Goal: Task Accomplishment & Management: Manage account settings

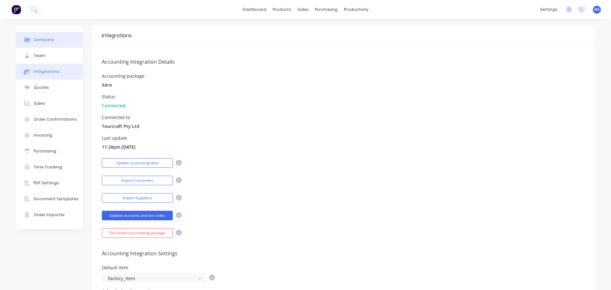
click at [45, 38] on div "Company" at bounding box center [44, 40] width 20 height 6
select select "AU"
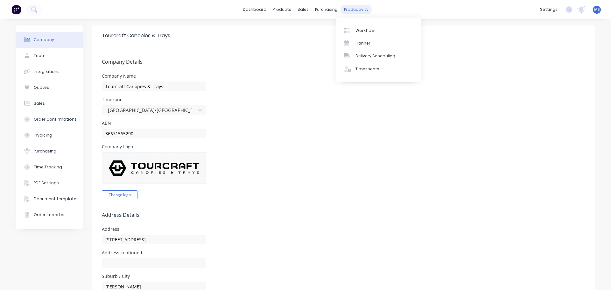
click at [352, 12] on div "productivity" at bounding box center [356, 10] width 31 height 10
click at [365, 30] on div "Workflow" at bounding box center [364, 31] width 19 height 6
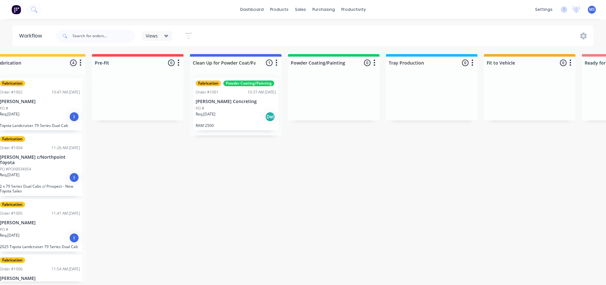
scroll to position [1, 314]
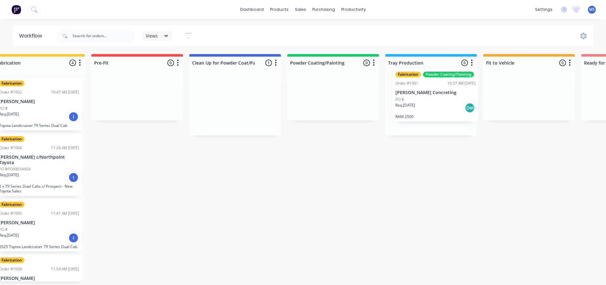
drag, startPoint x: 233, startPoint y: 100, endPoint x: 436, endPoint y: 92, distance: 203.1
click at [436, 92] on div "Submitted 0 Status colour #273444 hex #273444 Save Cancel Summaries Total order…" at bounding box center [303, 167] width 1245 height 227
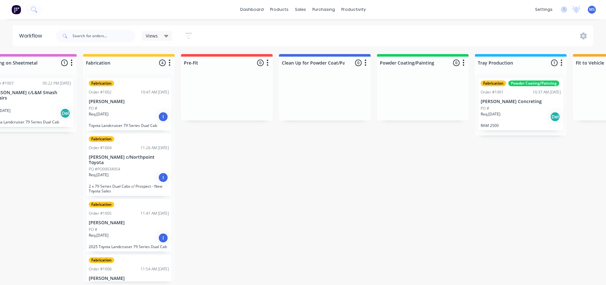
scroll to position [1, 215]
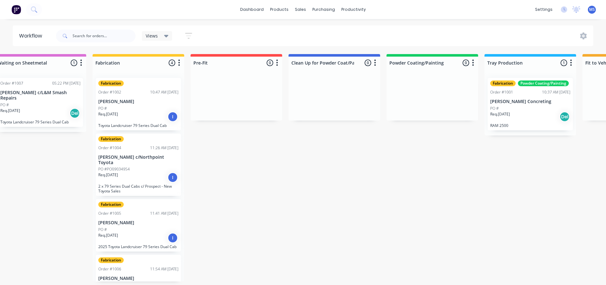
click at [435, 201] on div "Submitted 0 Status colour #273444 hex #273444 Save Cancel Summaries Total order…" at bounding box center [402, 167] width 1245 height 227
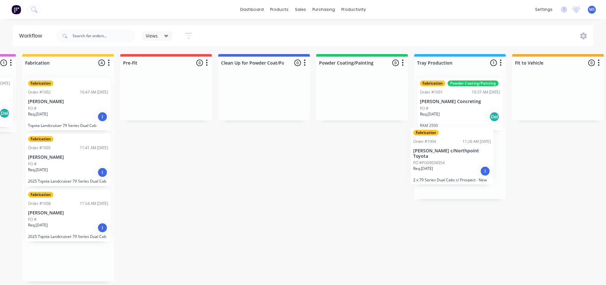
scroll to position [1, 287]
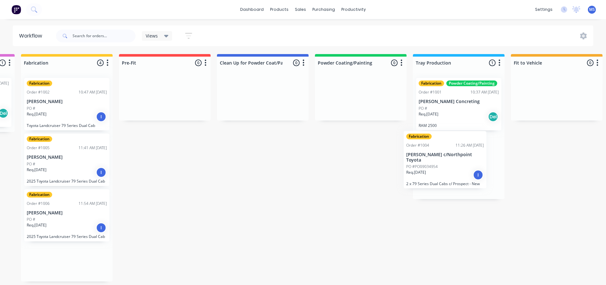
drag, startPoint x: 127, startPoint y: 167, endPoint x: 436, endPoint y: 166, distance: 309.8
click at [436, 166] on div "Submitted 0 Status colour #273444 hex #273444 Save Cancel Summaries Total order…" at bounding box center [331, 167] width 1245 height 227
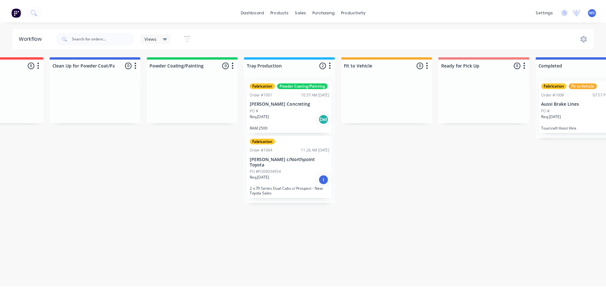
scroll to position [0, 0]
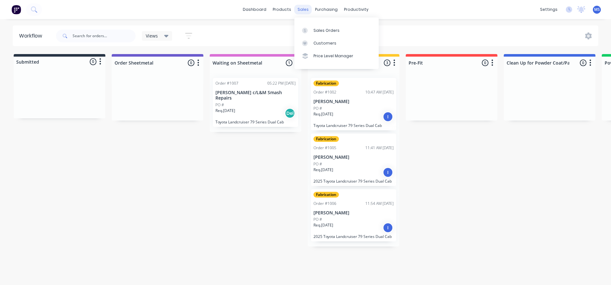
click at [304, 10] on div "sales" at bounding box center [302, 10] width 17 height 10
click at [320, 31] on div "Sales Orders" at bounding box center [326, 31] width 26 height 6
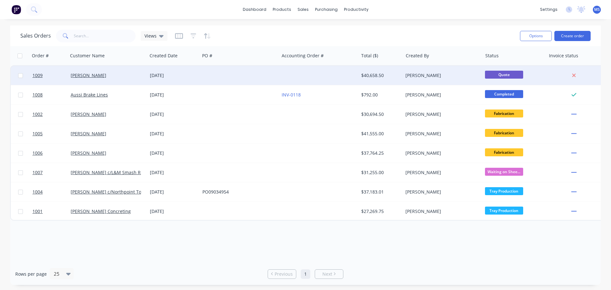
click at [505, 75] on span "Quote" at bounding box center [504, 75] width 38 height 8
click at [87, 75] on link "Anaman" at bounding box center [89, 75] width 36 height 6
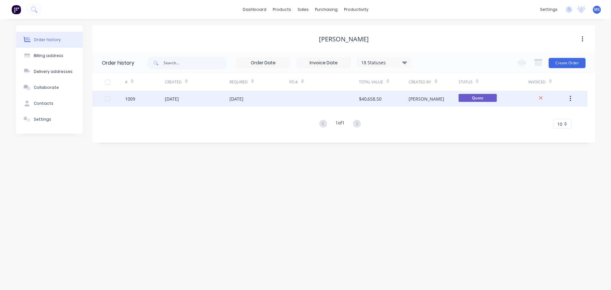
click at [465, 98] on span "Quote" at bounding box center [477, 98] width 38 height 8
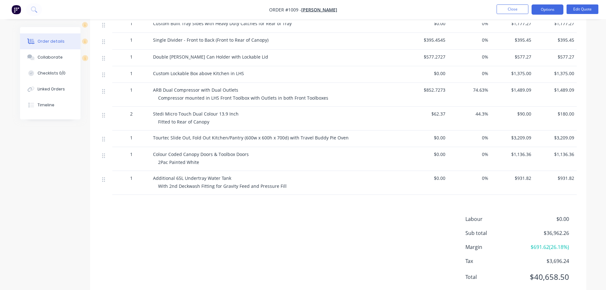
scroll to position [666, 0]
click at [579, 8] on button "Edit Quote" at bounding box center [583, 9] width 32 height 10
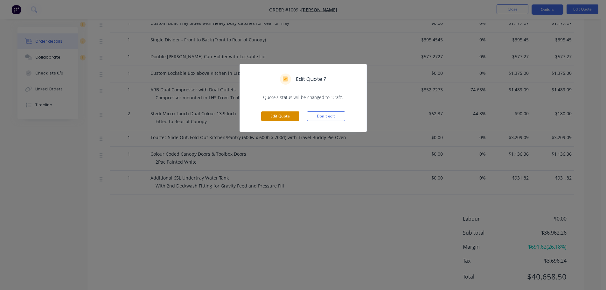
click at [287, 116] on button "Edit Quote" at bounding box center [280, 116] width 38 height 10
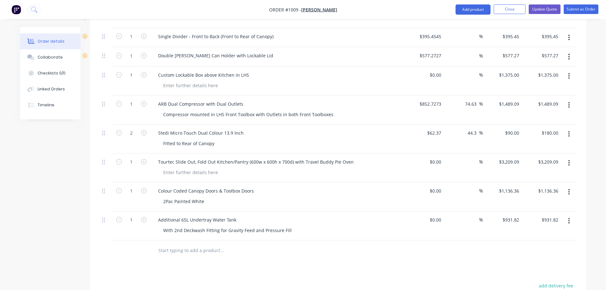
scroll to position [827, 0]
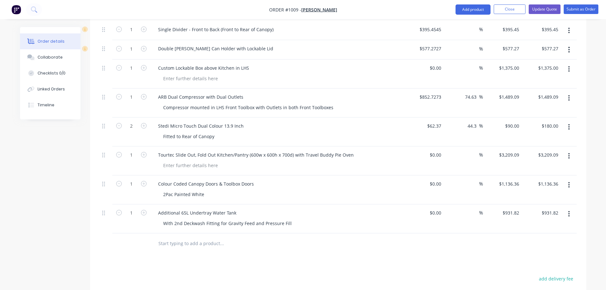
click at [175, 237] on input "text" at bounding box center [221, 243] width 127 height 13
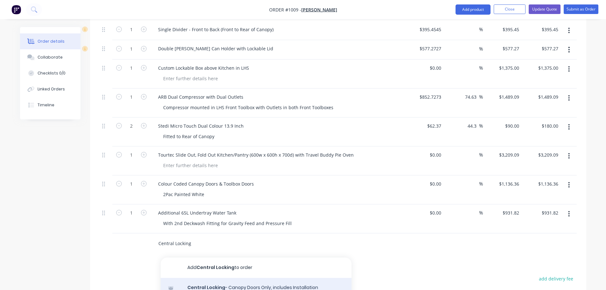
type input "Central Locking"
click at [242, 278] on div "Central Locking - Canopy Doors Only, includes Installation Product" at bounding box center [256, 291] width 191 height 27
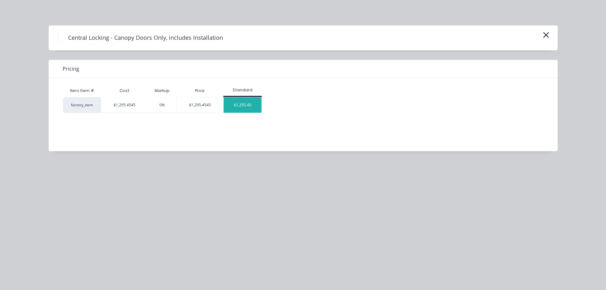
click at [240, 107] on div "$1,295.45" at bounding box center [243, 104] width 38 height 15
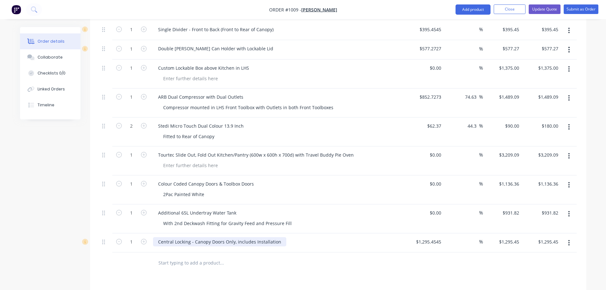
click at [243, 237] on div "Central Locking - Canopy Doors Only, includes Installation" at bounding box center [219, 241] width 133 height 9
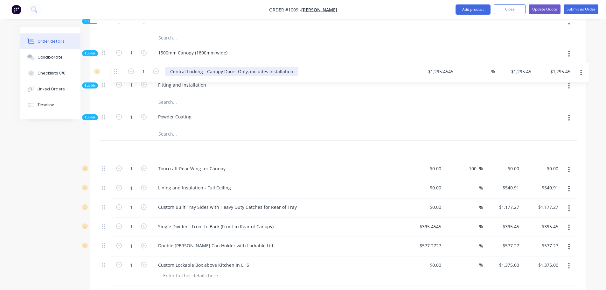
scroll to position [649, 0]
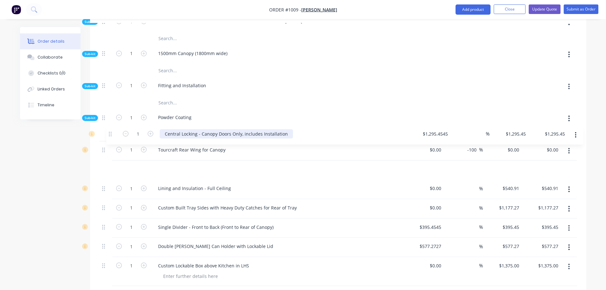
drag, startPoint x: 104, startPoint y: 206, endPoint x: 111, endPoint y: 131, distance: 75.1
click at [111, 131] on div "Kit 1 79 Series 300mm Extended Dual Cab Tray & 1540mm Canopy $0.00 % $25,950.00…" at bounding box center [338, 19] width 477 height 821
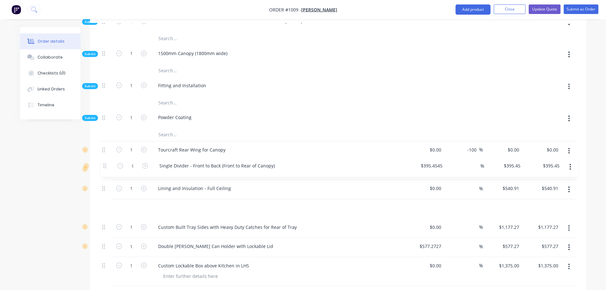
drag, startPoint x: 103, startPoint y: 192, endPoint x: 105, endPoint y: 165, distance: 27.1
click at [105, 165] on div "Kit 1 79 Series 300mm Extended Dual Cab Tray & 1540mm Canopy $0.00 % $25,950.00…" at bounding box center [338, 19] width 477 height 821
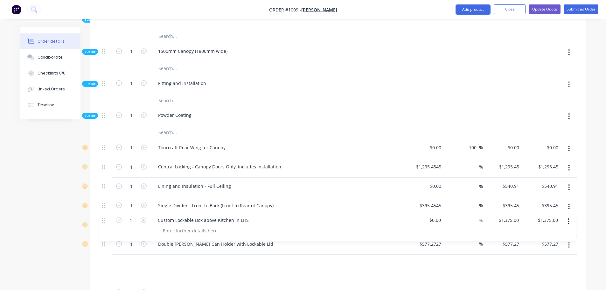
scroll to position [652, 0]
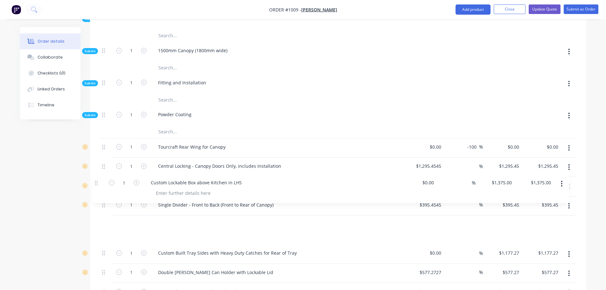
drag, startPoint x: 103, startPoint y: 231, endPoint x: 96, endPoint y: 183, distance: 49.2
click at [96, 183] on div "Qty Cost Markup Price Total Kit 1 79 Series 300mm Extended Dual Cab Tray & 1540…" at bounding box center [338, 21] width 496 height 855
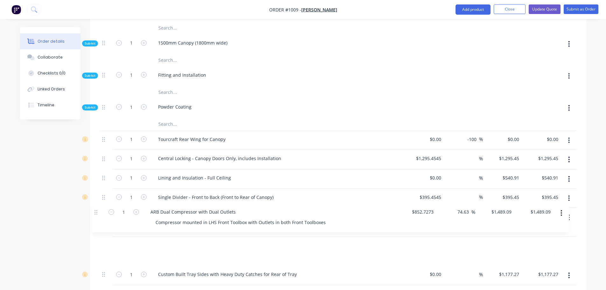
scroll to position [660, 0]
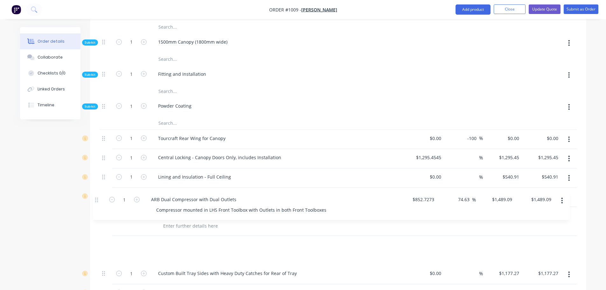
drag, startPoint x: 104, startPoint y: 256, endPoint x: 98, endPoint y: 198, distance: 58.6
click at [98, 198] on div "Qty Cost Markup Price Total Kit 1 79 Series 300mm Extended Dual Cab Tray & 1540…" at bounding box center [338, 12] width 496 height 855
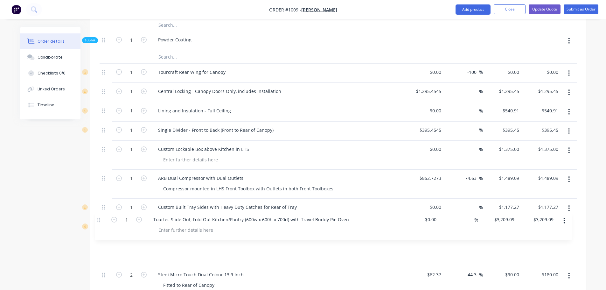
scroll to position [728, 0]
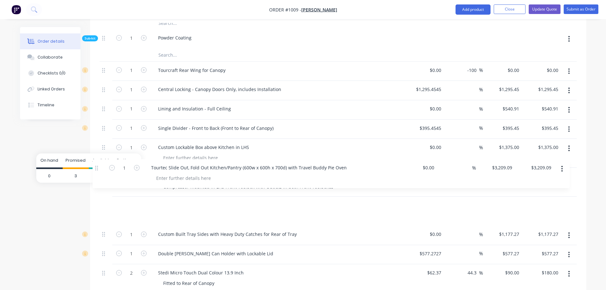
drag, startPoint x: 102, startPoint y: 241, endPoint x: 95, endPoint y: 166, distance: 75.7
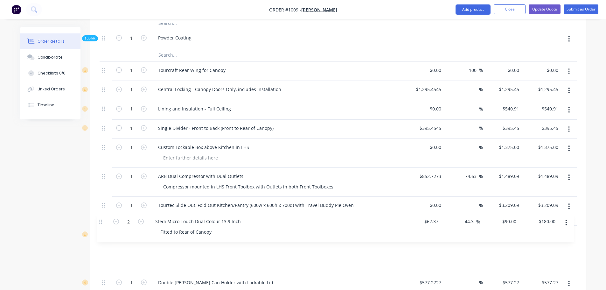
scroll to position [731, 0]
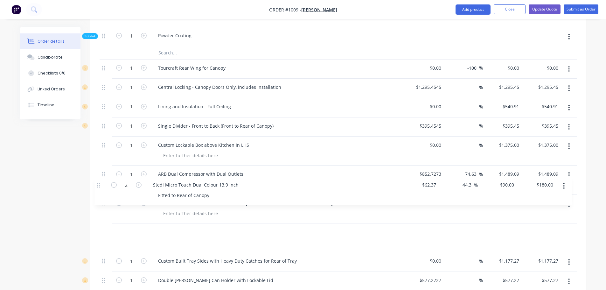
drag, startPoint x: 103, startPoint y: 239, endPoint x: 97, endPoint y: 184, distance: 55.0
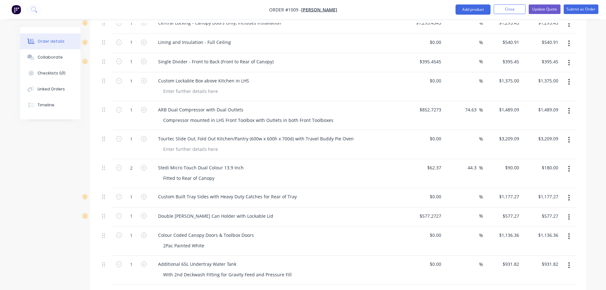
scroll to position [796, 0]
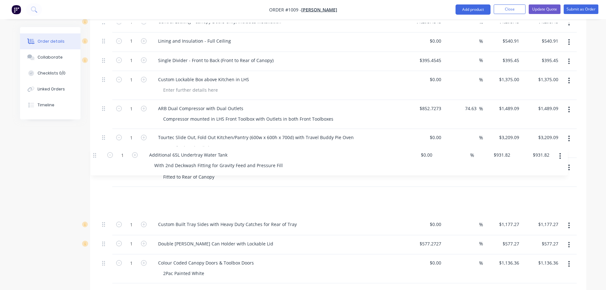
drag, startPoint x: 103, startPoint y: 230, endPoint x: 94, endPoint y: 154, distance: 76.2
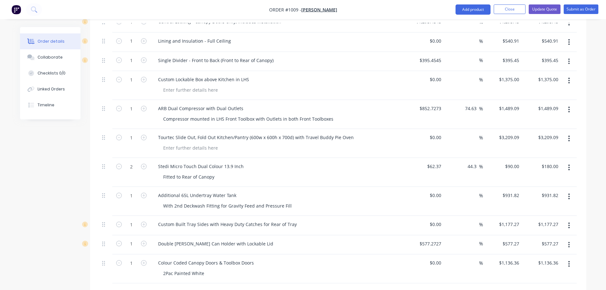
scroll to position [798, 0]
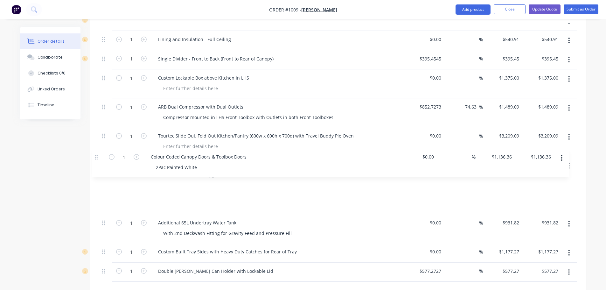
drag, startPoint x: 102, startPoint y: 226, endPoint x: 95, endPoint y: 154, distance: 73.2
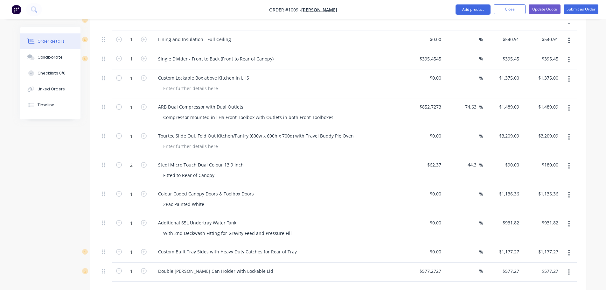
click at [174, 285] on input "text" at bounding box center [221, 291] width 127 height 13
type input "Victron / Safiery 12-Volt System"
click at [436, 285] on input at bounding box center [436, 289] width 15 height 9
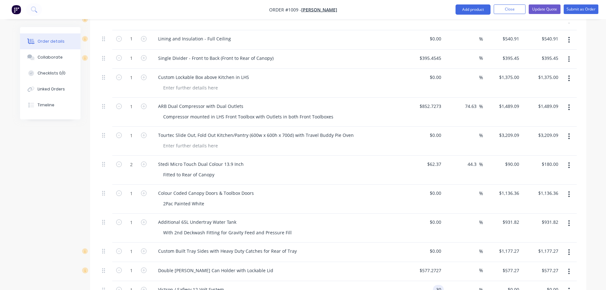
type input "3"
type input "$2,846.79"
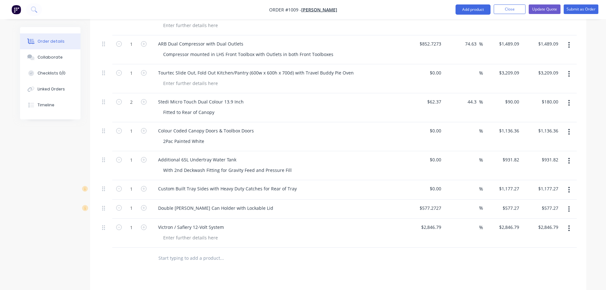
scroll to position [862, 0]
click at [193, 232] on div at bounding box center [190, 236] width 65 height 9
paste div
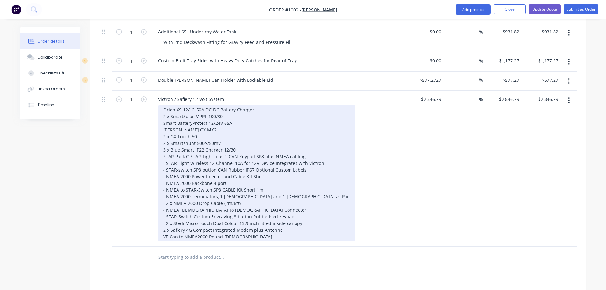
scroll to position [989, 0]
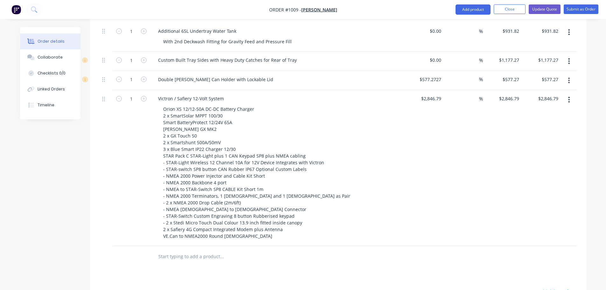
drag, startPoint x: 175, startPoint y: 223, endPoint x: 166, endPoint y: 222, distance: 9.4
click at [175, 250] on input "text" at bounding box center [221, 256] width 127 height 13
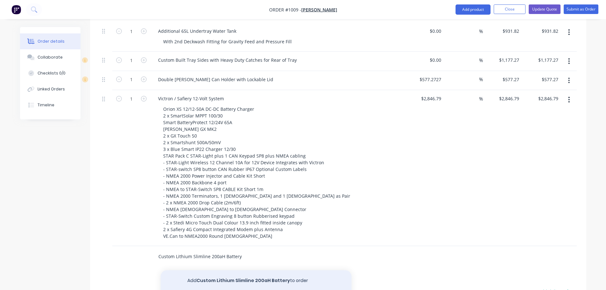
type input "Custom Lithium Slimline 200aH Battery"
click at [215, 270] on button "Add Custom Lithium Slimline 200aH Battery to order" at bounding box center [256, 280] width 191 height 20
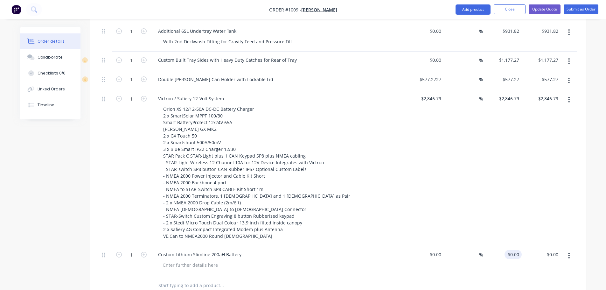
type input "0"
click at [512, 250] on div "0 $0.00" at bounding box center [513, 254] width 17 height 9
type input "2846.79"
type input "$0.00"
click at [510, 94] on input "2846.79" at bounding box center [512, 98] width 20 height 9
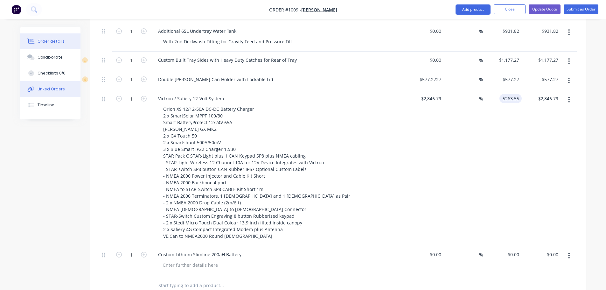
type input "5263.55"
type input "84.89"
type input "$5,263.55"
click at [518, 250] on input "0" at bounding box center [517, 254] width 7 height 9
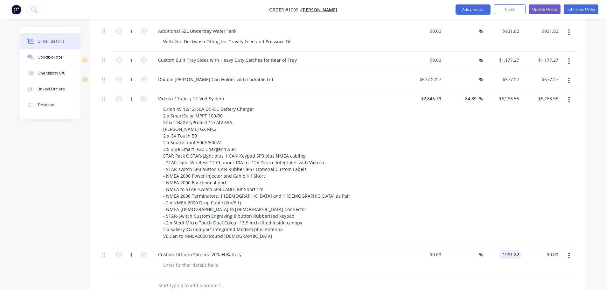
type input "$1,981.82"
click at [192, 279] on input "text" at bounding box center [221, 285] width 127 height 13
drag, startPoint x: 222, startPoint y: 250, endPoint x: 226, endPoint y: 250, distance: 3.8
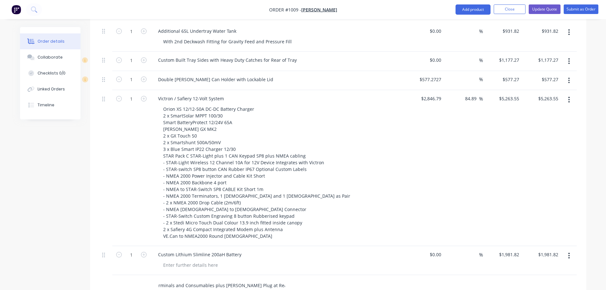
click at [226, 279] on input "12-Volt Custom Installation including Labour, Wiring, Terminals and Consumables…" at bounding box center [221, 285] width 127 height 13
type input "12-Volt Custom Installation including Labour, Wiring, Terminals and Consumables…"
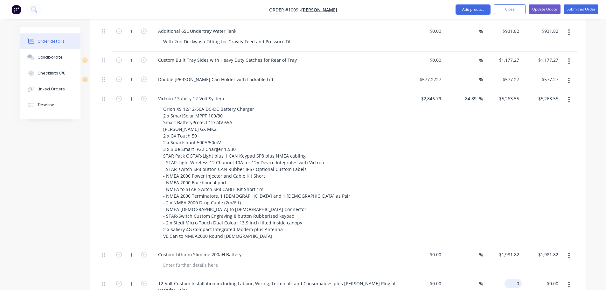
click at [514, 279] on input "0" at bounding box center [514, 283] width 15 height 9
type input "$2,909.09"
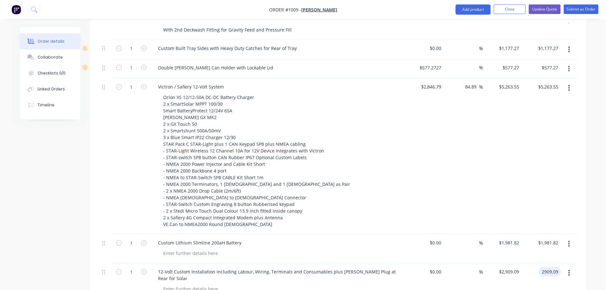
scroll to position [957, 0]
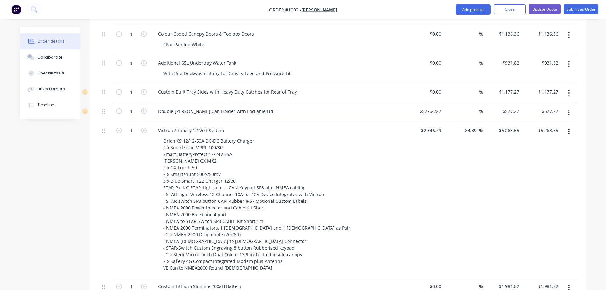
type input "$2,909.09"
click at [523, 122] on div "$5,263.55 $5,263.55" at bounding box center [541, 200] width 39 height 156
click at [520, 126] on input "5263.55" at bounding box center [509, 130] width 23 height 9
click at [520, 126] on input "5263.55" at bounding box center [512, 130] width 20 height 9
click at [518, 126] on input "5263.55" at bounding box center [512, 130] width 20 height 9
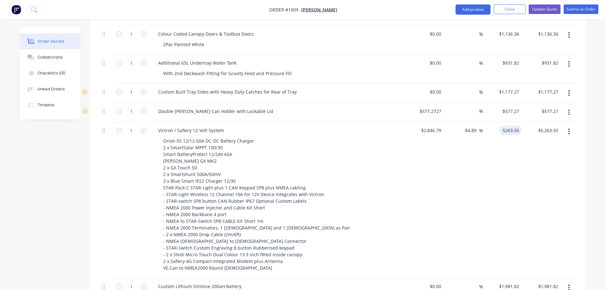
click at [518, 126] on input "5263.55" at bounding box center [512, 130] width 20 height 9
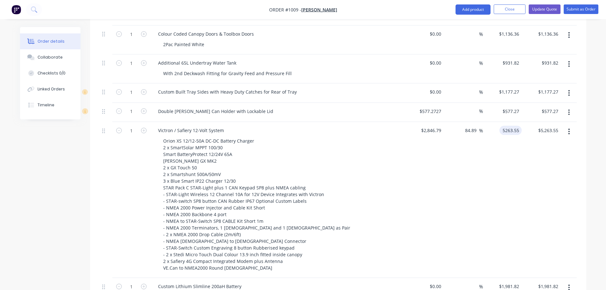
click at [519, 126] on input "5263.55" at bounding box center [512, 130] width 20 height 9
type input "$5,263.54"
type input "5263.54"
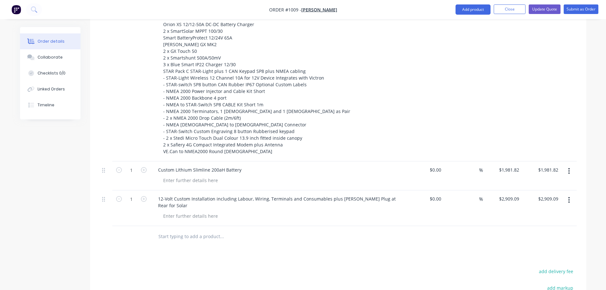
scroll to position [998, 0]
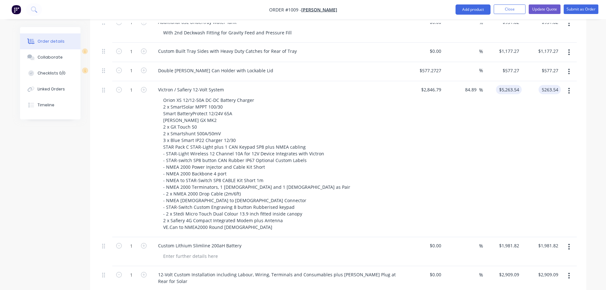
type input "5263.54"
type input "$5,263.54"
click at [519, 85] on input "5263.54" at bounding box center [512, 89] width 20 height 9
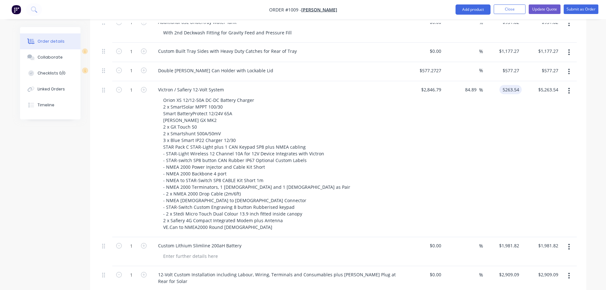
click at [516, 85] on input "5263.54" at bounding box center [512, 89] width 20 height 9
type input "$5,263.55"
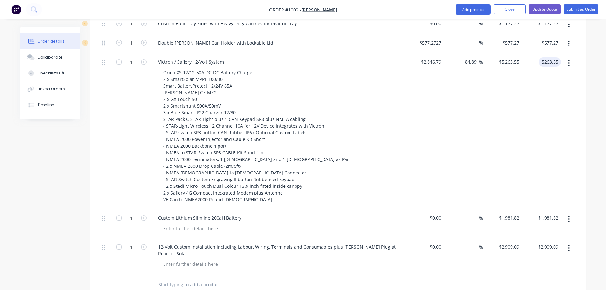
scroll to position [1157, 0]
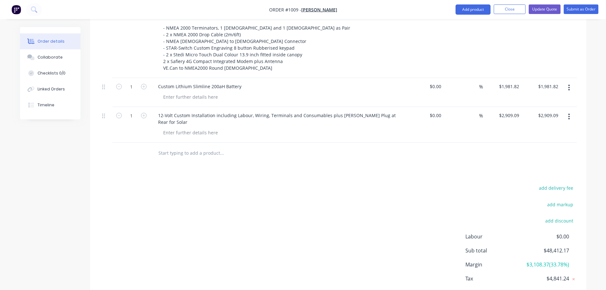
type input "$5,263.55"
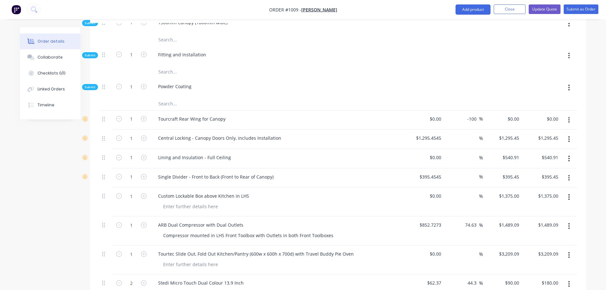
scroll to position [680, 0]
click at [519, 133] on input "$1,295.45" at bounding box center [509, 137] width 23 height 9
type input "$1,295.45"
type input "5263.55"
type input "1295.45"
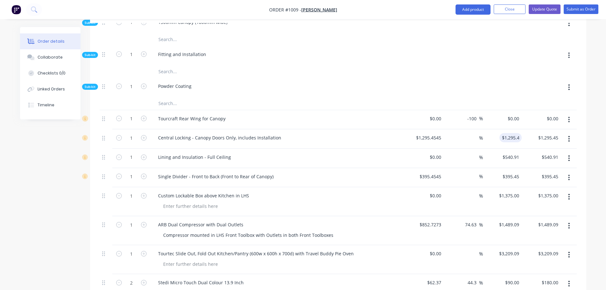
type input "$5,263.55"
type input "$1,295.45"
type input "5263.55"
type input "1295.45"
type input "$5,263.55"
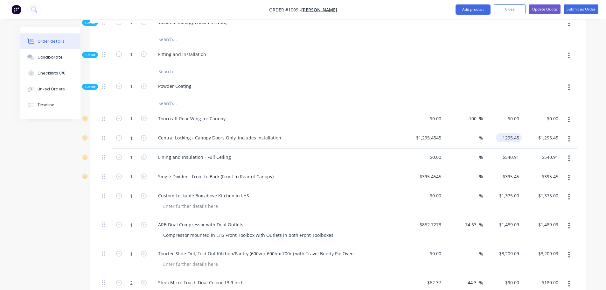
click at [519, 133] on input "1295.45" at bounding box center [509, 137] width 23 height 9
type input "1295.45"
type input "$5,263.55"
click at [519, 133] on input "1295.45" at bounding box center [512, 137] width 20 height 9
type input "1295.45"
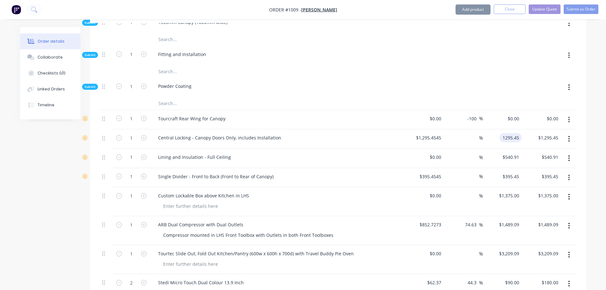
type input "$5,263.55"
type input "$1,295.45"
type input "5263.55"
type input "1295.45"
type input "$5,263.55"
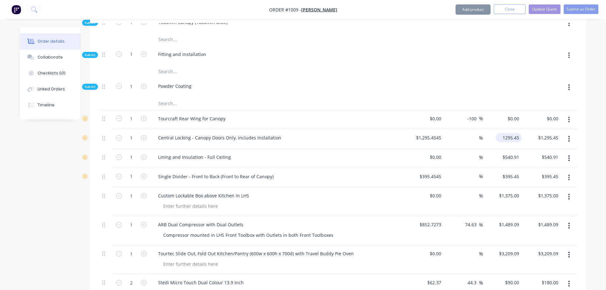
type input "1295.45"
type input "$5,263.55"
type input "1295.45"
type input "$5,263.55"
type input "$1,295.45"
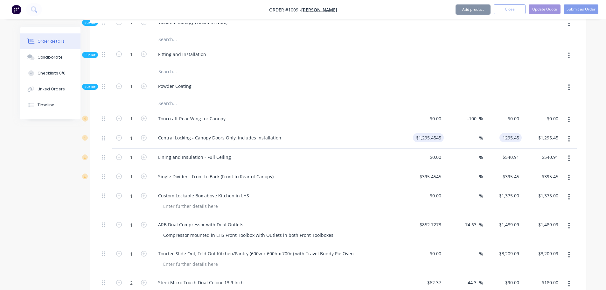
type input "5263.55"
type input "1295.45"
type input "$5,263.55"
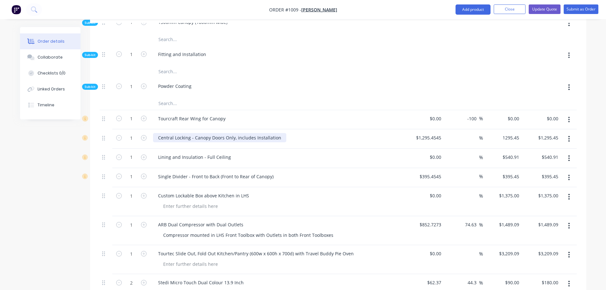
type input "$1,295.45"
type input "5263.55"
type input "$1,295.45"
type input "$5,263.55"
click at [192, 133] on div "Central Locking - Canopy Doors Only, includes Installation" at bounding box center [219, 137] width 133 height 9
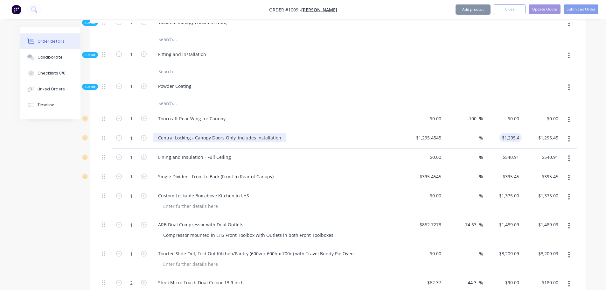
type input "$1,295.45"
type input "5263.55"
type input "1295.45"
type input "$5,263.55"
type input "$1,295.45"
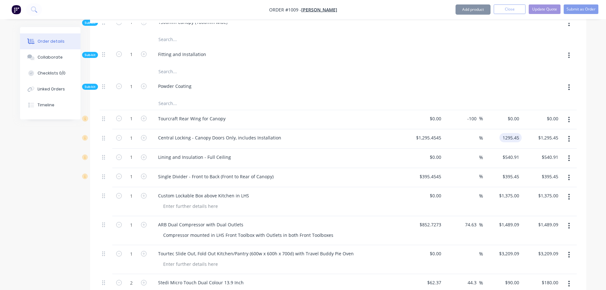
type input "5263.55"
type input "1295.45"
type input "$5,263.55"
type input "$1,295.45"
type input "5263.55"
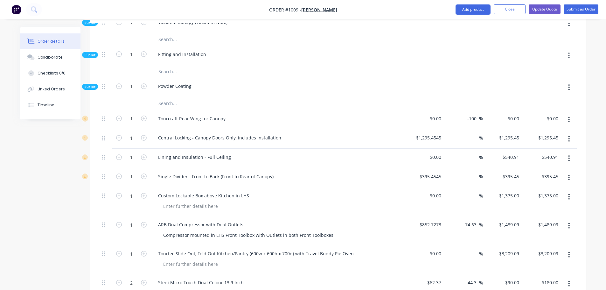
click at [499, 129] on div "$1,295.45 $1,295.45" at bounding box center [502, 138] width 39 height 19
type input "1295.45"
type input "$5,263.55"
type input "$1,295.45"
type input "5263.55"
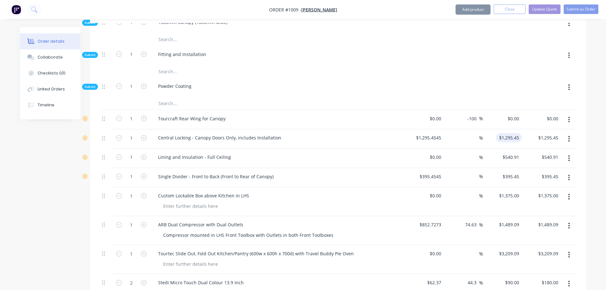
type input "1295.45"
type input "$5,263.55"
type input "1295.45"
type input "$5,263.55"
type input "$1,295.45"
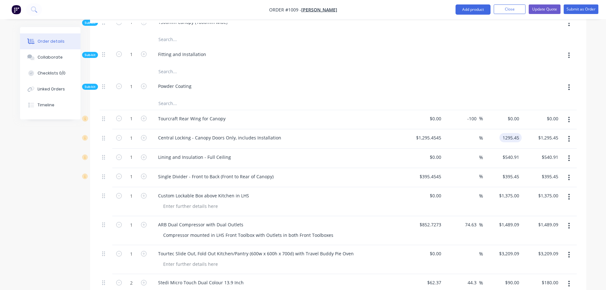
type input "5263.55"
type input "1295.45"
type input "$5,263.55"
type input "$1,295.45"
type input "5263.55"
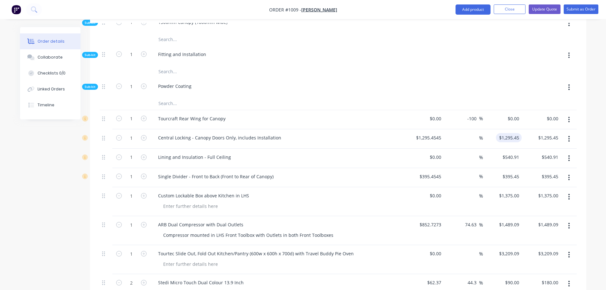
type input "1295.45"
type input "$5,263.55"
type input "$1,295.45"
type input "5263.55"
type input "1295.45"
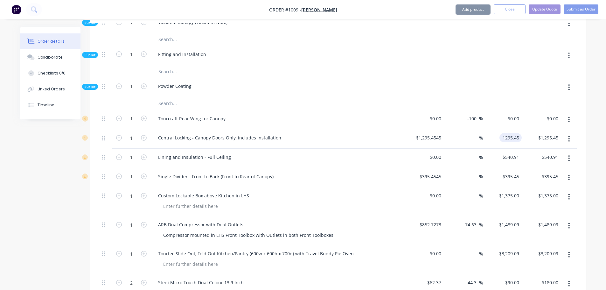
type input "5263.55"
type input "$1,295.45"
type input "5263.55"
type input "1295.45"
type input "$5,263.55"
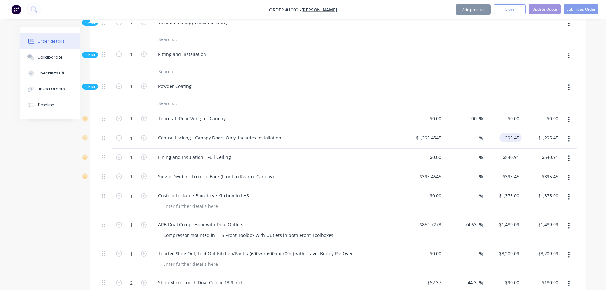
type input "$1,295.45"
type input "5263.55"
type input "1295.45"
type input "$5,263.55"
type input "$1,295.45"
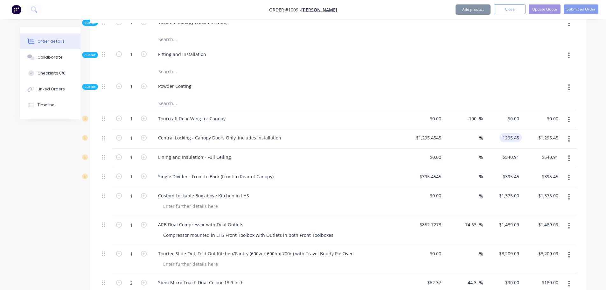
type input "5263.55"
type input "1295.45"
type input "$5,263.55"
type input "$1,295.45"
type input "5263.55"
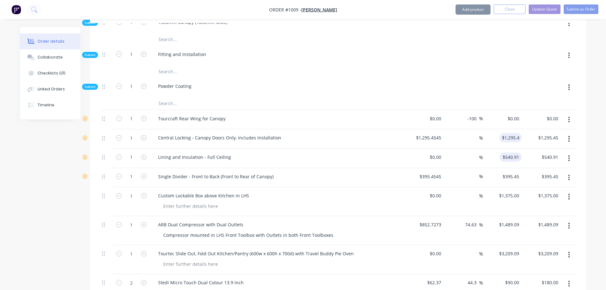
click at [511, 152] on input "$540.91" at bounding box center [512, 156] width 20 height 9
type input "$1,295.45"
type input "$540.91"
type input "5263.55"
type input "1295.45"
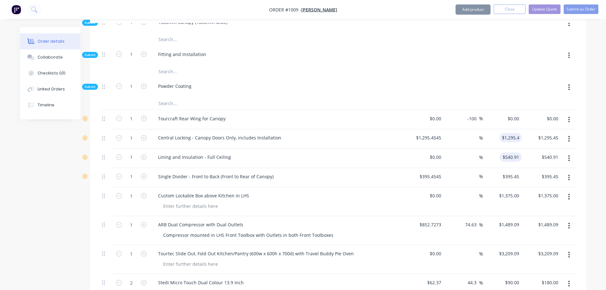
type input "$540.91"
type input "$5,263.55"
type input "$1,295.45"
type input "540.91"
type input "$5,263.55"
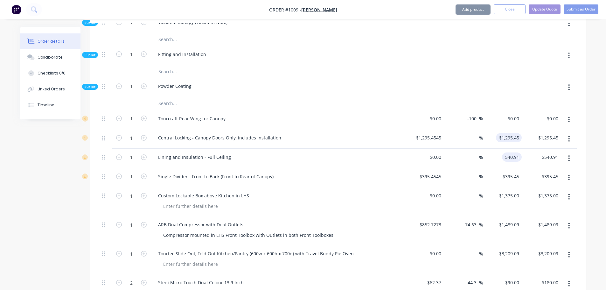
type input "$1,295.45"
type input "$540.91"
type input "5263.55"
type input "1295.45"
type input "$540.91"
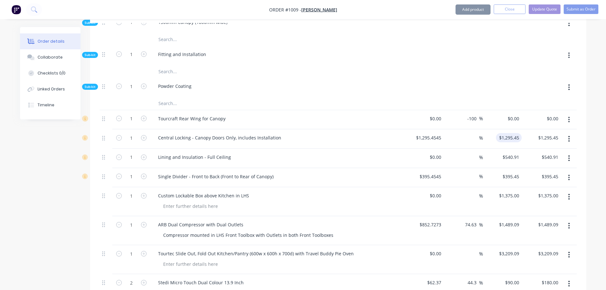
type input "$5,263.55"
type input "$1,295.45"
type input "$540.91"
type input "5263.55"
click at [517, 133] on input "$1,295.45" at bounding box center [509, 137] width 23 height 9
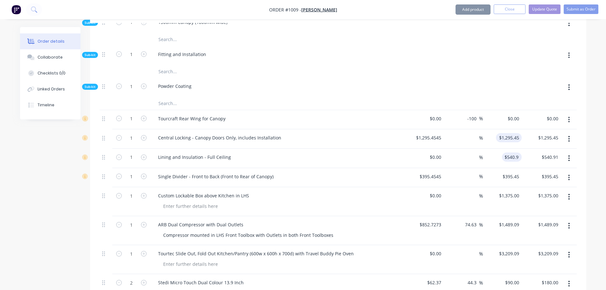
type input "1295.45"
type input "$540.91"
type input "$5,263.55"
type input "$1,295.45"
type input "540.91"
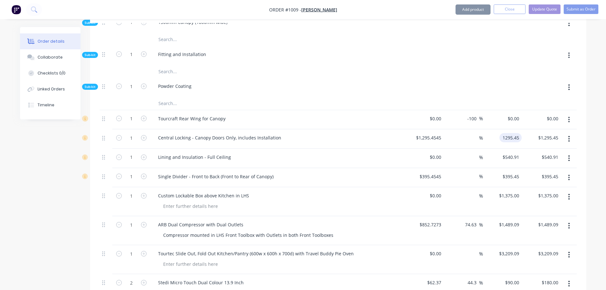
type input "$5,263.55"
type input "1295.45"
type input "$540.91"
type input "$5,263.55"
type input "$1,295.45"
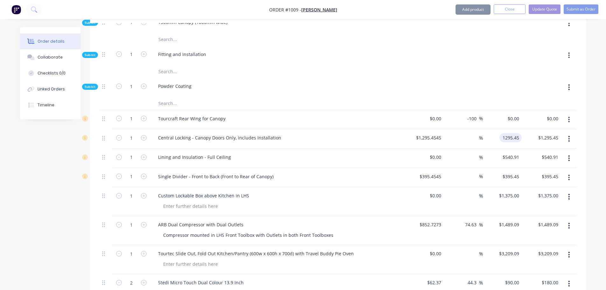
type input "$540.91"
type input "5263.55"
type input "1295.45"
type input "$540.91"
type input "$5,263.55"
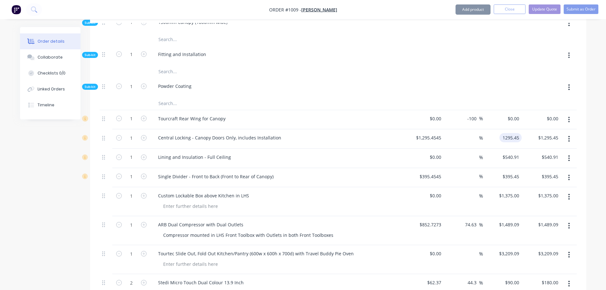
type input "$1,295.45"
type input "540.91"
type input "$5,263.55"
drag, startPoint x: 516, startPoint y: 102, endPoint x: 501, endPoint y: 101, distance: 15.4
click at [501, 133] on div "$1,295.45 1295.45" at bounding box center [510, 137] width 22 height 9
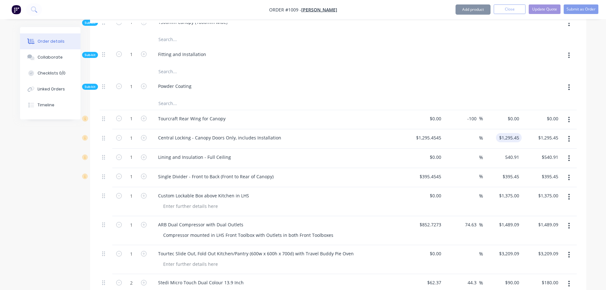
type input "1295.45"
type input "$540.91"
type input "$5,263.55"
type input "1295.45"
type input "$540.91"
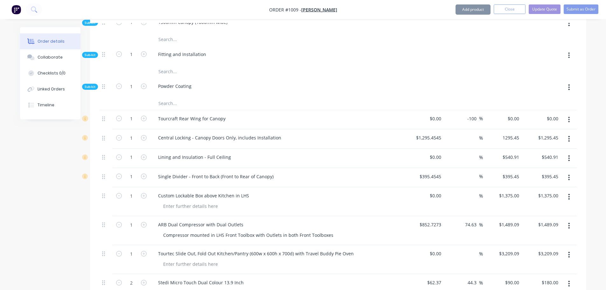
type input "$5,263.55"
type input "$1,295.45"
type input "$540.91"
type input "5263.55"
type input "$1,295.45"
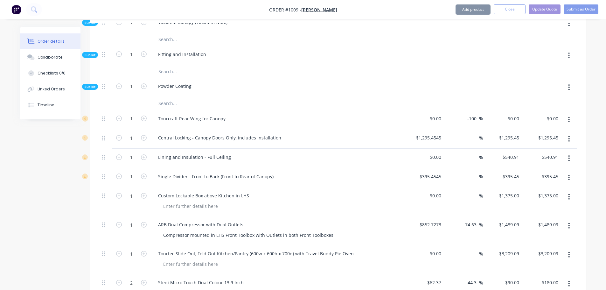
type input "$540.91"
type input "5263.55"
click at [571, 133] on button "button" at bounding box center [568, 138] width 15 height 11
type input "$1,295.45"
type input "540.91"
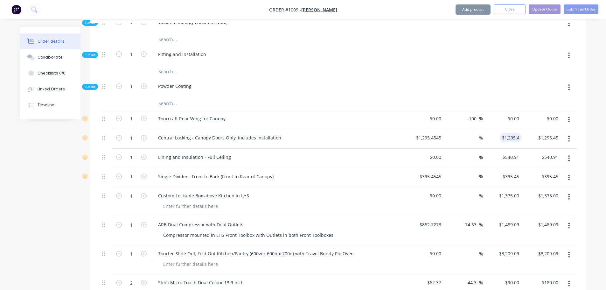
type input "$5,263.55"
type input "1295.45"
type input "$540.91"
type input "$5,263.55"
type input "1295.45"
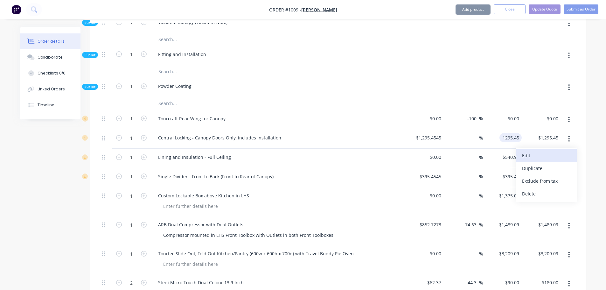
type input "$540.91"
type input "$5,263.55"
type input "1295.45"
type input "$5,263.55"
click at [531, 151] on div "Edit" at bounding box center [546, 155] width 49 height 9
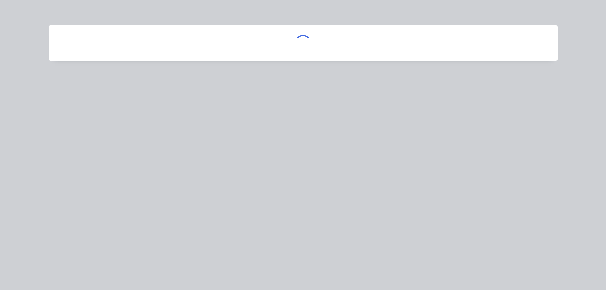
type input "$1,295.45"
type input "$540.91"
type input "5263.55"
type input "1295.45"
type input "$540.91"
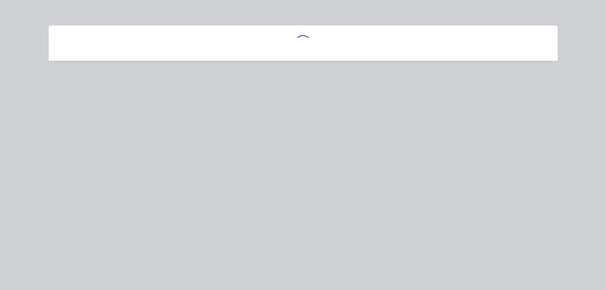
type input "$5,263.55"
type input "1295.45"
type input "$540.91"
type input "$5,263.55"
type input "1295.45"
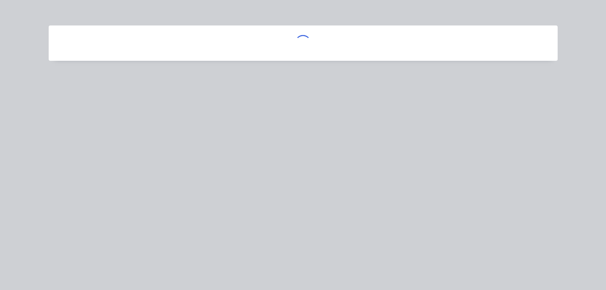
type input "$540.91"
type input "$5,263.55"
type input "$1,295.45"
type input "5263.55"
type input "1295.45"
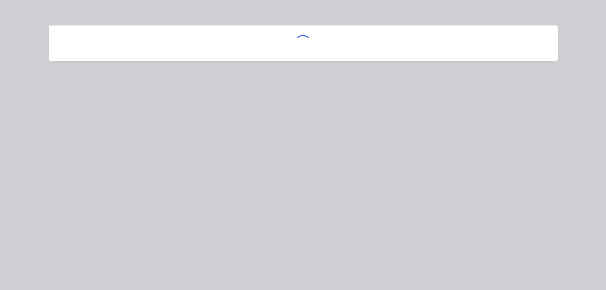
type input "$5,263.55"
type input "1295.45"
type input "$540.91"
type input "$5,263.55"
type input "1295.45"
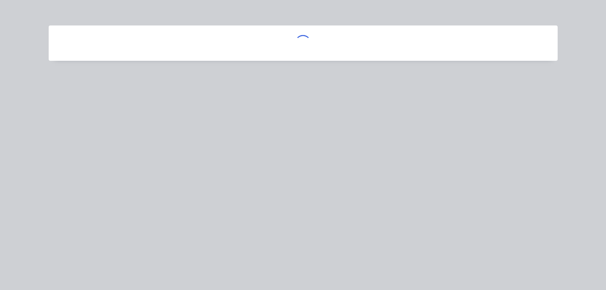
type input "$540.91"
type input "$5,263.55"
type input "1295.45"
type input "$540.91"
type input "$5,263.55"
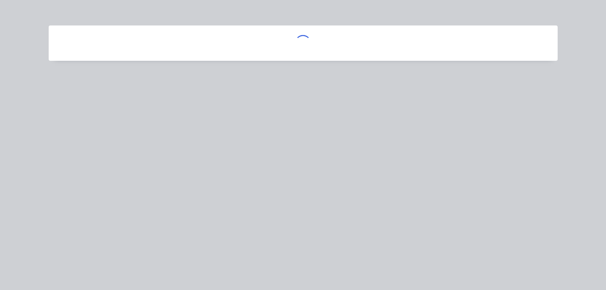
type input "$1,295.45"
type input "540.91"
type input "$5,263.55"
type input "$1,295.45"
type input "540.91"
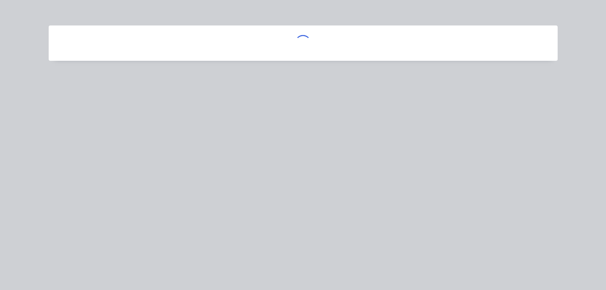
type input "$5,263.55"
type input "1295.45"
type input "$540.91"
type input "$5,263.55"
type input "1295.45"
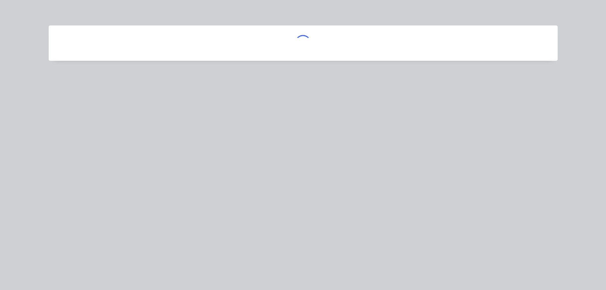
type input "$540.91"
type input "$5,263.55"
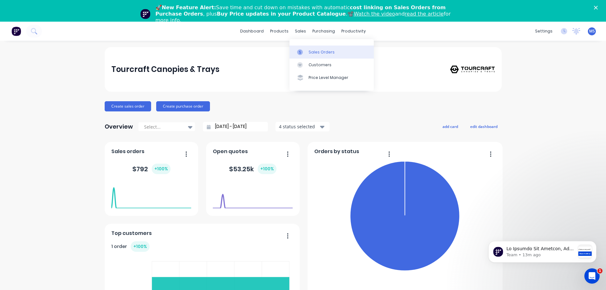
click at [315, 53] on div "Sales Orders" at bounding box center [322, 52] width 26 height 6
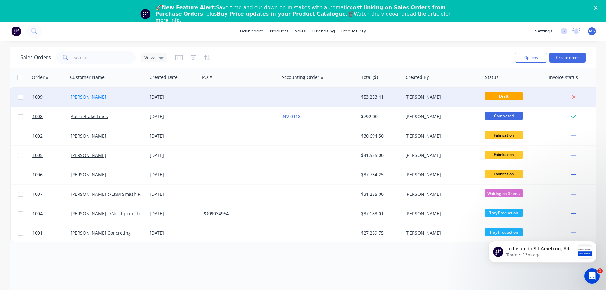
click at [73, 94] on link "Anaman" at bounding box center [89, 97] width 36 height 6
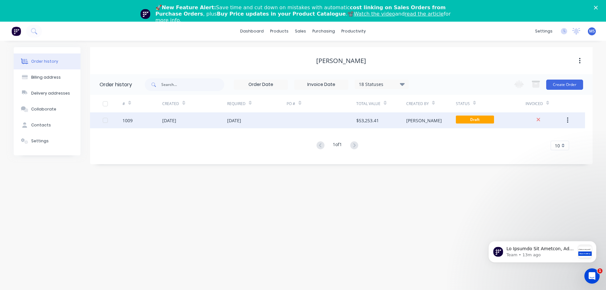
click at [479, 117] on span "Draft" at bounding box center [475, 119] width 38 height 8
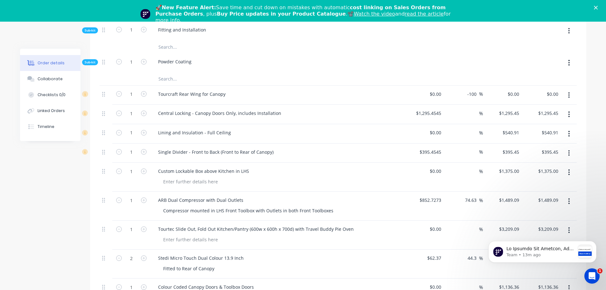
scroll to position [732, 0]
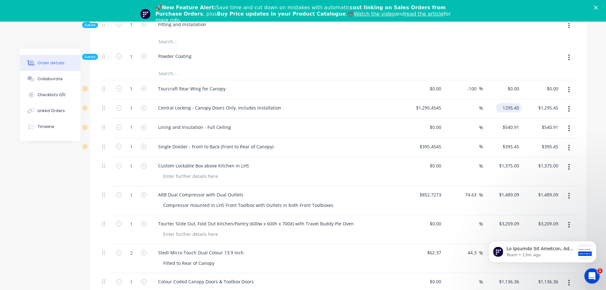
click at [517, 103] on input "1295.45" at bounding box center [509, 107] width 23 height 9
type input "1359.09"
type input "4.91"
type input "$1,359.09"
type input "1359.09"
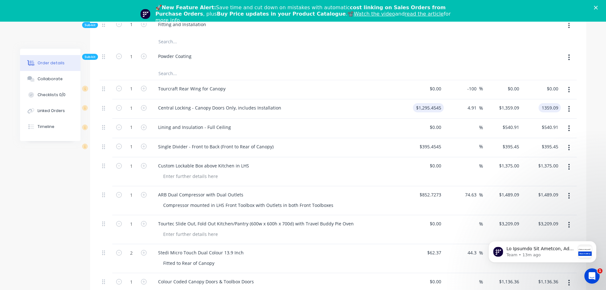
type input "1295.4545"
type input "$1,359.09"
click at [431, 103] on input "1295.4545" at bounding box center [431, 107] width 25 height 9
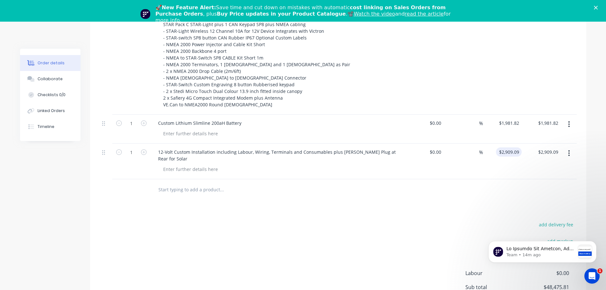
scroll to position [1179, 0]
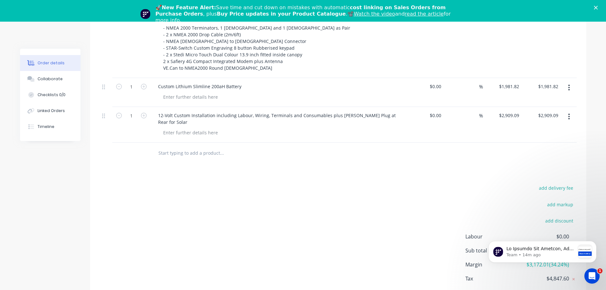
type input "$1,295.4545"
click at [475, 184] on div "add delivery fee add markup add discount Labour $0.00 Sub total $48,475.81 Marg…" at bounding box center [338, 245] width 477 height 123
click at [594, 242] on icon "Dismiss notification" at bounding box center [594, 242] width 2 height 2
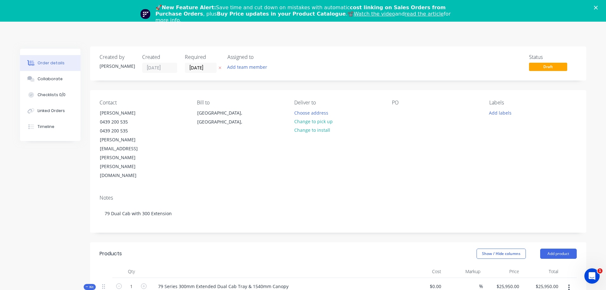
scroll to position [2, 0]
click at [598, 7] on icon "Close" at bounding box center [596, 8] width 4 height 4
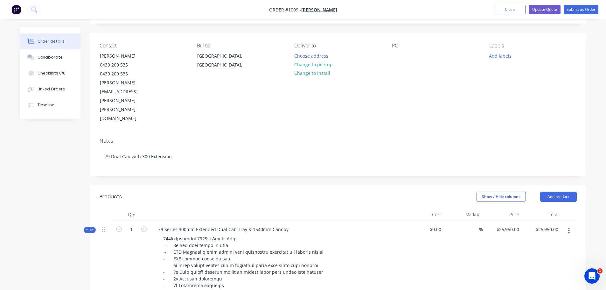
scroll to position [0, 0]
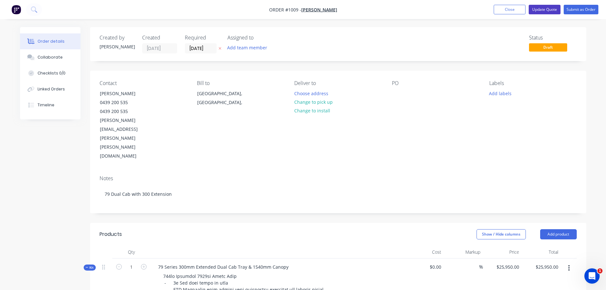
click at [547, 7] on button "Update Quote" at bounding box center [545, 10] width 32 height 10
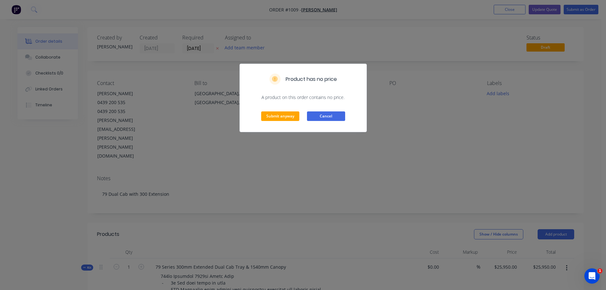
click at [343, 114] on button "Cancel" at bounding box center [326, 116] width 38 height 10
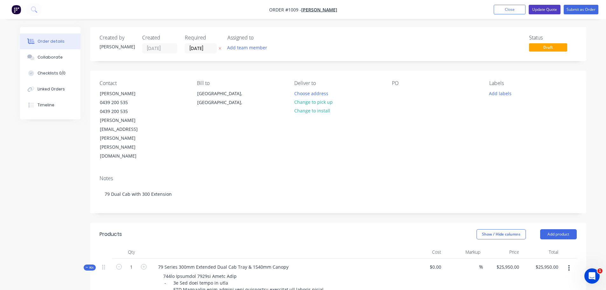
click at [543, 11] on button "Update Quote" at bounding box center [545, 10] width 32 height 10
type input "$25,950.00"
type input "-100"
type input "$1,295.4545"
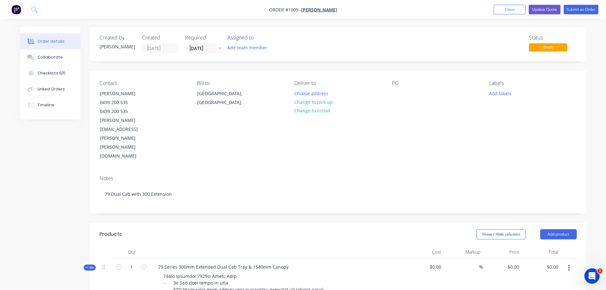
type input "4.91"
type input "$1,359.09"
type input "$540.91"
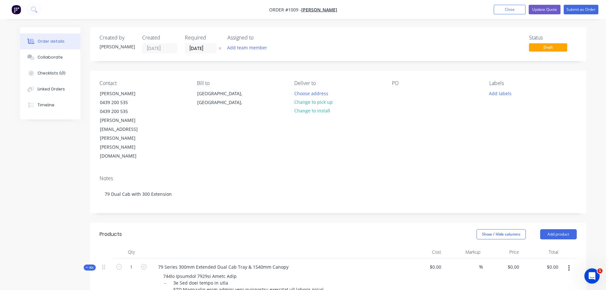
type input "$395.4545"
type input "$395.45"
type input "$1,375.00"
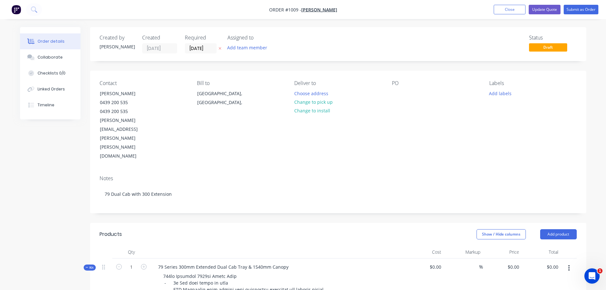
type input "$852.7273"
type input "74.63"
type input "$1,489.09"
type input "$3,209.09"
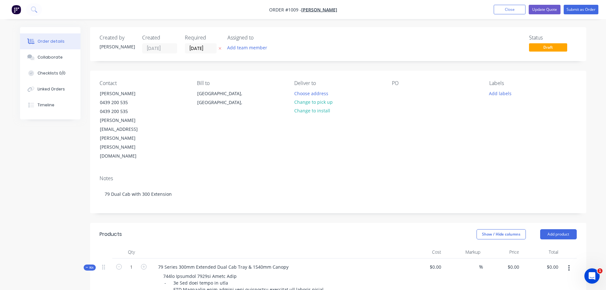
type input "$3,209.09"
type input "$62.37"
type input "44.3"
type input "$90.00"
type input "$180.00"
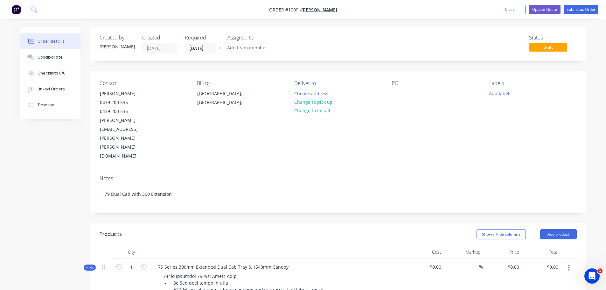
type input "$1,136.36"
type input "$931.82"
type input "$1,177.27"
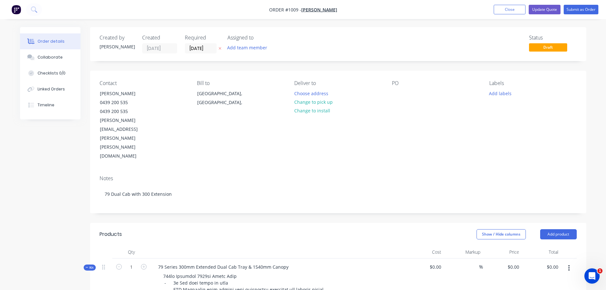
type input "$1,177.27"
type input "$577.2727"
type input "$577.27"
type input "$2,846.79"
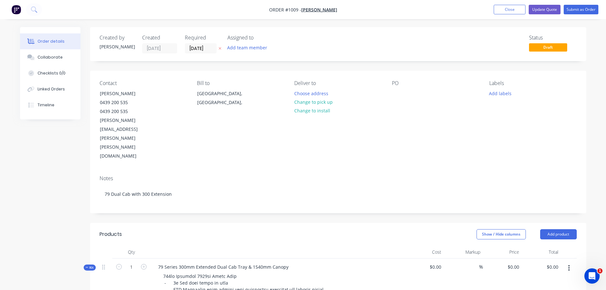
type input "84.89"
type input "$5,263.55"
type input "$1,981.82"
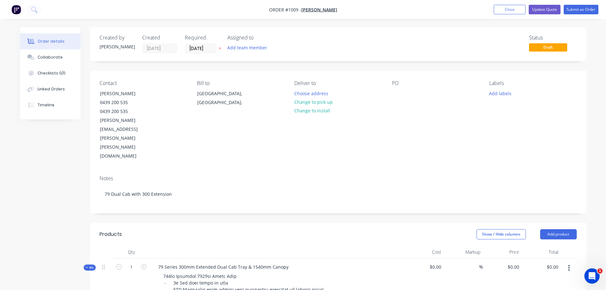
type input "$2,909.09"
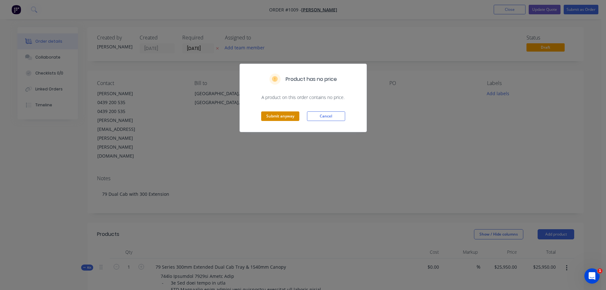
click at [285, 117] on button "Submit anyway" at bounding box center [280, 116] width 38 height 10
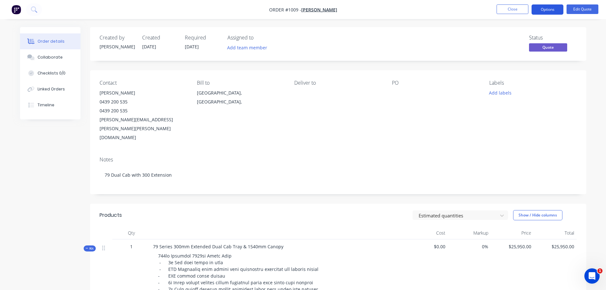
click at [546, 11] on button "Options" at bounding box center [548, 9] width 32 height 10
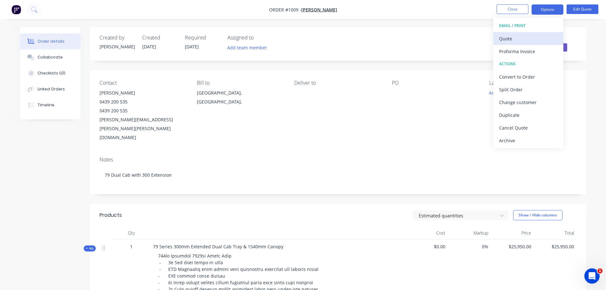
click at [517, 37] on div "Quote" at bounding box center [528, 38] width 59 height 9
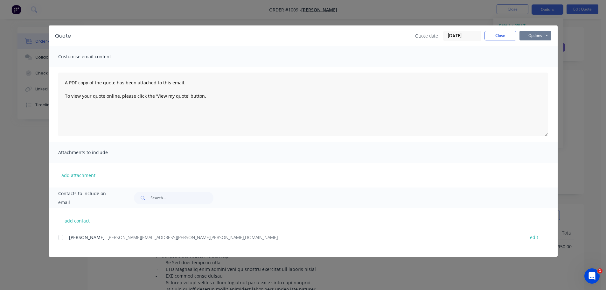
click at [532, 37] on button "Options" at bounding box center [535, 36] width 32 height 10
click at [539, 58] on button "Print" at bounding box center [539, 57] width 41 height 10
click at [503, 36] on button "Close" at bounding box center [500, 36] width 32 height 10
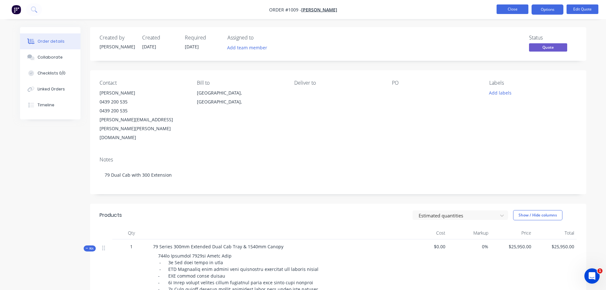
click at [514, 11] on button "Close" at bounding box center [513, 9] width 32 height 10
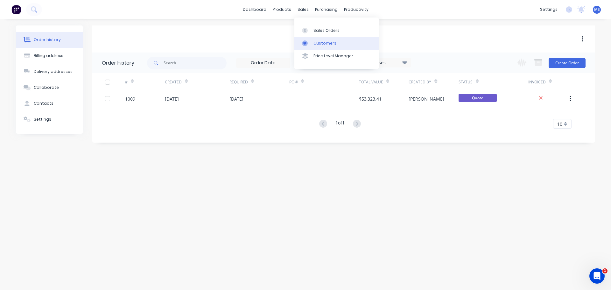
click at [323, 42] on div "Customers" at bounding box center [324, 43] width 23 height 6
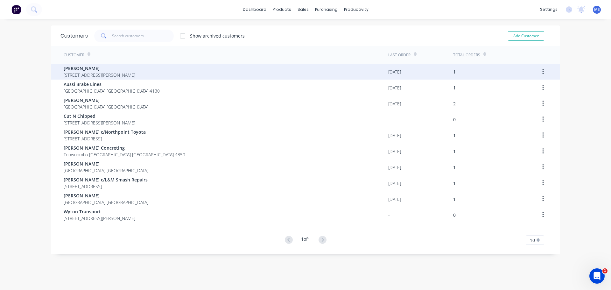
click at [75, 70] on span "Anaman" at bounding box center [100, 68] width 72 height 7
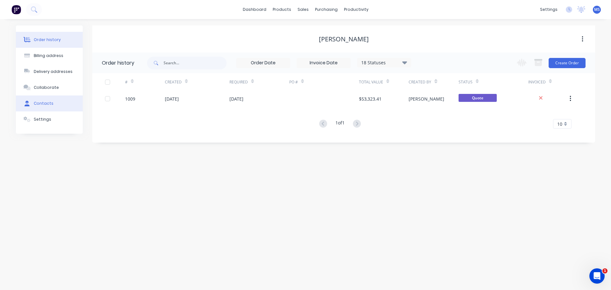
click at [42, 102] on div "Contacts" at bounding box center [44, 104] width 20 height 6
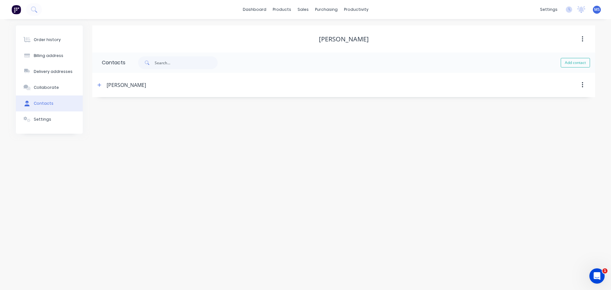
click at [155, 87] on div "[PERSON_NAME]" at bounding box center [282, 84] width 375 height 11
click at [140, 86] on div "[PERSON_NAME]" at bounding box center [126, 85] width 39 height 8
click at [343, 39] on div "Anaman" at bounding box center [344, 39] width 50 height 8
click at [324, 44] on div "Customers" at bounding box center [324, 43] width 23 height 6
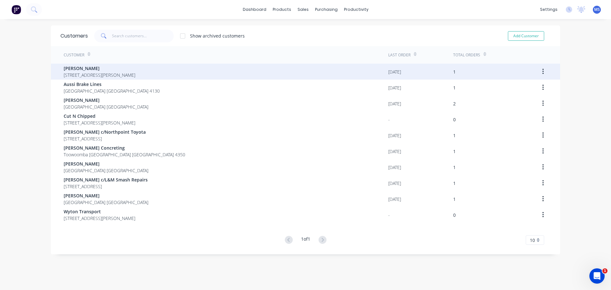
click at [72, 69] on span "Anaman" at bounding box center [100, 68] width 72 height 7
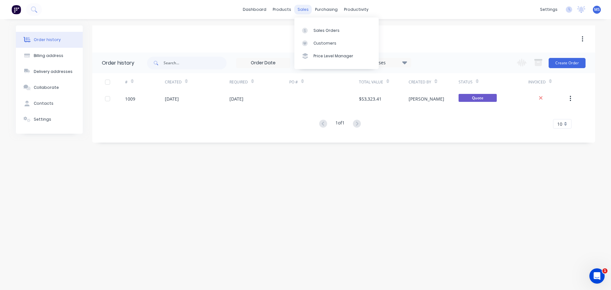
click at [304, 10] on div "sales" at bounding box center [302, 10] width 17 height 10
click at [323, 41] on div "Customers" at bounding box center [324, 43] width 23 height 6
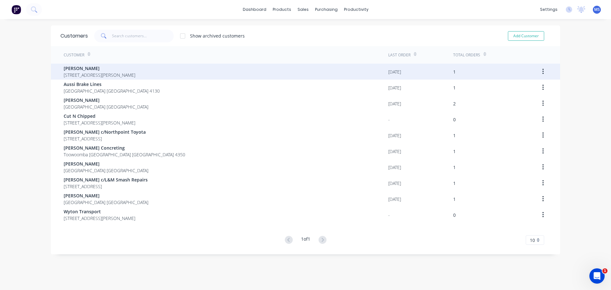
click at [538, 71] on button "button" at bounding box center [542, 71] width 15 height 11
drag, startPoint x: 135, startPoint y: 69, endPoint x: 116, endPoint y: 70, distance: 19.4
drag, startPoint x: 116, startPoint y: 70, endPoint x: 90, endPoint y: 70, distance: 25.8
drag, startPoint x: 90, startPoint y: 70, endPoint x: 72, endPoint y: 68, distance: 18.5
click at [72, 68] on span "Anaman" at bounding box center [100, 68] width 72 height 7
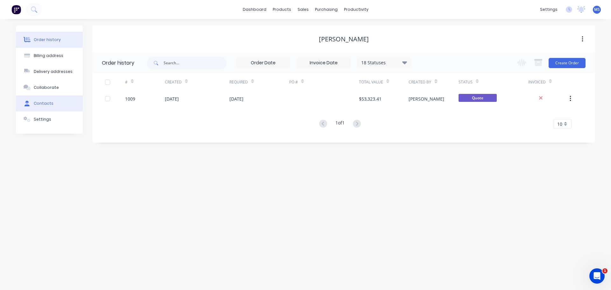
click at [45, 103] on div "Contacts" at bounding box center [44, 104] width 20 height 6
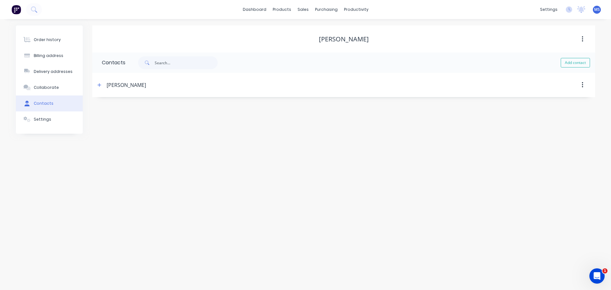
click at [114, 85] on div "[PERSON_NAME]" at bounding box center [126, 85] width 39 height 8
click at [98, 86] on icon "button" at bounding box center [99, 85] width 4 height 4
click at [581, 38] on button "button" at bounding box center [582, 38] width 15 height 11
click at [466, 39] on div "Anaman" at bounding box center [343, 39] width 503 height 8
click at [581, 84] on button "button" at bounding box center [582, 84] width 15 height 11
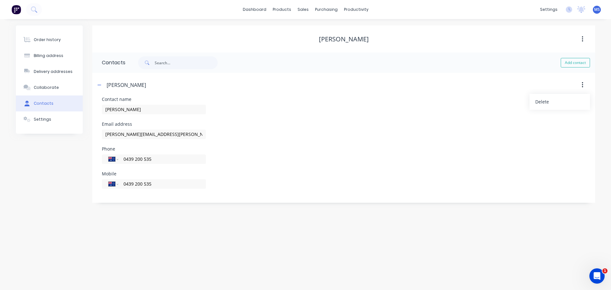
click at [475, 74] on header "Simon Gardner Delete" at bounding box center [343, 85] width 503 height 24
click at [49, 54] on div "Billing address" at bounding box center [49, 56] width 30 height 6
select select "AU"
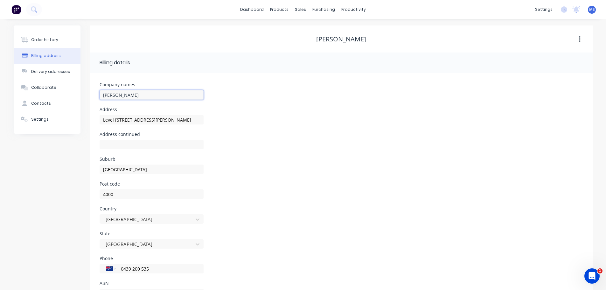
drag, startPoint x: 100, startPoint y: 96, endPoint x: 86, endPoint y: 96, distance: 14.0
click at [86, 96] on div "Order history Billing address Delivery addresses Collaborate Contacts Settings …" at bounding box center [303, 168] width 579 height 287
click at [129, 94] on input "Anaman" at bounding box center [152, 95] width 104 height 10
click at [128, 94] on input "Anaman" at bounding box center [152, 95] width 104 height 10
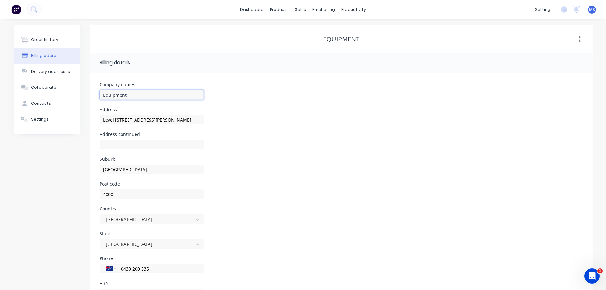
click at [133, 94] on input "Equipment" at bounding box center [152, 95] width 104 height 10
click at [133, 94] on input "Equipment HOlding Co Pty Ltd" at bounding box center [152, 95] width 104 height 10
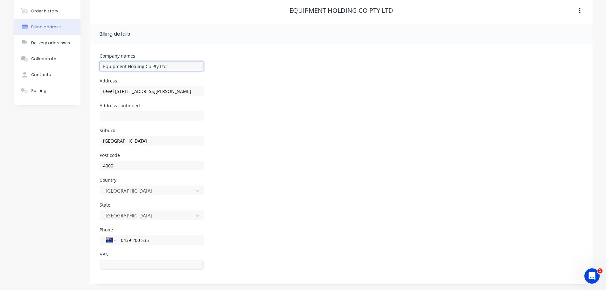
type input "Equipment Holding Co Pty Ltd"
click at [122, 266] on input "text" at bounding box center [152, 265] width 104 height 10
click at [120, 264] on input "6216195064" at bounding box center [152, 265] width 104 height 10
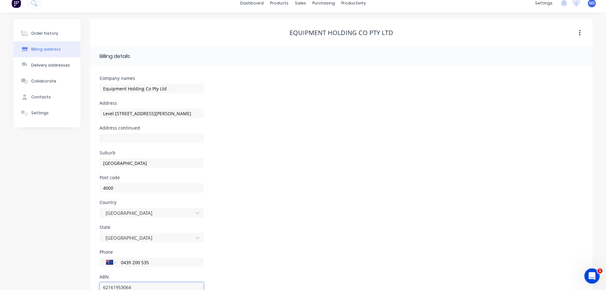
scroll to position [0, 0]
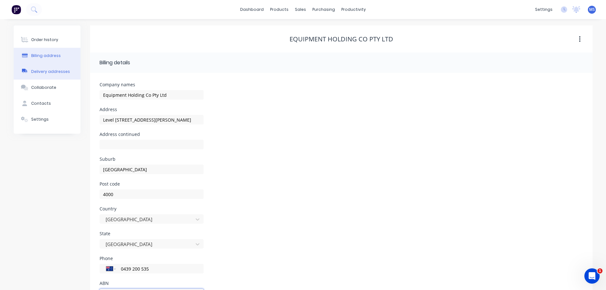
type input "62161953064"
click at [53, 74] on div "Delivery addresses" at bounding box center [50, 72] width 39 height 6
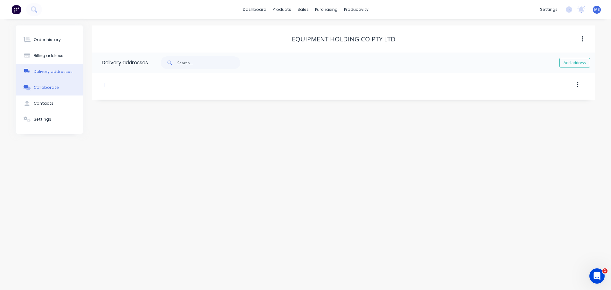
click at [51, 87] on div "Collaborate" at bounding box center [46, 88] width 25 height 6
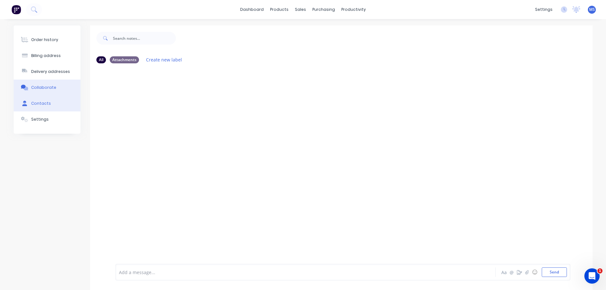
click at [43, 102] on div "Contacts" at bounding box center [41, 104] width 20 height 6
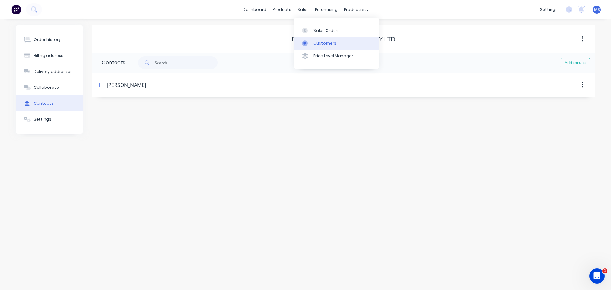
click at [317, 40] on div "Customers" at bounding box center [324, 43] width 23 height 6
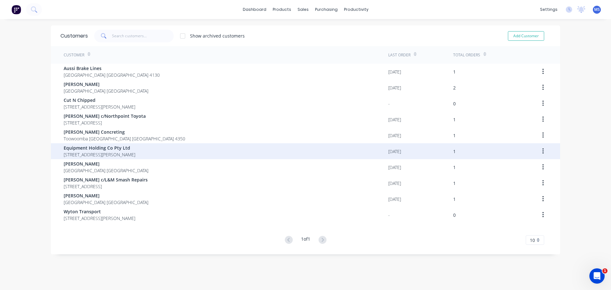
click at [112, 148] on span "Equipment Holding Co Pty Ltd" at bounding box center [100, 147] width 72 height 7
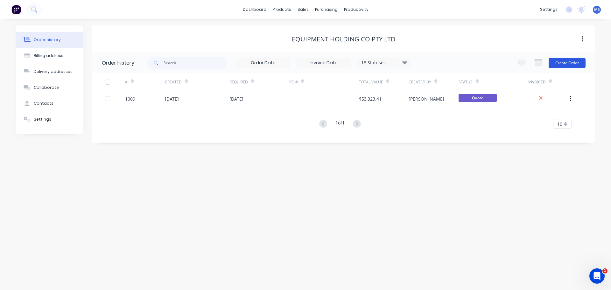
click at [577, 61] on button "Create Order" at bounding box center [566, 63] width 37 height 10
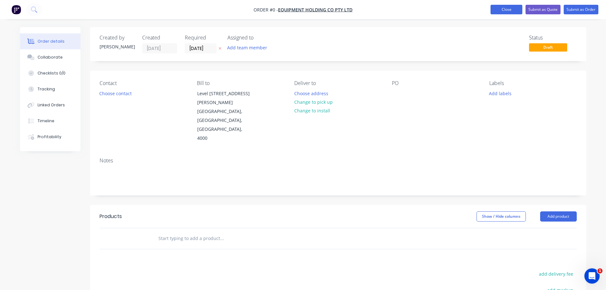
click at [508, 10] on button "Close" at bounding box center [507, 10] width 32 height 10
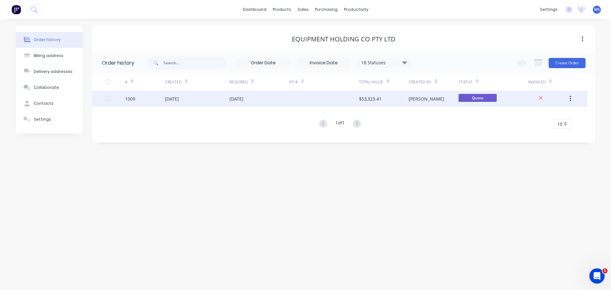
click at [571, 99] on button "button" at bounding box center [570, 98] width 15 height 11
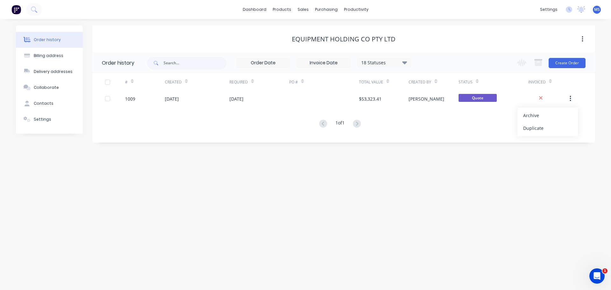
click at [465, 115] on div "# Created Required PO # Total Value Created By Status Invoiced 1009 06 Sep 2025…" at bounding box center [339, 100] width 495 height 55
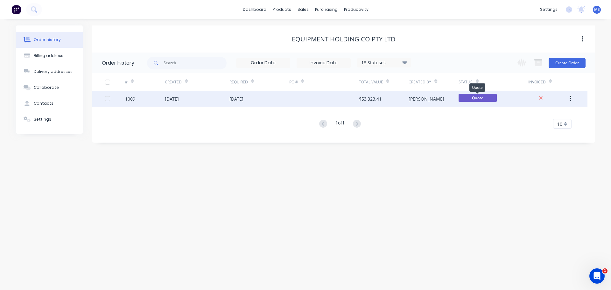
click at [475, 99] on span "Quote" at bounding box center [477, 98] width 38 height 8
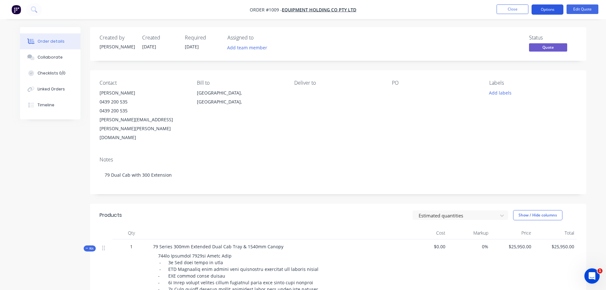
click at [553, 10] on button "Options" at bounding box center [548, 9] width 32 height 10
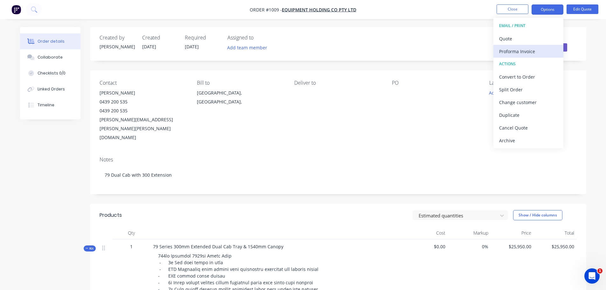
click at [529, 48] on div "Proforma Invoice" at bounding box center [528, 51] width 59 height 9
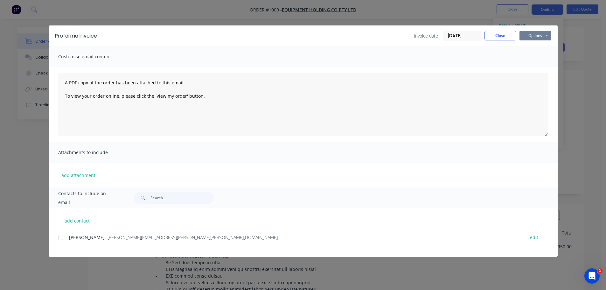
click at [534, 35] on button "Options" at bounding box center [535, 36] width 32 height 10
click at [501, 38] on button "Close" at bounding box center [500, 36] width 32 height 10
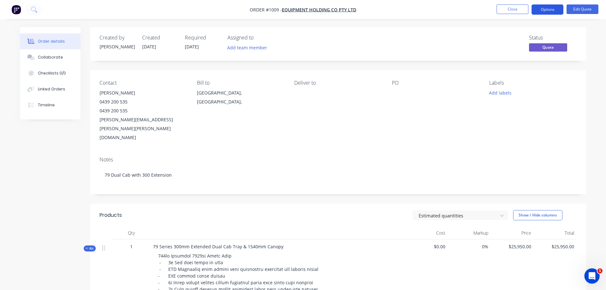
click at [544, 11] on button "Options" at bounding box center [548, 9] width 32 height 10
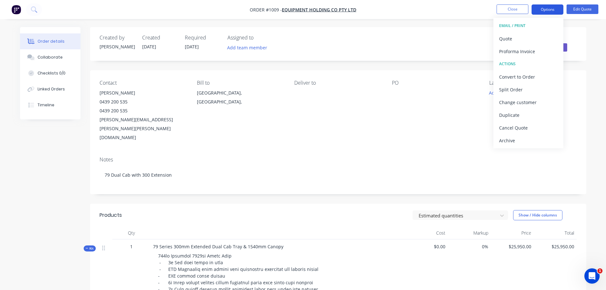
click at [544, 11] on button "Options" at bounding box center [548, 9] width 32 height 10
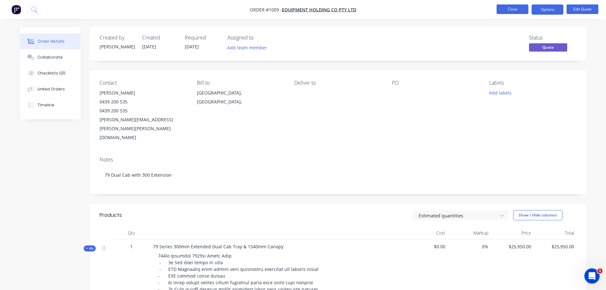
click at [512, 10] on button "Close" at bounding box center [513, 9] width 32 height 10
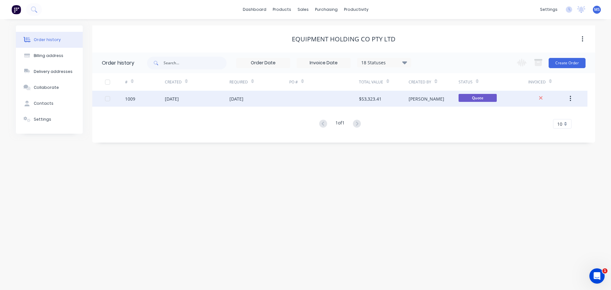
click at [569, 101] on icon "button" at bounding box center [570, 98] width 2 height 7
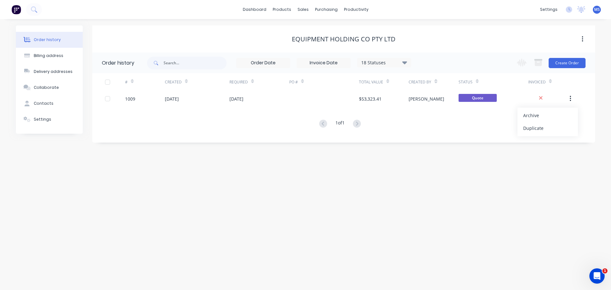
click at [435, 108] on div "# Created Required PO # Total Value Created By Status Invoiced 1009 06 Sep 2025…" at bounding box center [339, 100] width 495 height 55
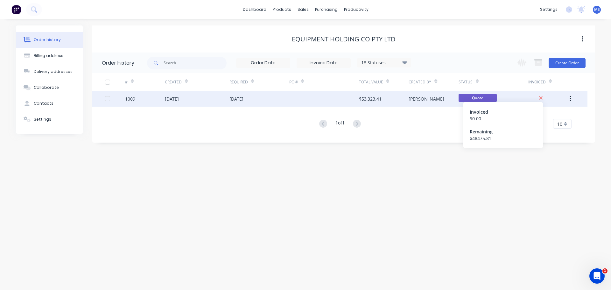
click at [539, 98] on icon at bounding box center [541, 98] width 4 height 6
click at [494, 99] on span "Quote" at bounding box center [477, 98] width 38 height 8
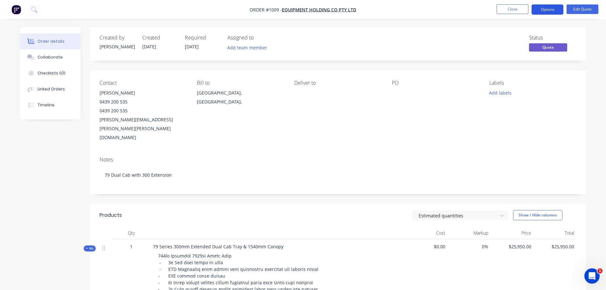
click at [548, 7] on button "Options" at bounding box center [548, 9] width 32 height 10
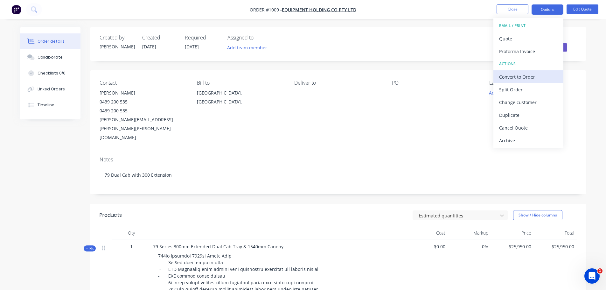
click at [515, 76] on div "Convert to Order" at bounding box center [528, 76] width 59 height 9
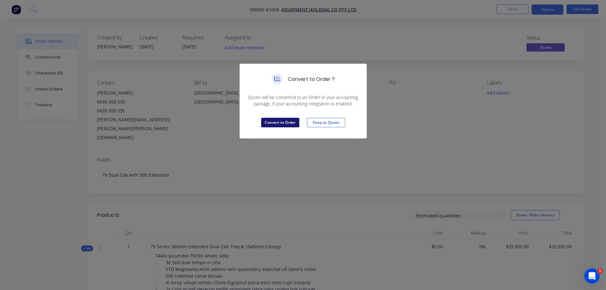
click at [281, 124] on button "Convert to Order" at bounding box center [280, 123] width 38 height 10
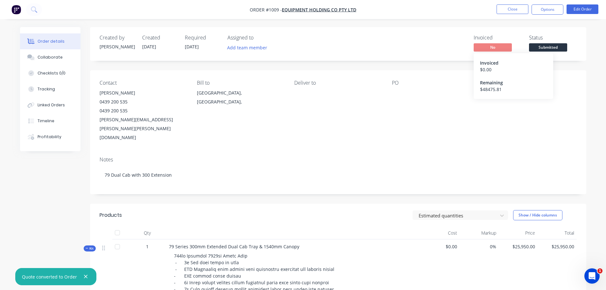
click at [505, 47] on span "No" at bounding box center [493, 47] width 38 height 8
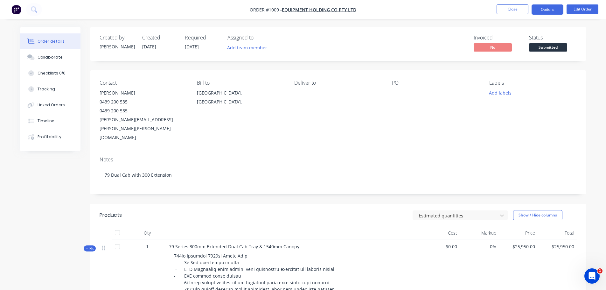
click at [555, 6] on button "Options" at bounding box center [548, 9] width 32 height 10
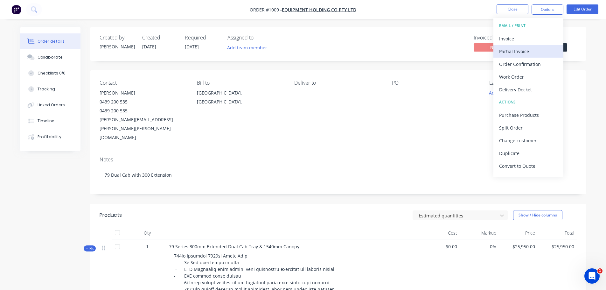
click at [522, 47] on div "Partial Invoice" at bounding box center [528, 51] width 59 height 9
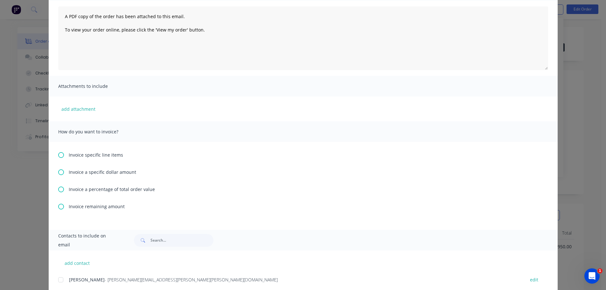
scroll to position [84, 0]
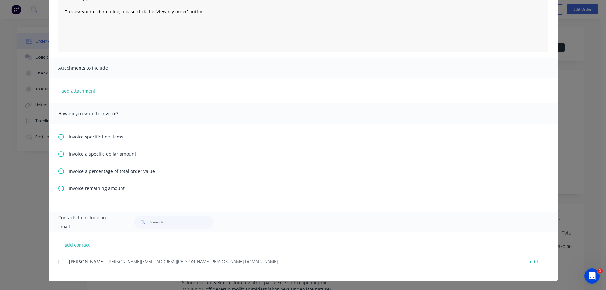
click at [65, 154] on div "Invoice a specific dollar amount" at bounding box center [303, 153] width 490 height 7
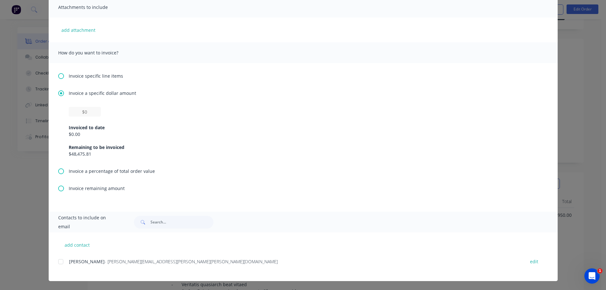
scroll to position [32, 0]
click at [88, 114] on input "text" at bounding box center [85, 112] width 32 height 10
click at [91, 112] on input "text" at bounding box center [85, 112] width 32 height 10
click at [94, 113] on input "$34,631.6" at bounding box center [85, 112] width 32 height 10
click at [156, 130] on div "Invoiced to date" at bounding box center [303, 127] width 469 height 7
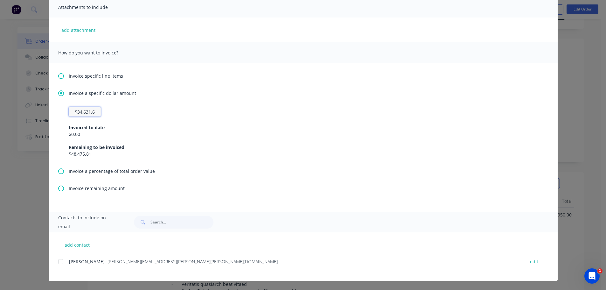
click at [94, 112] on input "$34,631.6" at bounding box center [85, 112] width 32 height 10
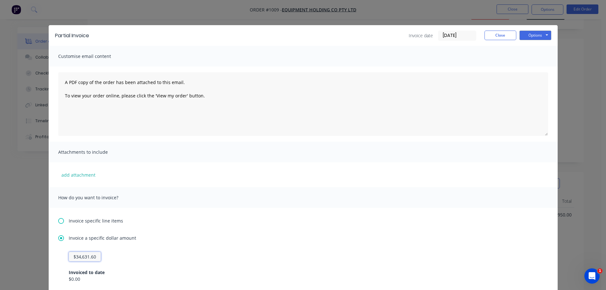
scroll to position [0, 0]
type input "$34,631.6"
click at [444, 35] on input "[DATE]" at bounding box center [457, 36] width 38 height 10
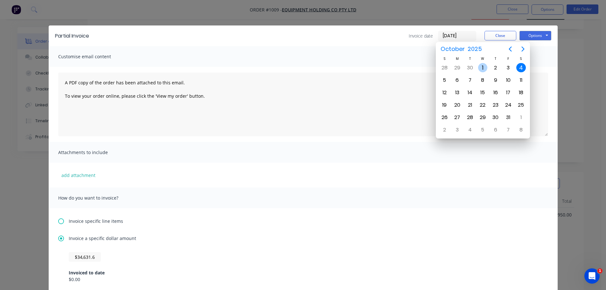
click at [483, 65] on div "1" at bounding box center [483, 68] width 10 height 10
type input "01/10/25"
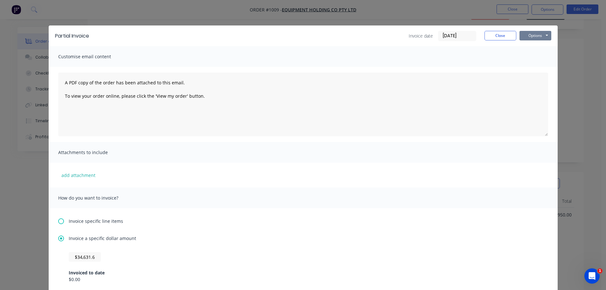
click at [537, 35] on button "Options" at bounding box center [535, 36] width 32 height 10
click at [537, 54] on button "Print" at bounding box center [539, 57] width 41 height 10
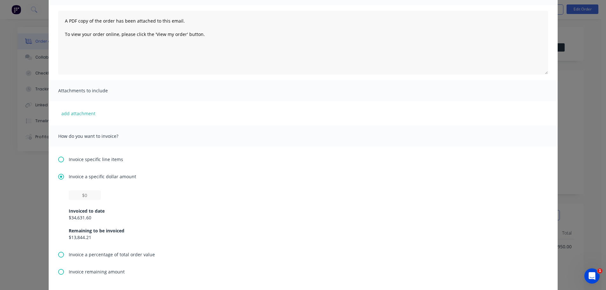
scroll to position [64, 0]
click at [83, 215] on div "$34,631.60" at bounding box center [303, 215] width 469 height 7
click at [93, 216] on div "$34,631.60" at bounding box center [303, 215] width 469 height 7
click at [85, 216] on div "$34,631.60" at bounding box center [303, 215] width 469 height 7
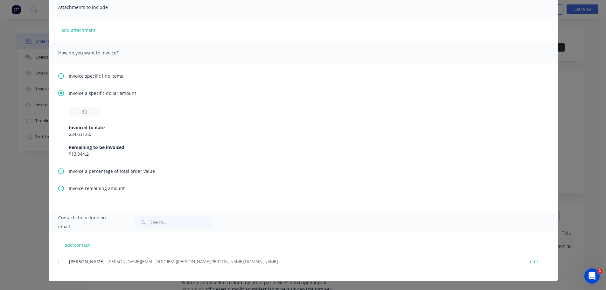
scroll to position [0, 0]
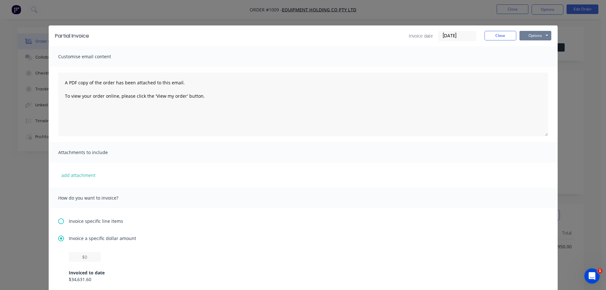
click at [528, 35] on button "Options" at bounding box center [535, 36] width 32 height 10
click at [501, 35] on button "Close" at bounding box center [500, 36] width 32 height 10
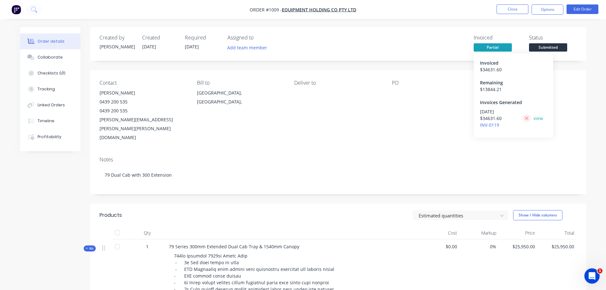
click at [526, 119] on icon at bounding box center [527, 118] width 4 height 6
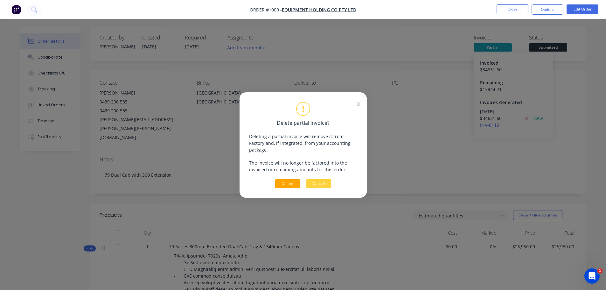
click at [290, 179] on button "Delete" at bounding box center [287, 183] width 25 height 9
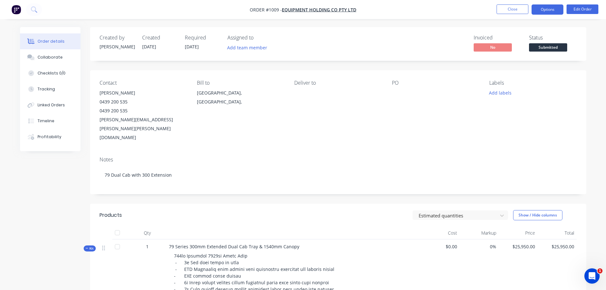
click at [542, 8] on button "Options" at bounding box center [548, 9] width 32 height 10
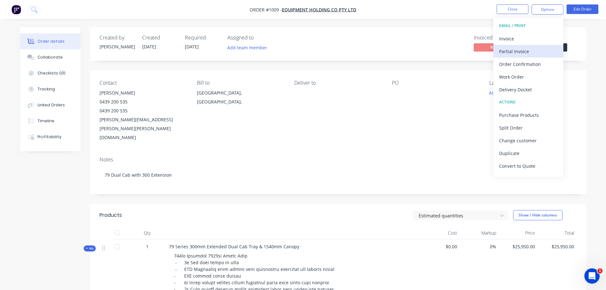
click at [517, 49] on div "Partial Invoice" at bounding box center [528, 51] width 59 height 9
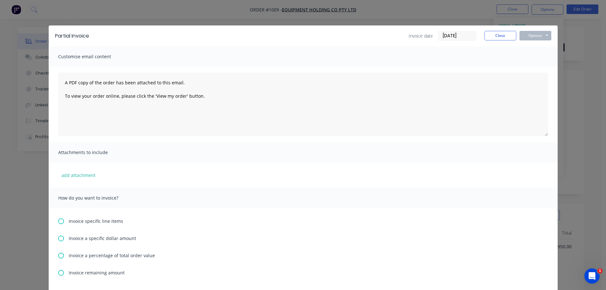
scroll to position [84, 0]
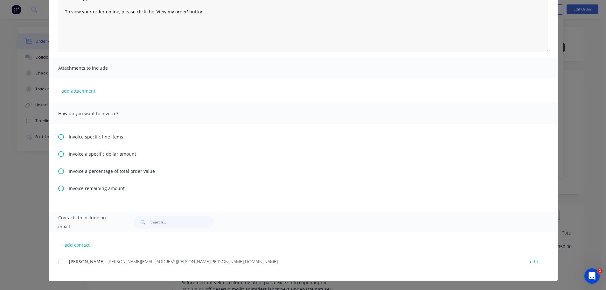
click at [58, 155] on icon at bounding box center [61, 154] width 6 height 6
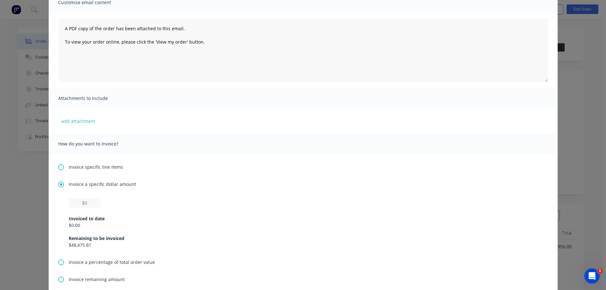
scroll to position [145, 0]
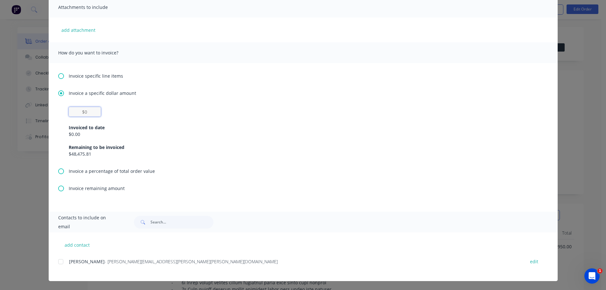
click at [83, 112] on input "text" at bounding box center [85, 112] width 32 height 10
type input "$31,483.27"
click at [150, 140] on div "Invoiced to date $0.00 Remaining to be invoiced $48,475.81" at bounding box center [303, 136] width 469 height 41
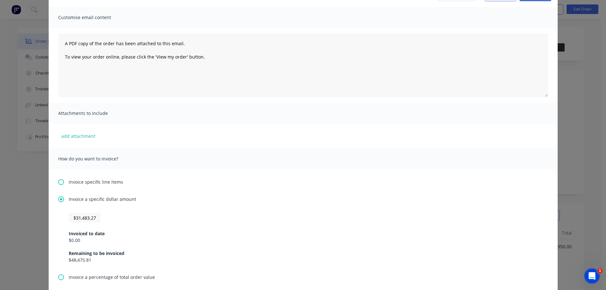
scroll to position [0, 0]
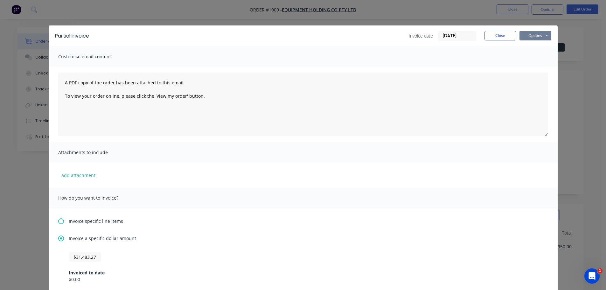
click at [527, 36] on button "Options" at bounding box center [535, 36] width 32 height 10
click at [537, 57] on button "Print" at bounding box center [539, 57] width 41 height 10
click at [534, 36] on button "Options" at bounding box center [535, 36] width 32 height 10
click at [504, 36] on button "Close" at bounding box center [500, 36] width 32 height 10
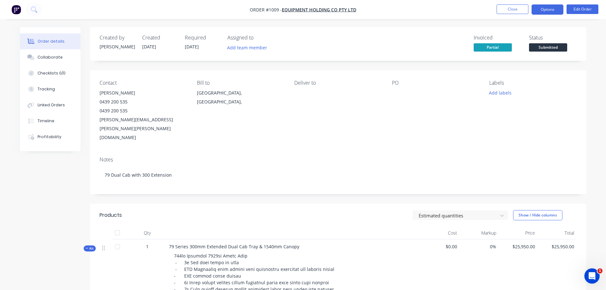
click at [550, 11] on button "Options" at bounding box center [548, 9] width 32 height 10
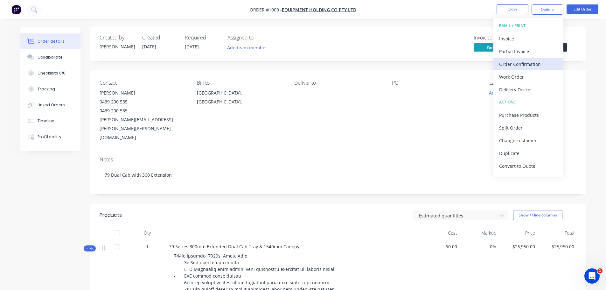
click at [528, 59] on div "Order Confirmation" at bounding box center [528, 63] width 59 height 9
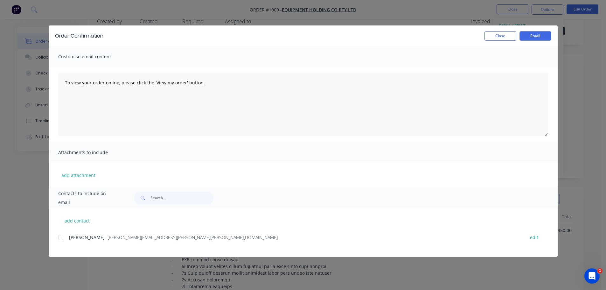
scroll to position [32, 0]
click at [501, 38] on button "Close" at bounding box center [500, 36] width 32 height 10
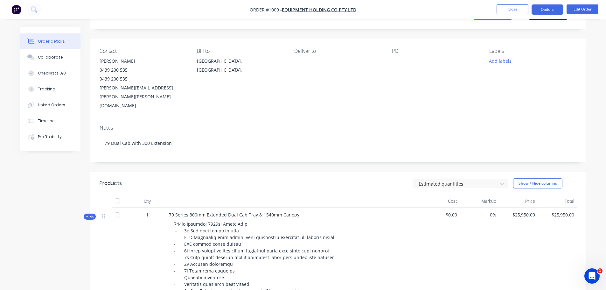
click at [548, 11] on button "Options" at bounding box center [548, 9] width 32 height 10
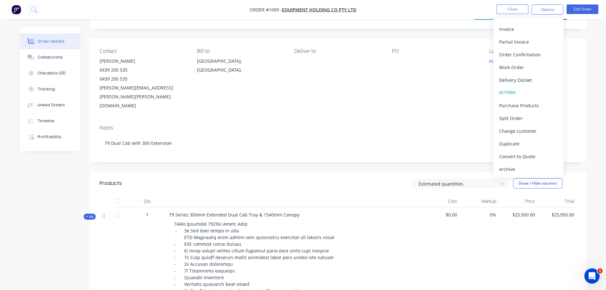
scroll to position [0, 0]
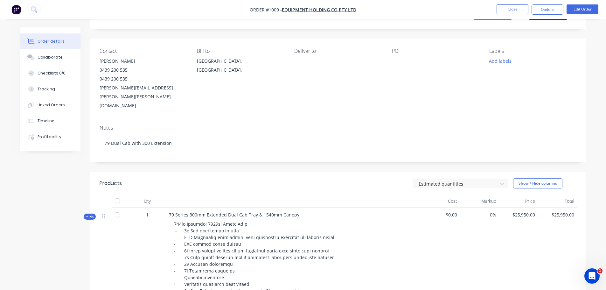
click at [357, 195] on div at bounding box center [293, 201] width 254 height 13
click at [17, 12] on img "button" at bounding box center [16, 10] width 10 height 10
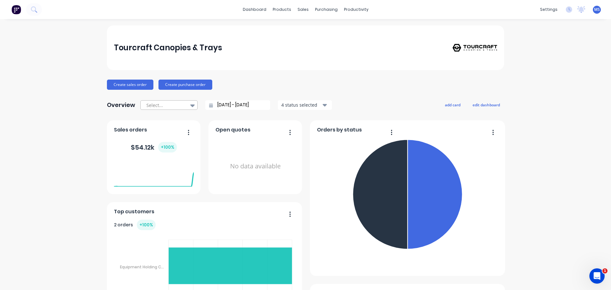
click at [190, 106] on icon at bounding box center [192, 105] width 4 height 3
click at [168, 155] on div "Year to date" at bounding box center [168, 155] width 57 height 12
type input "01/01/25 - 04/10/25"
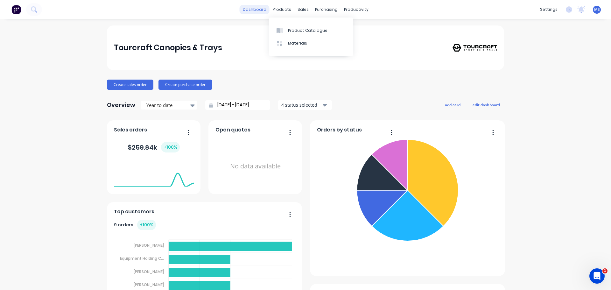
click at [258, 9] on link "dashboard" at bounding box center [255, 10] width 30 height 10
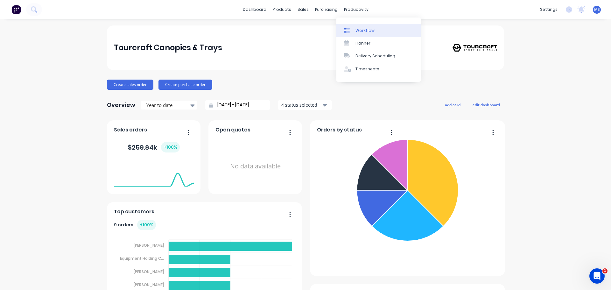
click at [360, 30] on div "Workflow" at bounding box center [364, 31] width 19 height 6
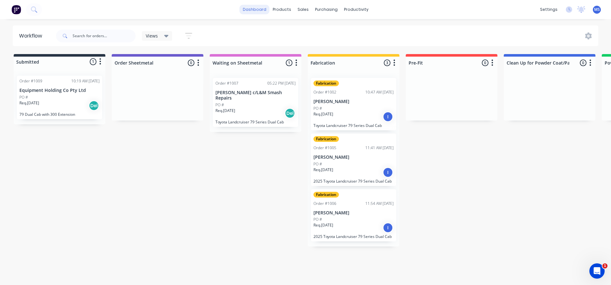
click at [260, 10] on link "dashboard" at bounding box center [255, 10] width 30 height 10
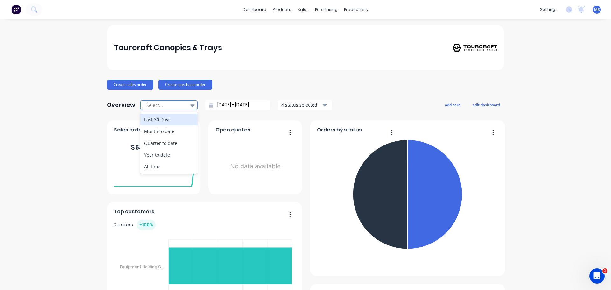
click at [190, 106] on icon at bounding box center [192, 105] width 4 height 3
click at [163, 164] on div "All time" at bounding box center [168, 167] width 57 height 12
type input "[DATE] - [DATE]"
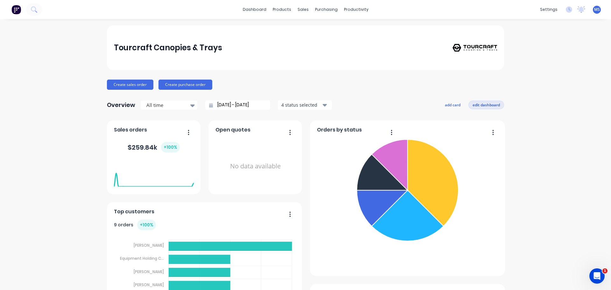
click at [483, 106] on button "edit dashboard" at bounding box center [486, 105] width 36 height 8
click at [474, 105] on button "save dashboard" at bounding box center [485, 105] width 37 height 8
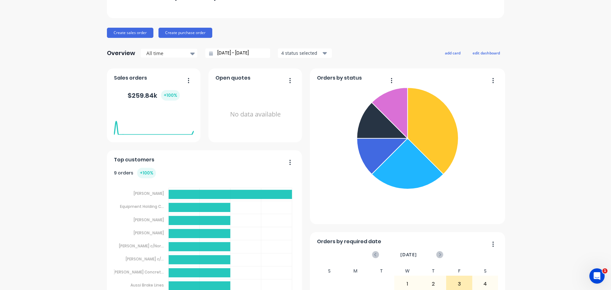
scroll to position [32, 0]
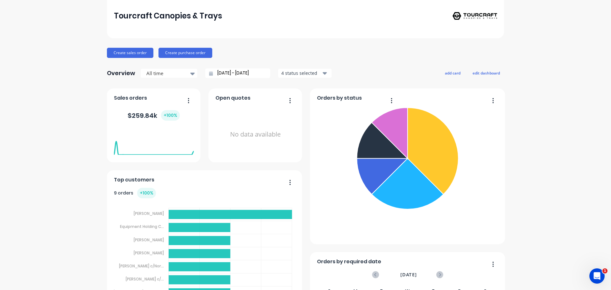
click at [307, 73] on div "4 status selected" at bounding box center [301, 73] width 40 height 7
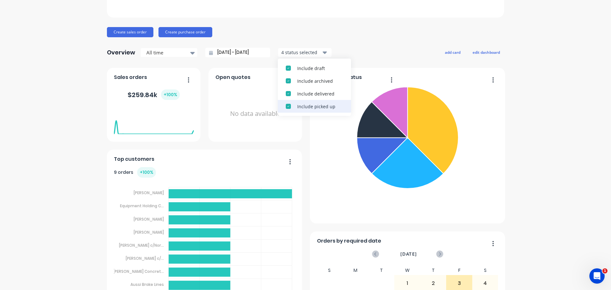
scroll to position [64, 0]
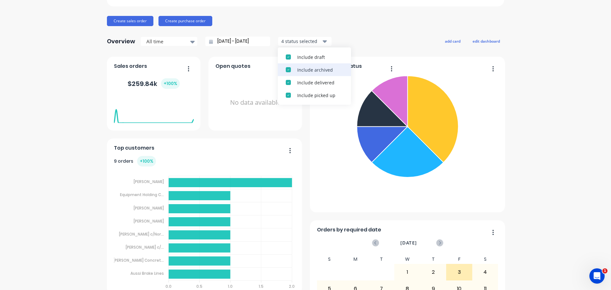
click at [285, 72] on div "button" at bounding box center [288, 69] width 13 height 13
click at [528, 131] on div "Tourcraft Canopies & Trays Create sales order Create purchase order Overview Al…" at bounding box center [305, 250] width 611 height 577
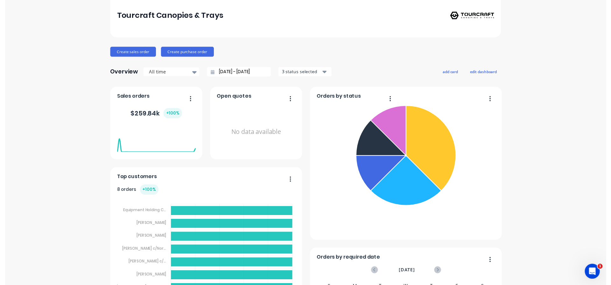
scroll to position [0, 0]
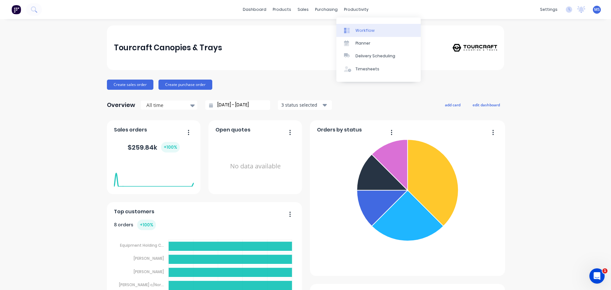
click at [361, 31] on div "Workflow" at bounding box center [364, 31] width 19 height 6
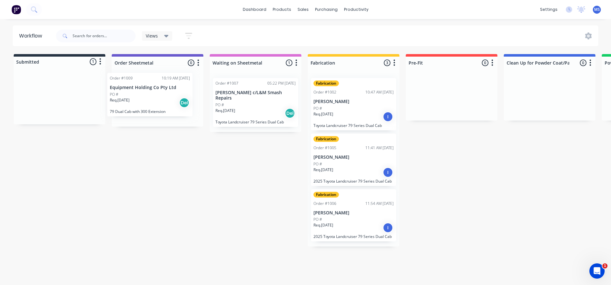
drag, startPoint x: 72, startPoint y: 84, endPoint x: 164, endPoint y: 81, distance: 92.3
click at [164, 81] on div "Submitted 1 Status colour #273444 hex #273444 Save Cancel Summaries Total order…" at bounding box center [617, 150] width 1245 height 192
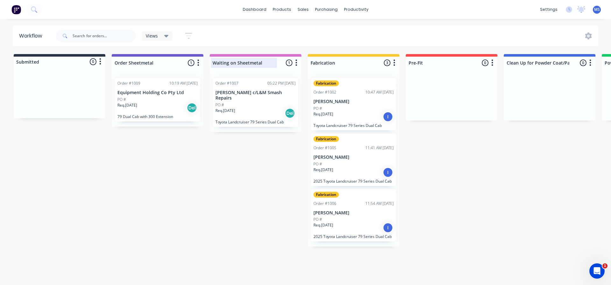
drag, startPoint x: 262, startPoint y: 65, endPoint x: 256, endPoint y: 61, distance: 7.0
click at [257, 62] on input "Waiting on Sheetmetal" at bounding box center [243, 62] width 63 height 7
drag, startPoint x: 262, startPoint y: 62, endPoint x: 213, endPoint y: 56, distance: 49.4
click at [213, 56] on div "Waiting on Sheetmetal 1 Status colour #DA70D6 hex #DA70D6 Save Cancel Notificat…" at bounding box center [256, 61] width 92 height 15
type input "Job Queue"
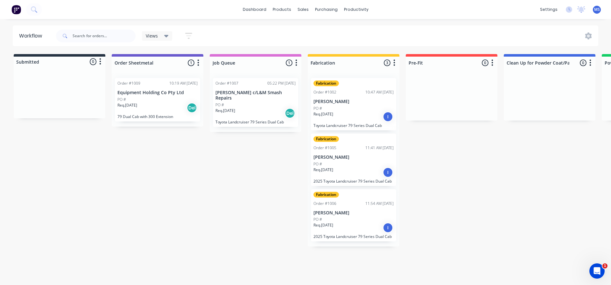
click at [244, 198] on div "Submitted 0 Status colour #273444 hex #273444 Save Cancel Summaries Total order…" at bounding box center [617, 150] width 1245 height 192
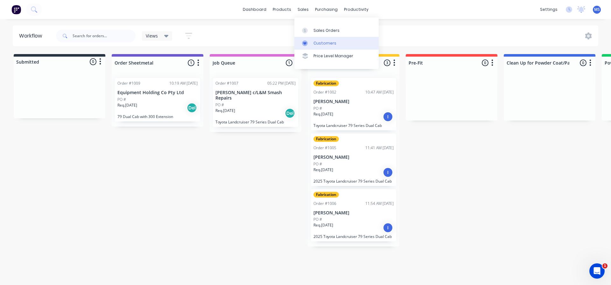
click at [322, 40] on link "Customers" at bounding box center [336, 43] width 84 height 13
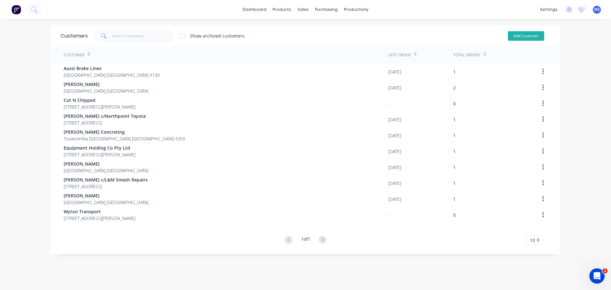
click at [520, 36] on button "Add Customer" at bounding box center [526, 36] width 36 height 10
select select "AU"
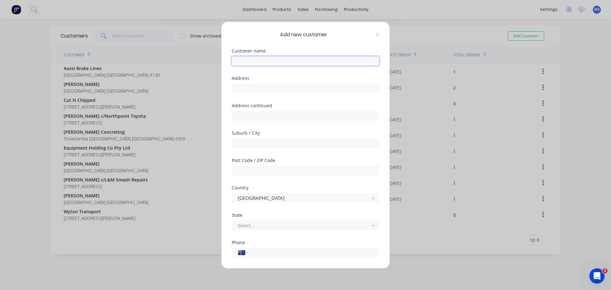
click at [255, 59] on input "text" at bounding box center [306, 61] width 148 height 10
type input "[PERSON_NAME]"
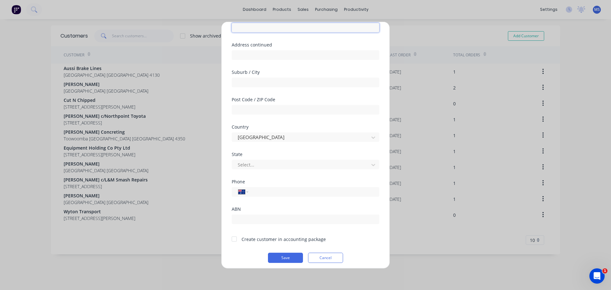
scroll to position [64, 0]
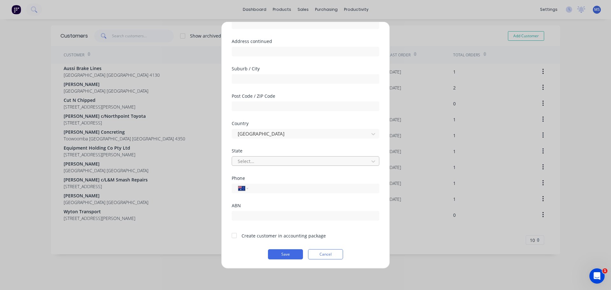
click at [253, 162] on div at bounding box center [301, 161] width 129 height 8
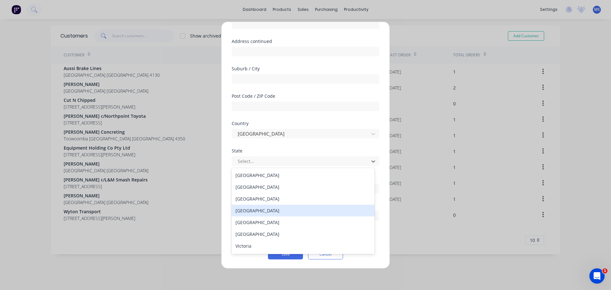
click at [262, 212] on div "[GEOGRAPHIC_DATA]" at bounding box center [303, 211] width 143 height 12
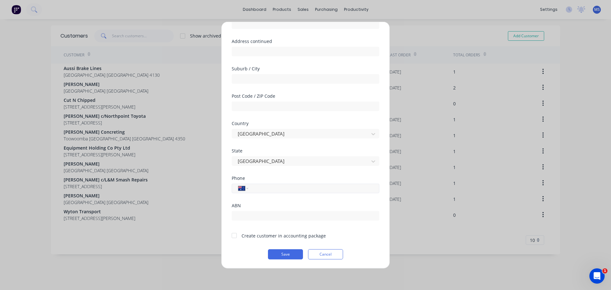
click at [262, 189] on input "tel" at bounding box center [313, 187] width 120 height 7
paste input "0420 312 662"
type input "0420 312 662"
click at [281, 253] on button "Save" at bounding box center [285, 254] width 35 height 10
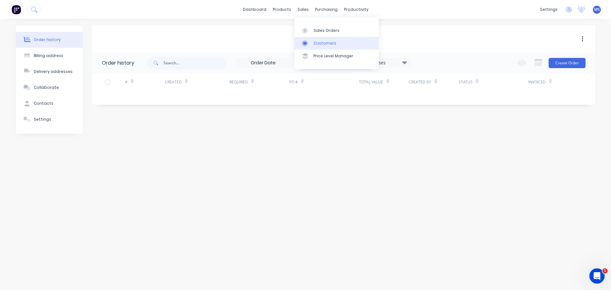
click at [318, 42] on div "Customers" at bounding box center [324, 43] width 23 height 6
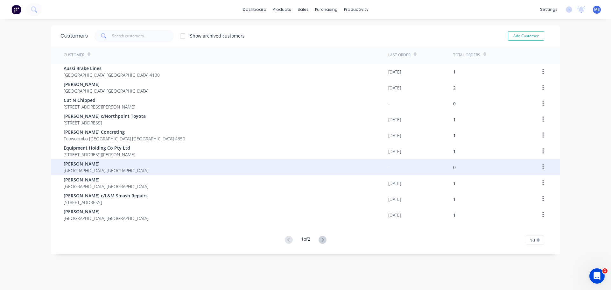
click at [88, 163] on span "[PERSON_NAME]" at bounding box center [106, 163] width 85 height 7
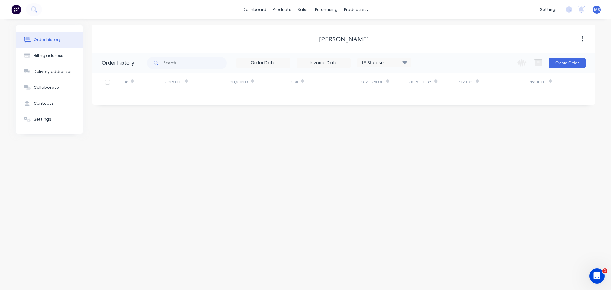
click at [582, 39] on icon "button" at bounding box center [581, 39] width 1 height 6
click at [413, 49] on div "John Huther Archive" at bounding box center [343, 38] width 503 height 27
click at [332, 38] on div "[PERSON_NAME]" at bounding box center [344, 39] width 50 height 8
click at [54, 52] on button "Billing address" at bounding box center [49, 56] width 67 height 16
select select "AU"
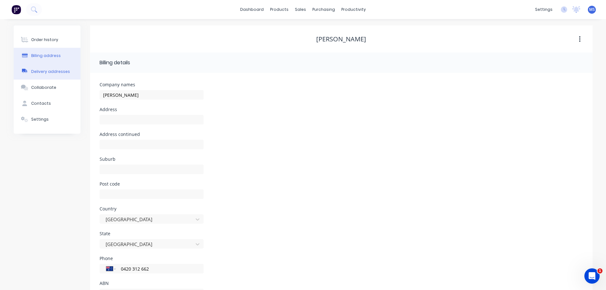
click at [45, 67] on button "Delivery addresses" at bounding box center [47, 72] width 67 height 16
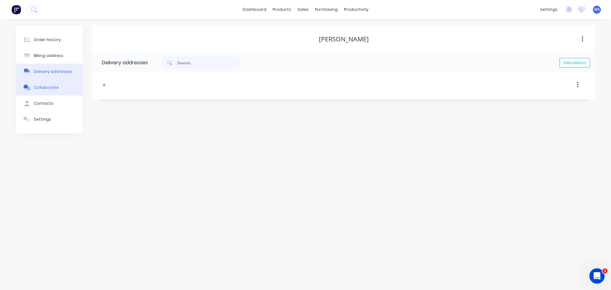
click at [37, 89] on div "Collaborate" at bounding box center [46, 88] width 25 height 6
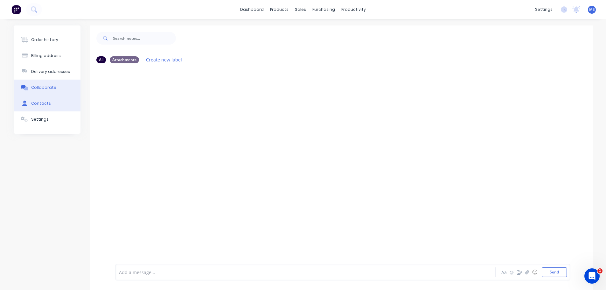
click at [41, 103] on div "Contacts" at bounding box center [41, 104] width 20 height 6
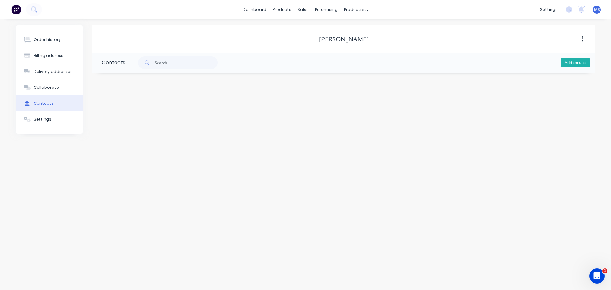
click at [577, 63] on button "Add contact" at bounding box center [574, 63] width 29 height 10
select select "AU"
click at [129, 111] on input "text" at bounding box center [154, 110] width 104 height 10
type input "[PERSON_NAME]"
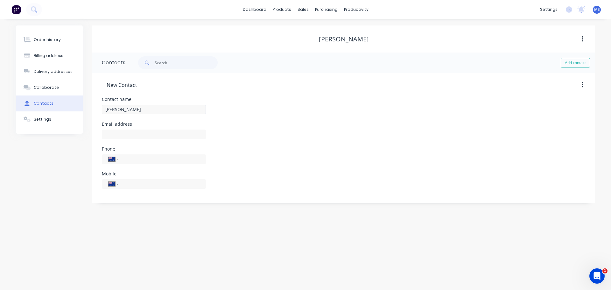
select select "AU"
click at [118, 131] on input "text" at bounding box center [154, 134] width 104 height 10
paste input "[PERSON_NAME][EMAIL_ADDRESS][PERSON_NAME][DOMAIN_NAME]"
type input "[PERSON_NAME][EMAIL_ADDRESS][PERSON_NAME][DOMAIN_NAME]"
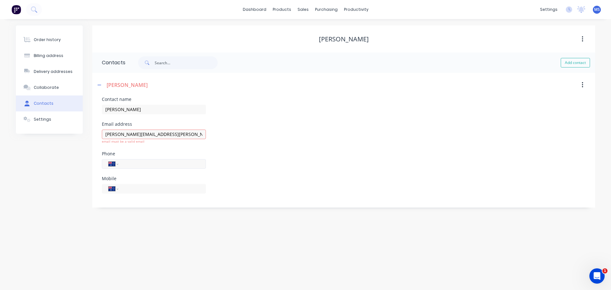
click at [137, 163] on input "tel" at bounding box center [161, 163] width 76 height 7
paste input "0420 312 662"
type input "0420 312 662"
click at [129, 190] on input "tel" at bounding box center [161, 188] width 76 height 7
paste input "0420 312 662"
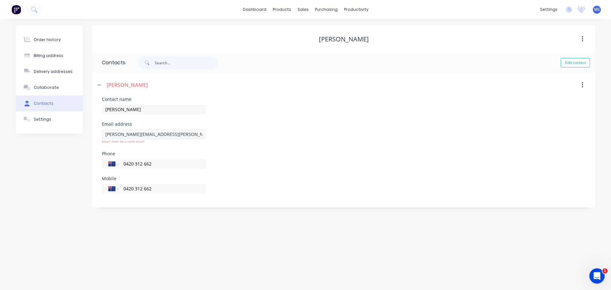
type input "0420 312 662"
click at [169, 132] on input "[PERSON_NAME][EMAIL_ADDRESS][PERSON_NAME][DOMAIN_NAME]" at bounding box center [154, 134] width 104 height 10
type input "[PERSON_NAME][EMAIL_ADDRESS][PERSON_NAME][DOMAIN_NAME]"
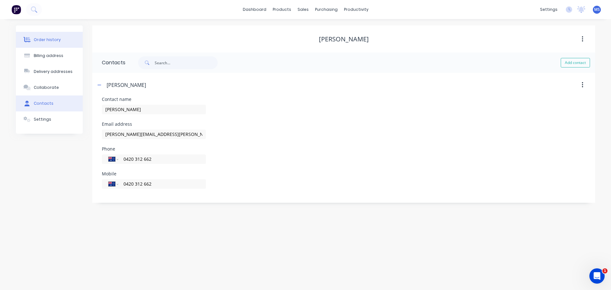
click at [47, 41] on div "Order history" at bounding box center [47, 40] width 27 height 6
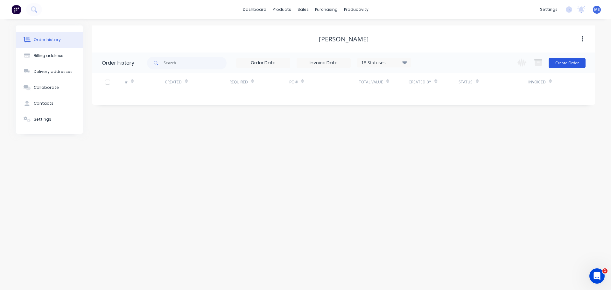
click at [564, 64] on button "Create Order" at bounding box center [566, 63] width 37 height 10
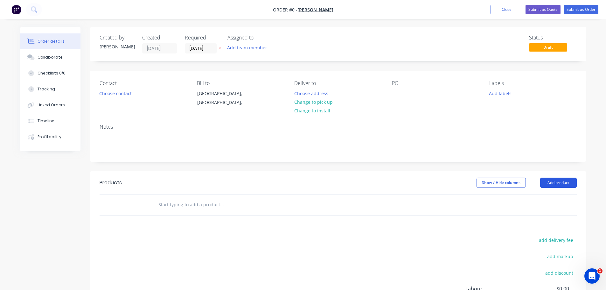
click at [567, 182] on button "Add product" at bounding box center [558, 183] width 37 height 10
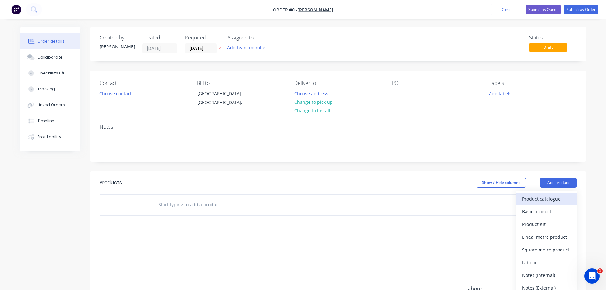
click at [554, 198] on div "Product catalogue" at bounding box center [546, 198] width 49 height 9
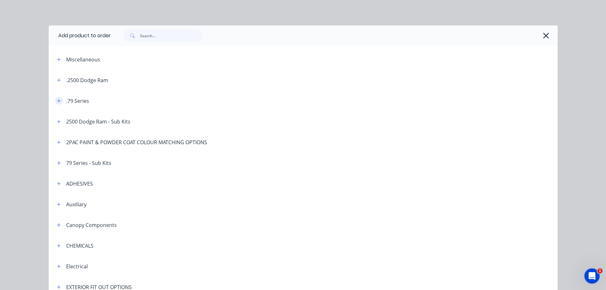
click at [57, 102] on icon "button" at bounding box center [59, 101] width 4 height 4
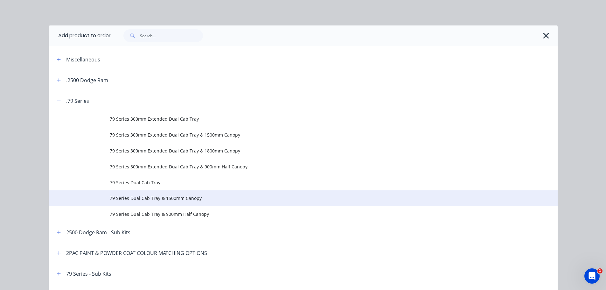
click at [191, 196] on span "79 Series Dual Cab Tray & 1500mm Canopy" at bounding box center [289, 198] width 358 height 7
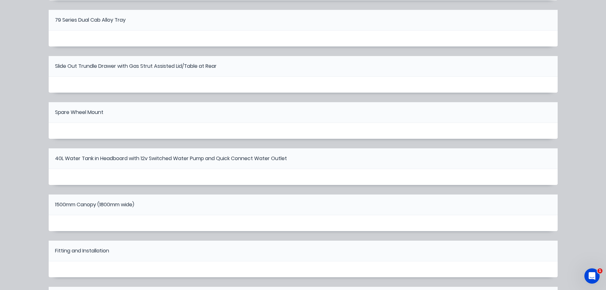
scroll to position [231, 0]
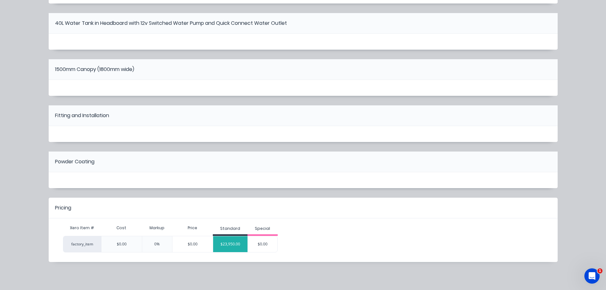
click at [223, 245] on div "$23,950.00" at bounding box center [230, 244] width 34 height 16
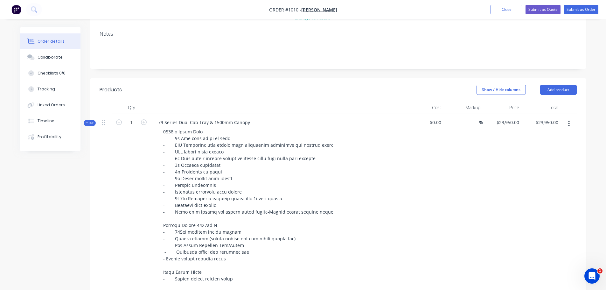
scroll to position [127, 0]
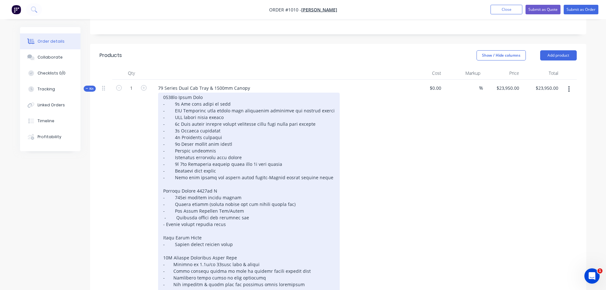
click at [174, 224] on div at bounding box center [249, 231] width 182 height 276
click at [167, 225] on div at bounding box center [249, 231] width 182 height 276
click at [166, 225] on div at bounding box center [249, 231] width 182 height 276
click at [173, 216] on div at bounding box center [249, 231] width 182 height 276
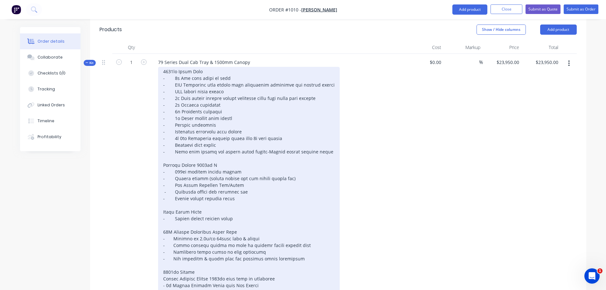
scroll to position [223, 0]
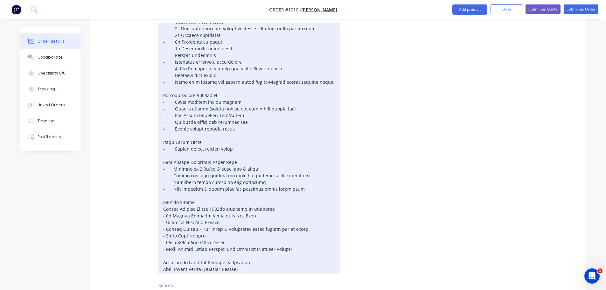
click at [254, 82] on div at bounding box center [249, 135] width 182 height 276
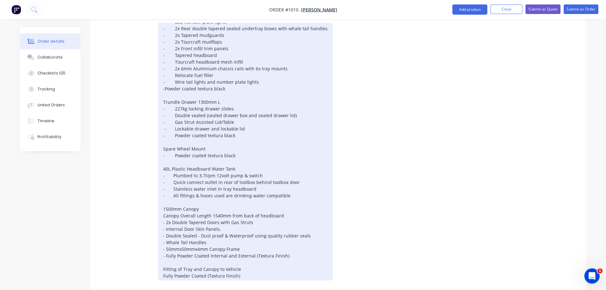
click at [165, 87] on div "1800mm Alloy Tray - 2x Tie down rails in tray - LED Autolamps tail lights with …" at bounding box center [245, 138] width 175 height 283
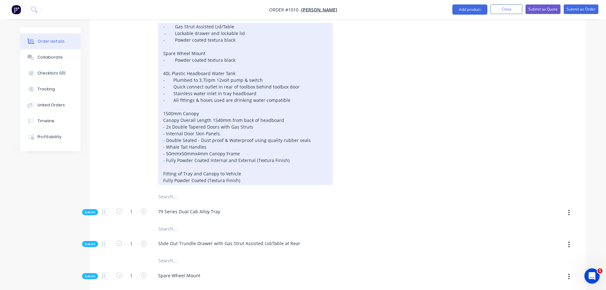
scroll to position [350, 0]
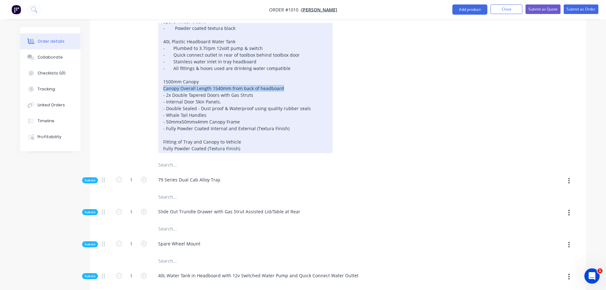
drag, startPoint x: 293, startPoint y: 89, endPoint x: 153, endPoint y: 87, distance: 139.3
click at [154, 87] on div "1800mm Alloy Tray - 2x Tie down rails in tray - LED Autolamps tail lights with …" at bounding box center [277, 11] width 249 height 283
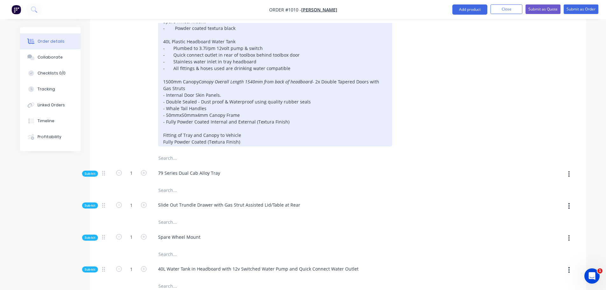
click at [273, 122] on div "1800mm Alloy Tray - 2x Tie down rails in tray - LED Autolamps tail lights with …" at bounding box center [275, 8] width 234 height 276
click at [162, 146] on div "1800mm Alloy Tray - 2x Tie down rails in tray - LED Autolamps tail lights with …" at bounding box center [275, 8] width 234 height 276
drag, startPoint x: 246, startPoint y: 146, endPoint x: 246, endPoint y: 141, distance: 5.1
click at [246, 141] on div "1800mm Alloy Tray - 2x Tie down rails in tray - LED Autolamps tail lights with …" at bounding box center [275, 8] width 234 height 276
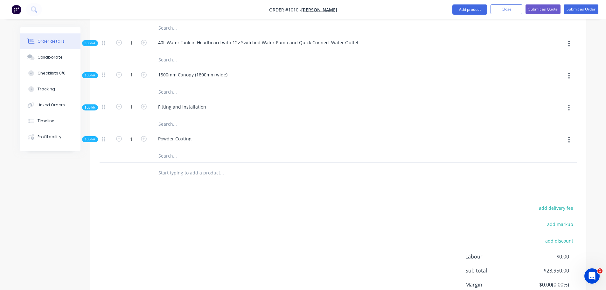
scroll to position [604, 0]
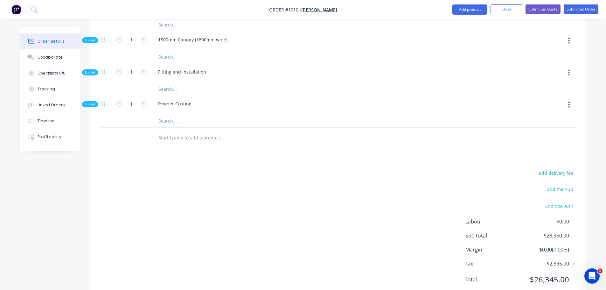
click at [207, 144] on input "text" at bounding box center [221, 137] width 127 height 13
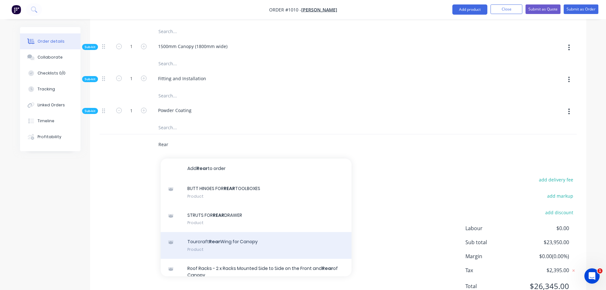
type input "Rear"
click at [260, 241] on div "Tourcraft Rear Wing for Canopy Product" at bounding box center [256, 245] width 191 height 27
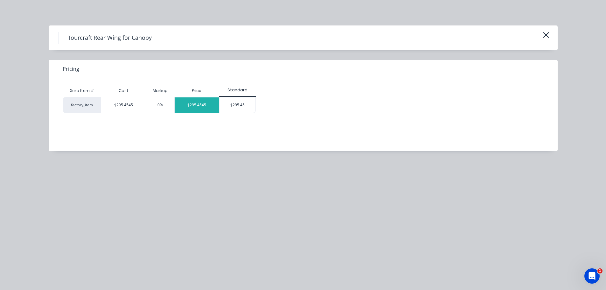
click at [206, 106] on div "$295.4545" at bounding box center [197, 104] width 45 height 15
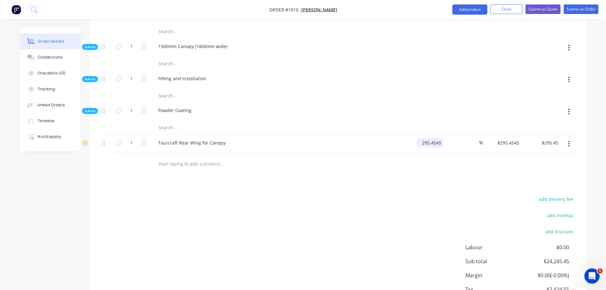
click at [432, 146] on input "295.4545" at bounding box center [431, 142] width 25 height 9
type input "$0.00"
click at [184, 164] on input "text" at bounding box center [221, 163] width 127 height 13
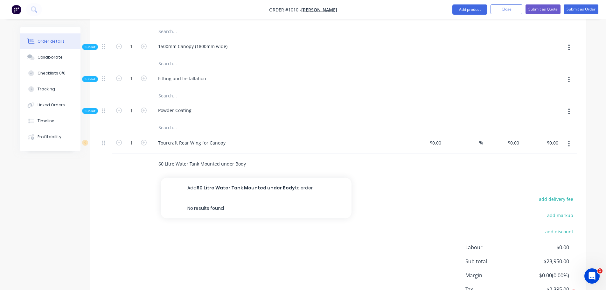
click at [254, 167] on input "60 Litre Water Tank Mounted under Body" at bounding box center [221, 163] width 127 height 13
paste input "and plumbed through from main Headboard Tank with 1m long Trundle Drawer with G…"
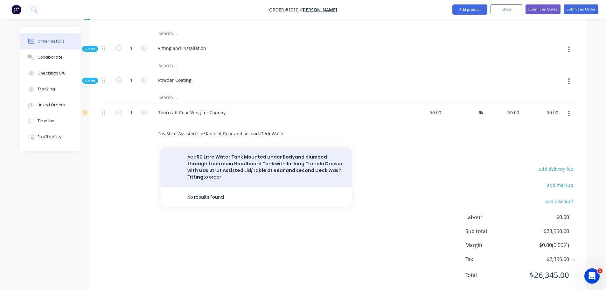
scroll to position [636, 0]
type input "60 Litre Water Tank Mounted under Bodyand plumbed through from main Headboard T…"
click at [275, 169] on button "Add 60 Litre Water Tank Mounted under Bodyand plumbed through from main Headboa…" at bounding box center [256, 165] width 191 height 39
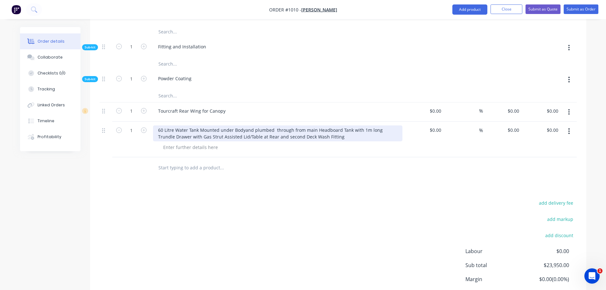
click at [270, 130] on div "60 Litre Water Tank Mounted under Bodyand plumbed through from main Headboard T…" at bounding box center [277, 133] width 249 height 16
click at [242, 130] on div "60 Litre Water Tank Mounted under Bodyand plumbed through from main Headboard T…" at bounding box center [277, 133] width 249 height 16
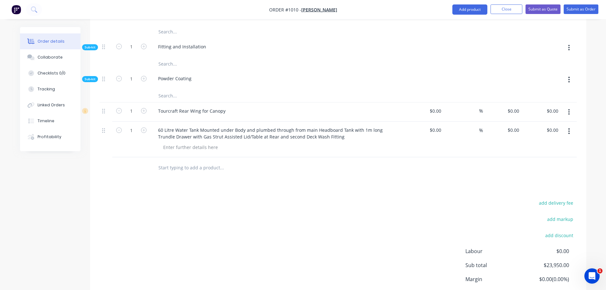
click at [517, 132] on input "0" at bounding box center [514, 129] width 15 height 9
type input "$1,177.27"
click at [184, 170] on input "text" at bounding box center [221, 167] width 127 height 13
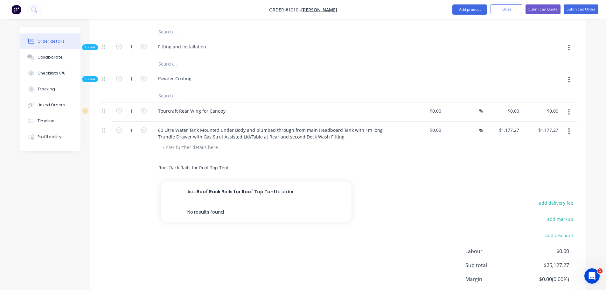
type input "Roof Rack Rails for Roof Top Tent"
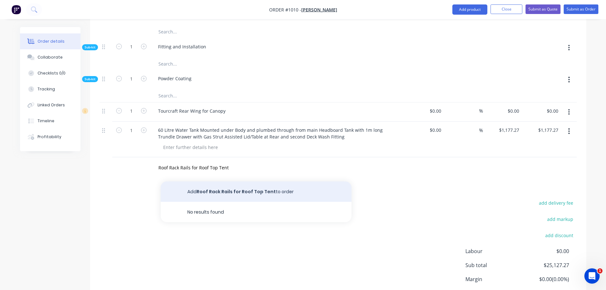
click at [248, 191] on button "Add Roof Rack Rails for Roof Top Tent to order" at bounding box center [256, 191] width 191 height 20
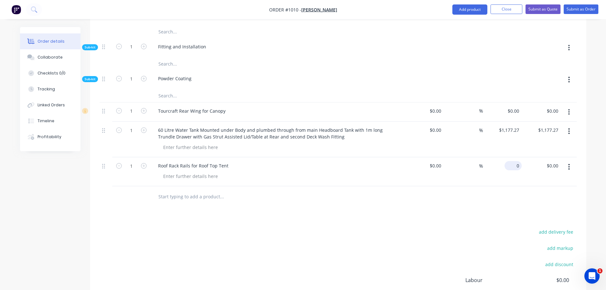
click at [508, 166] on div "0 $0.00" at bounding box center [502, 171] width 39 height 29
type input "$0.00"
click at [193, 199] on input "text" at bounding box center [221, 196] width 127 height 13
click at [201, 196] on input "Lining & Insulation" at bounding box center [221, 196] width 127 height 13
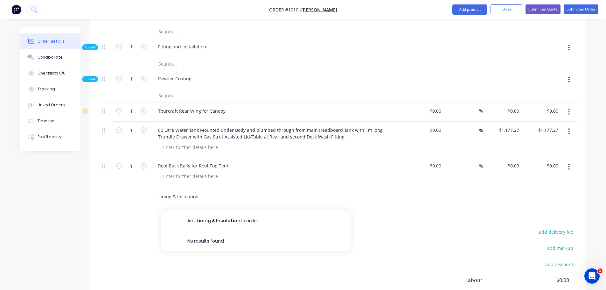
drag, startPoint x: 198, startPoint y: 197, endPoint x: 145, endPoint y: 196, distance: 52.8
click at [145, 196] on div "Lining & Insulation Add Lining & Insulation to order No results found" at bounding box center [338, 196] width 477 height 21
paste input "- Front Inside Wall, Rear Inside Wall, Full Ceiling"
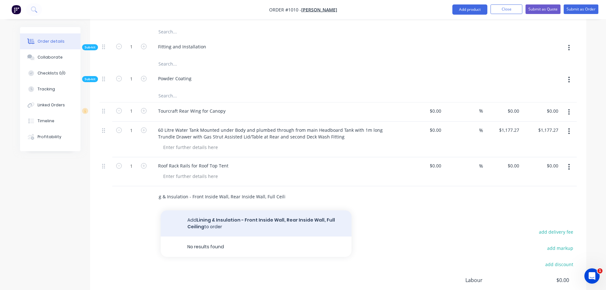
type input "Lining & Insulation - Front Inside Wall, Rear Inside Wall, Full Ceiling"
click at [245, 226] on button "Add Lining & Insulation - Front Inside Wall, Rear Inside Wall, Full Ceiling to …" at bounding box center [256, 223] width 191 height 26
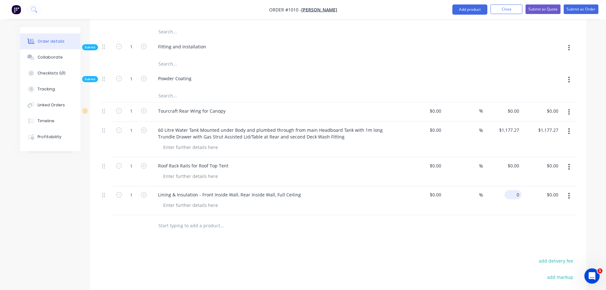
click at [511, 195] on div "0 $0.00" at bounding box center [502, 200] width 39 height 29
type input "$995.45"
click at [186, 223] on input "text" at bounding box center [221, 225] width 127 height 13
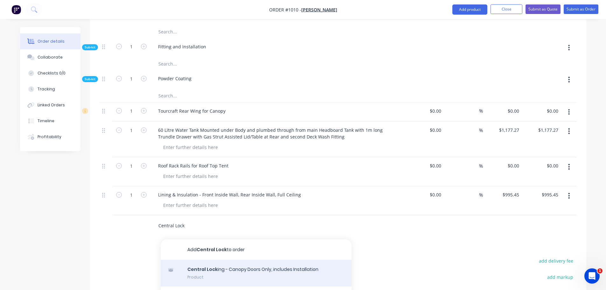
type input "Central Lock"
click at [211, 267] on div "Central Lock ing - Canopy Doors Only, includes Installation Product" at bounding box center [256, 273] width 191 height 27
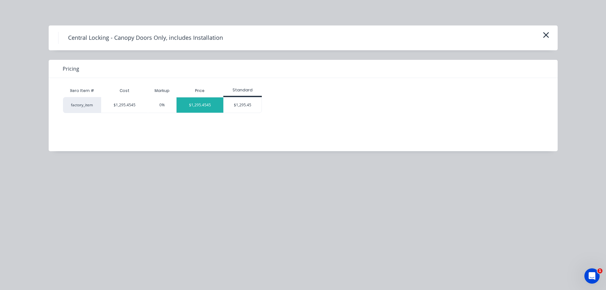
click at [205, 107] on div "$1,295.4545" at bounding box center [200, 104] width 47 height 15
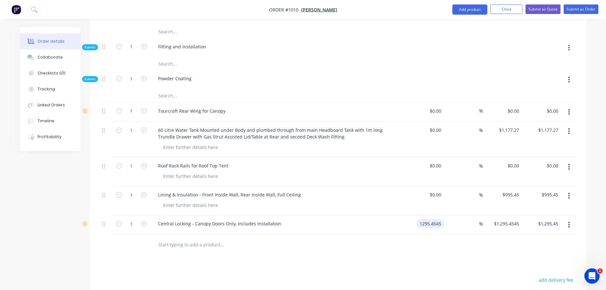
click at [426, 225] on input "1295.4545" at bounding box center [431, 223] width 25 height 9
type input "$0.00"
click at [179, 243] on input "text" at bounding box center [221, 244] width 127 height 13
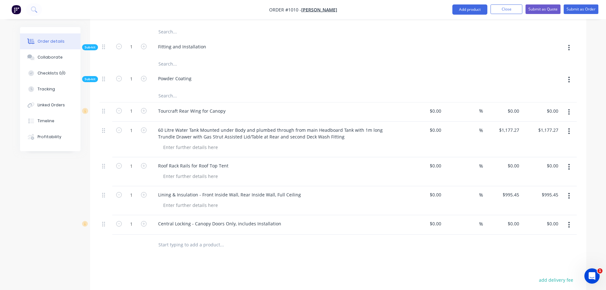
click at [206, 244] on input "text" at bounding box center [221, 244] width 127 height 13
paste input "[PERSON_NAME] 130L Stand Up Fridge"
type input "[PERSON_NAME] 130L Stand Up Fridge"
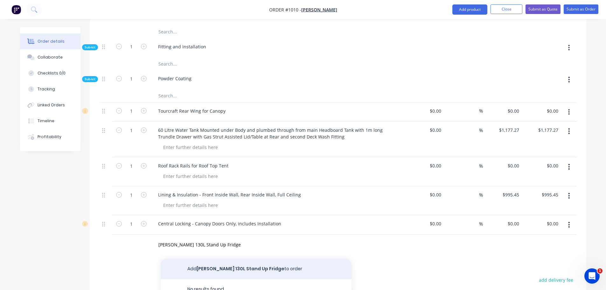
click at [275, 267] on button "Add Bushman 130L Stand Up Fridge to order" at bounding box center [256, 269] width 191 height 20
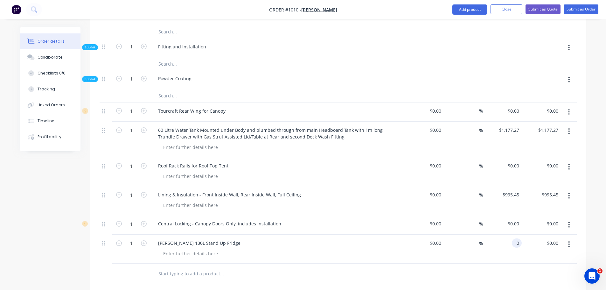
click at [514, 247] on div "0 0" at bounding box center [517, 242] width 7 height 9
type input "$1,495.45"
click at [437, 242] on input "$0.00" at bounding box center [436, 242] width 15 height 9
type input "$1,495.45"
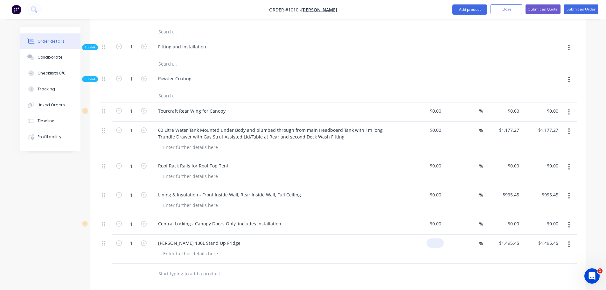
type input "$0.00"
type input "0.00"
type input "0"
type input "$0.00"
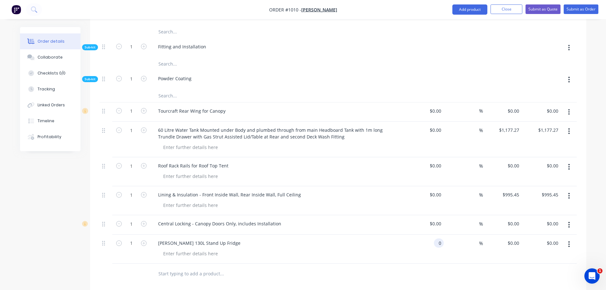
type input "$0.00"
type input "0.00"
type input "0"
type input "$0.00"
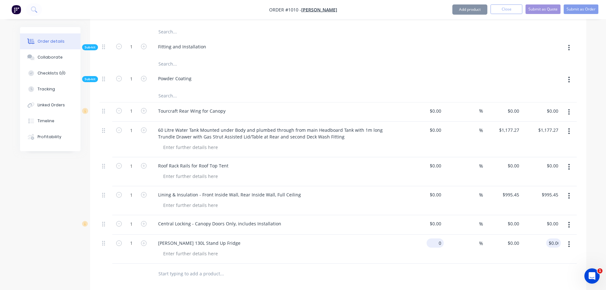
type input "0.00"
type input "0"
type input "$0.00"
type input "0.00"
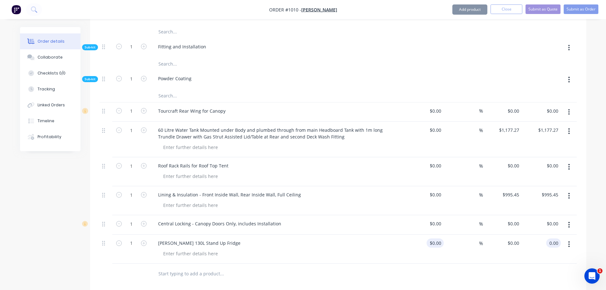
type input "0"
type input "$0.00"
type input "0.00"
type input "$0.00"
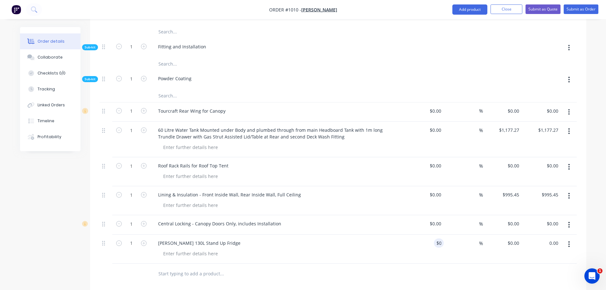
type input "0.00"
type input "0"
type input "$0.00"
type input "0.00"
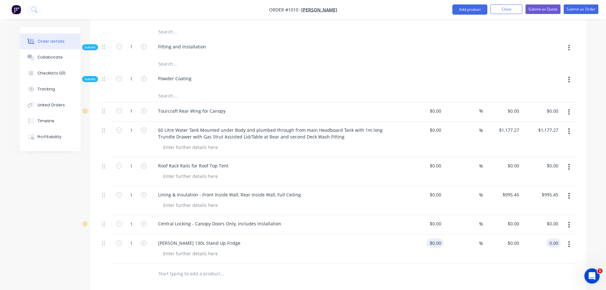
type input "0"
type input "$0.00"
type input "0.00"
type input "0"
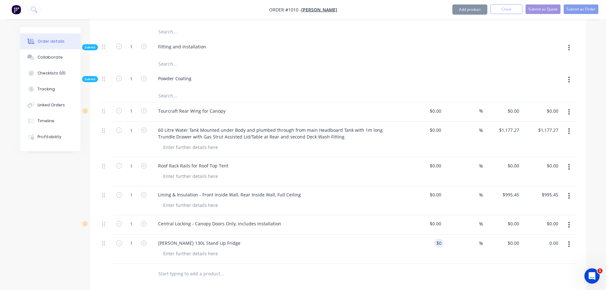
type input "$0.00"
type input "0.00"
type input "0"
type input "$0.00"
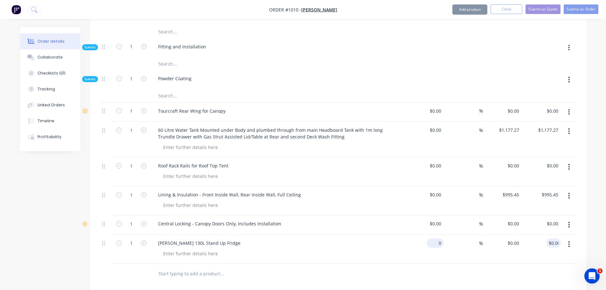
type input "$0.00"
type input "0.00"
type input "0"
type input "$0.00"
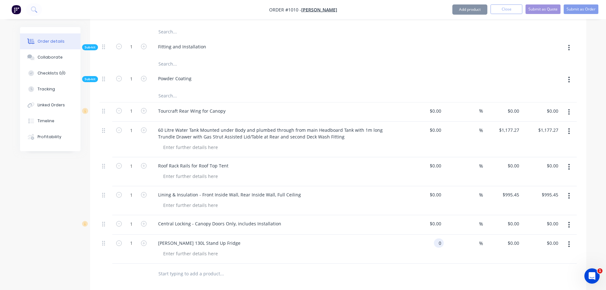
type input "0.00"
type input "0"
type input "$0.00"
type input "0.00"
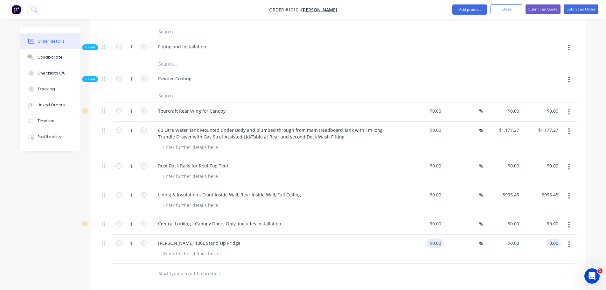
type input "0"
type input "$0.00"
type input "0.00"
type input "0"
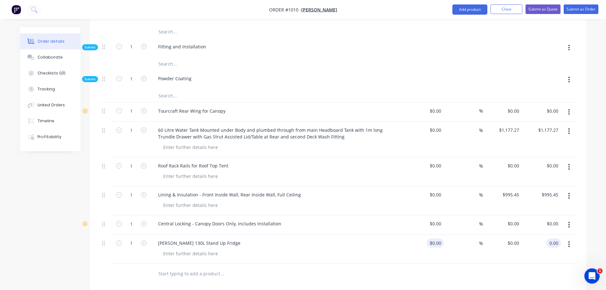
type input "$0.00"
type input "0.00"
type input "0"
type input "$0.00"
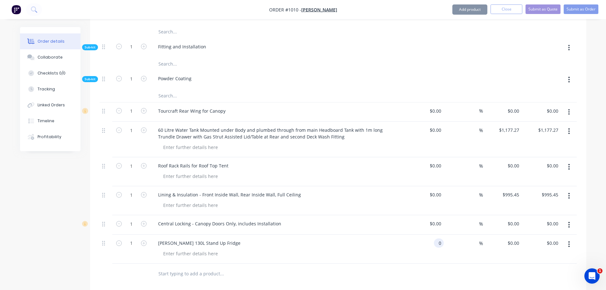
type input "$0.00"
type input "0.00"
type input "0"
type input "$0.00"
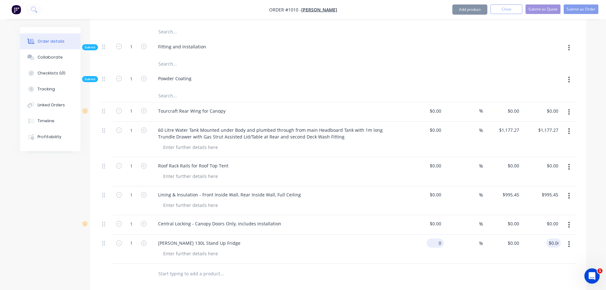
type input "0.00"
type input "0"
type input "0.00"
type input "$0.00"
type input "0.001"
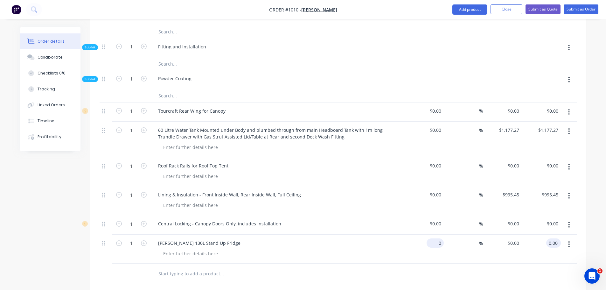
type input "01"
type input "$0.001"
type input "$1.00"
type input "1.00"
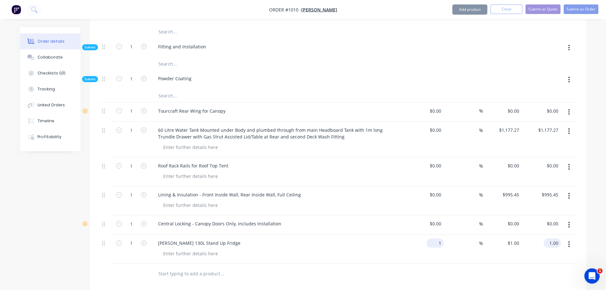
type input "1"
type input "$1.00"
type input "1.00"
type input "1"
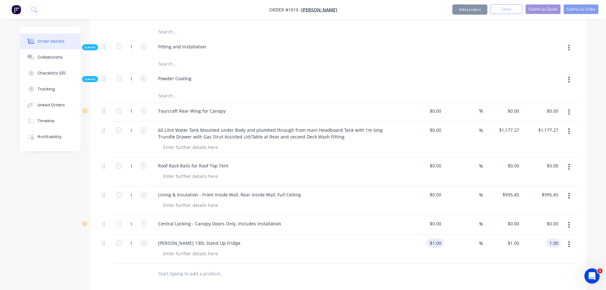
type input "$1.00"
type input "1.00"
type input "1"
type input "8"
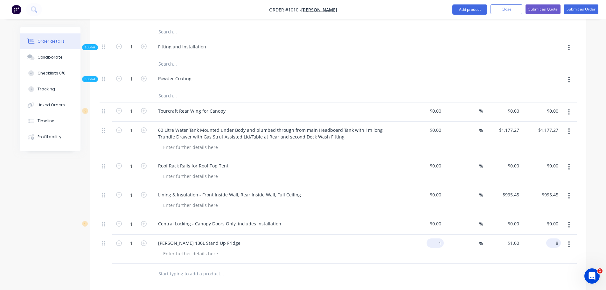
type input "$1.00"
type input "700"
type input "$8.00"
type input "8.00"
type input "1"
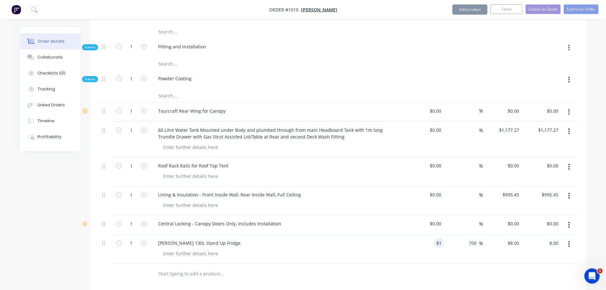
type input "$8.00"
type input "$1.00"
type input "8.00"
type input "1"
type input "$8.00"
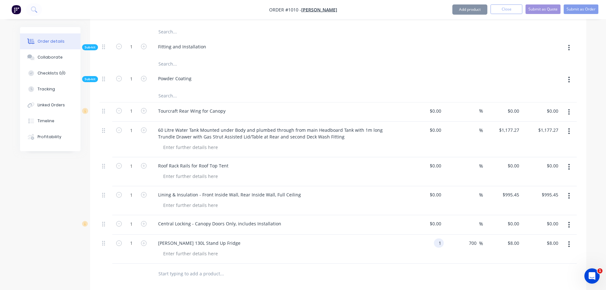
type input "$1.00"
type input "8.00"
type input "1"
type input "$8.00"
type input "$1.00"
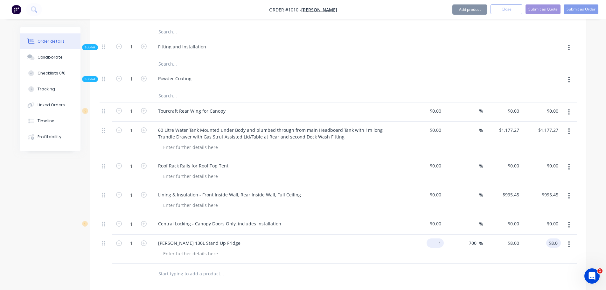
type input "8.00"
type input "1"
type input "$8.00"
type input "$1.00"
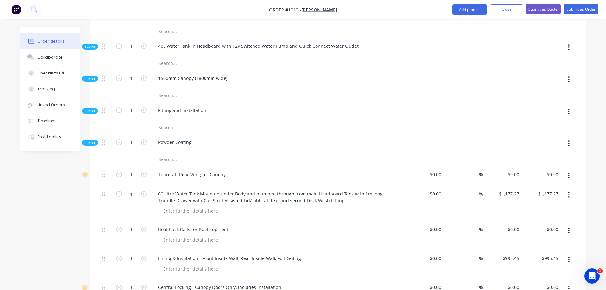
scroll to position [793, 0]
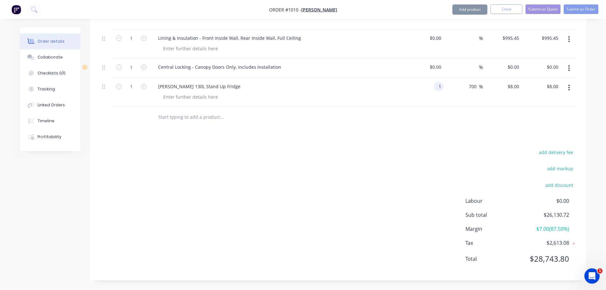
click at [437, 86] on input "1" at bounding box center [439, 86] width 7 height 9
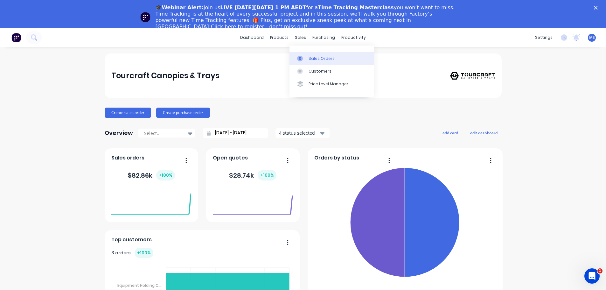
click at [315, 58] on div "Sales Orders" at bounding box center [322, 59] width 26 height 6
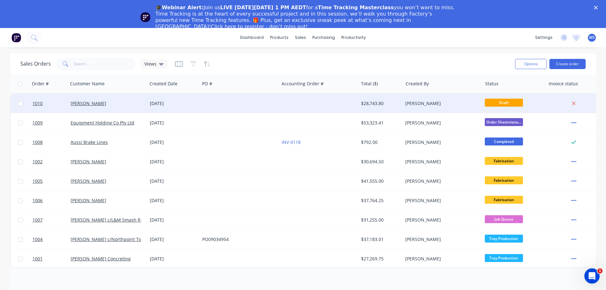
click at [507, 103] on span "Draft" at bounding box center [504, 103] width 38 height 8
click at [88, 101] on link "[PERSON_NAME]" at bounding box center [89, 103] width 36 height 6
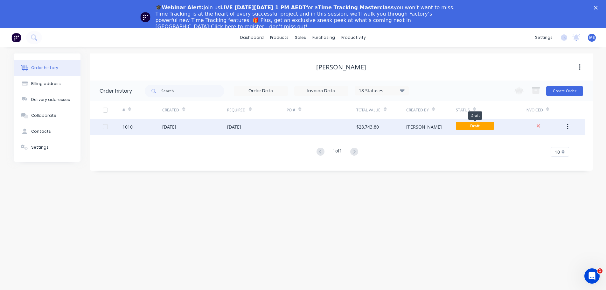
click at [484, 126] on span "Draft" at bounding box center [475, 126] width 38 height 8
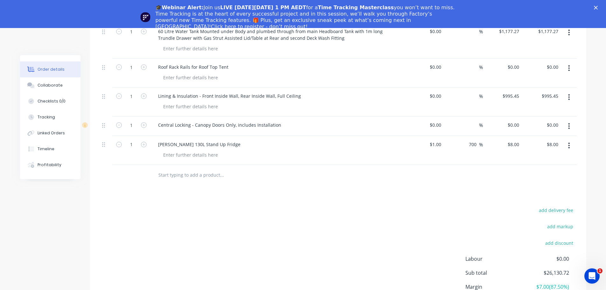
scroll to position [757, 0]
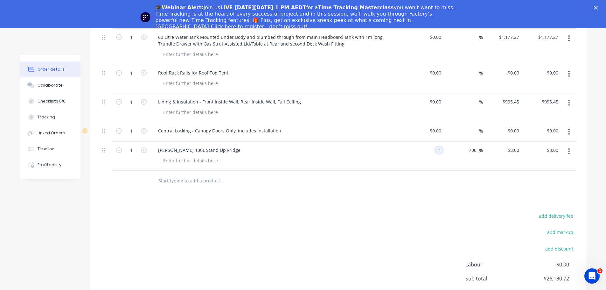
click at [433, 151] on div "1 1" at bounding box center [424, 156] width 39 height 29
type input "$1,118.18"
type input "$8,945.44"
type input "1118.18"
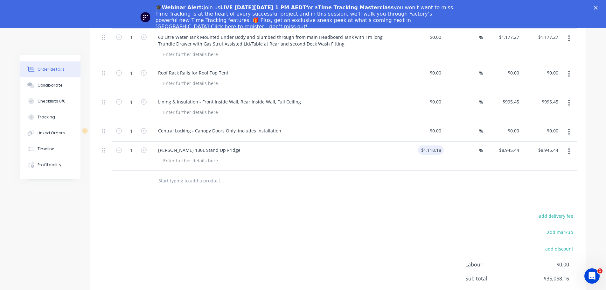
type input "$1,118.18"
type input "1495.45"
type input "33.74"
type input "$1,495.45"
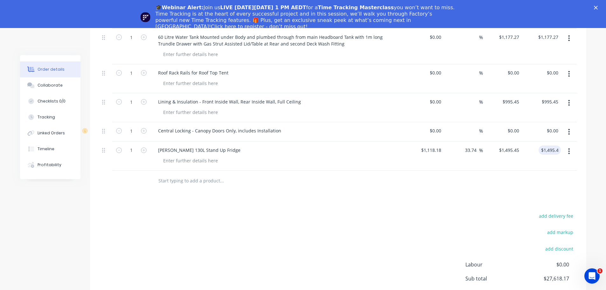
click at [186, 180] on input "text" at bounding box center [221, 180] width 127 height 13
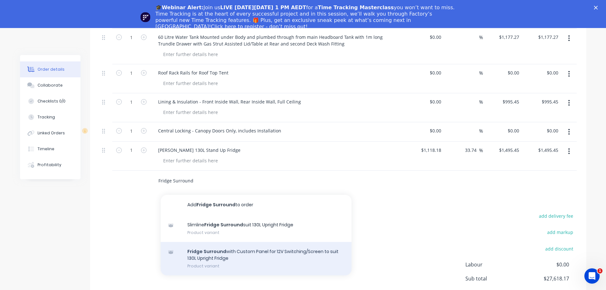
type input "Fridge Surround"
click at [219, 255] on div "Fridge Surround with Custom Panel for 12V Switching/Screen to suit 130L Upright…" at bounding box center [256, 258] width 191 height 33
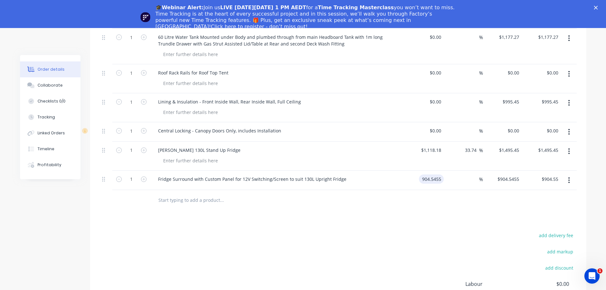
click at [430, 179] on input "904.5455" at bounding box center [432, 178] width 22 height 9
type input "$0.00"
click at [188, 201] on input "text" at bounding box center [221, 200] width 127 height 13
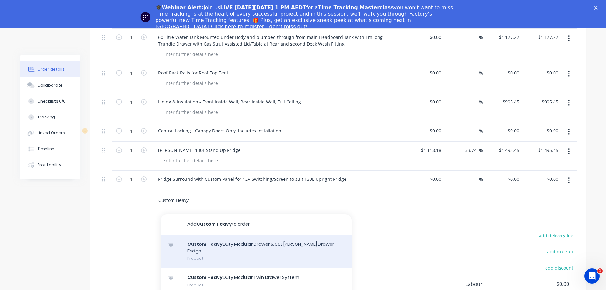
type input "Custom Heavy"
click at [248, 246] on div "Custom Heavy Duty Modular Drawer & 30L [PERSON_NAME] Drawer Fridge Product" at bounding box center [256, 250] width 191 height 33
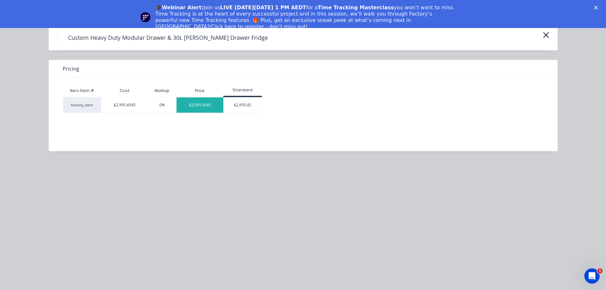
click at [205, 102] on div "$2,995.4545" at bounding box center [200, 104] width 47 height 15
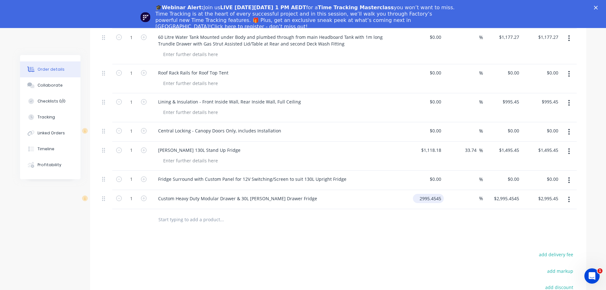
click at [426, 195] on input "2995.4545" at bounding box center [429, 198] width 28 height 9
type input "$0.00"
type input "2995.45"
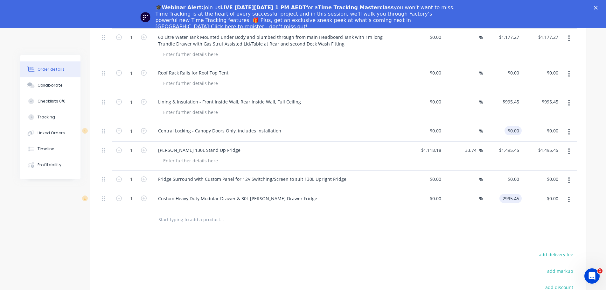
type input "0"
type input "$2,995.45"
click at [506, 131] on div "0 0" at bounding box center [502, 131] width 39 height 19
type input "$1,295.45"
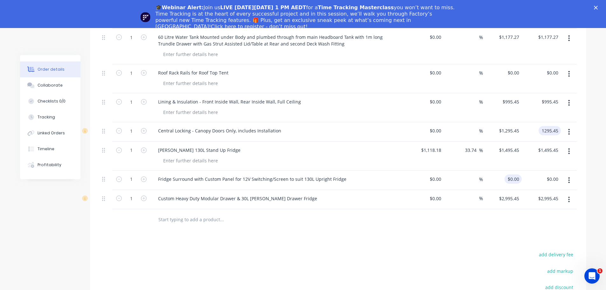
type input "$1,295.45"
click at [511, 179] on div "0 $0.00" at bounding box center [502, 180] width 39 height 19
type input "$904.55"
click at [190, 220] on input "text" at bounding box center [221, 219] width 127 height 13
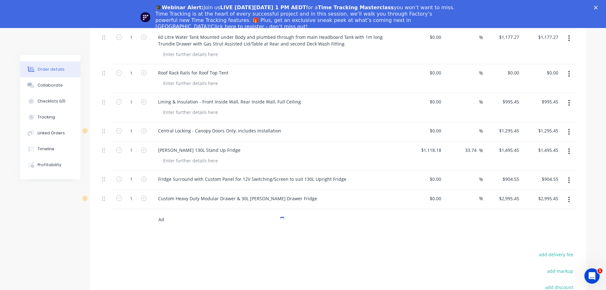
type input "A"
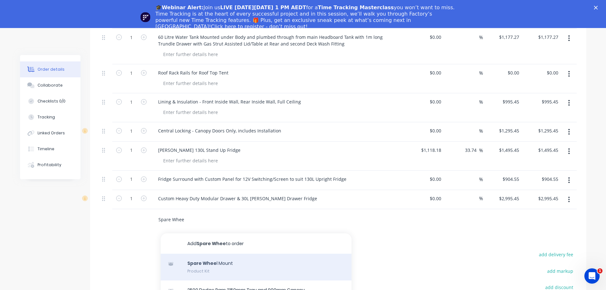
type input "Spare Whee"
click at [199, 264] on div "Spare Whee l Mount Product Kit" at bounding box center [256, 267] width 191 height 27
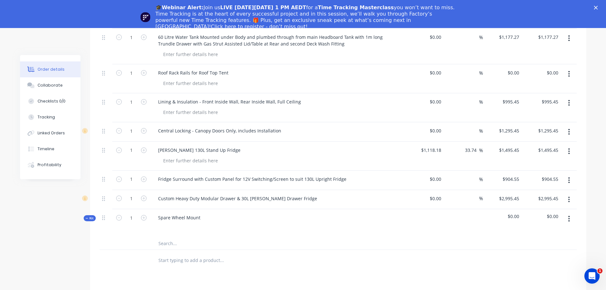
click at [206, 218] on div "Spare Wheel Mount" at bounding box center [277, 223] width 254 height 28
click at [202, 218] on div "Spare Wheel Mount" at bounding box center [179, 217] width 52 height 9
click at [86, 218] on icon "button" at bounding box center [87, 218] width 3 height 3
click at [103, 218] on icon at bounding box center [103, 218] width 3 height 6
click at [105, 220] on div at bounding box center [106, 217] width 8 height 9
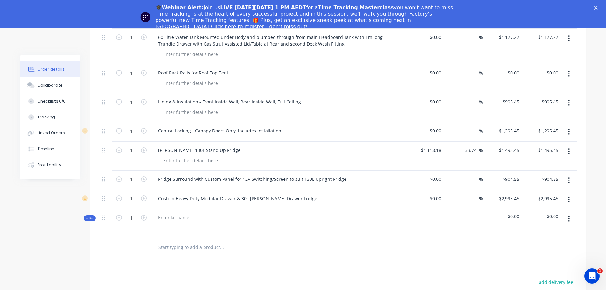
click at [567, 217] on button "button" at bounding box center [568, 218] width 15 height 11
click at [540, 271] on div "Delete" at bounding box center [546, 273] width 49 height 9
click at [188, 223] on input "text" at bounding box center [221, 219] width 127 height 13
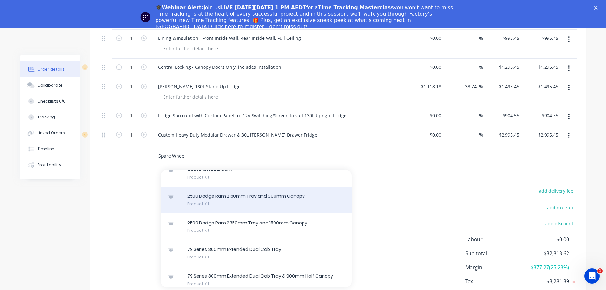
scroll to position [0, 0]
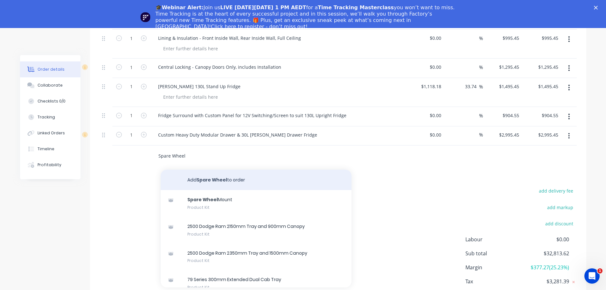
type input "Spare Wheel"
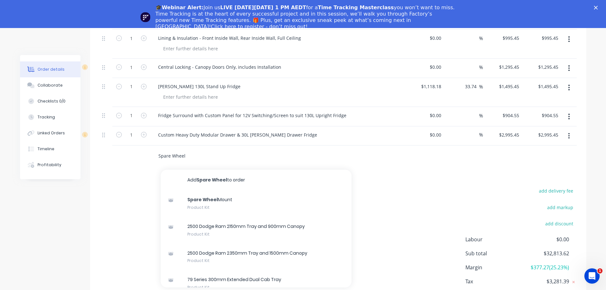
click at [227, 181] on button "Add Spare Wheel to order" at bounding box center [256, 180] width 191 height 20
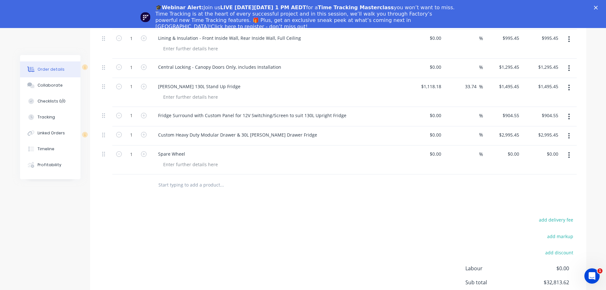
click at [196, 154] on div "Spare Wheel" at bounding box center [277, 153] width 249 height 9
click at [186, 154] on div "Spare Wheel" at bounding box center [171, 153] width 37 height 9
click at [508, 155] on div "0 0" at bounding box center [502, 159] width 39 height 29
type input "$177.27"
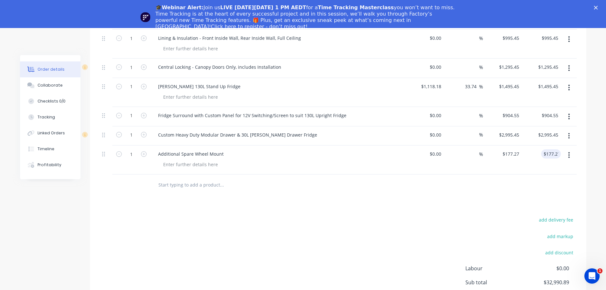
click at [208, 186] on input "text" at bounding box center [221, 184] width 127 height 13
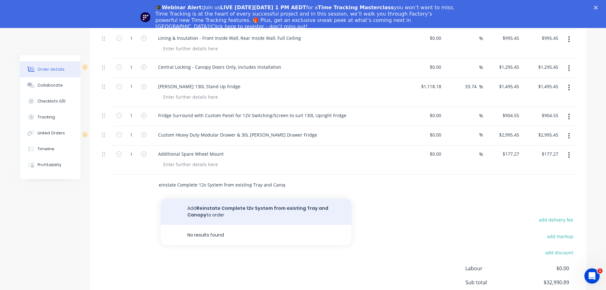
type input "Reinstate Complete 12v System from existing Tray and Canopy"
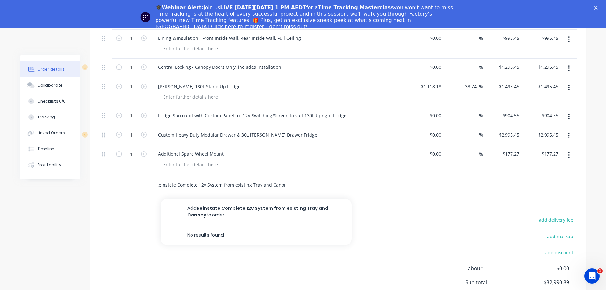
click at [219, 211] on button "Add Reinstate Complete 12v System from existing Tray and Canopy to order" at bounding box center [256, 211] width 191 height 26
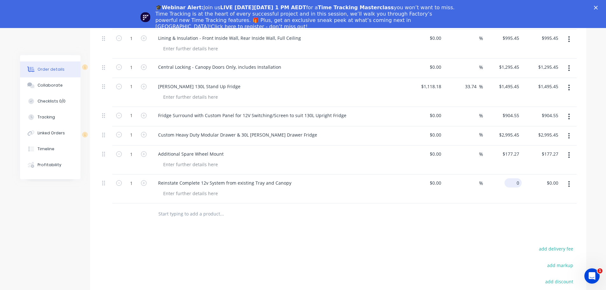
click at [515, 183] on input "0" at bounding box center [514, 182] width 15 height 9
type input "$5,454.55"
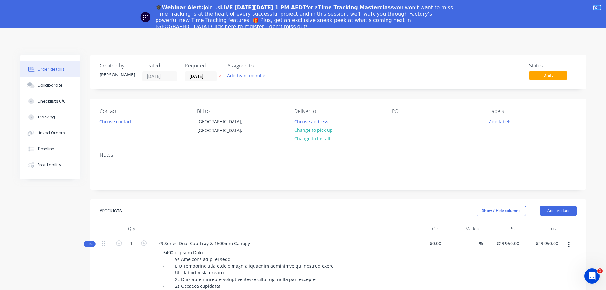
type input "$5,454.55"
click at [600, 8] on div "Close" at bounding box center [597, 8] width 6 height 4
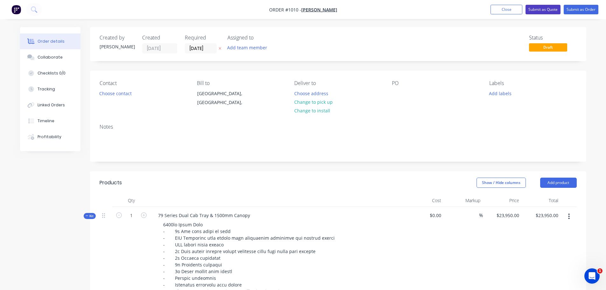
click at [543, 8] on button "Submit as Quote" at bounding box center [543, 10] width 35 height 10
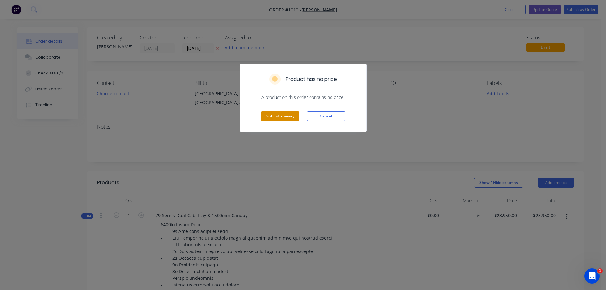
click at [285, 117] on button "Submit anyway" at bounding box center [280, 116] width 38 height 10
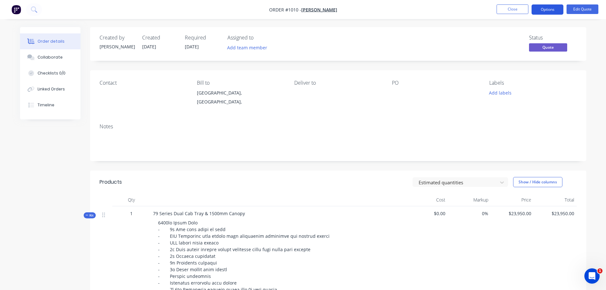
click at [552, 10] on button "Options" at bounding box center [548, 9] width 32 height 10
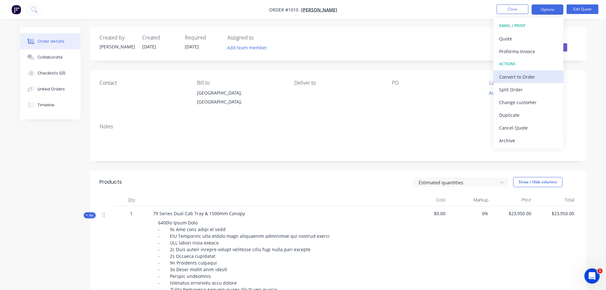
click at [516, 76] on div "Convert to Order" at bounding box center [528, 76] width 59 height 9
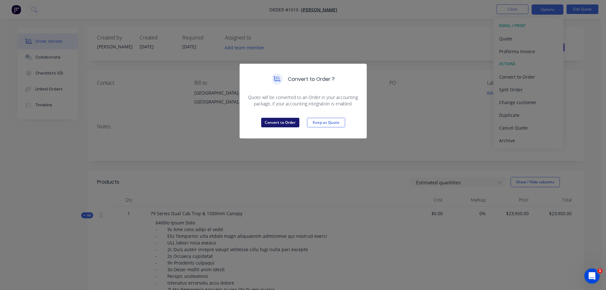
click at [280, 125] on button "Convert to Order" at bounding box center [280, 123] width 38 height 10
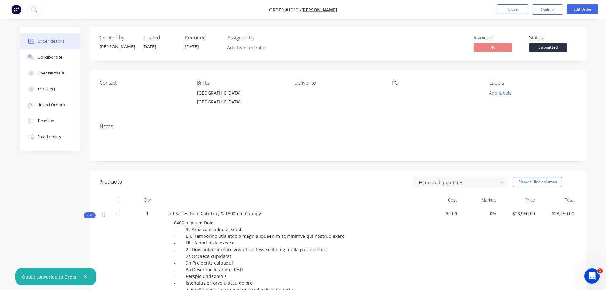
click at [121, 129] on div "Notes" at bounding box center [338, 126] width 477 height 6
click at [109, 127] on div "Notes" at bounding box center [338, 126] width 477 height 6
click at [100, 126] on div "Notes" at bounding box center [338, 126] width 477 height 6
click at [122, 126] on div "Notes" at bounding box center [338, 126] width 477 height 6
click at [110, 127] on div "Notes" at bounding box center [338, 126] width 477 height 6
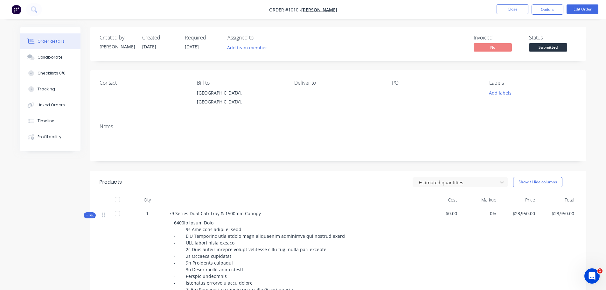
click at [222, 127] on div "Notes" at bounding box center [338, 126] width 477 height 6
click at [100, 128] on div "Notes" at bounding box center [338, 126] width 477 height 6
click at [100, 127] on div "Notes" at bounding box center [338, 126] width 477 height 6
click at [102, 127] on div "Notes" at bounding box center [338, 126] width 477 height 6
click at [549, 6] on button "Options" at bounding box center [548, 9] width 32 height 10
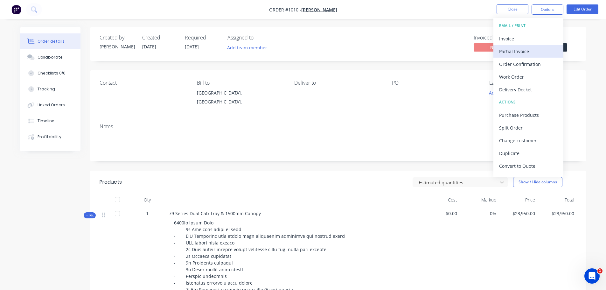
click at [519, 50] on div "Partial Invoice" at bounding box center [528, 51] width 59 height 9
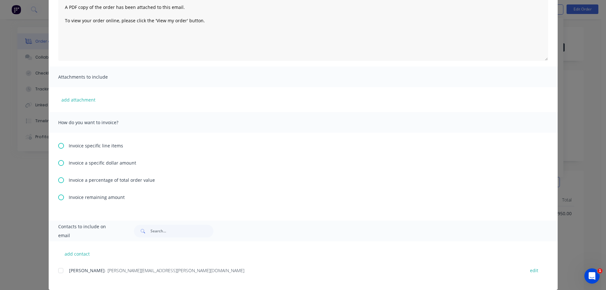
scroll to position [84, 0]
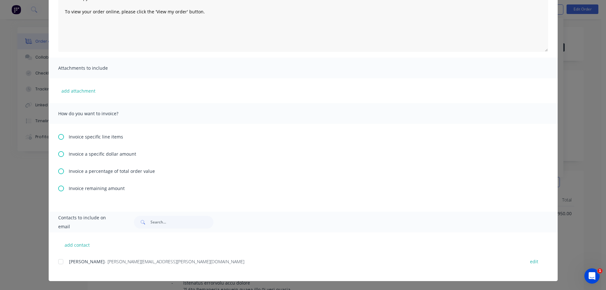
click at [84, 155] on span "Invoice a specific dollar amount" at bounding box center [102, 153] width 67 height 7
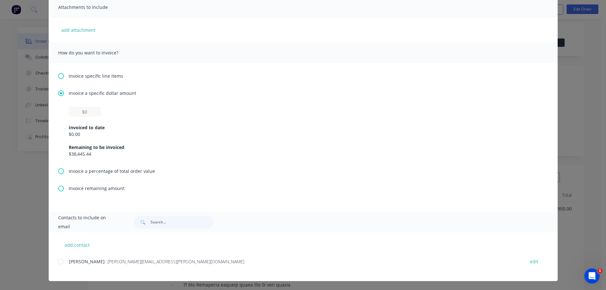
scroll to position [32, 0]
click at [93, 114] on input "text" at bounding box center [85, 112] width 32 height 10
type input "$18,181.81"
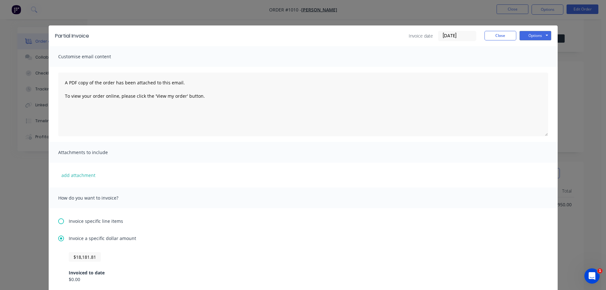
scroll to position [0, 0]
click at [523, 37] on button "Options" at bounding box center [535, 36] width 32 height 10
click at [535, 54] on button "Print" at bounding box center [539, 57] width 41 height 10
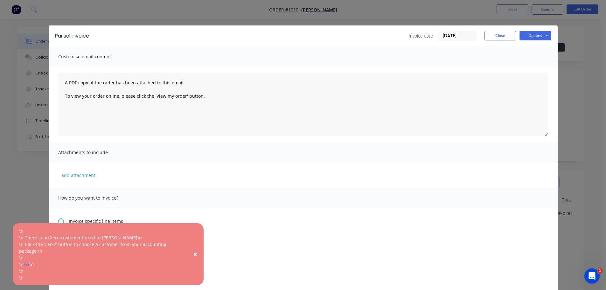
click at [198, 253] on button "×" at bounding box center [195, 254] width 17 height 15
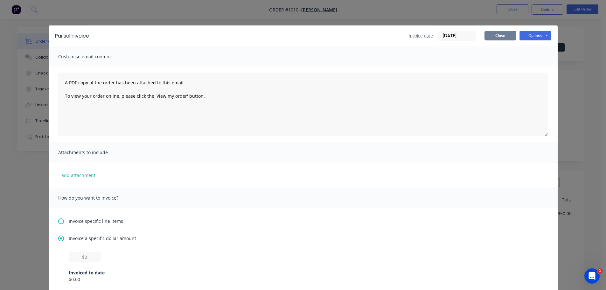
click at [498, 33] on button "Close" at bounding box center [500, 36] width 32 height 10
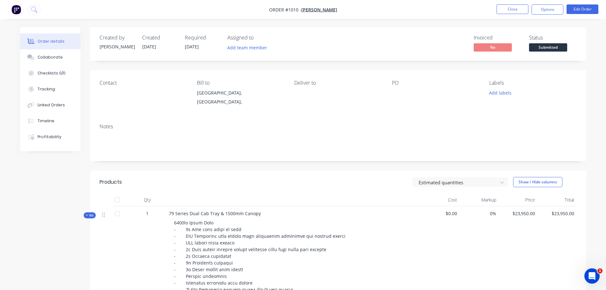
click at [11, 8] on img "button" at bounding box center [16, 10] width 10 height 10
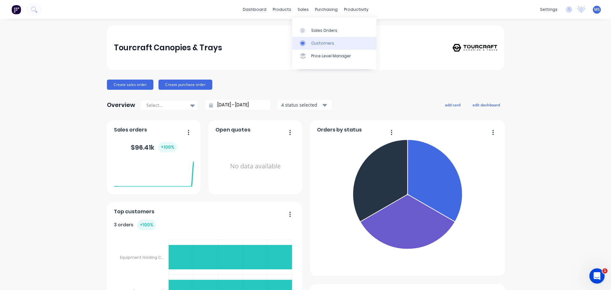
click at [311, 43] on div "Customers" at bounding box center [322, 43] width 23 height 6
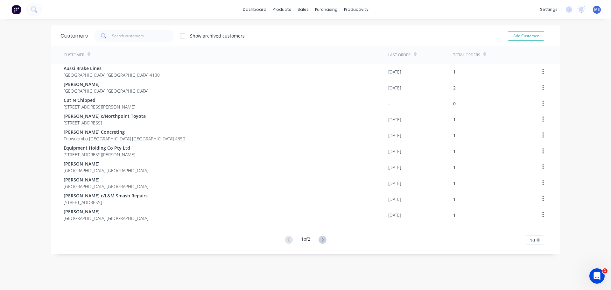
click at [21, 12] on img at bounding box center [16, 10] width 10 height 10
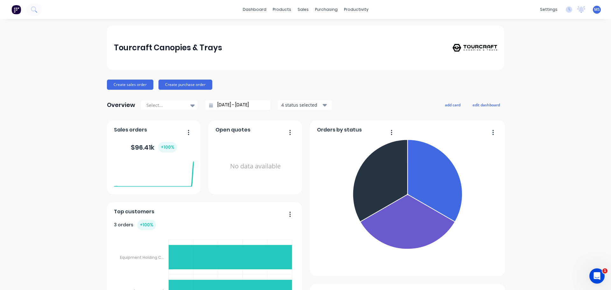
click at [14, 10] on img at bounding box center [16, 10] width 10 height 10
click at [546, 9] on div "settings" at bounding box center [549, 10] width 24 height 10
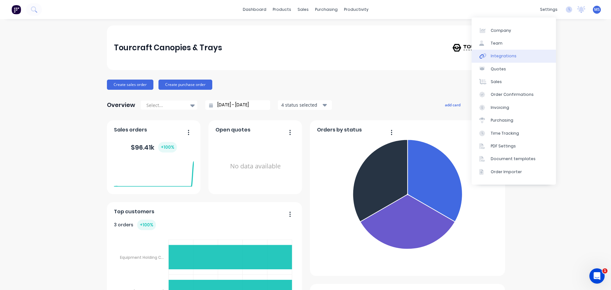
click at [503, 53] on div "Integrations" at bounding box center [504, 56] width 26 height 6
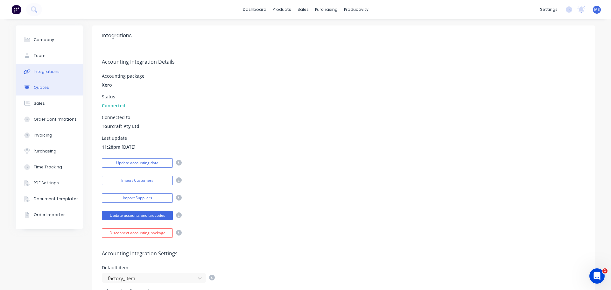
click at [45, 89] on div "Quotes" at bounding box center [41, 88] width 15 height 6
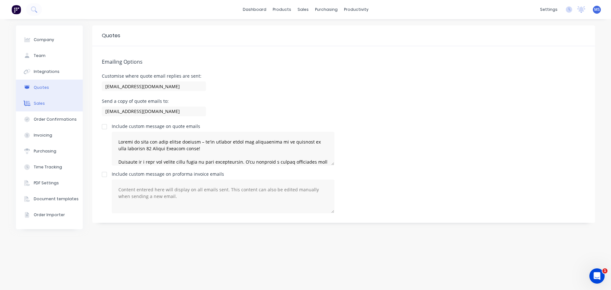
click at [42, 103] on div "Sales" at bounding box center [39, 104] width 11 height 6
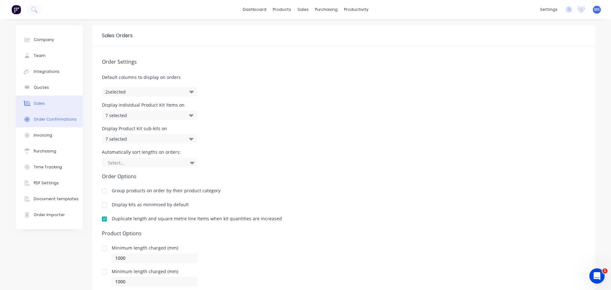
click at [49, 115] on button "Order Confirmations" at bounding box center [49, 119] width 67 height 16
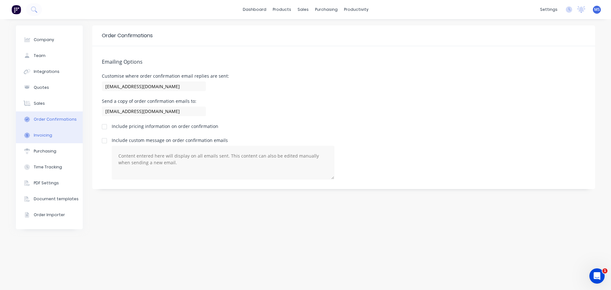
click at [51, 137] on div "Invoicing" at bounding box center [43, 135] width 18 height 6
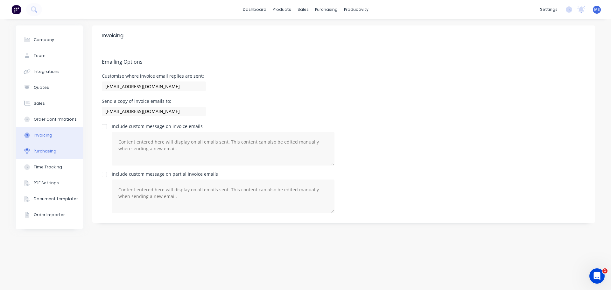
click at [56, 153] on button "Purchasing" at bounding box center [49, 151] width 67 height 16
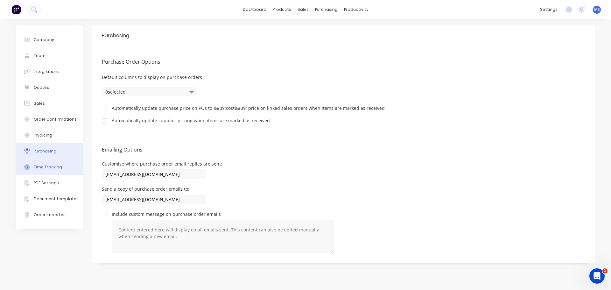
click at [54, 169] on div "Time Tracking" at bounding box center [48, 167] width 28 height 6
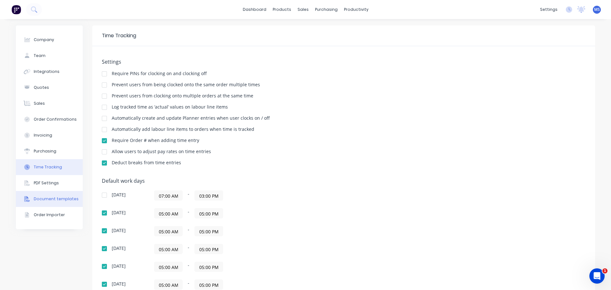
click at [46, 199] on div "Document templates" at bounding box center [56, 199] width 45 height 6
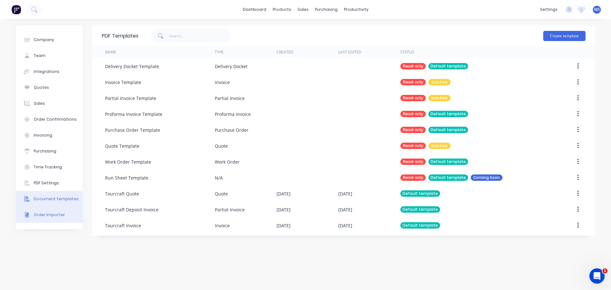
click at [44, 217] on div "Order Importer" at bounding box center [49, 215] width 31 height 6
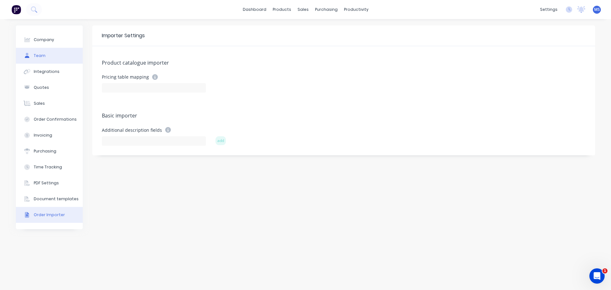
click at [45, 57] on button "Team" at bounding box center [49, 56] width 67 height 16
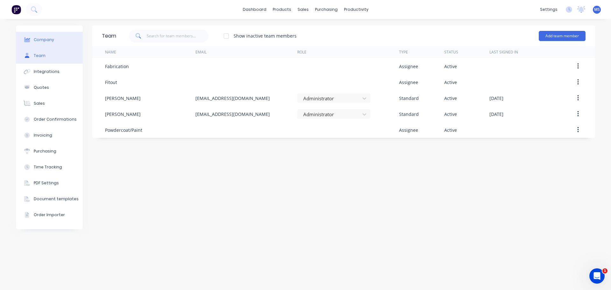
click at [47, 39] on div "Company" at bounding box center [44, 40] width 20 height 6
select select "AU"
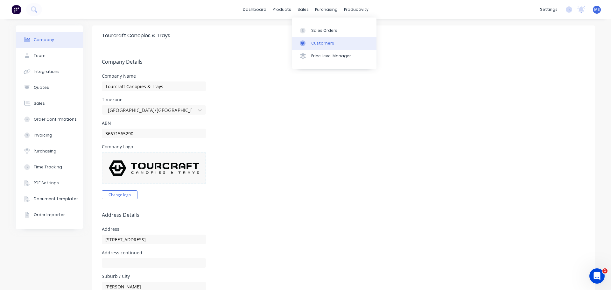
click at [316, 41] on div "Customers" at bounding box center [322, 43] width 23 height 6
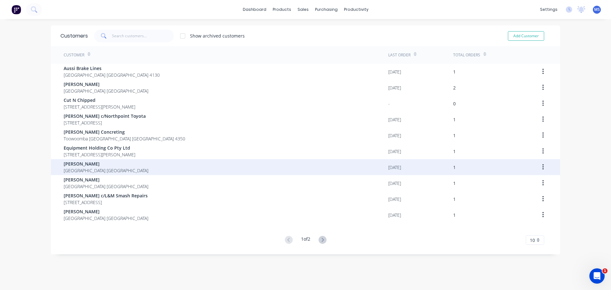
click at [76, 164] on span "[PERSON_NAME]" at bounding box center [106, 163] width 85 height 7
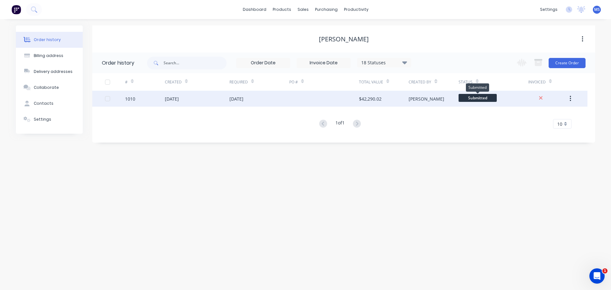
click at [485, 97] on span "Submitted" at bounding box center [477, 98] width 38 height 8
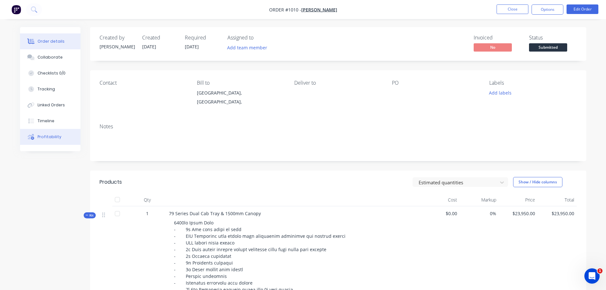
click at [39, 135] on div "Profitability" at bounding box center [50, 137] width 24 height 6
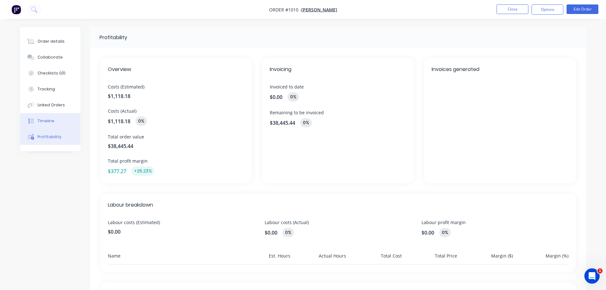
click at [48, 120] on div "Timeline" at bounding box center [46, 121] width 17 height 6
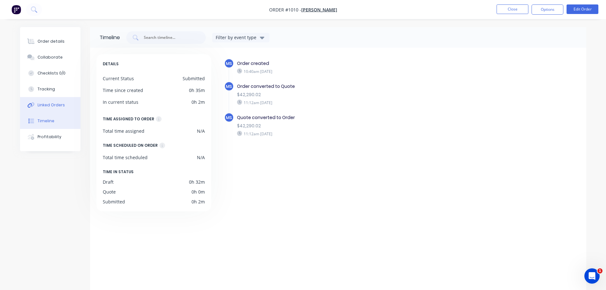
click at [47, 104] on div "Linked Orders" at bounding box center [51, 105] width 27 height 6
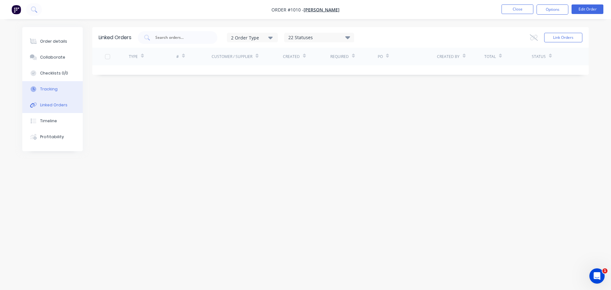
click at [56, 86] on button "Tracking" at bounding box center [52, 89] width 60 height 16
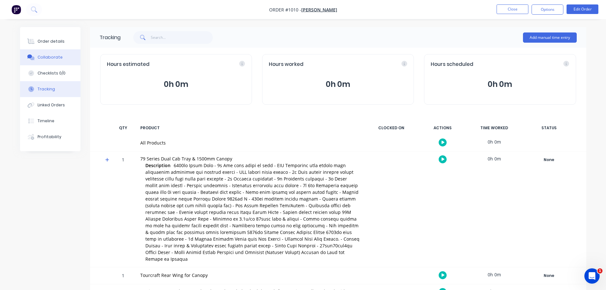
click at [53, 57] on div "Collaborate" at bounding box center [50, 57] width 25 height 6
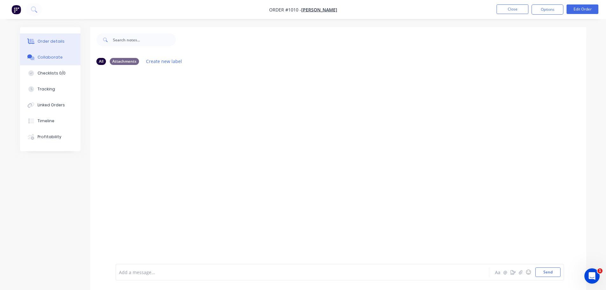
click at [52, 43] on div "Order details" at bounding box center [51, 41] width 27 height 6
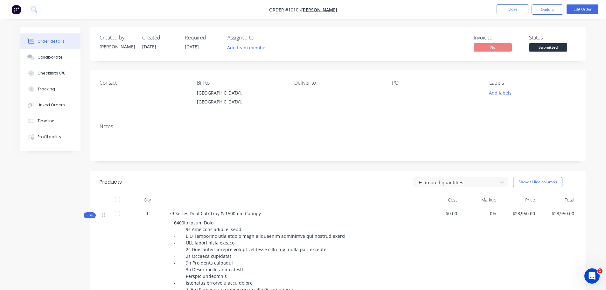
click at [116, 129] on div "Notes" at bounding box center [338, 139] width 496 height 43
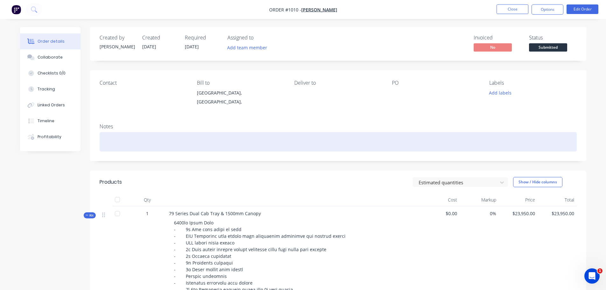
click at [115, 138] on div at bounding box center [338, 141] width 477 height 19
paste div
click at [207, 142] on div "VEHICLE: Toyota Landcruiser 79 Series Dual Cab. REGISTRATION: MAD79" at bounding box center [338, 141] width 477 height 19
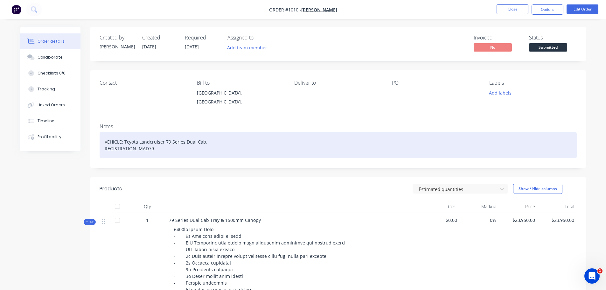
click at [216, 141] on div "VEHICLE: Toyota Landcruiser 79 Series Dual Cab. REGISTRATION: MAD79" at bounding box center [338, 145] width 477 height 26
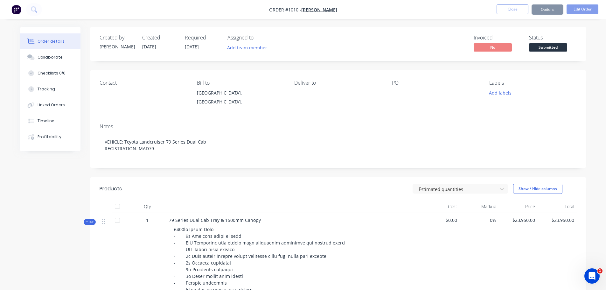
click at [226, 111] on div "Contact Bill to [GEOGRAPHIC_DATA], [GEOGRAPHIC_DATA], Deliver to PO Labels Add …" at bounding box center [338, 94] width 496 height 48
click at [109, 85] on div "Contact" at bounding box center [143, 83] width 87 height 6
click at [316, 9] on span "[PERSON_NAME]" at bounding box center [319, 10] width 36 height 6
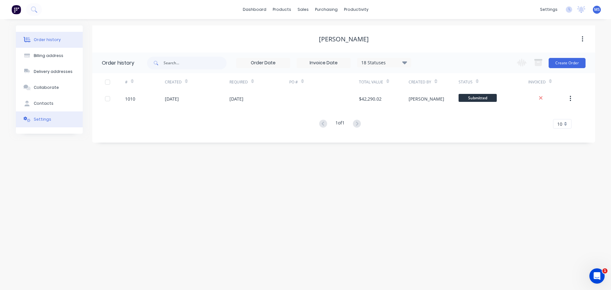
click at [46, 117] on div "Settings" at bounding box center [42, 119] width 17 height 6
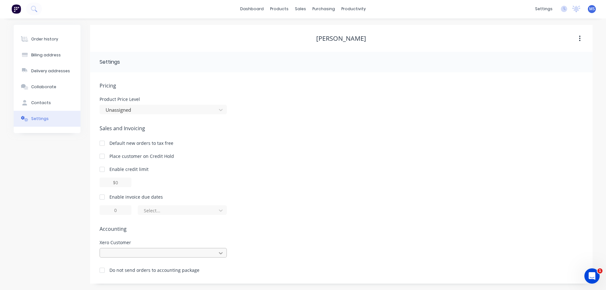
scroll to position [66, 0]
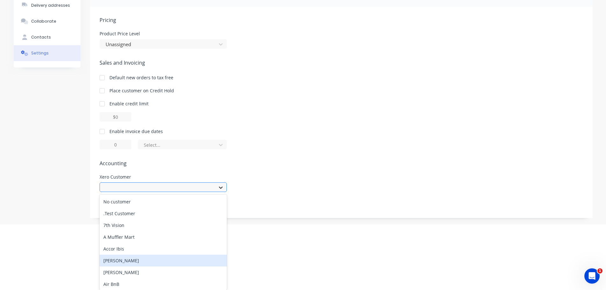
click at [220, 192] on div "238 results available. Use Up and Down to choose options, press Enter to select…" at bounding box center [163, 187] width 127 height 10
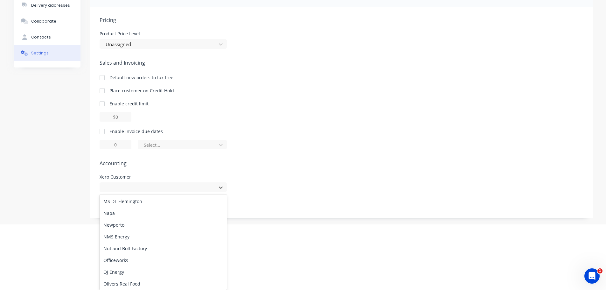
scroll to position [1845, 0]
click at [333, 159] on div "Pricing Product Price Level Unassigned Sales and Invoicing Default new orders t…" at bounding box center [342, 117] width 484 height 202
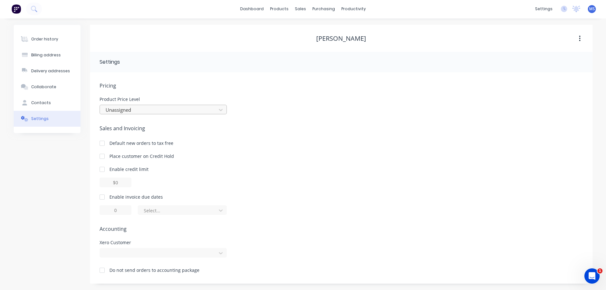
click at [136, 110] on div at bounding box center [159, 110] width 108 height 8
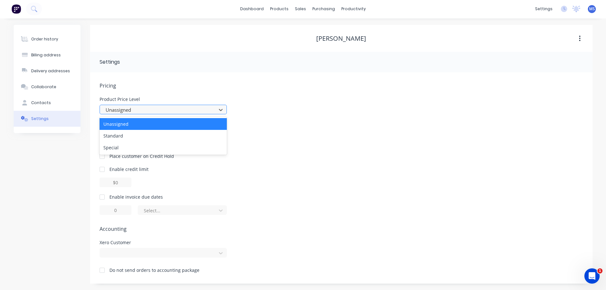
click at [136, 110] on div at bounding box center [159, 110] width 108 height 8
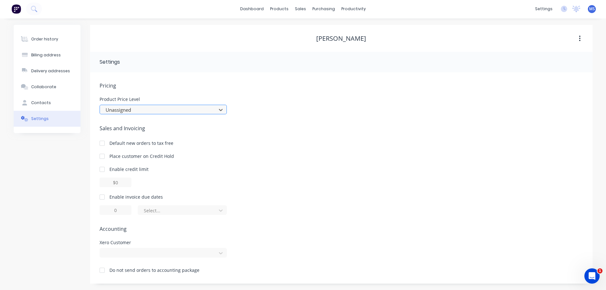
click at [123, 110] on div at bounding box center [159, 110] width 108 height 8
click at [124, 110] on div at bounding box center [159, 110] width 108 height 8
click at [579, 38] on icon "button" at bounding box center [580, 38] width 2 height 7
click at [413, 81] on div "Pricing Product Price Level Unassigned Sales and Invoicing Default new orders t…" at bounding box center [341, 177] width 503 height 211
click at [209, 255] on div at bounding box center [163, 253] width 127 height 10
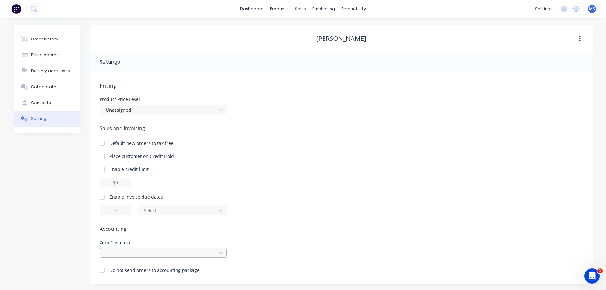
scroll to position [66, 0]
click at [269, 183] on div "Pricing Product Price Level Unassigned Sales and Invoicing Default new orders t…" at bounding box center [342, 183] width 484 height 202
click at [215, 253] on div at bounding box center [163, 253] width 127 height 10
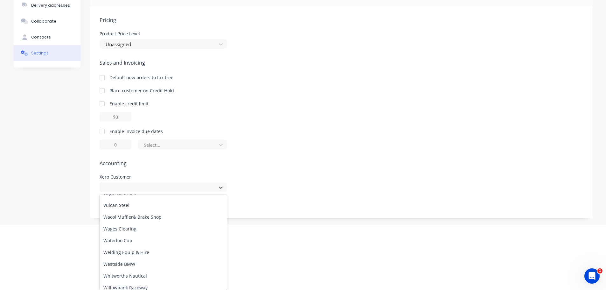
scroll to position [2549, 0]
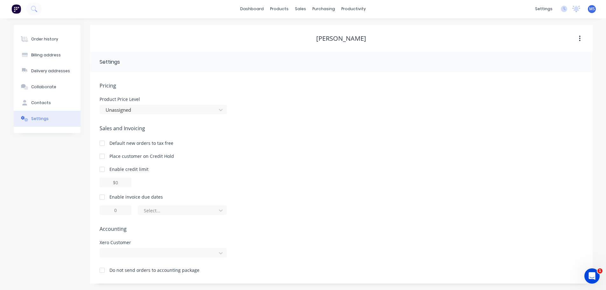
click at [270, 131] on div "Sales and Invoicing Default new orders to tax free Place customer on Credit Hol…" at bounding box center [342, 169] width 484 height 90
click at [48, 105] on div "Contacts" at bounding box center [41, 103] width 20 height 6
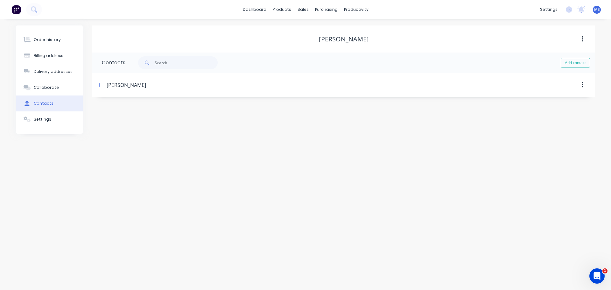
click at [126, 86] on div "[PERSON_NAME]" at bounding box center [126, 85] width 39 height 8
click at [37, 85] on div "Collaborate" at bounding box center [46, 88] width 25 height 6
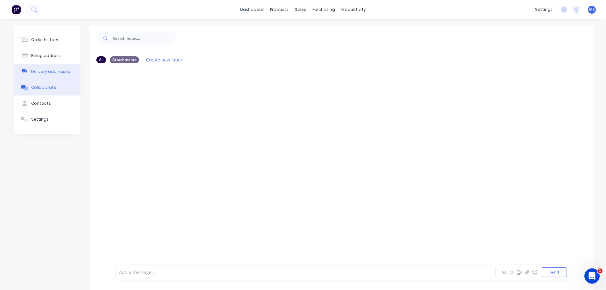
click at [38, 68] on button "Delivery addresses" at bounding box center [47, 72] width 67 height 16
select select "AU"
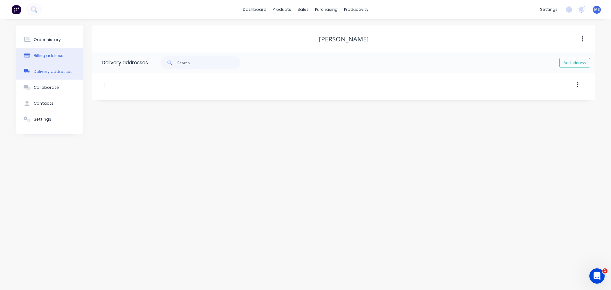
click at [39, 56] on div "Billing address" at bounding box center [49, 56] width 30 height 6
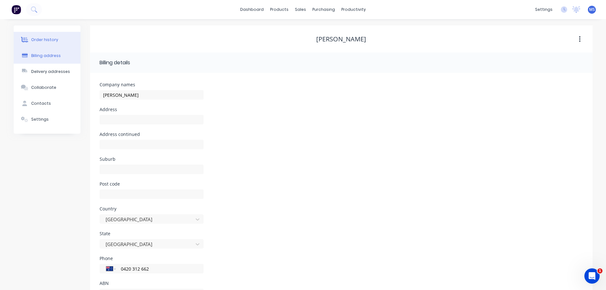
click at [49, 42] on div "Order history" at bounding box center [44, 40] width 27 height 6
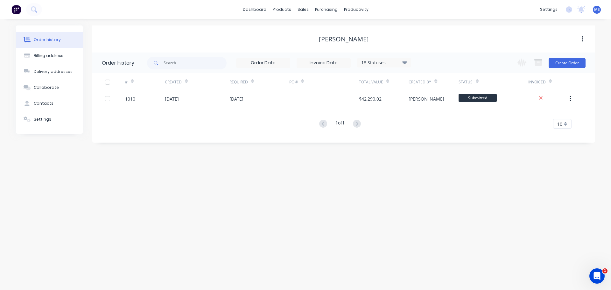
click at [582, 39] on icon "button" at bounding box center [581, 39] width 1 height 6
click at [512, 85] on div "Status" at bounding box center [493, 81] width 70 height 17
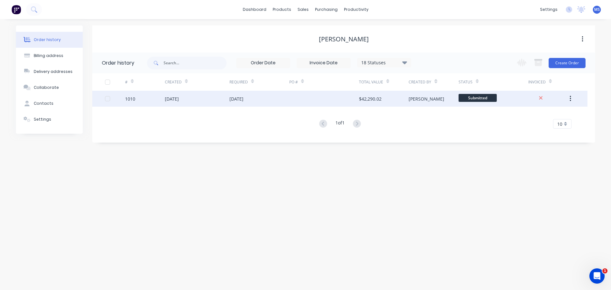
click at [569, 99] on button "button" at bounding box center [570, 98] width 15 height 11
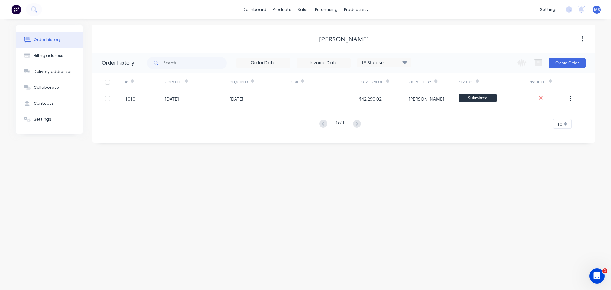
click at [453, 126] on div "1 of 1 10 5 10 15 20 25 30 35" at bounding box center [339, 123] width 495 height 9
click at [320, 32] on div "Sales Orders" at bounding box center [326, 31] width 26 height 6
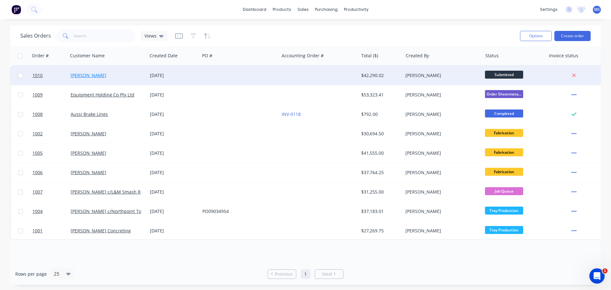
click at [75, 74] on link "[PERSON_NAME]" at bounding box center [89, 75] width 36 height 6
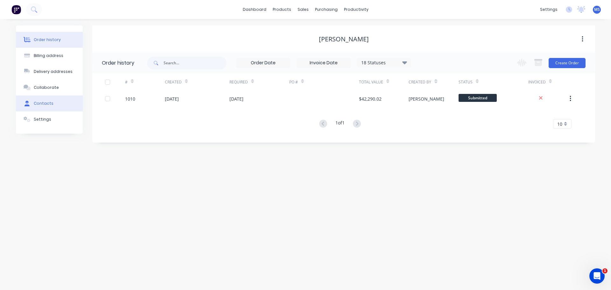
click at [40, 100] on button "Contacts" at bounding box center [49, 103] width 67 height 16
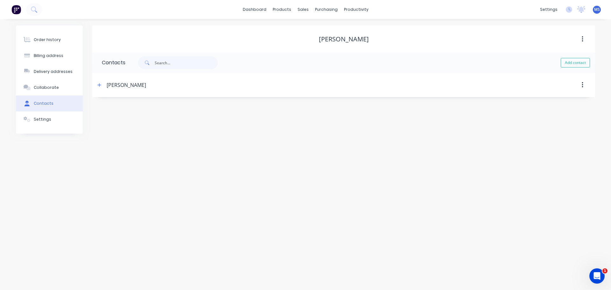
click at [112, 80] on div "[PERSON_NAME]" at bounding box center [282, 84] width 375 height 11
click at [106, 85] on div "[PERSON_NAME]" at bounding box center [282, 84] width 375 height 11
click at [45, 42] on div "Order history" at bounding box center [47, 40] width 27 height 6
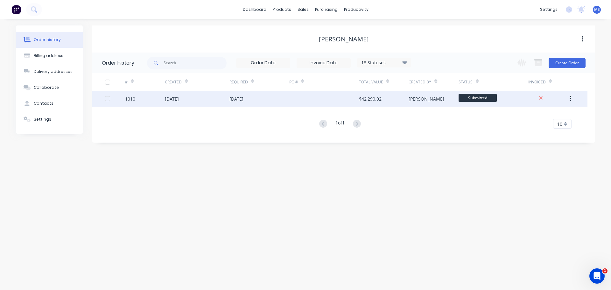
click at [174, 98] on div "[DATE]" at bounding box center [172, 98] width 14 height 7
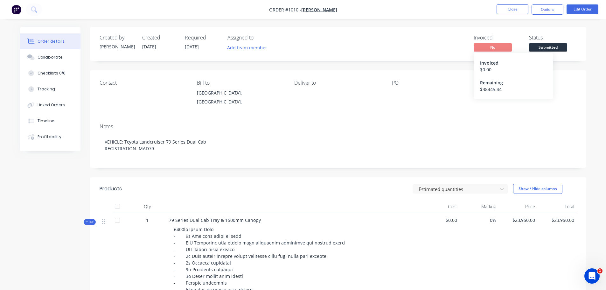
click at [504, 47] on span "No" at bounding box center [493, 47] width 38 height 8
click at [545, 10] on button "Options" at bounding box center [548, 9] width 32 height 10
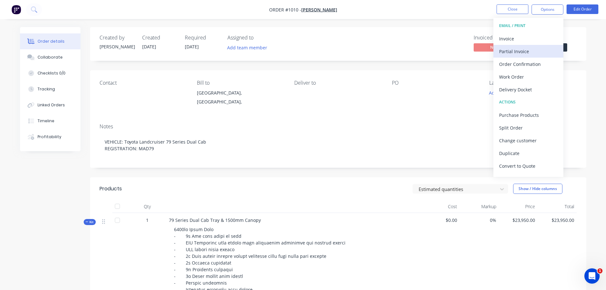
click at [525, 53] on div "Partial Invoice" at bounding box center [528, 51] width 59 height 9
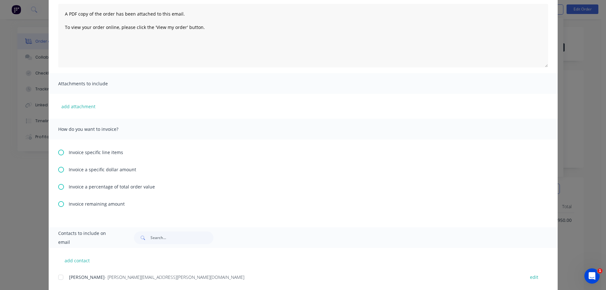
scroll to position [84, 0]
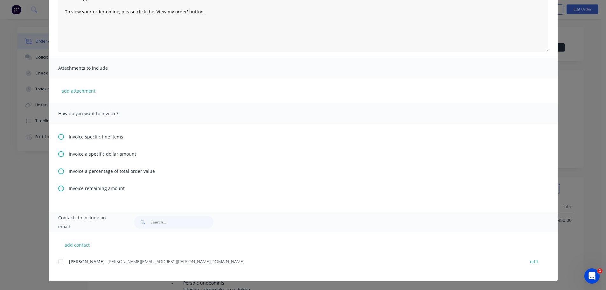
click at [90, 155] on span "Invoice a specific dollar amount" at bounding box center [102, 153] width 67 height 7
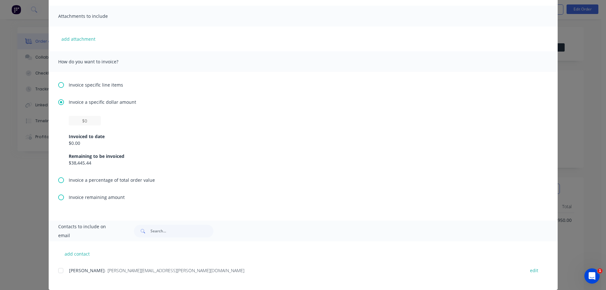
scroll to position [145, 0]
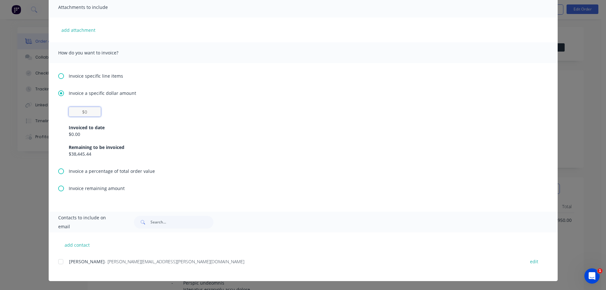
click at [87, 110] on input "text" at bounding box center [85, 112] width 32 height 10
type input "$18,181.81"
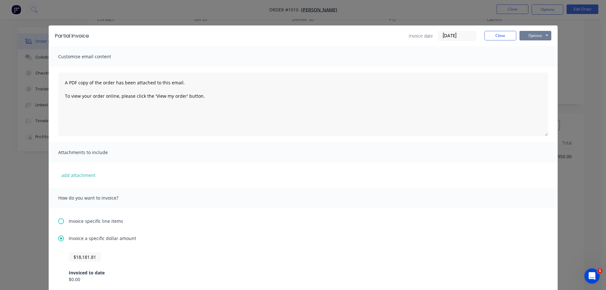
click at [539, 34] on button "Options" at bounding box center [535, 36] width 32 height 10
click at [534, 55] on button "Print" at bounding box center [539, 57] width 41 height 10
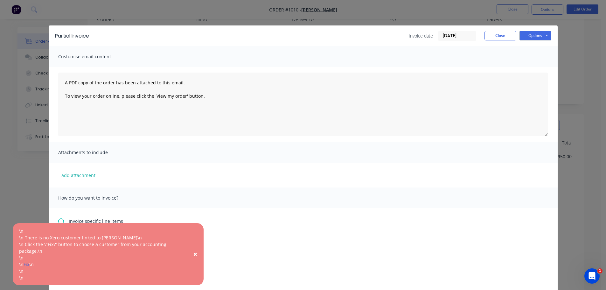
click at [195, 254] on span "×" at bounding box center [195, 253] width 4 height 9
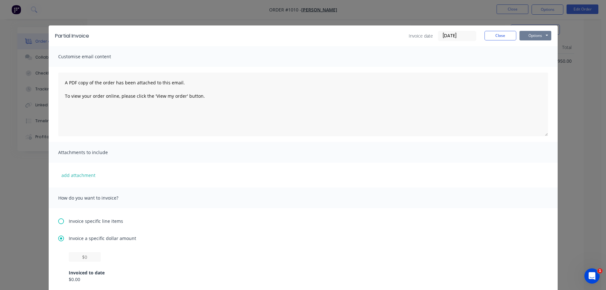
click at [533, 35] on button "Options" at bounding box center [535, 36] width 32 height 10
click at [497, 37] on button "Close" at bounding box center [500, 36] width 32 height 10
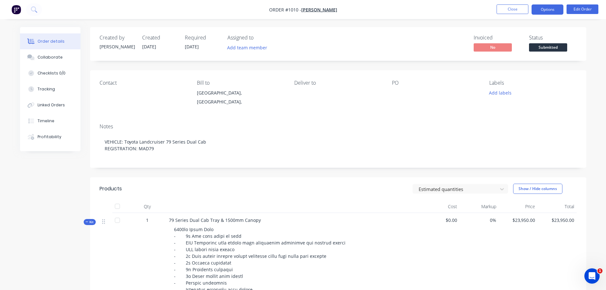
click at [550, 14] on button "Options" at bounding box center [548, 9] width 32 height 10
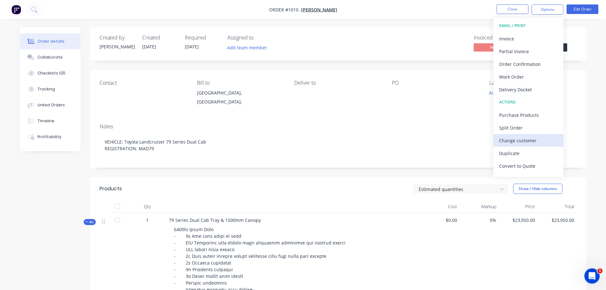
click at [521, 136] on div "Change customer" at bounding box center [528, 140] width 59 height 9
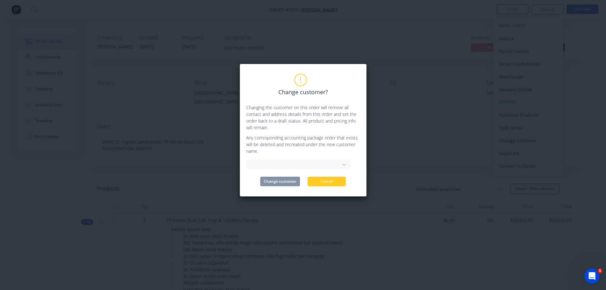
click at [322, 182] on button "Cancel" at bounding box center [327, 182] width 38 height 10
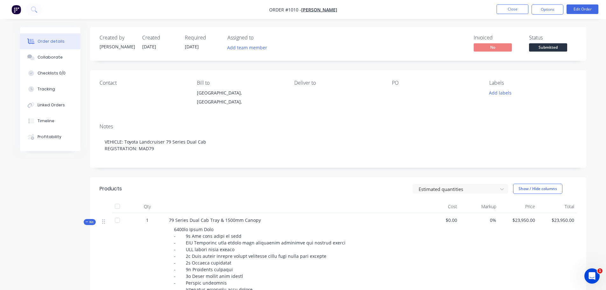
click at [15, 8] on img "button" at bounding box center [16, 10] width 10 height 10
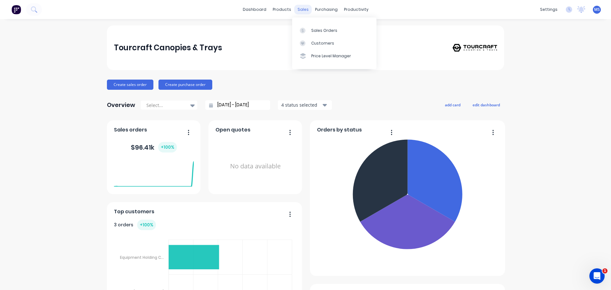
click at [303, 10] on div "sales" at bounding box center [302, 10] width 17 height 10
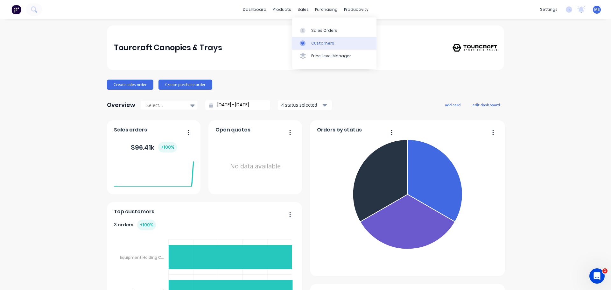
click at [317, 44] on div "Customers" at bounding box center [322, 43] width 23 height 6
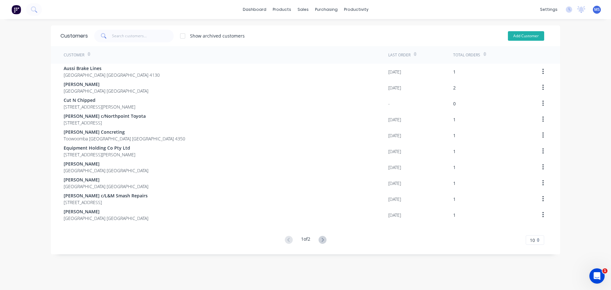
click at [517, 37] on button "Add Customer" at bounding box center [526, 36] width 36 height 10
select select "AU"
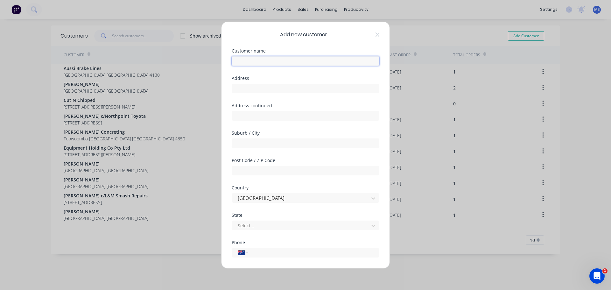
click at [252, 60] on input "text" at bounding box center [306, 61] width 148 height 10
type input "[PERSON_NAME]"
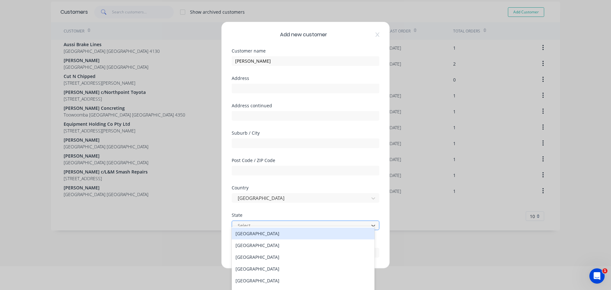
click at [252, 223] on div at bounding box center [301, 225] width 129 height 8
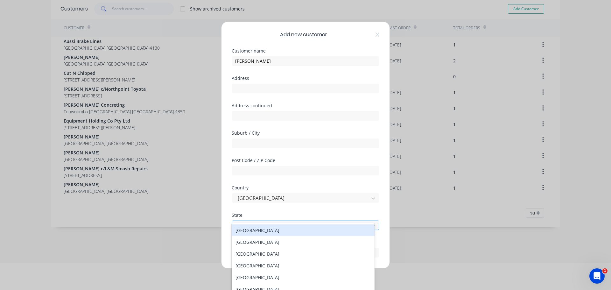
scroll to position [31, 0]
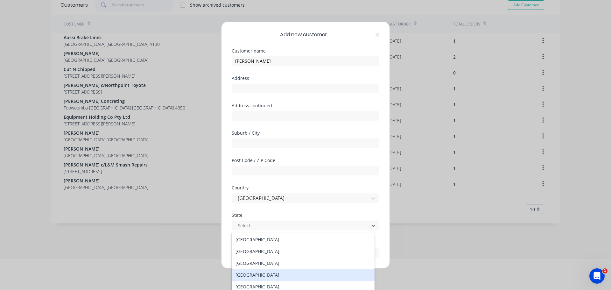
click at [252, 274] on div "[GEOGRAPHIC_DATA]" at bounding box center [303, 275] width 143 height 12
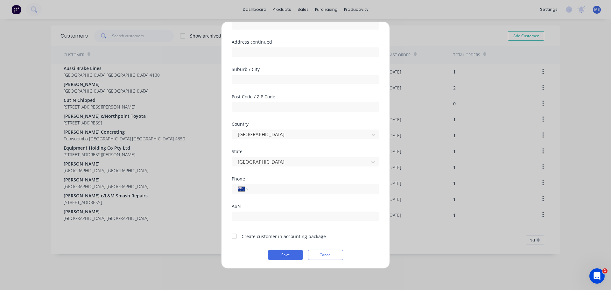
scroll to position [64, 0]
click at [260, 187] on input "tel" at bounding box center [313, 187] width 120 height 7
paste input "0420 312 662"
type input "0420 312 662"
click at [233, 236] on div at bounding box center [234, 235] width 13 height 13
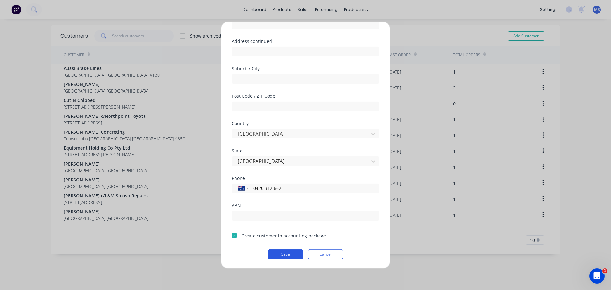
click at [282, 254] on button "Save" at bounding box center [285, 254] width 35 height 10
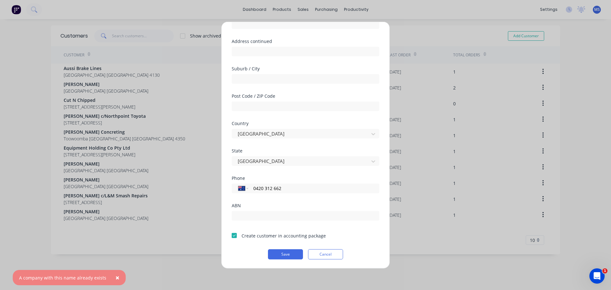
click at [115, 280] on span "×" at bounding box center [117, 277] width 4 height 9
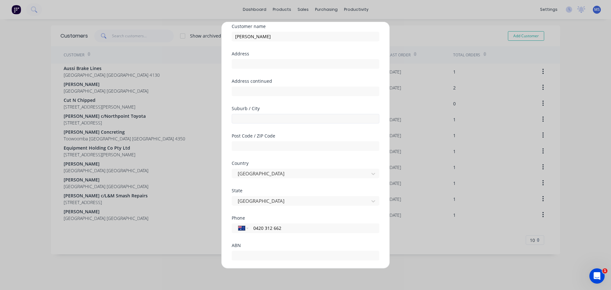
scroll to position [0, 0]
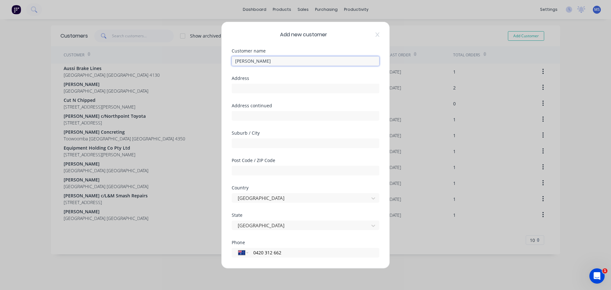
click at [270, 61] on input "[PERSON_NAME]" at bounding box center [306, 61] width 148 height 10
click at [234, 60] on input "[PERSON_NAME]" at bounding box center [306, 61] width 148 height 10
click at [268, 61] on input "[PERSON_NAME]" at bounding box center [306, 61] width 148 height 10
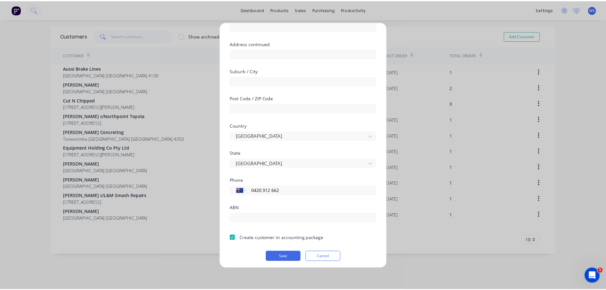
scroll to position [64, 0]
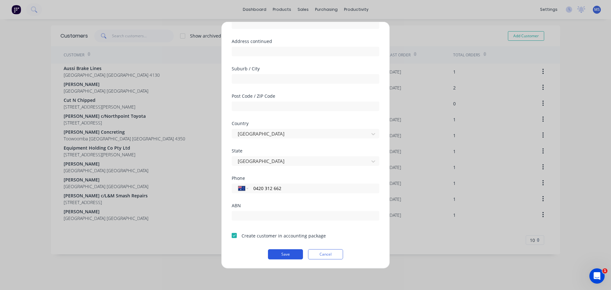
type input "[PERSON_NAME]."
click at [286, 255] on button "Save" at bounding box center [285, 254] width 35 height 10
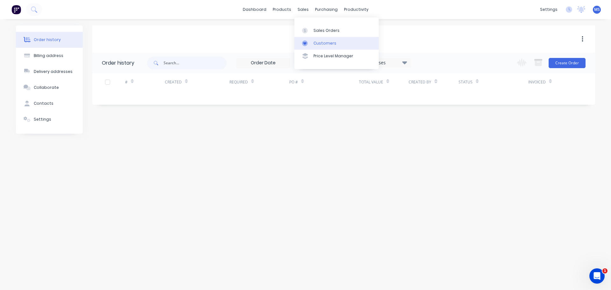
click at [322, 41] on div "Customers" at bounding box center [324, 43] width 23 height 6
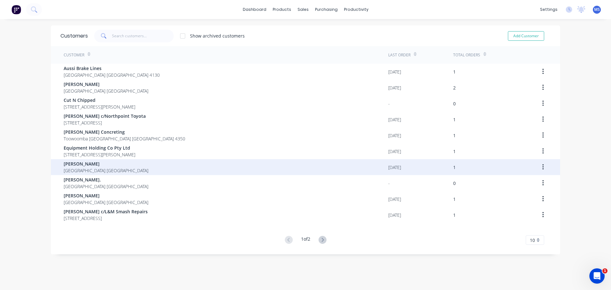
click at [93, 169] on span "[GEOGRAPHIC_DATA] [GEOGRAPHIC_DATA]" at bounding box center [106, 170] width 85 height 7
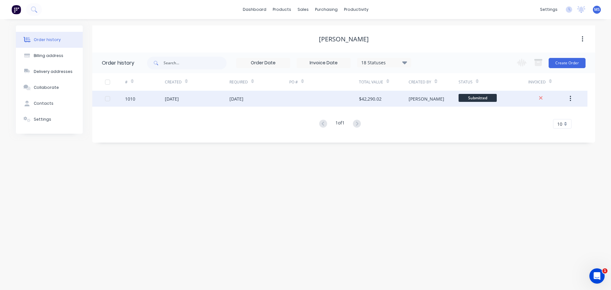
click at [567, 99] on button "button" at bounding box center [570, 98] width 15 height 11
click at [478, 96] on span "Submitted" at bounding box center [477, 98] width 38 height 8
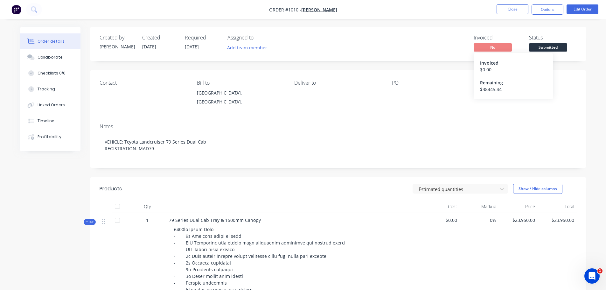
click at [501, 49] on span "No" at bounding box center [493, 47] width 38 height 8
click at [552, 8] on button "Options" at bounding box center [548, 9] width 32 height 10
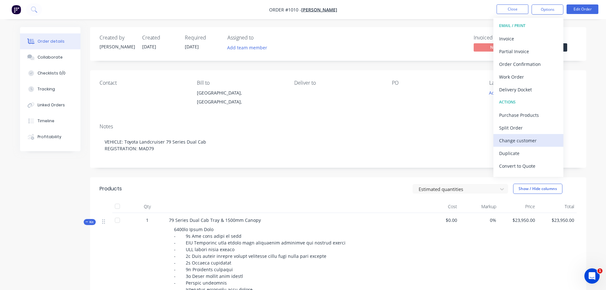
click at [522, 139] on div "Change customer" at bounding box center [528, 140] width 59 height 9
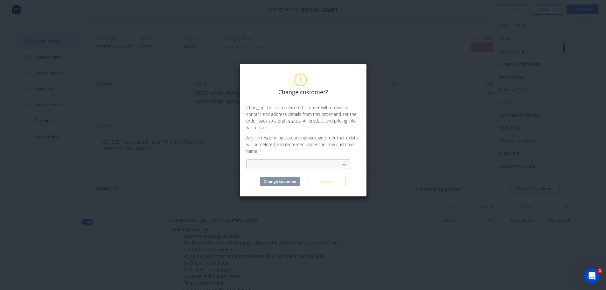
click at [345, 164] on icon at bounding box center [344, 165] width 4 height 2
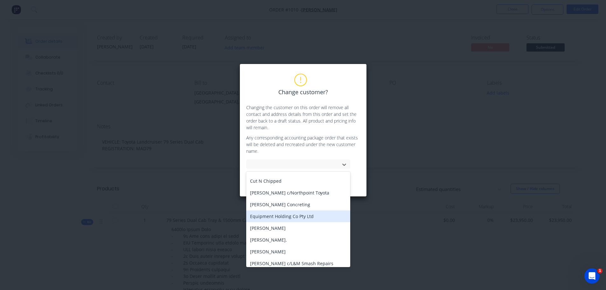
scroll to position [32, 0]
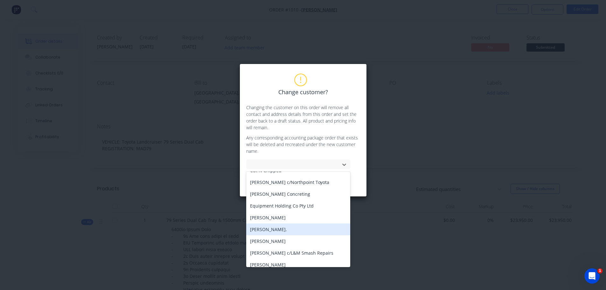
click at [280, 228] on div "[PERSON_NAME]." at bounding box center [298, 229] width 104 height 12
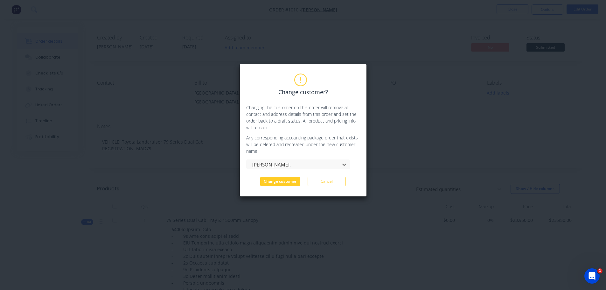
click at [287, 180] on button "Change customer" at bounding box center [280, 182] width 40 height 10
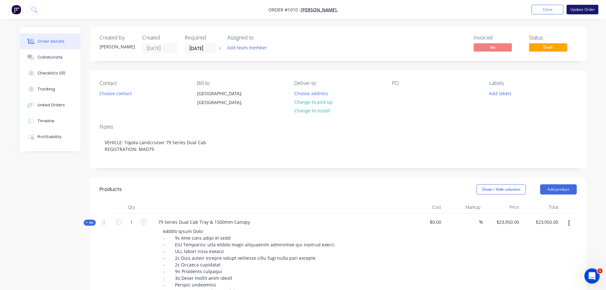
click at [588, 11] on button "Update Order" at bounding box center [583, 10] width 32 height 10
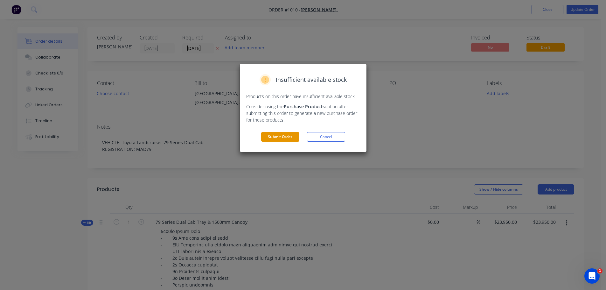
click at [282, 136] on button "Submit Order" at bounding box center [280, 137] width 38 height 10
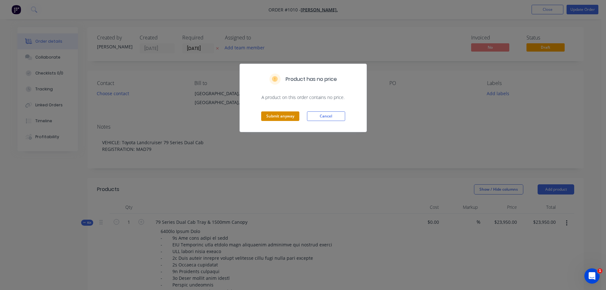
click at [284, 113] on button "Submit anyway" at bounding box center [280, 116] width 38 height 10
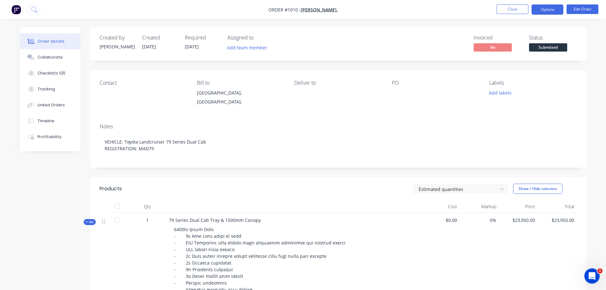
click at [545, 9] on button "Options" at bounding box center [548, 9] width 32 height 10
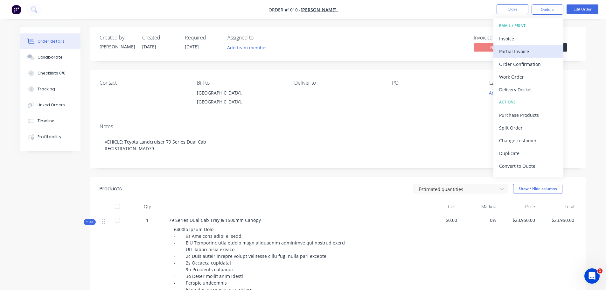
click at [530, 55] on div "Partial Invoice" at bounding box center [528, 51] width 59 height 9
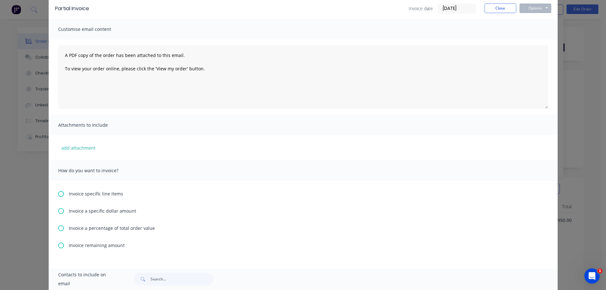
scroll to position [60, 0]
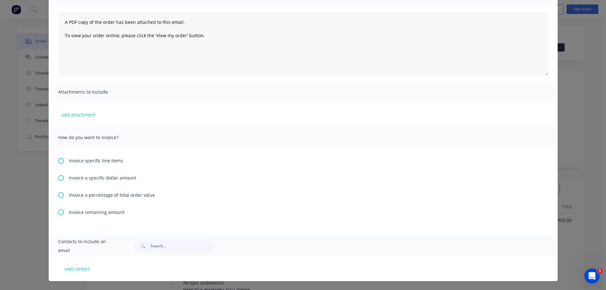
click at [59, 179] on icon at bounding box center [61, 178] width 6 height 6
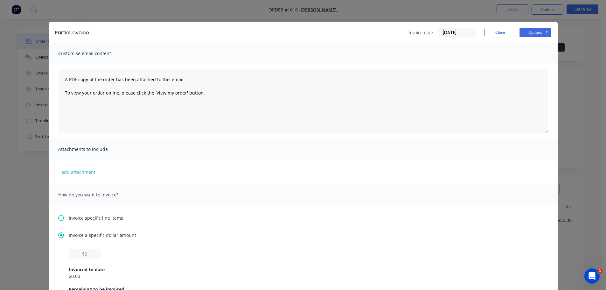
scroll to position [0, 0]
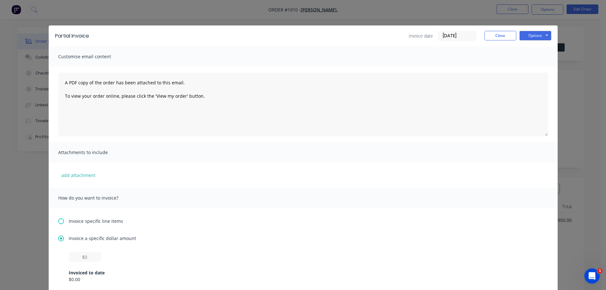
click at [443, 37] on input "[DATE]" at bounding box center [457, 36] width 38 height 10
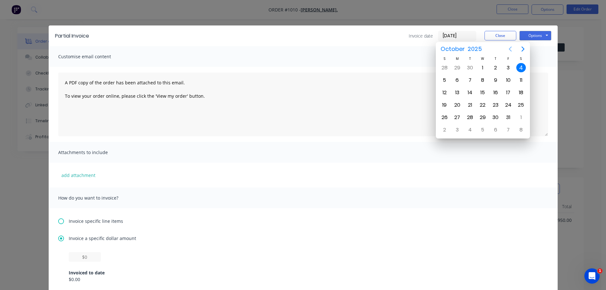
click at [509, 48] on icon "Previous page" at bounding box center [510, 49] width 8 height 8
click at [454, 91] on div "15" at bounding box center [457, 93] width 10 height 10
type input "[DATE]"
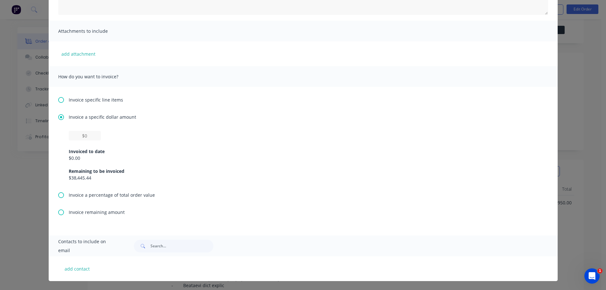
scroll to position [32, 0]
click at [91, 135] on input "text" at bounding box center [85, 136] width 32 height 10
type input "$18,181.81"
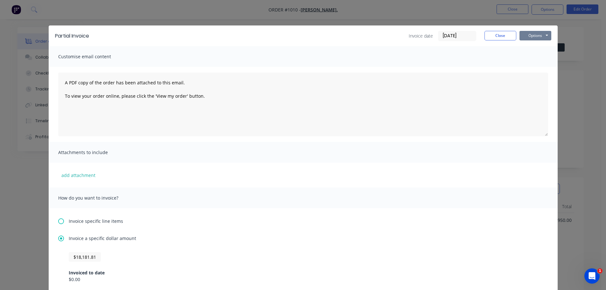
click at [533, 39] on button "Options" at bounding box center [535, 36] width 32 height 10
click at [536, 55] on button "Print" at bounding box center [539, 57] width 41 height 10
click at [493, 37] on button "Close" at bounding box center [500, 36] width 32 height 10
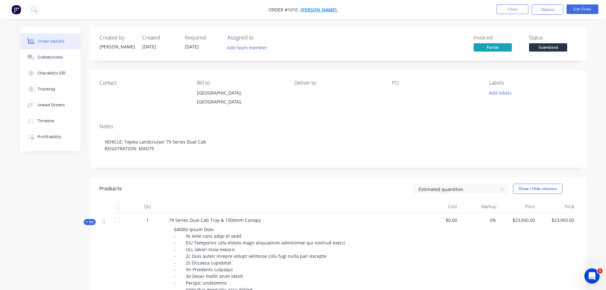
click at [316, 11] on span "[PERSON_NAME]." at bounding box center [319, 10] width 37 height 6
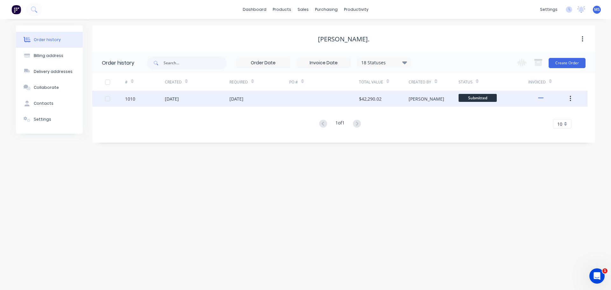
click at [235, 100] on div "[DATE]" at bounding box center [236, 98] width 14 height 7
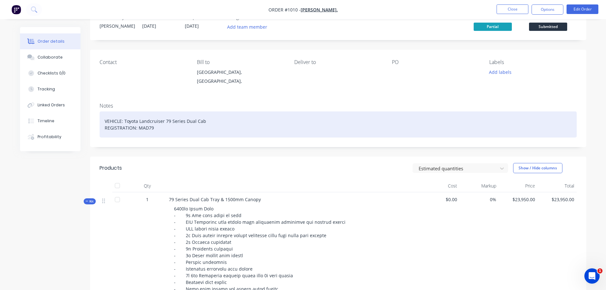
scroll to position [32, 0]
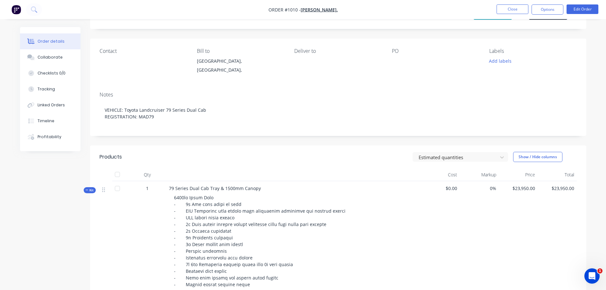
click at [117, 64] on div "Contact" at bounding box center [143, 62] width 87 height 29
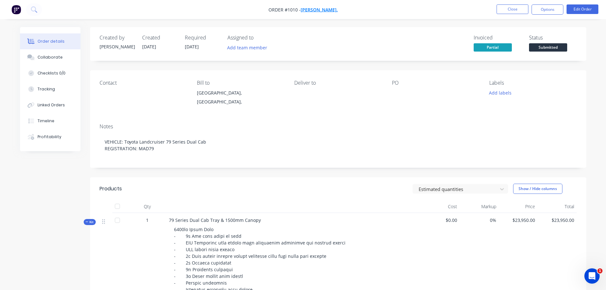
click at [316, 11] on span "[PERSON_NAME]." at bounding box center [319, 10] width 37 height 6
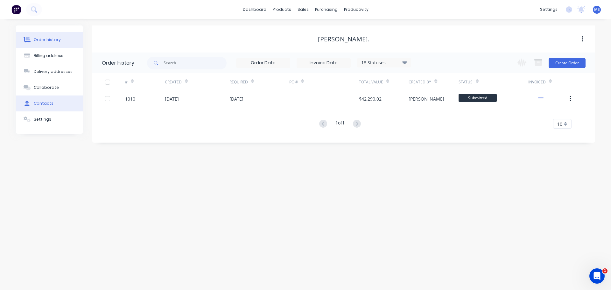
click at [43, 104] on div "Contacts" at bounding box center [44, 104] width 20 height 6
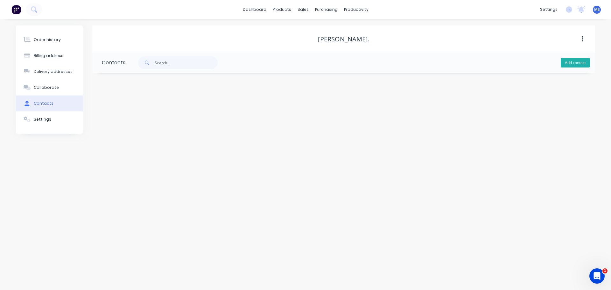
click at [571, 64] on button "Add contact" at bounding box center [574, 63] width 29 height 10
select select "AU"
click at [156, 107] on input "text" at bounding box center [154, 110] width 104 height 10
type input "[PERSON_NAME]"
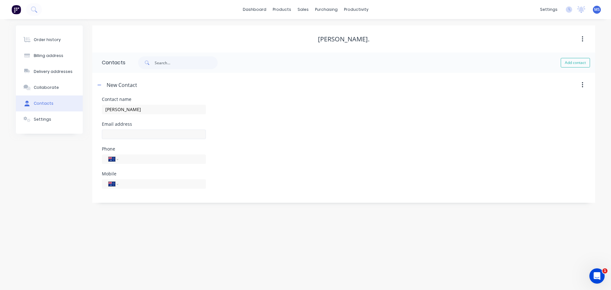
select select "AU"
click at [135, 137] on input "text" at bounding box center [154, 134] width 104 height 10
type input "[PERSON_NAME][EMAIL_ADDRESS][PERSON_NAME][DOMAIN_NAME]"
click at [137, 156] on input "tel" at bounding box center [161, 158] width 76 height 7
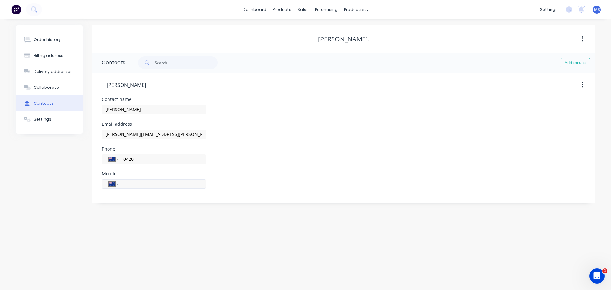
type input "0420 312 662"
click at [157, 185] on input "tel" at bounding box center [161, 183] width 76 height 7
type input "0420 312 662"
click at [47, 38] on div "Order history" at bounding box center [47, 40] width 27 height 6
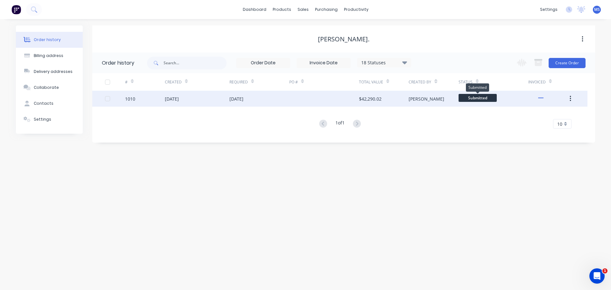
click at [463, 96] on span "Submitted" at bounding box center [477, 98] width 38 height 8
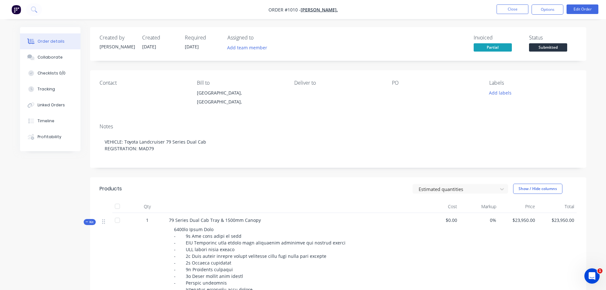
click at [143, 98] on div "Contact" at bounding box center [143, 94] width 87 height 29
click at [52, 59] on div "Collaborate" at bounding box center [50, 57] width 25 height 6
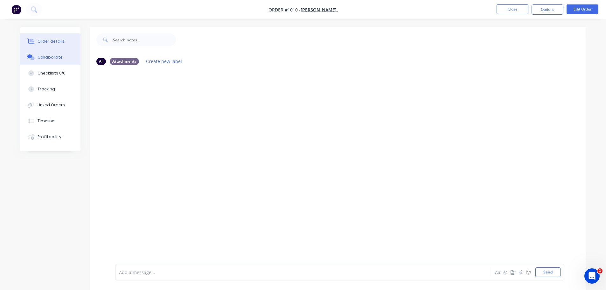
click at [50, 42] on div "Order details" at bounding box center [51, 41] width 27 height 6
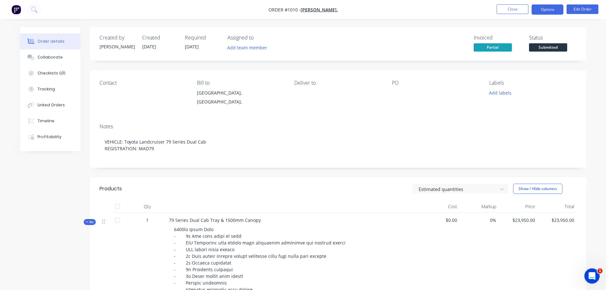
click at [550, 12] on button "Options" at bounding box center [548, 9] width 32 height 10
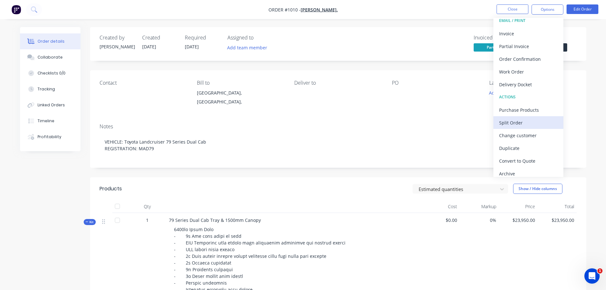
scroll to position [10, 0]
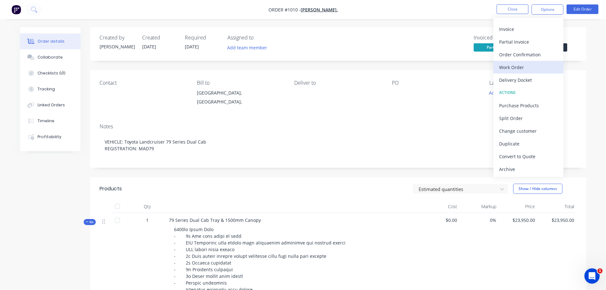
click at [518, 68] on div "Work Order" at bounding box center [528, 67] width 59 height 9
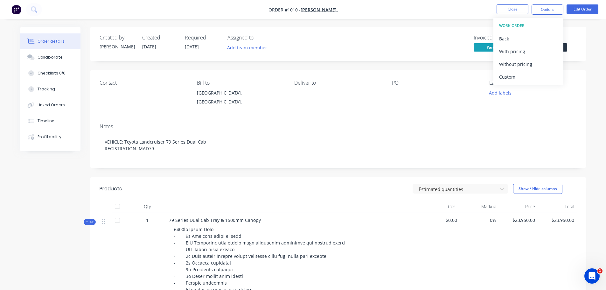
scroll to position [0, 0]
click at [519, 63] on div "Without pricing" at bounding box center [528, 63] width 59 height 9
click at [194, 44] on span "[DATE]" at bounding box center [192, 47] width 14 height 6
click at [191, 48] on span "[DATE]" at bounding box center [192, 47] width 14 height 6
click at [185, 46] on span "[DATE]" at bounding box center [192, 47] width 14 height 6
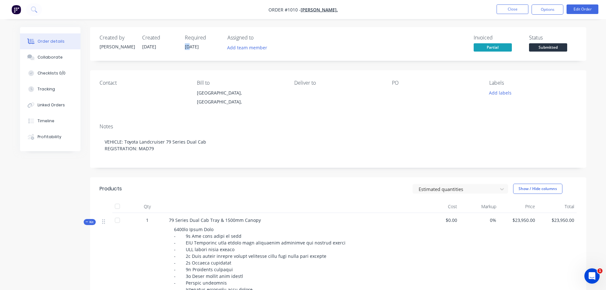
click at [185, 46] on span "[DATE]" at bounding box center [192, 47] width 14 height 6
click at [190, 45] on span "[DATE]" at bounding box center [192, 47] width 14 height 6
click at [199, 45] on span "[DATE]" at bounding box center [192, 47] width 14 height 6
click at [192, 45] on span "[DATE]" at bounding box center [192, 47] width 14 height 6
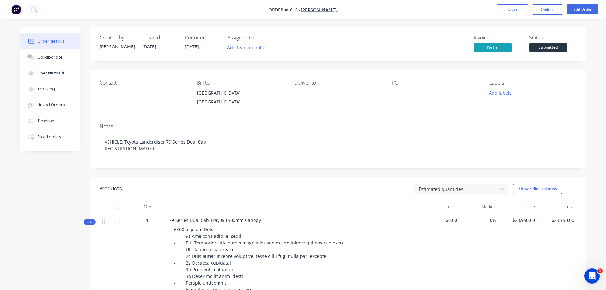
click at [185, 47] on span "[DATE]" at bounding box center [192, 47] width 14 height 6
click at [199, 46] on span "[DATE]" at bounding box center [192, 47] width 14 height 6
click at [545, 10] on button "Options" at bounding box center [548, 9] width 32 height 10
click at [47, 74] on div "Checklists 0/0" at bounding box center [52, 73] width 28 height 6
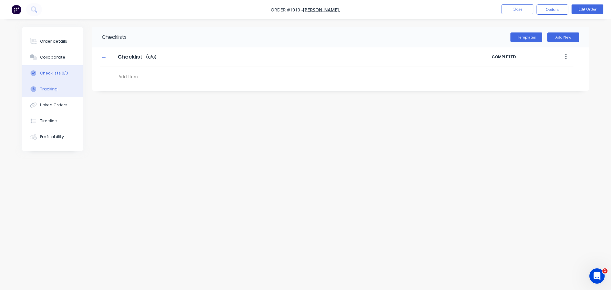
click at [49, 91] on div "Tracking" at bounding box center [48, 89] width 17 height 6
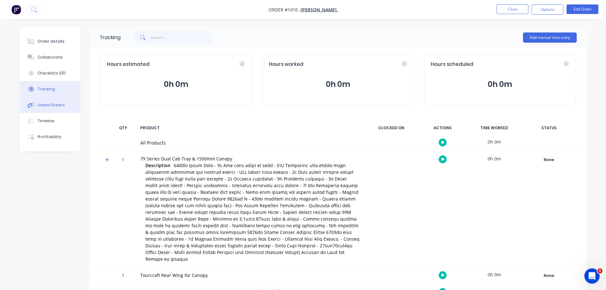
click at [50, 108] on button "Linked Orders" at bounding box center [50, 105] width 60 height 16
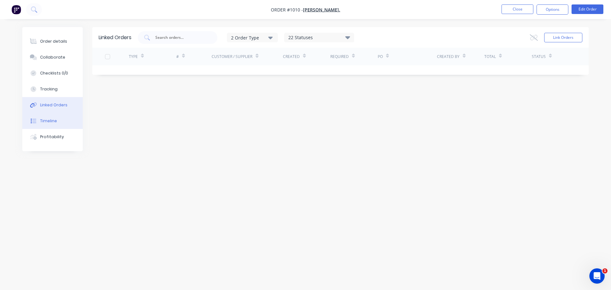
click at [49, 122] on div "Timeline" at bounding box center [48, 121] width 17 height 6
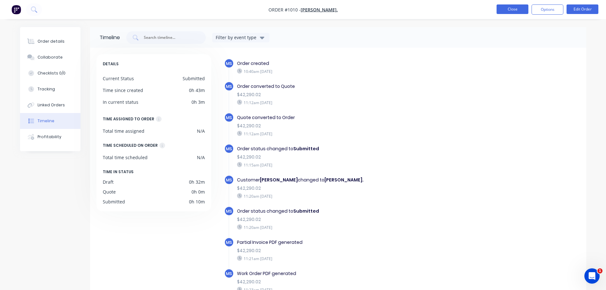
click at [512, 8] on button "Close" at bounding box center [513, 9] width 32 height 10
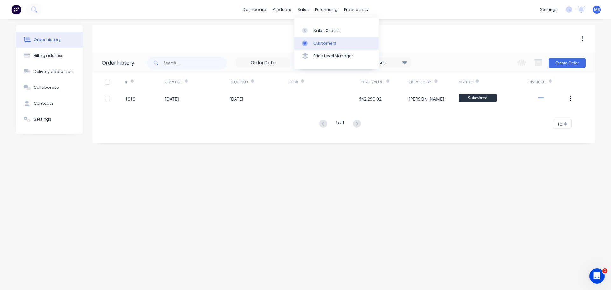
click at [320, 39] on link "Customers" at bounding box center [336, 43] width 84 height 13
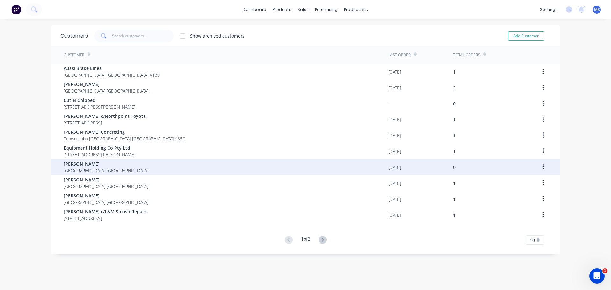
click at [543, 167] on button "button" at bounding box center [542, 166] width 15 height 11
click at [514, 180] on div "Archive" at bounding box center [520, 183] width 49 height 9
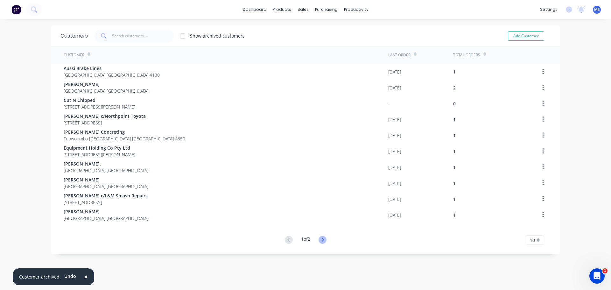
click at [320, 240] on icon at bounding box center [322, 240] width 8 height 8
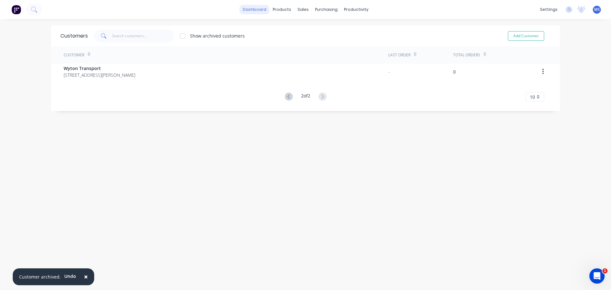
click at [248, 7] on link "dashboard" at bounding box center [255, 10] width 30 height 10
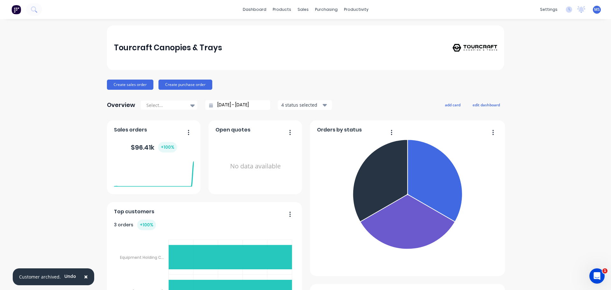
click at [232, 104] on input "[DATE] - [DATE]" at bounding box center [240, 105] width 55 height 10
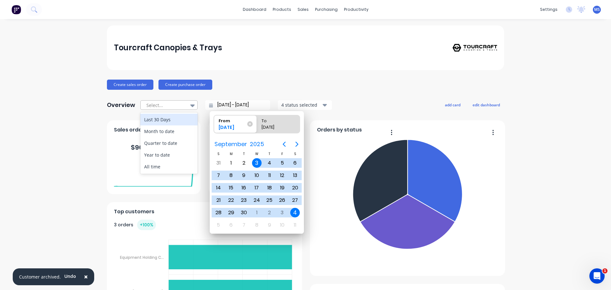
click at [190, 104] on icon at bounding box center [192, 105] width 4 height 3
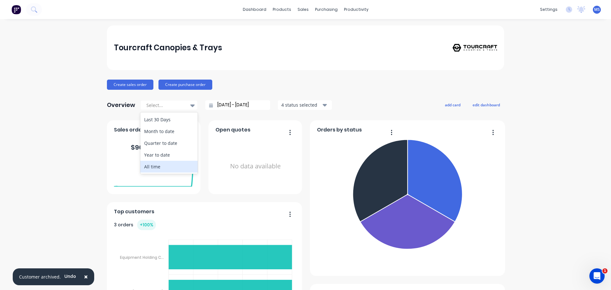
click at [173, 173] on div "Last 30 Days Month to date Quarter to date Year to date All time" at bounding box center [168, 142] width 57 height 61
click at [171, 167] on div "All time" at bounding box center [168, 167] width 57 height 12
type input "[DATE] - [DATE]"
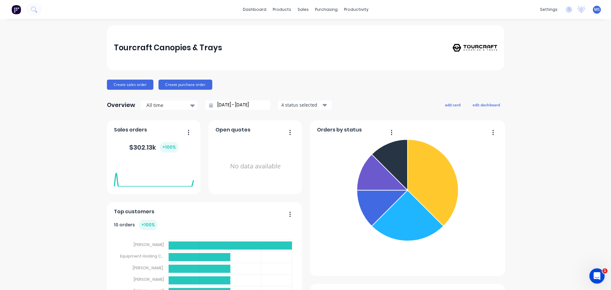
click at [301, 104] on div "4 status selected" at bounding box center [301, 104] width 40 height 7
click at [315, 133] on div "Include archived" at bounding box center [320, 133] width 46 height 7
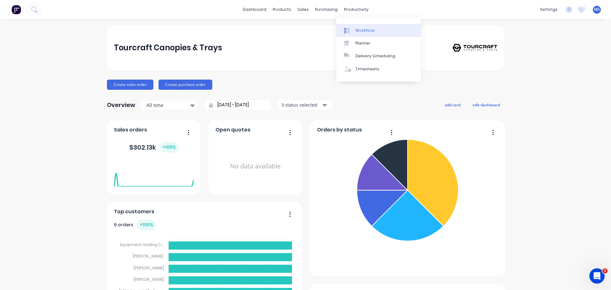
click at [364, 28] on div "Workflow" at bounding box center [364, 31] width 19 height 6
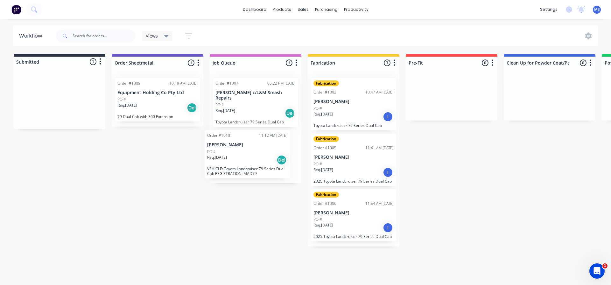
drag, startPoint x: 50, startPoint y: 85, endPoint x: 237, endPoint y: 142, distance: 195.7
click at [237, 142] on div "Submitted 1 Status colour #273444 hex #273444 Save Cancel Summaries Total order…" at bounding box center [617, 150] width 1245 height 192
click at [161, 84] on div "Order #1009 10:19 AM [DATE]" at bounding box center [157, 83] width 80 height 6
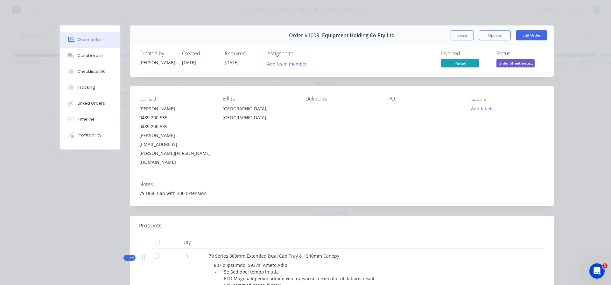
click at [392, 110] on div at bounding box center [424, 108] width 73 height 9
click at [393, 102] on div "PO" at bounding box center [424, 131] width 73 height 71
click at [392, 98] on div "PO" at bounding box center [424, 99] width 73 height 6
click at [383, 121] on div "Contact [PERSON_NAME] [PHONE_NUMBER] [EMAIL_ADDRESS][PERSON_NAME][PERSON_NAME][…" at bounding box center [342, 131] width 424 height 90
click at [403, 111] on div at bounding box center [424, 108] width 73 height 9
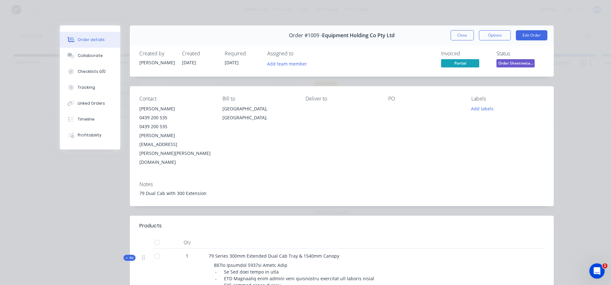
click at [403, 110] on div at bounding box center [424, 108] width 73 height 9
click at [403, 101] on div "PO" at bounding box center [424, 99] width 73 height 6
click at [395, 96] on div "PO" at bounding box center [424, 99] width 73 height 6
click at [388, 97] on div "PO" at bounding box center [424, 99] width 73 height 6
click at [475, 110] on button "Add labels" at bounding box center [482, 108] width 29 height 9
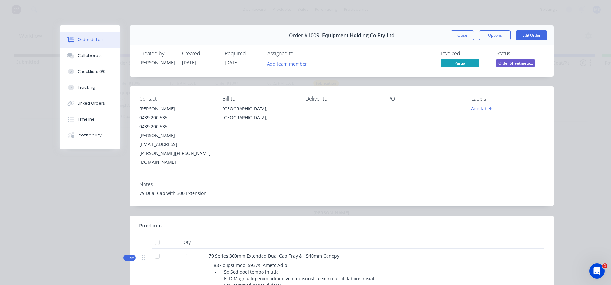
click at [460, 110] on div "Contact [PERSON_NAME] [PHONE_NUMBER] [EMAIL_ADDRESS][PERSON_NAME][PERSON_NAME][…" at bounding box center [342, 131] width 424 height 90
click at [392, 100] on div "PO" at bounding box center [424, 99] width 73 height 6
click at [366, 117] on div "Deliver to" at bounding box center [341, 131] width 73 height 71
click at [367, 117] on div "Deliver to" at bounding box center [341, 131] width 73 height 71
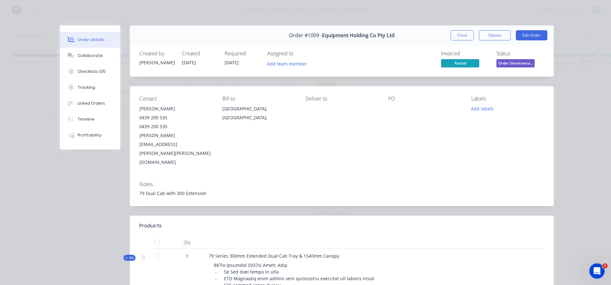
click at [390, 138] on div "PO" at bounding box center [424, 131] width 73 height 71
click at [233, 63] on span "[DATE]" at bounding box center [232, 62] width 14 height 6
click at [486, 36] on button "Options" at bounding box center [495, 35] width 32 height 10
click at [525, 35] on button "Edit Order" at bounding box center [531, 35] width 31 height 10
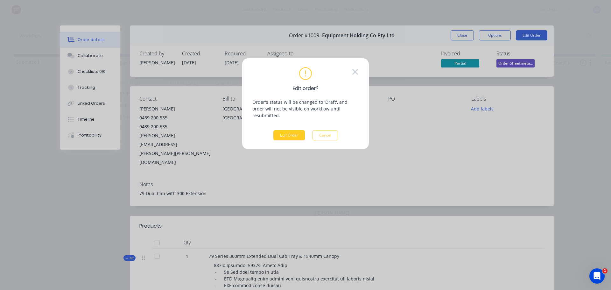
click at [291, 130] on button "Edit Order" at bounding box center [288, 135] width 31 height 10
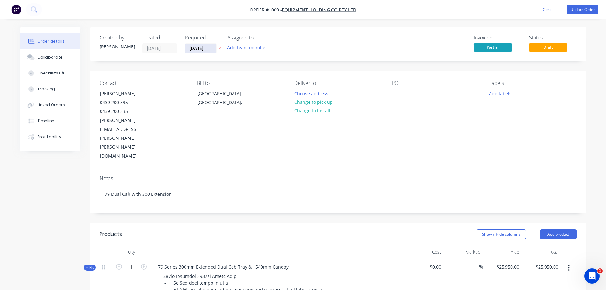
click at [191, 46] on input "[DATE]" at bounding box center [200, 49] width 31 height 10
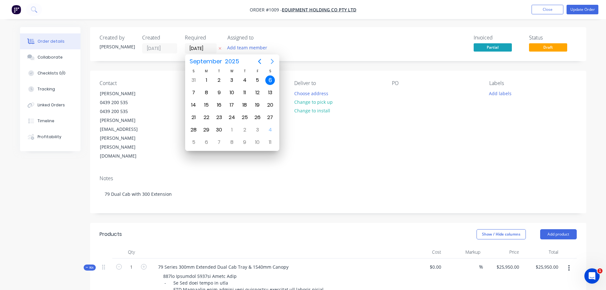
click at [274, 62] on icon "Next page" at bounding box center [272, 62] width 8 height 8
click at [208, 108] on div "12" at bounding box center [207, 105] width 10 height 10
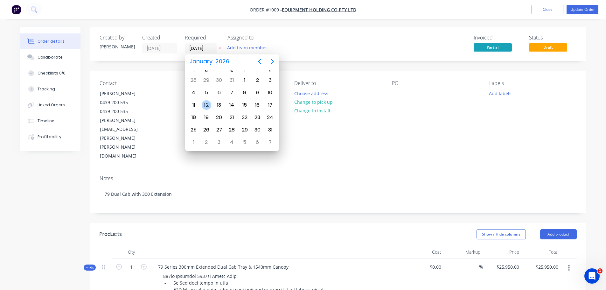
type input "[DATE]"
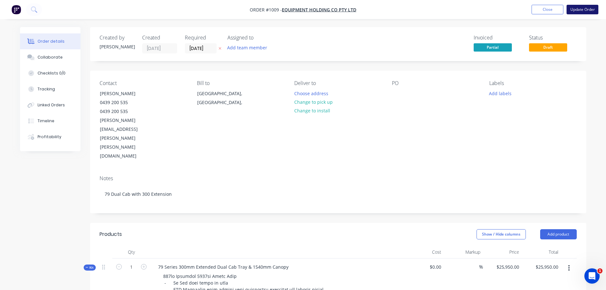
click at [582, 9] on button "Update Order" at bounding box center [583, 10] width 32 height 10
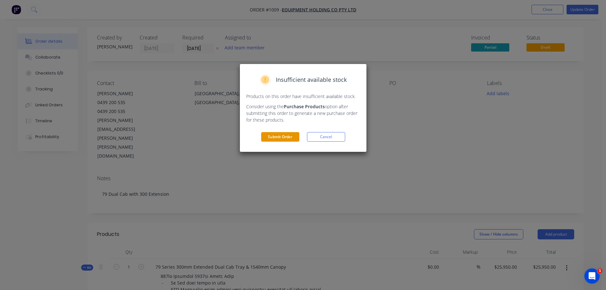
click at [285, 138] on button "Submit Order" at bounding box center [280, 137] width 38 height 10
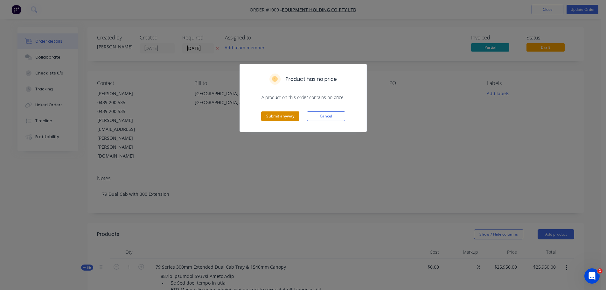
click at [282, 113] on button "Submit anyway" at bounding box center [280, 116] width 38 height 10
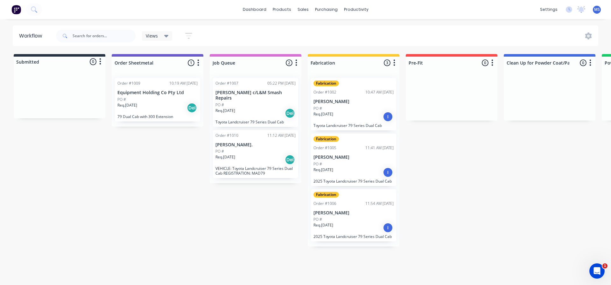
click at [268, 149] on div "PO #" at bounding box center [255, 152] width 80 height 6
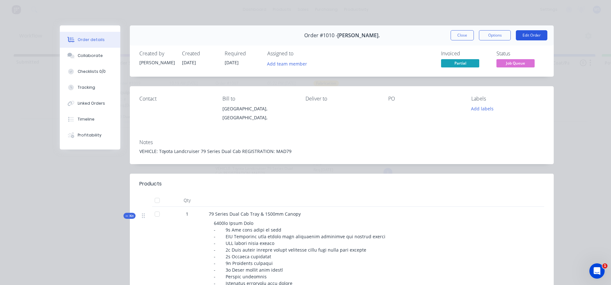
click at [526, 35] on button "Edit Order" at bounding box center [531, 35] width 31 height 10
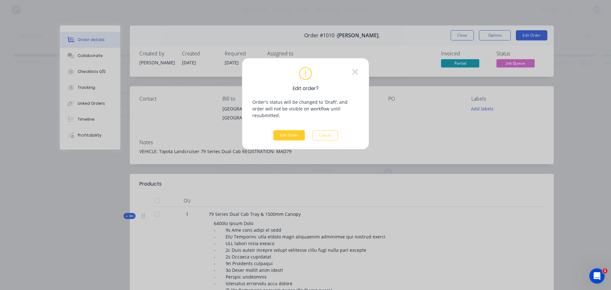
click at [289, 130] on button "Edit Order" at bounding box center [288, 135] width 31 height 10
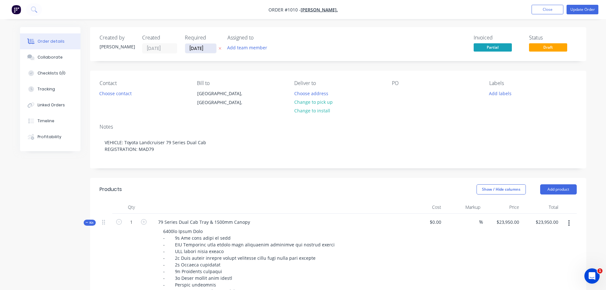
click at [204, 51] on input "[DATE]" at bounding box center [200, 49] width 31 height 10
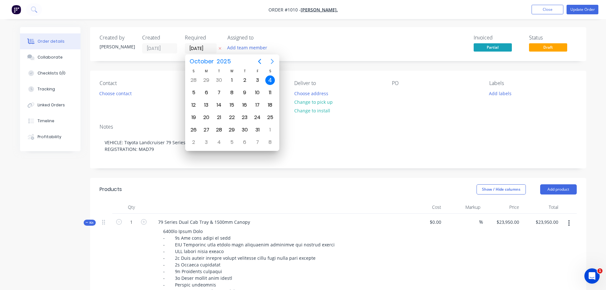
click at [272, 61] on icon "Next page" at bounding box center [272, 62] width 8 height 8
click at [260, 62] on icon "Previous page" at bounding box center [260, 62] width 8 height 8
click at [206, 107] on div "15" at bounding box center [207, 105] width 10 height 10
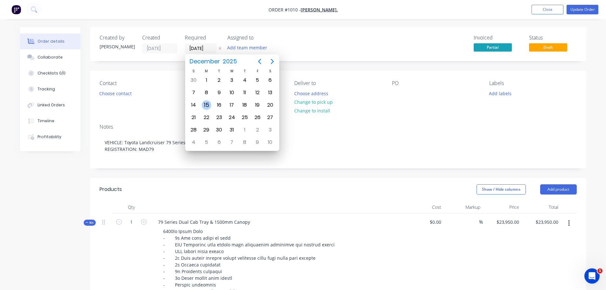
type input "[DATE]"
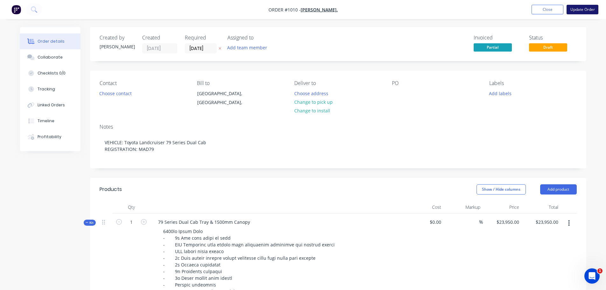
click at [573, 10] on button "Update Order" at bounding box center [583, 10] width 32 height 10
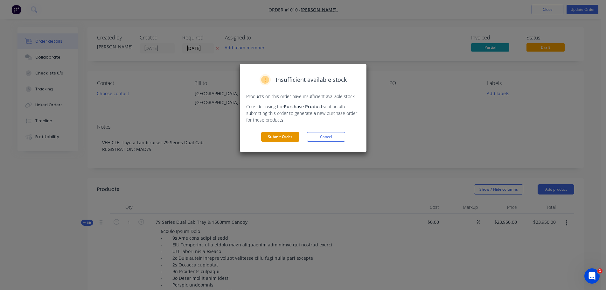
click at [264, 135] on button "Submit Order" at bounding box center [280, 137] width 38 height 10
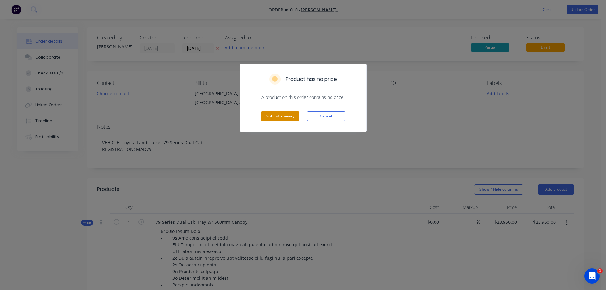
click at [280, 115] on button "Submit anyway" at bounding box center [280, 116] width 38 height 10
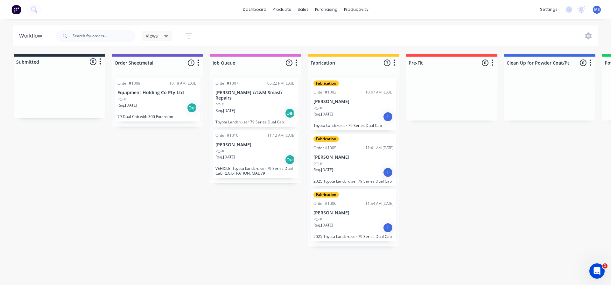
click at [159, 104] on div "Req. [DATE] Del" at bounding box center [157, 107] width 80 height 11
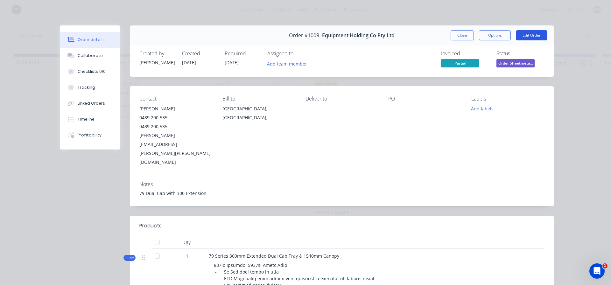
click at [522, 34] on button "Edit Order" at bounding box center [531, 35] width 31 height 10
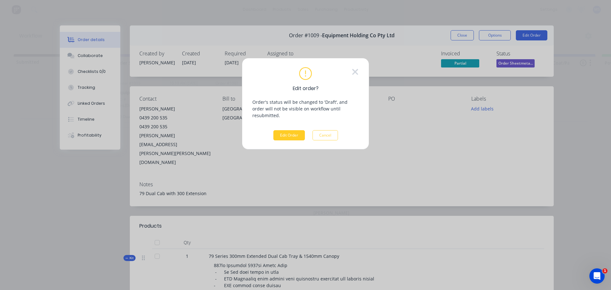
click at [297, 131] on button "Edit Order" at bounding box center [288, 135] width 31 height 10
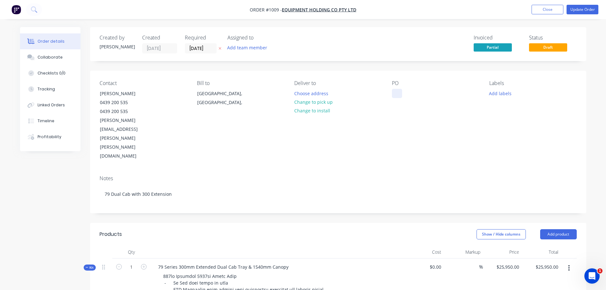
click at [399, 94] on div at bounding box center [397, 93] width 10 height 9
click at [246, 44] on button "Add team member" at bounding box center [247, 47] width 47 height 9
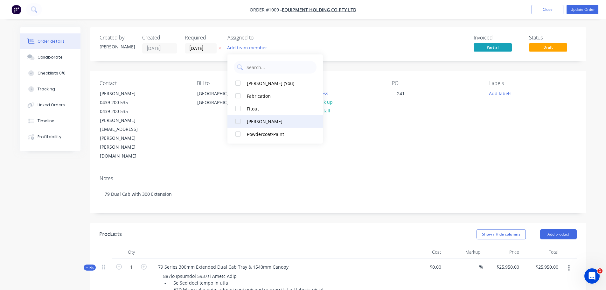
click at [271, 126] on button "[PERSON_NAME]" at bounding box center [274, 121] width 95 height 13
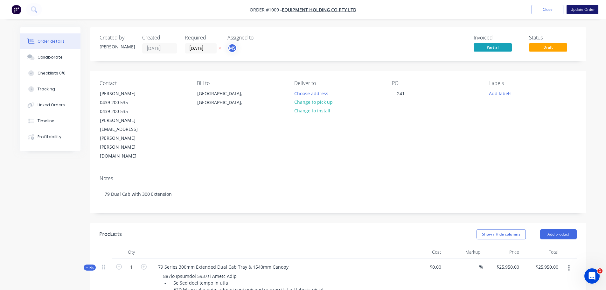
click at [579, 10] on button "Update Order" at bounding box center [583, 10] width 32 height 10
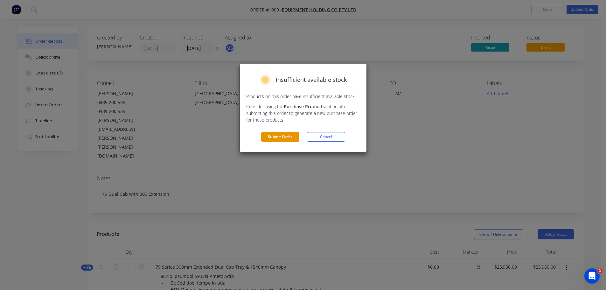
click at [277, 136] on button "Submit Order" at bounding box center [280, 137] width 38 height 10
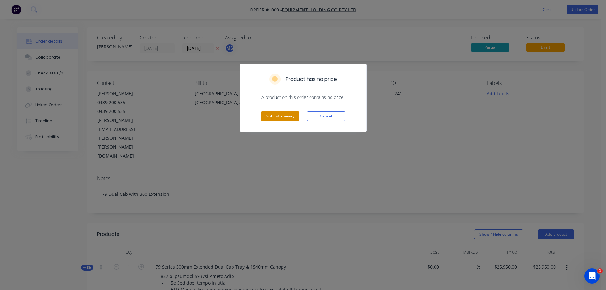
click at [283, 117] on button "Submit anyway" at bounding box center [280, 116] width 38 height 10
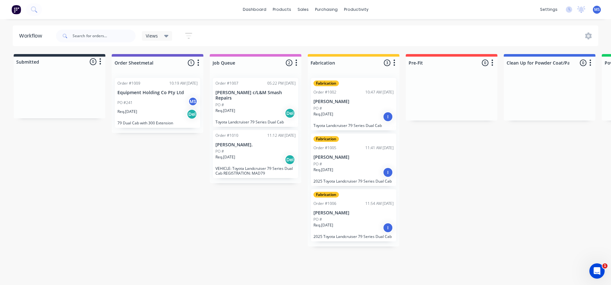
click at [257, 107] on div "PO #" at bounding box center [255, 105] width 80 height 6
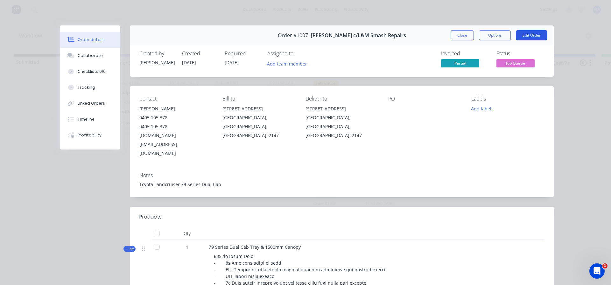
click at [523, 36] on button "Edit Order" at bounding box center [531, 35] width 31 height 10
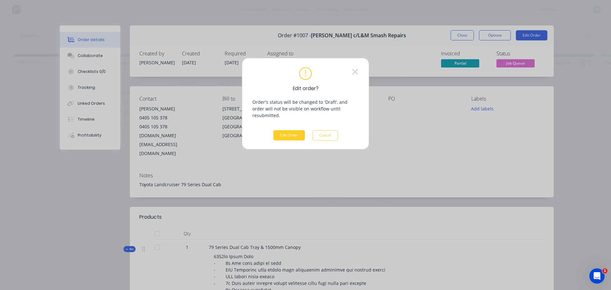
click at [284, 132] on button "Edit Order" at bounding box center [288, 135] width 31 height 10
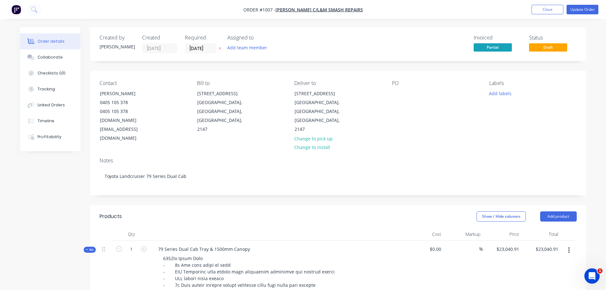
click at [406, 93] on div "PO" at bounding box center [435, 111] width 87 height 63
click at [398, 94] on div at bounding box center [397, 93] width 10 height 9
click at [240, 46] on button "Add team member" at bounding box center [247, 47] width 47 height 9
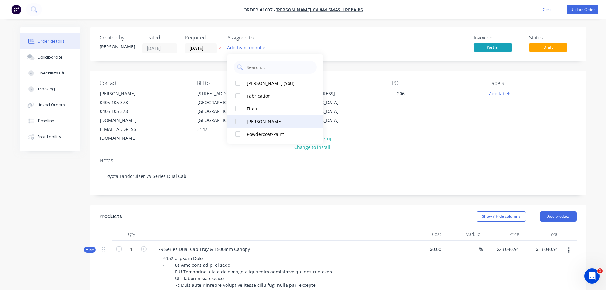
click at [257, 123] on div "[PERSON_NAME]" at bounding box center [279, 121] width 64 height 7
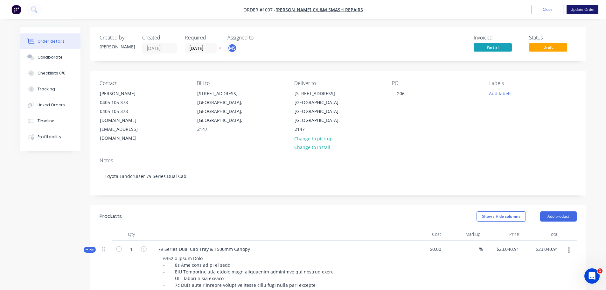
click at [586, 9] on button "Update Order" at bounding box center [583, 10] width 32 height 10
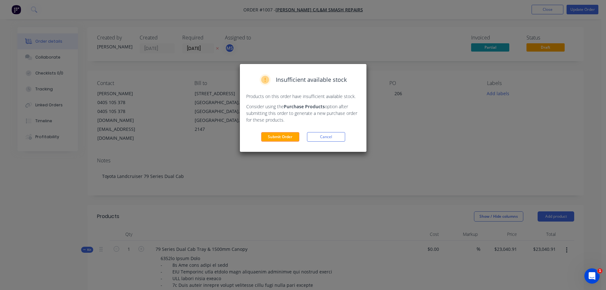
click at [281, 137] on button "Submit Order" at bounding box center [280, 137] width 38 height 10
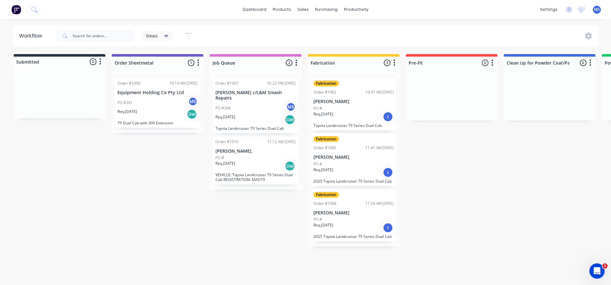
click at [263, 159] on div "PO #" at bounding box center [255, 158] width 80 height 6
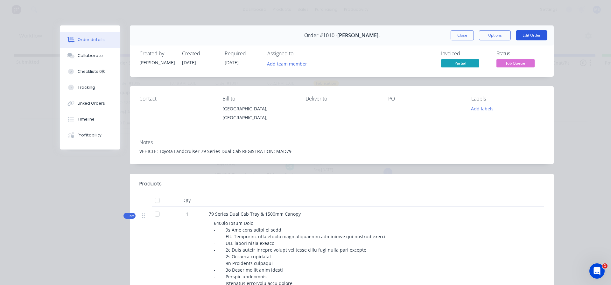
click at [534, 37] on button "Edit Order" at bounding box center [531, 35] width 31 height 10
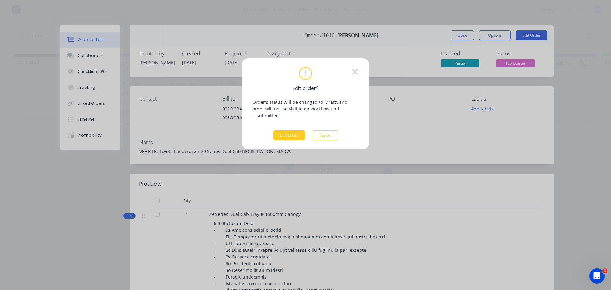
click at [277, 131] on button "Edit Order" at bounding box center [288, 135] width 31 height 10
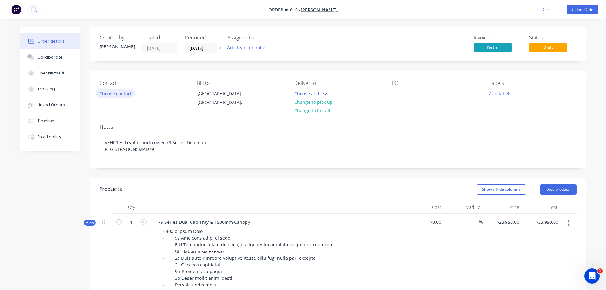
click at [119, 92] on button "Choose contact" at bounding box center [115, 93] width 39 height 9
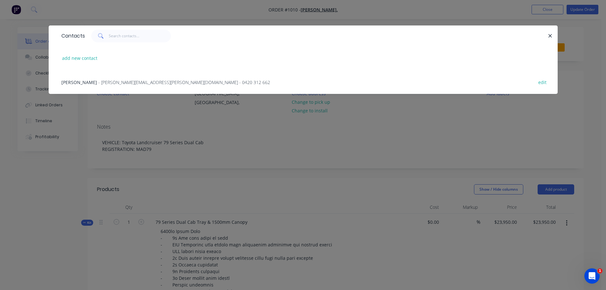
click at [98, 84] on span "- [PERSON_NAME][EMAIL_ADDRESS][PERSON_NAME][DOMAIN_NAME] - 0420 312 662" at bounding box center [184, 82] width 172 height 6
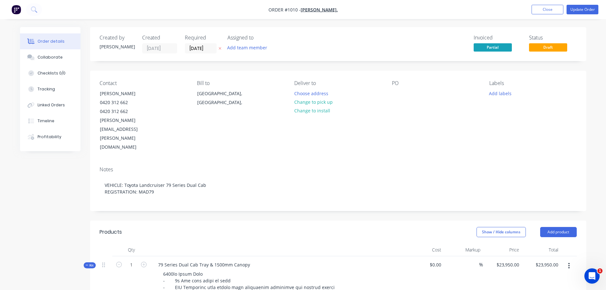
click at [390, 93] on div "Contact [PERSON_NAME] [PHONE_NUMBER] [PERSON_NAME][EMAIL_ADDRESS][PERSON_NAME][…" at bounding box center [338, 116] width 496 height 91
click at [397, 93] on div at bounding box center [397, 93] width 10 height 9
click at [250, 44] on button "Add team member" at bounding box center [247, 47] width 47 height 9
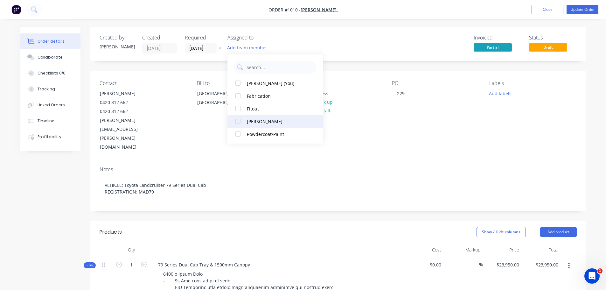
click at [265, 120] on div "[PERSON_NAME]" at bounding box center [279, 121] width 64 height 7
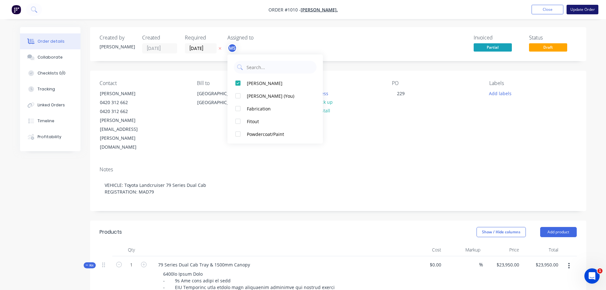
click at [583, 10] on button "Update Order" at bounding box center [583, 10] width 32 height 10
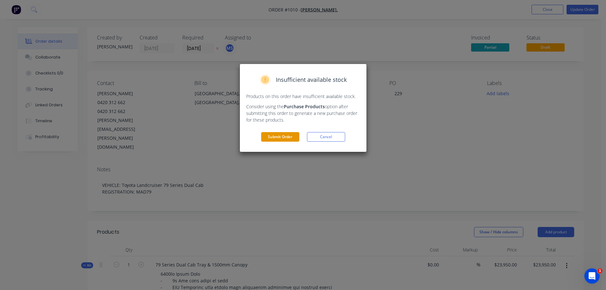
click at [283, 138] on button "Submit Order" at bounding box center [280, 137] width 38 height 10
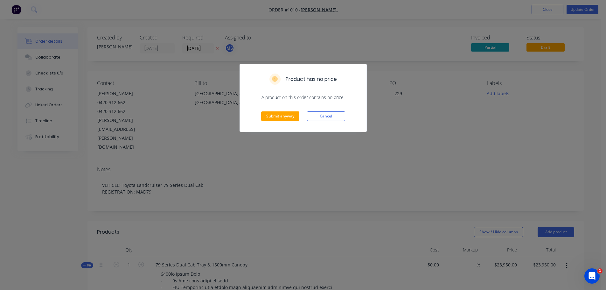
click at [289, 110] on div "Submit anyway Cancel" at bounding box center [303, 116] width 127 height 31
click at [288, 116] on button "Submit anyway" at bounding box center [280, 116] width 38 height 10
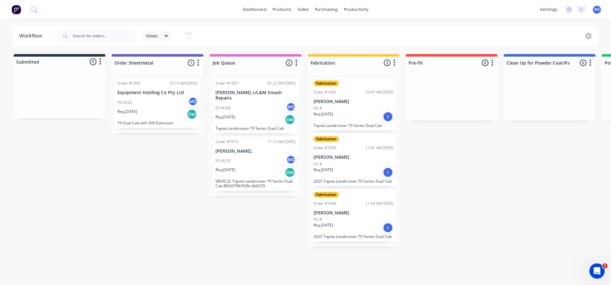
click at [385, 117] on div "I" at bounding box center [388, 117] width 10 height 10
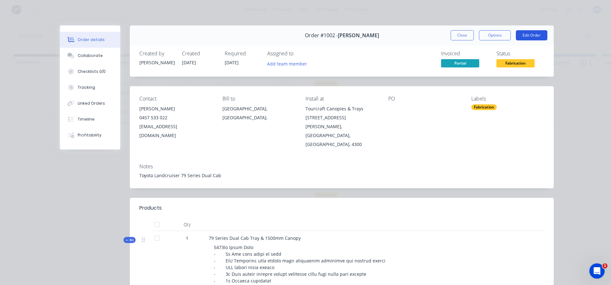
click at [533, 31] on button "Edit Order" at bounding box center [531, 35] width 31 height 10
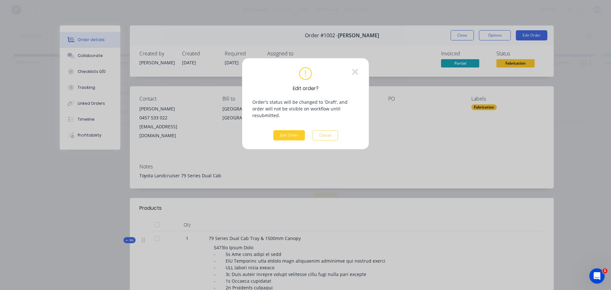
click at [290, 130] on button "Edit Order" at bounding box center [288, 135] width 31 height 10
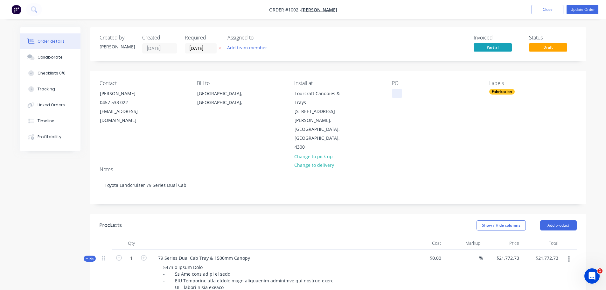
click at [397, 95] on div at bounding box center [397, 93] width 10 height 9
click at [254, 48] on button "Add team member" at bounding box center [247, 47] width 47 height 9
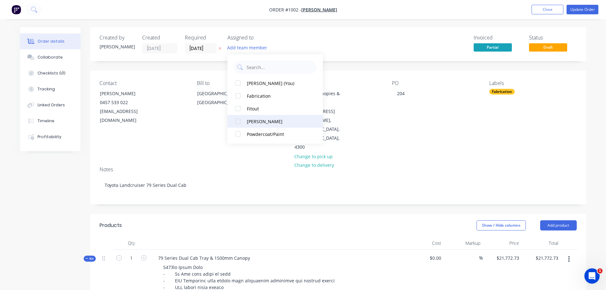
click at [263, 120] on div "[PERSON_NAME]" at bounding box center [279, 121] width 64 height 7
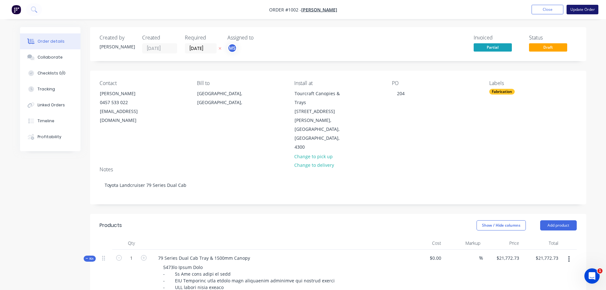
click at [584, 9] on button "Update Order" at bounding box center [583, 10] width 32 height 10
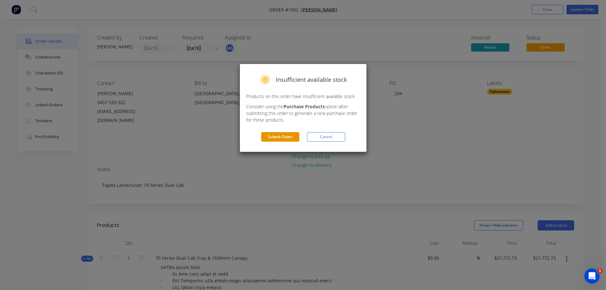
click at [289, 138] on button "Submit Order" at bounding box center [280, 137] width 38 height 10
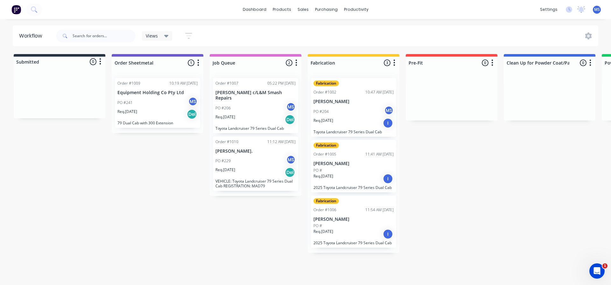
click at [366, 178] on div "Req. [DATE] I" at bounding box center [353, 178] width 80 height 11
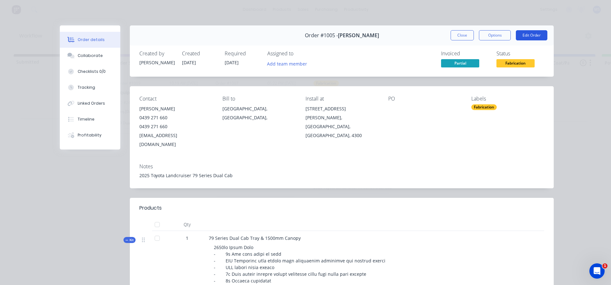
click at [527, 36] on button "Edit Order" at bounding box center [531, 35] width 31 height 10
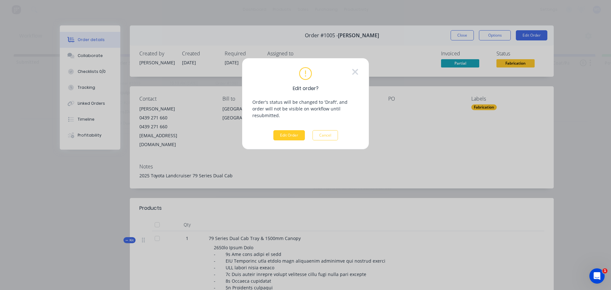
click at [295, 130] on button "Edit Order" at bounding box center [288, 135] width 31 height 10
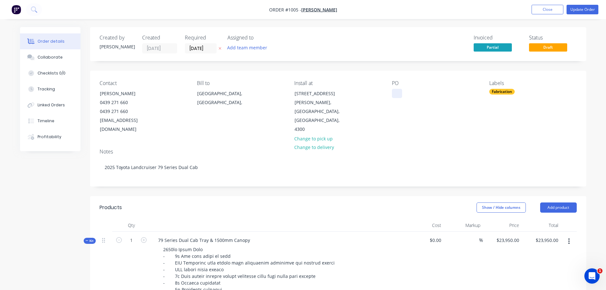
click at [401, 90] on div at bounding box center [397, 93] width 10 height 9
click at [254, 48] on button "Add team member" at bounding box center [247, 47] width 47 height 9
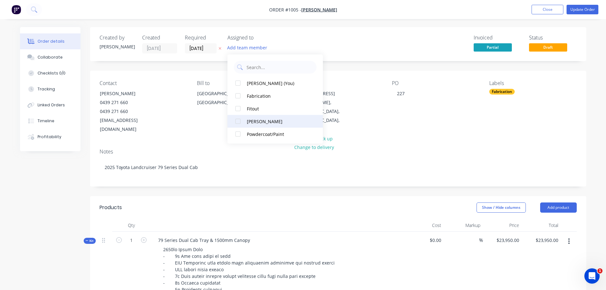
click at [263, 116] on button "[PERSON_NAME]" at bounding box center [274, 121] width 95 height 13
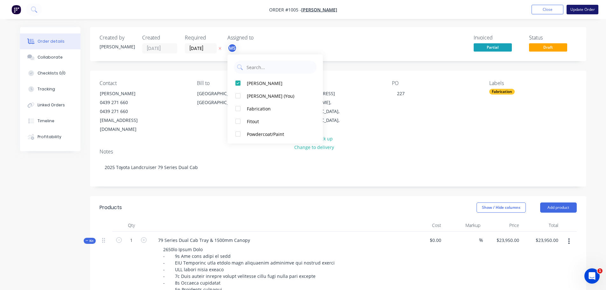
click at [581, 8] on button "Update Order" at bounding box center [583, 10] width 32 height 10
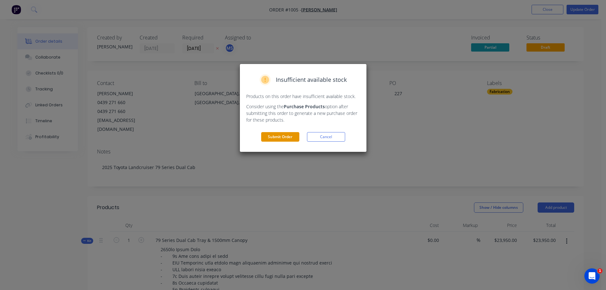
click at [276, 139] on button "Submit Order" at bounding box center [280, 137] width 38 height 10
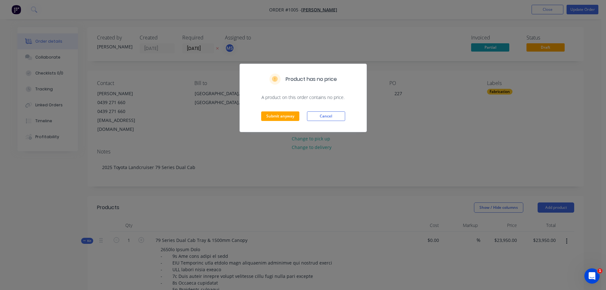
click at [289, 111] on div "Submit anyway Cancel" at bounding box center [303, 116] width 127 height 31
click at [289, 114] on button "Submit anyway" at bounding box center [280, 116] width 38 height 10
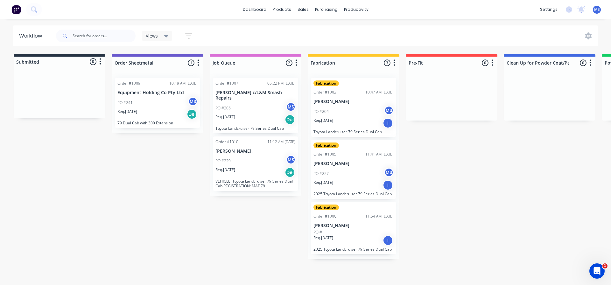
click at [359, 230] on div "PO #" at bounding box center [353, 232] width 80 height 6
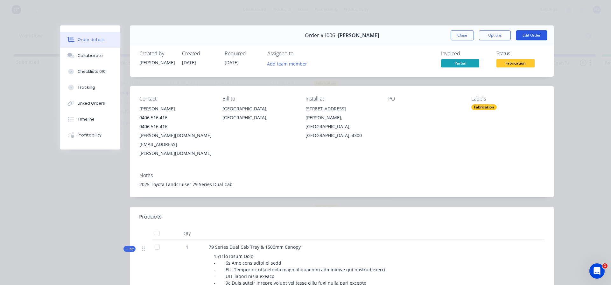
click at [523, 37] on button "Edit Order" at bounding box center [531, 35] width 31 height 10
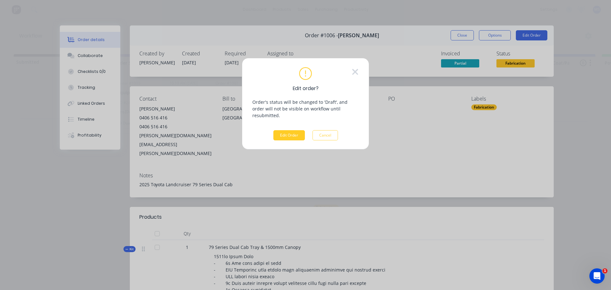
click at [289, 130] on button "Edit Order" at bounding box center [288, 135] width 31 height 10
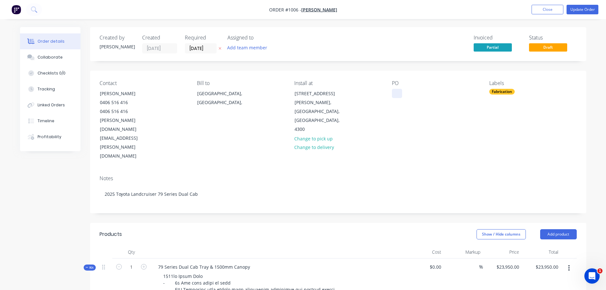
click at [398, 94] on div at bounding box center [397, 93] width 10 height 9
click at [236, 49] on button "Add team member" at bounding box center [247, 47] width 47 height 9
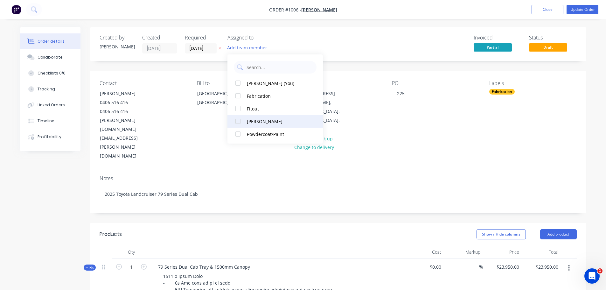
click at [262, 121] on div "[PERSON_NAME]" at bounding box center [279, 121] width 64 height 7
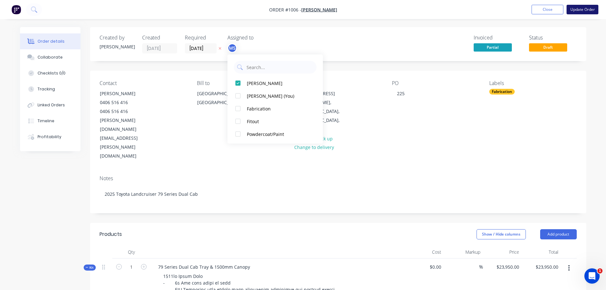
click at [581, 7] on button "Update Order" at bounding box center [583, 10] width 32 height 10
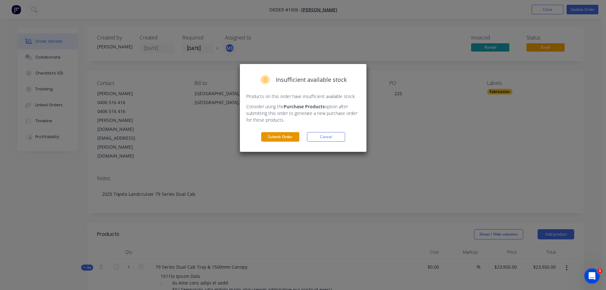
click at [281, 134] on button "Submit Order" at bounding box center [280, 137] width 38 height 10
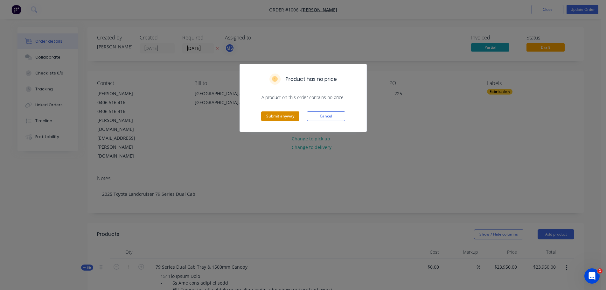
click at [283, 114] on button "Submit anyway" at bounding box center [280, 116] width 38 height 10
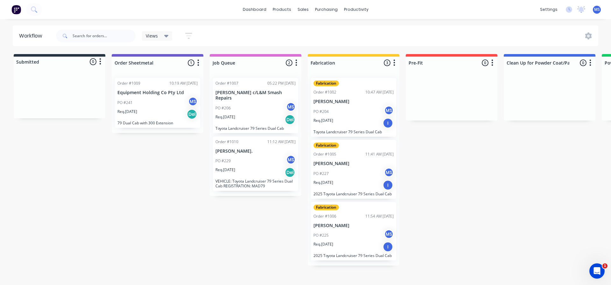
click at [267, 172] on div "Req. [DATE] Del" at bounding box center [255, 172] width 80 height 11
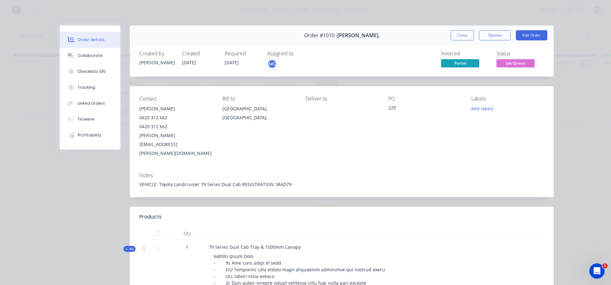
click at [189, 181] on div "VEHICLE: Toyota Landcruiser 79 Series Dual Cab REGISTRATION: MAD79" at bounding box center [341, 184] width 405 height 7
drag, startPoint x: 157, startPoint y: 165, endPoint x: 120, endPoint y: 169, distance: 36.8
click at [527, 35] on button "Edit Order" at bounding box center [531, 35] width 31 height 10
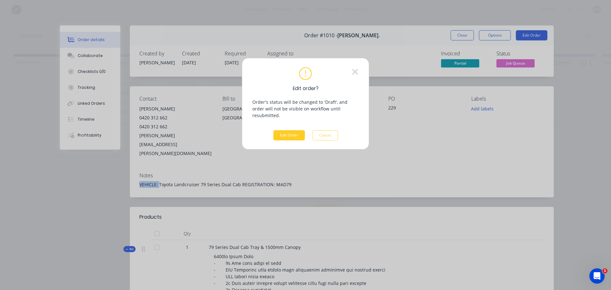
click at [285, 130] on button "Edit Order" at bounding box center [288, 135] width 31 height 10
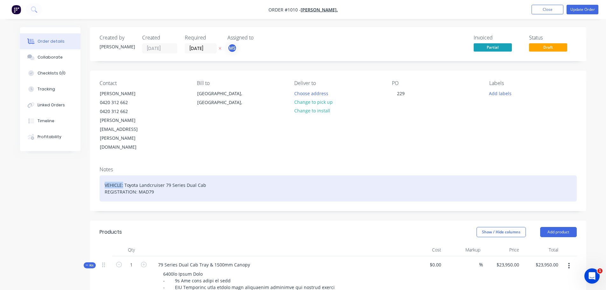
drag, startPoint x: 123, startPoint y: 157, endPoint x: 91, endPoint y: 156, distance: 32.8
click at [192, 175] on div "Toyota Landcruiser 79 Series Dual Cab REGISTRATION: MAD79" at bounding box center [338, 188] width 477 height 26
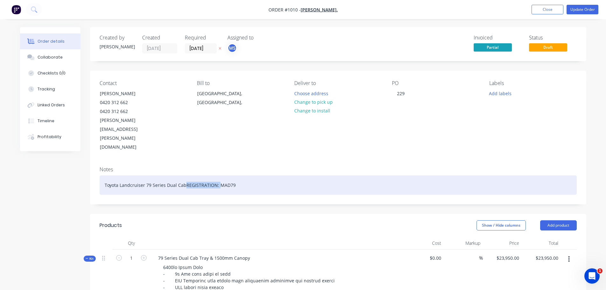
drag, startPoint x: 217, startPoint y: 158, endPoint x: 185, endPoint y: 157, distance: 32.1
click at [185, 175] on div "Toyota Landcruiser 79 Series Dual CabREGISTRATION: MAD79" at bounding box center [338, 184] width 477 height 19
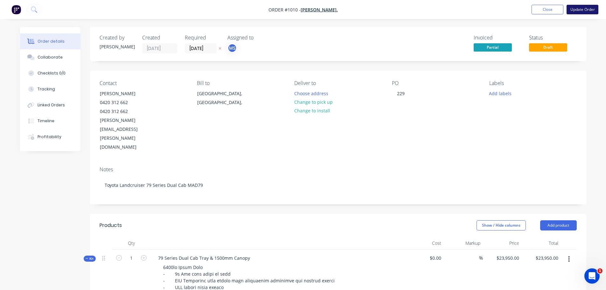
click at [586, 10] on button "Update Order" at bounding box center [583, 10] width 32 height 10
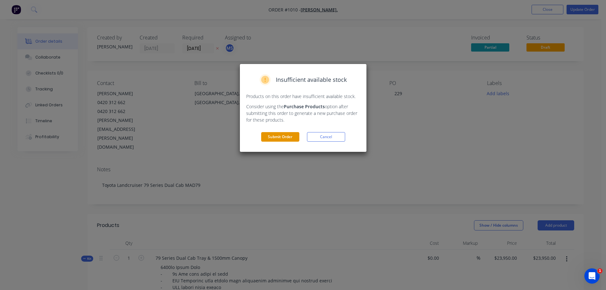
click at [289, 137] on button "Submit Order" at bounding box center [280, 137] width 38 height 10
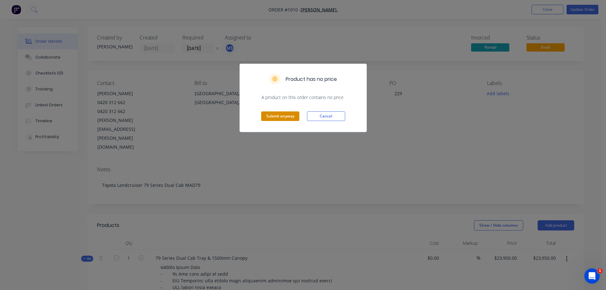
click at [287, 117] on button "Submit anyway" at bounding box center [280, 116] width 38 height 10
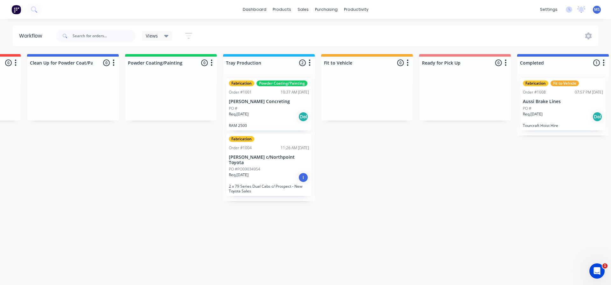
scroll to position [0, 479]
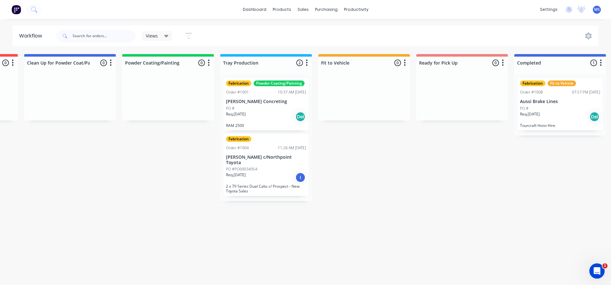
click at [273, 113] on div "Req. [DATE] Del" at bounding box center [266, 116] width 80 height 11
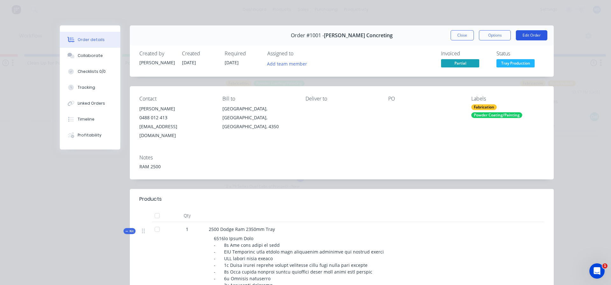
click at [522, 35] on button "Edit Order" at bounding box center [531, 35] width 31 height 10
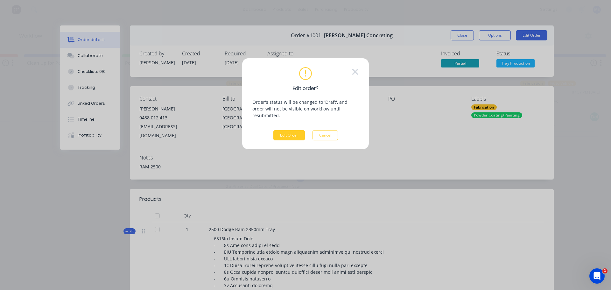
click at [285, 130] on button "Edit Order" at bounding box center [288, 135] width 31 height 10
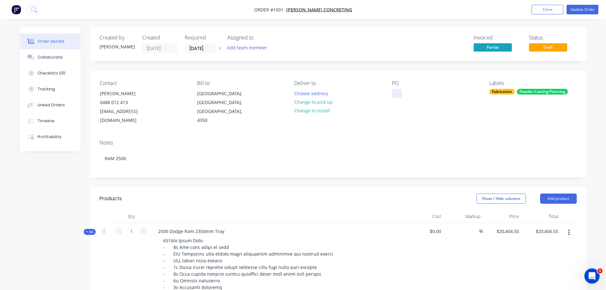
click at [394, 93] on div at bounding box center [397, 93] width 10 height 9
click at [238, 50] on button "Add team member" at bounding box center [247, 47] width 47 height 9
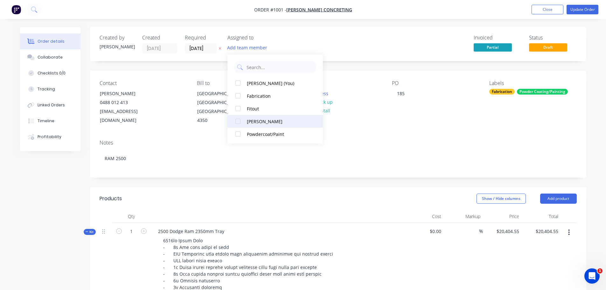
click at [266, 121] on div "[PERSON_NAME]" at bounding box center [279, 121] width 64 height 7
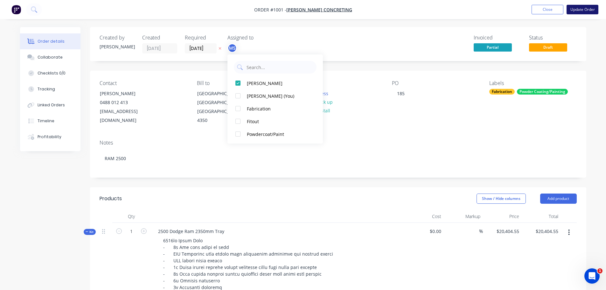
click at [575, 9] on button "Update Order" at bounding box center [583, 10] width 32 height 10
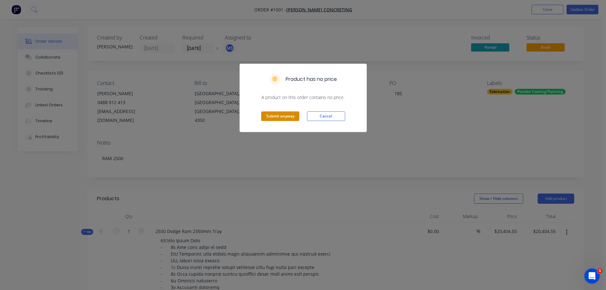
click at [276, 116] on button "Submit anyway" at bounding box center [280, 116] width 38 height 10
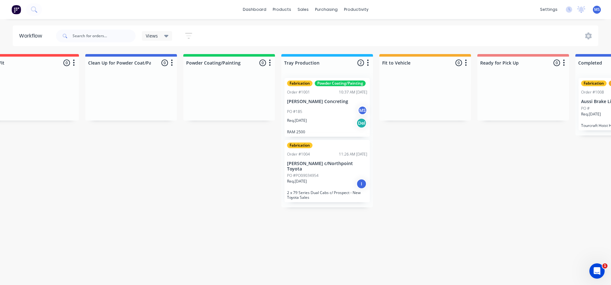
scroll to position [0, 438]
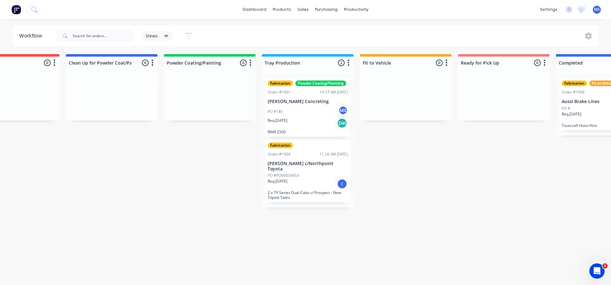
click at [310, 178] on div "Req. [DATE] I" at bounding box center [308, 183] width 80 height 11
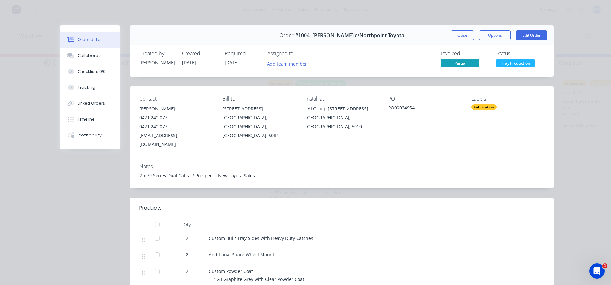
click at [401, 108] on div "PO09034954" at bounding box center [424, 108] width 73 height 9
click at [530, 32] on button "Edit Order" at bounding box center [531, 35] width 31 height 10
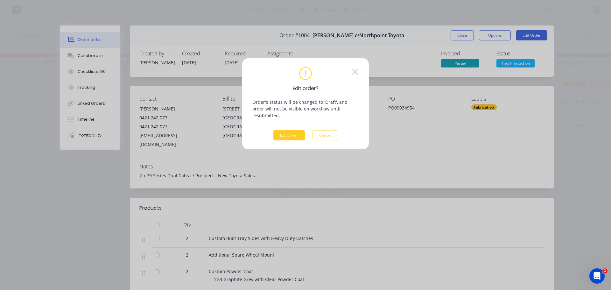
click at [290, 130] on button "Edit Order" at bounding box center [288, 135] width 31 height 10
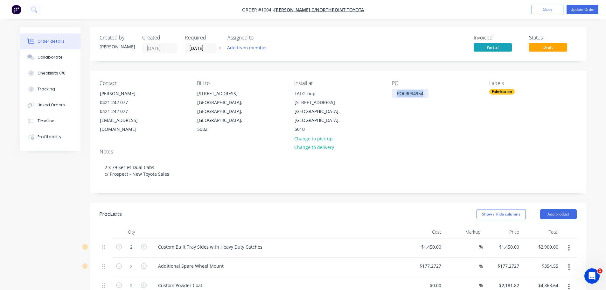
drag, startPoint x: 398, startPoint y: 94, endPoint x: 433, endPoint y: 95, distance: 35.3
click at [433, 95] on div "PO PO09034954" at bounding box center [435, 107] width 87 height 54
copy div "PO09034954"
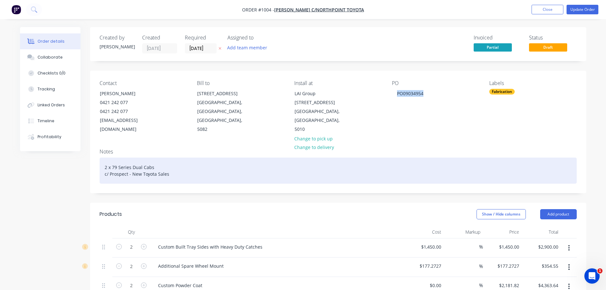
click at [174, 167] on div "2 x 79 Series Dual Cabs c/ Prospect - New Toyota Sales" at bounding box center [338, 170] width 477 height 26
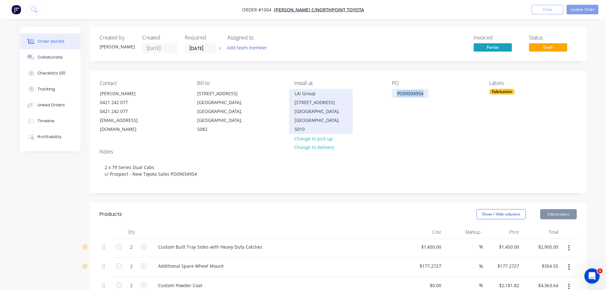
drag, startPoint x: 427, startPoint y: 93, endPoint x: 353, endPoint y: 94, distance: 74.1
click at [353, 94] on div "Contact [PERSON_NAME] [PHONE_NUMBER] [EMAIL_ADDRESS][DOMAIN_NAME] Bill to [STRE…" at bounding box center [338, 107] width 496 height 73
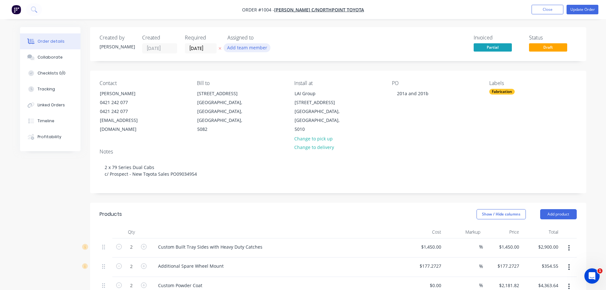
click at [257, 49] on button "Add team member" at bounding box center [247, 47] width 47 height 9
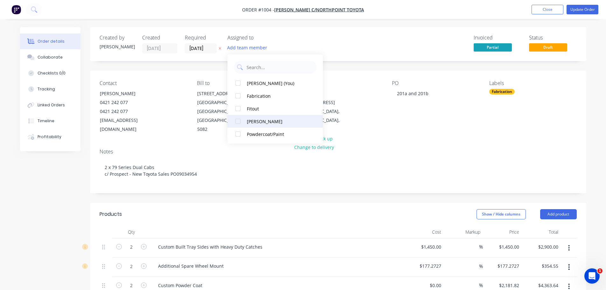
click at [262, 122] on div "[PERSON_NAME]" at bounding box center [279, 121] width 64 height 7
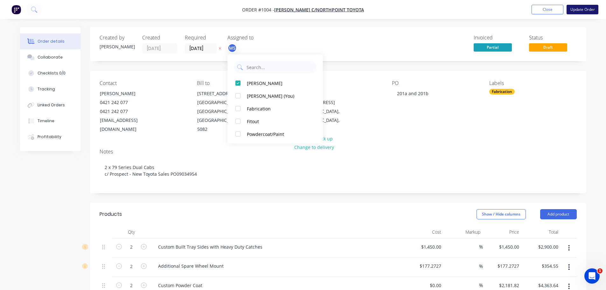
click at [579, 11] on button "Update Order" at bounding box center [583, 10] width 32 height 10
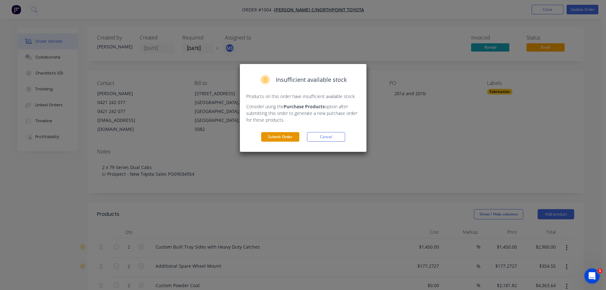
click at [284, 137] on button "Submit Order" at bounding box center [280, 137] width 38 height 10
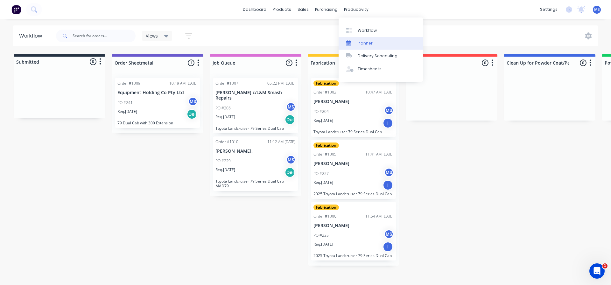
click at [367, 45] on div "Planner" at bounding box center [365, 43] width 15 height 6
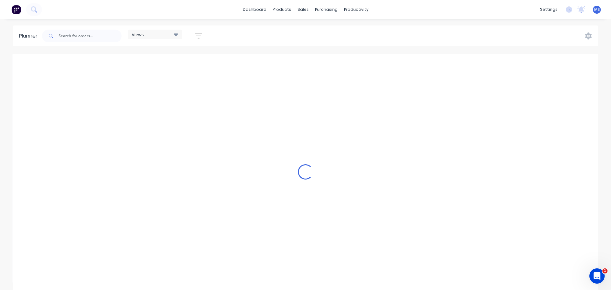
scroll to position [0, 560]
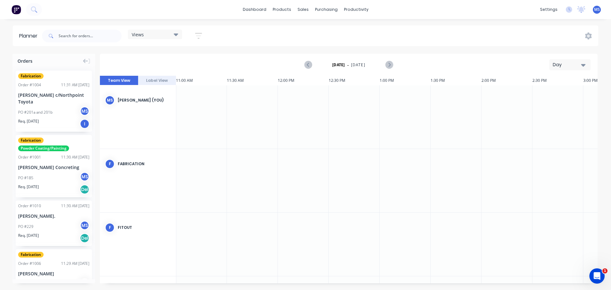
click at [77, 103] on div "[PERSON_NAME] c/Northpoint Toyota" at bounding box center [53, 98] width 71 height 13
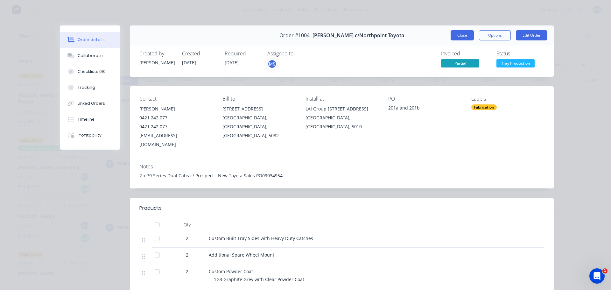
click at [453, 33] on button "Close" at bounding box center [461, 35] width 23 height 10
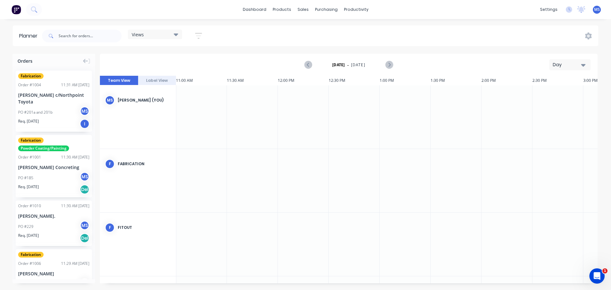
click at [157, 81] on button "Label View" at bounding box center [157, 81] width 38 height 10
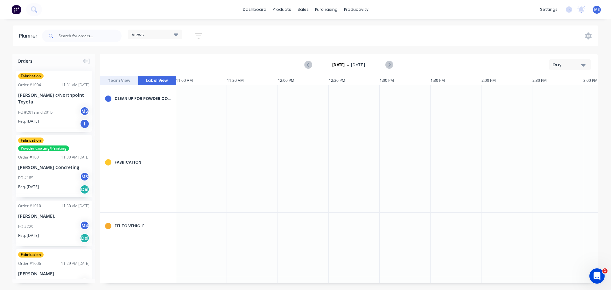
click at [572, 66] on div "Day" at bounding box center [567, 64] width 29 height 7
click at [558, 104] on div "Month" at bounding box center [558, 107] width 63 height 13
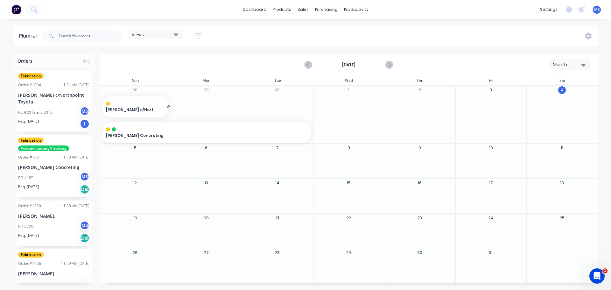
click at [142, 106] on div "[PERSON_NAME] c/Northpoint Toyota" at bounding box center [135, 107] width 66 height 20
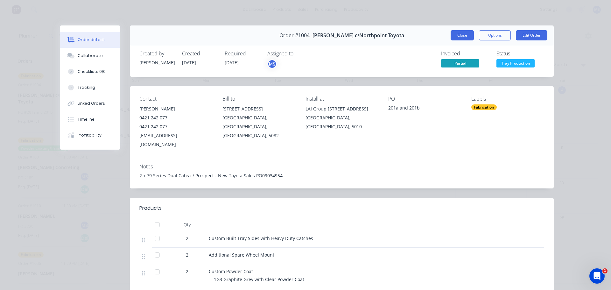
click at [457, 33] on button "Close" at bounding box center [461, 35] width 23 height 10
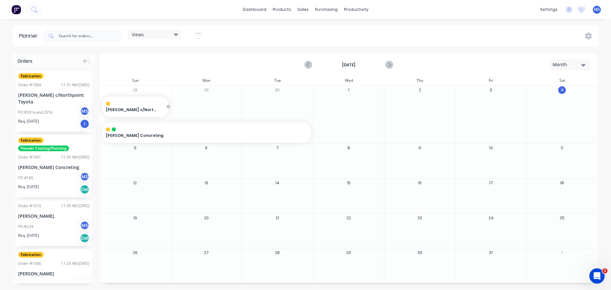
drag, startPoint x: 156, startPoint y: 104, endPoint x: 188, endPoint y: 75, distance: 42.8
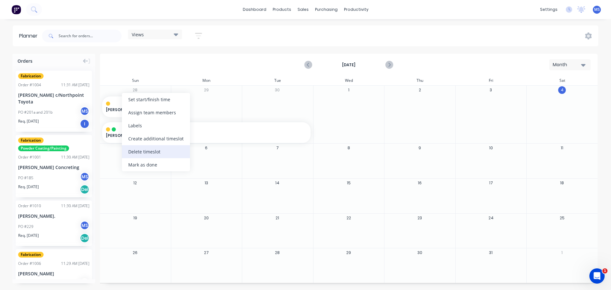
click at [138, 150] on div "Delete timeslot" at bounding box center [156, 151] width 68 height 13
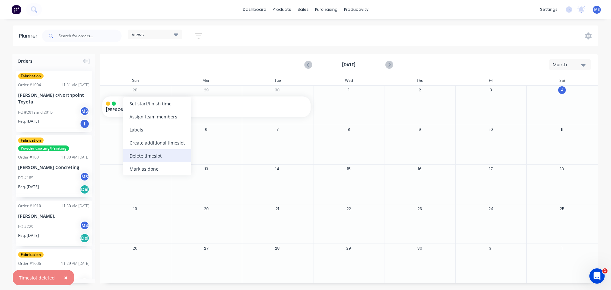
click at [153, 156] on div "Delete timeslot" at bounding box center [157, 155] width 68 height 13
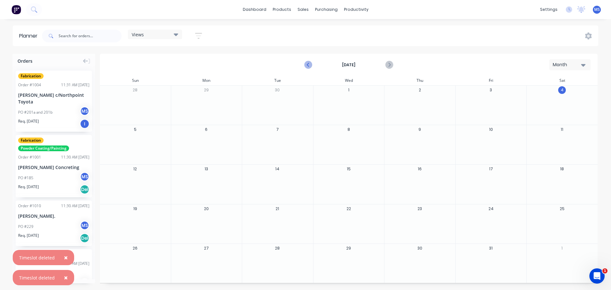
click at [306, 65] on icon "Previous page" at bounding box center [308, 65] width 8 height 8
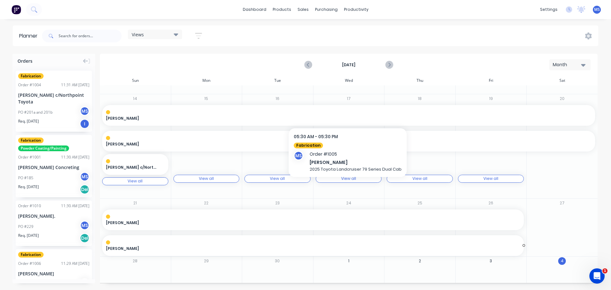
scroll to position [208, 0]
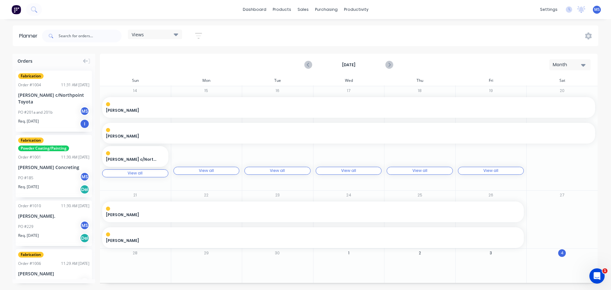
click at [146, 174] on div "View all View all" at bounding box center [135, 173] width 66 height 8
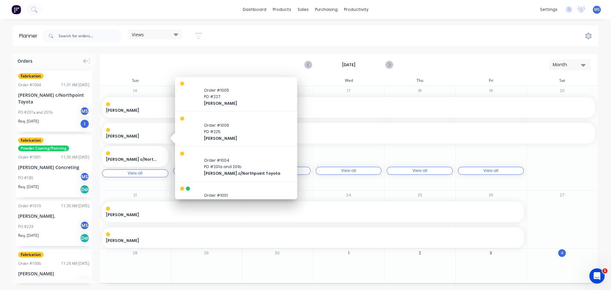
scroll to position [0, 0]
click at [149, 69] on div "[DATE] Month" at bounding box center [349, 64] width 496 height 21
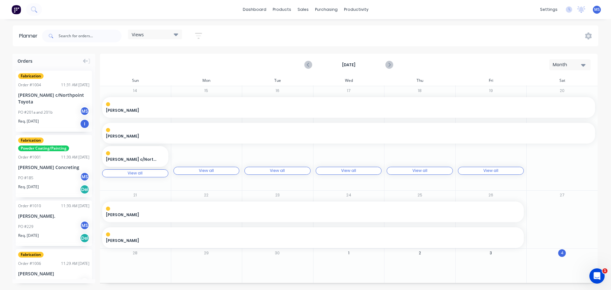
click at [145, 174] on div "View all View all" at bounding box center [135, 173] width 66 height 8
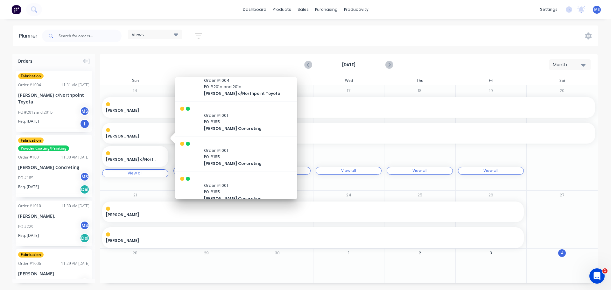
scroll to position [88, 0]
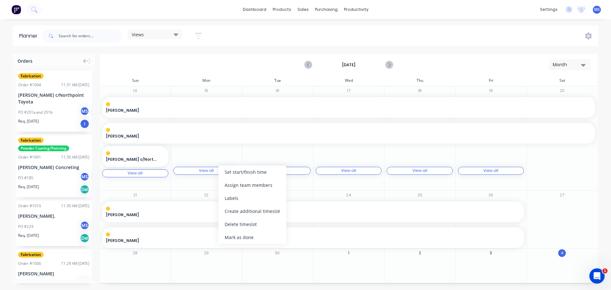
click at [159, 183] on div "14 [PERSON_NAME] , Start: [DATE], End: [DATE] [PERSON_NAME] , Start: [DATE], En…" at bounding box center [135, 138] width 71 height 104
click at [390, 65] on icon "Next page" at bounding box center [389, 65] width 8 height 8
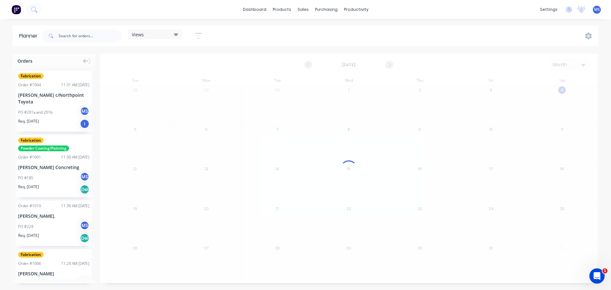
scroll to position [0, 0]
drag, startPoint x: 38, startPoint y: 94, endPoint x: 53, endPoint y: 99, distance: 15.1
click at [53, 99] on div "[PERSON_NAME] c/Northpoint Toyota" at bounding box center [53, 98] width 71 height 13
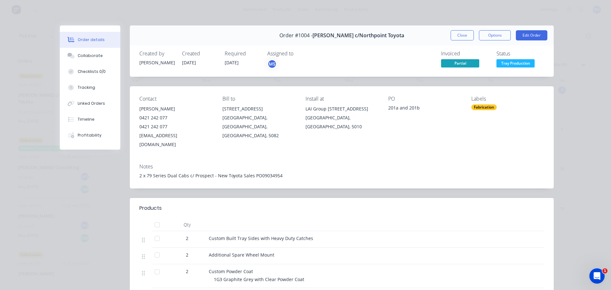
click at [460, 38] on button "Close" at bounding box center [461, 35] width 23 height 10
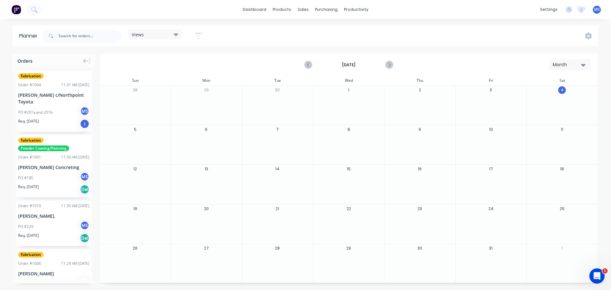
drag, startPoint x: 332, startPoint y: 101, endPoint x: 136, endPoint y: 66, distance: 199.1
click at [136, 66] on div "[DATE] Month" at bounding box center [349, 64] width 496 height 21
click at [170, 34] on div "Views" at bounding box center [155, 34] width 46 height 6
click at [156, 91] on button "Processes" at bounding box center [167, 94] width 68 height 7
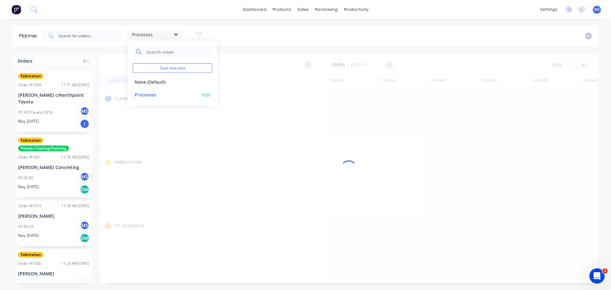
scroll to position [0, 560]
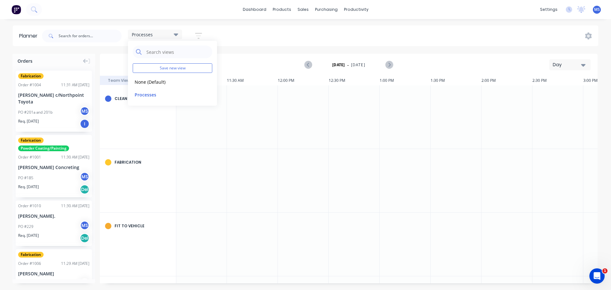
click at [570, 65] on div "Day" at bounding box center [567, 64] width 29 height 7
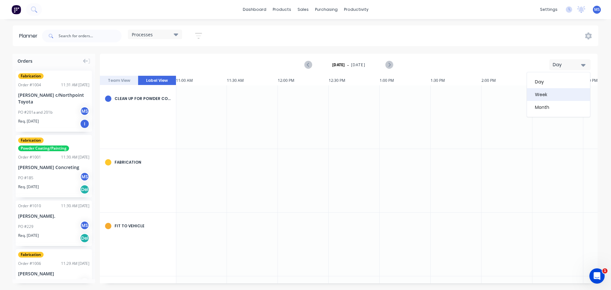
click at [560, 93] on div "Week" at bounding box center [558, 94] width 63 height 13
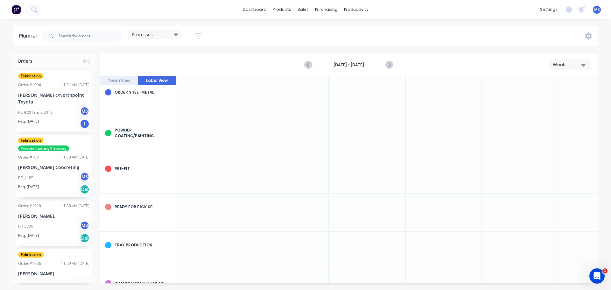
scroll to position [191, 0]
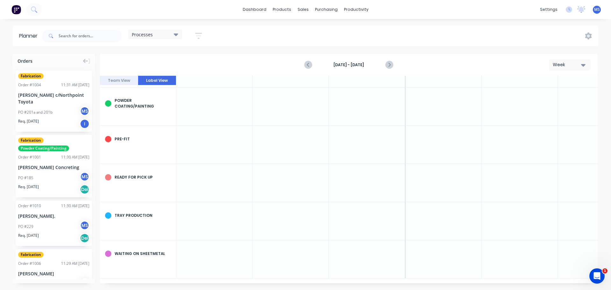
drag, startPoint x: 46, startPoint y: 106, endPoint x: 71, endPoint y: 103, distance: 25.5
click at [137, 141] on div "Orders Fabrication Order # 1004 11:31 AM [DATE] [PERSON_NAME] c/Northpoint Toyo…" at bounding box center [305, 172] width 611 height 236
drag, startPoint x: 53, startPoint y: 95, endPoint x: 223, endPoint y: 144, distance: 177.4
click at [223, 144] on div "Orders Fabrication Order # 1004 11:31 AM [DATE] [PERSON_NAME] c/Northpoint Toyo…" at bounding box center [305, 172] width 611 height 236
drag, startPoint x: 68, startPoint y: 90, endPoint x: 238, endPoint y: 146, distance: 179.0
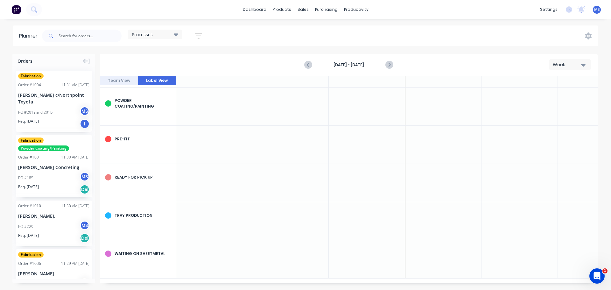
click at [238, 147] on div "Orders Fabrication Order # 1004 11:31 AM [DATE] [PERSON_NAME] c/Northpoint Toyo…" at bounding box center [305, 172] width 611 height 236
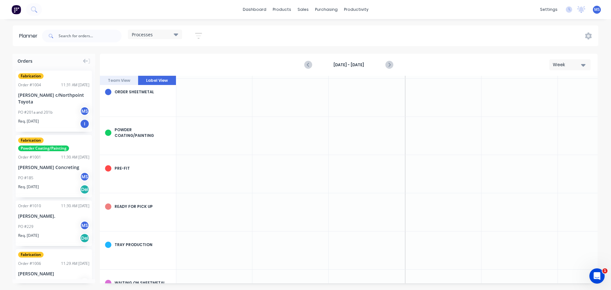
drag, startPoint x: 64, startPoint y: 167, endPoint x: 225, endPoint y: 172, distance: 160.7
click at [225, 172] on div "Orders Fabrication Order # 1004 11:31 AM [DATE] [PERSON_NAME] c/Northpoint Toyo…" at bounding box center [305, 172] width 611 height 236
click at [61, 157] on div "11:30 AM [DATE]" at bounding box center [75, 157] width 28 height 6
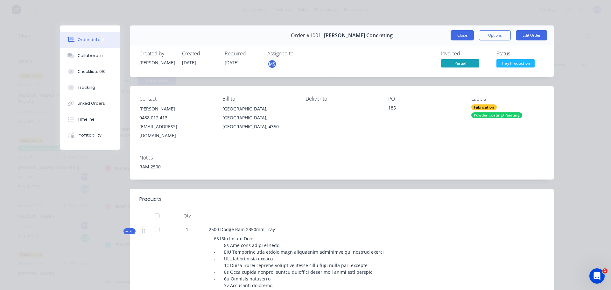
click at [461, 37] on button "Close" at bounding box center [461, 35] width 23 height 10
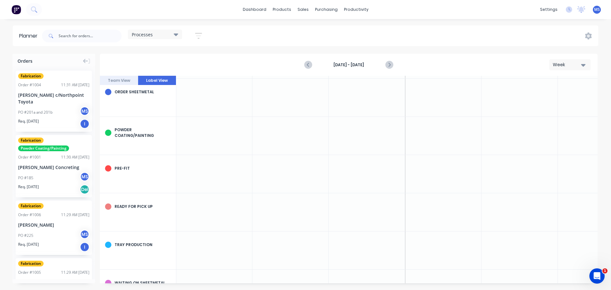
click at [34, 139] on span "Fabrication" at bounding box center [30, 140] width 25 height 6
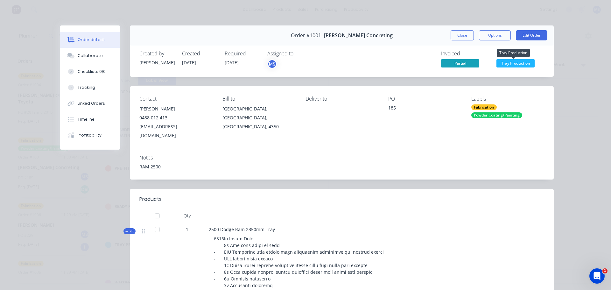
click at [521, 61] on span "Tray Production" at bounding box center [515, 63] width 38 height 8
click at [536, 155] on div "Notes" at bounding box center [341, 158] width 405 height 6
click at [457, 35] on button "Close" at bounding box center [461, 35] width 23 height 10
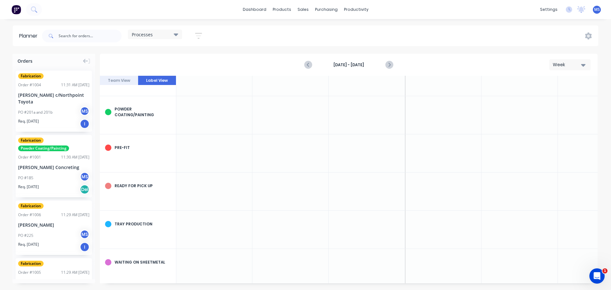
scroll to position [191, 0]
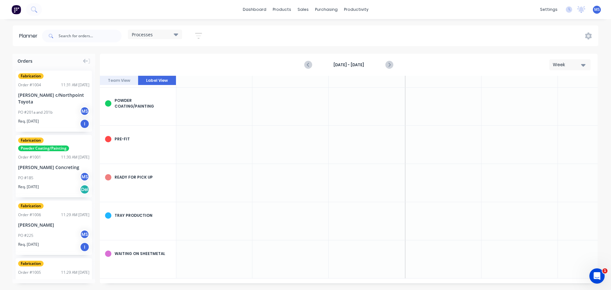
drag, startPoint x: 53, startPoint y: 111, endPoint x: 243, endPoint y: 219, distance: 218.3
click at [243, 219] on div "Orders Fabrication Order # 1004 11:31 AM [DATE] [PERSON_NAME] c/Northpoint Toyo…" at bounding box center [305, 172] width 611 height 236
click at [570, 65] on div "Week" at bounding box center [567, 64] width 29 height 7
click at [547, 105] on div "Month" at bounding box center [558, 107] width 63 height 13
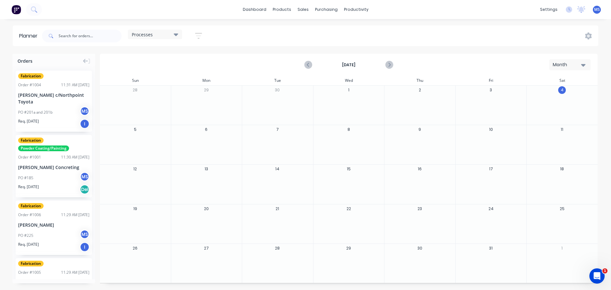
drag, startPoint x: 43, startPoint y: 161, endPoint x: 144, endPoint y: 139, distance: 103.9
click at [144, 139] on div "Orders Fabrication Order # 1004 11:31 AM [DATE] [PERSON_NAME] c/Northpoint Toyo…" at bounding box center [305, 172] width 611 height 236
click at [53, 161] on div "Fabrication Powder Coating/Painting Order # 1001 11:30 AM [DATE] [PERSON_NAME] …" at bounding box center [54, 166] width 76 height 62
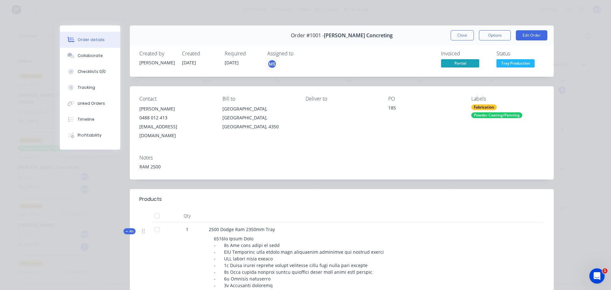
drag, startPoint x: 468, startPoint y: 34, endPoint x: 440, endPoint y: 35, distance: 28.0
click at [468, 34] on button "Close" at bounding box center [461, 35] width 23 height 10
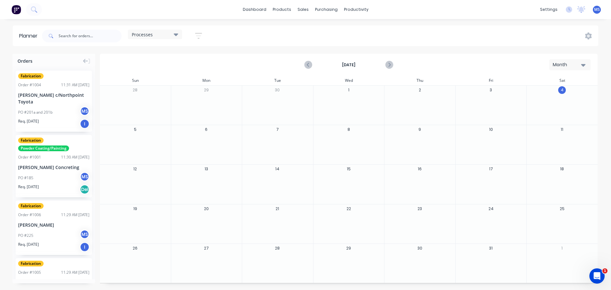
drag, startPoint x: 68, startPoint y: 157, endPoint x: 228, endPoint y: 142, distance: 161.1
click at [228, 142] on div "Orders Fabrication Order # 1004 11:31 AM [DATE] [PERSON_NAME] c/Northpoint Toyo…" at bounding box center [305, 172] width 611 height 236
drag, startPoint x: 70, startPoint y: 156, endPoint x: 154, endPoint y: 142, distance: 84.8
click at [154, 142] on div "Orders Fabrication Order # 1004 11:31 AM [DATE] [PERSON_NAME] c/Northpoint Toyo…" at bounding box center [305, 172] width 611 height 236
click at [84, 60] on icon at bounding box center [85, 61] width 5 height 4
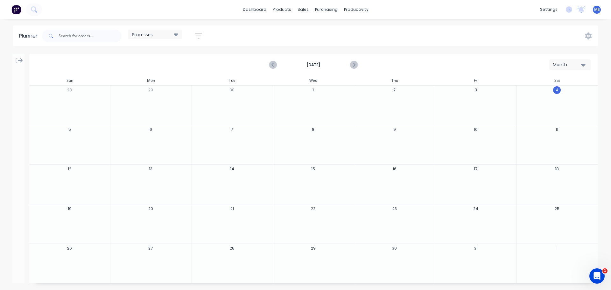
click at [18, 59] on icon at bounding box center [20, 61] width 5 height 6
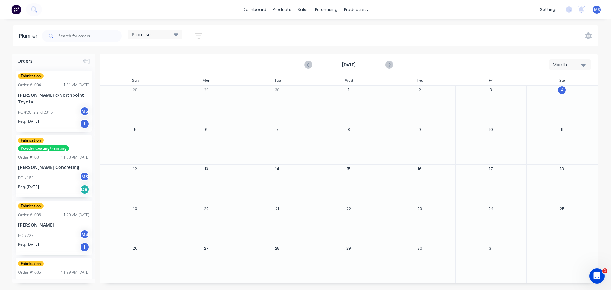
click at [82, 190] on div "Del" at bounding box center [85, 189] width 10 height 10
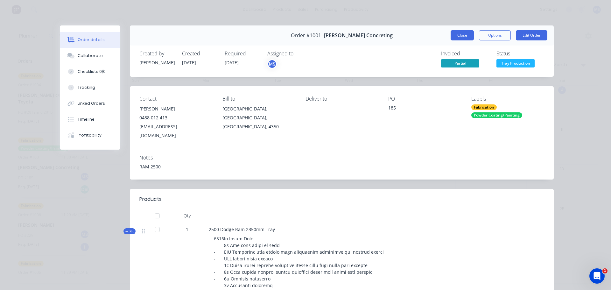
click at [463, 36] on button "Close" at bounding box center [461, 35] width 23 height 10
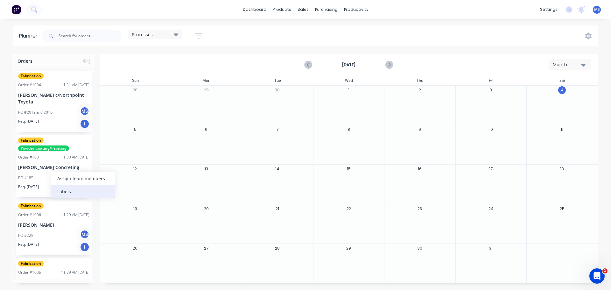
click at [60, 187] on div "Labels" at bounding box center [83, 191] width 64 height 13
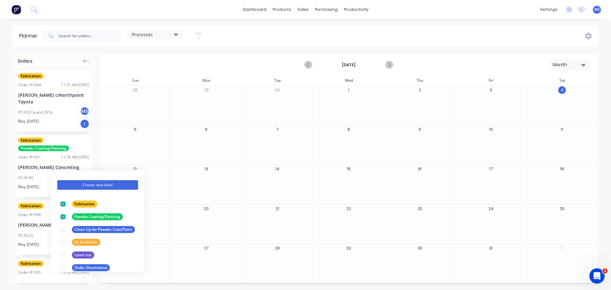
scroll to position [32, 0]
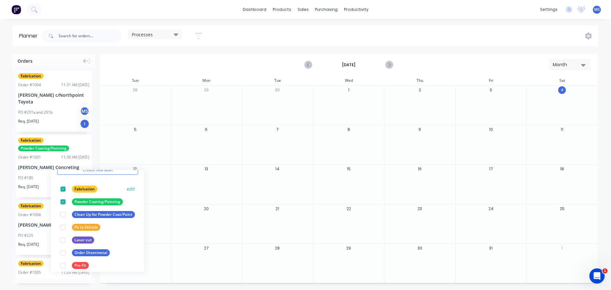
click at [62, 189] on div at bounding box center [63, 189] width 13 height 13
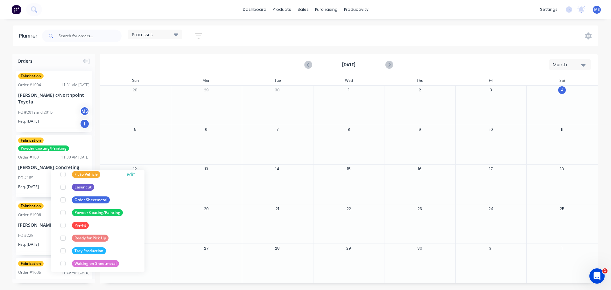
scroll to position [76, 0]
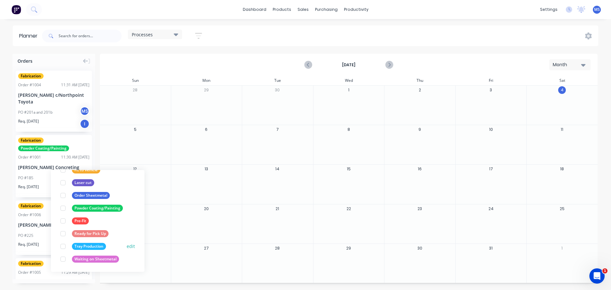
click at [63, 245] on div at bounding box center [63, 246] width 13 height 13
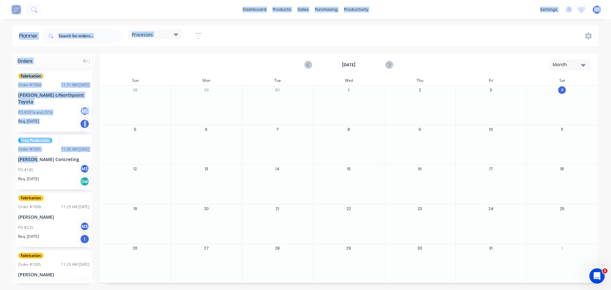
drag, startPoint x: 35, startPoint y: 154, endPoint x: 280, endPoint y: 139, distance: 245.4
click at [280, 139] on div "Orders Fabrication Order # 1004 11:31 AM [DATE] [PERSON_NAME] c/Northpoint Toyo…" at bounding box center [305, 172] width 611 height 236
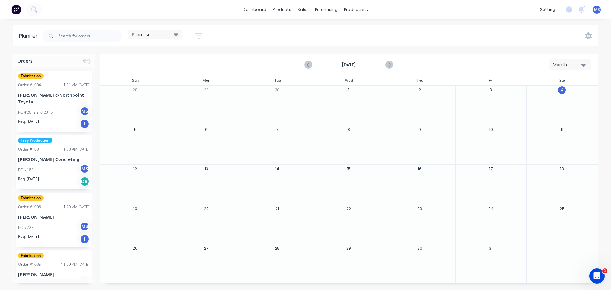
click at [71, 147] on div "11:30 AM [DATE]" at bounding box center [75, 149] width 28 height 6
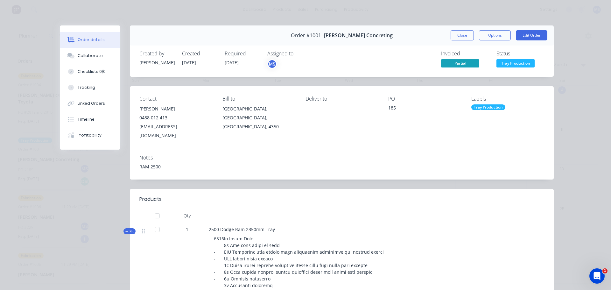
click at [463, 38] on button "Close" at bounding box center [461, 35] width 23 height 10
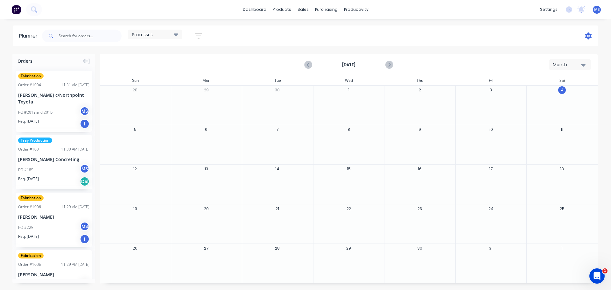
click at [588, 37] on icon at bounding box center [588, 35] width 7 height 7
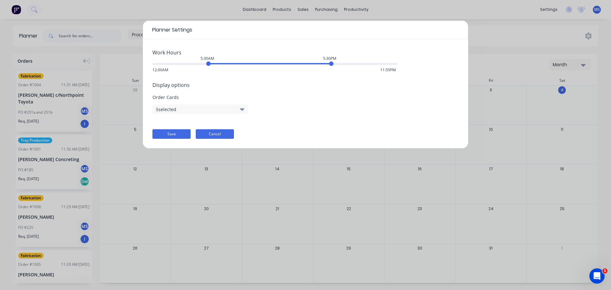
click at [210, 134] on button "Cancel" at bounding box center [215, 134] width 38 height 10
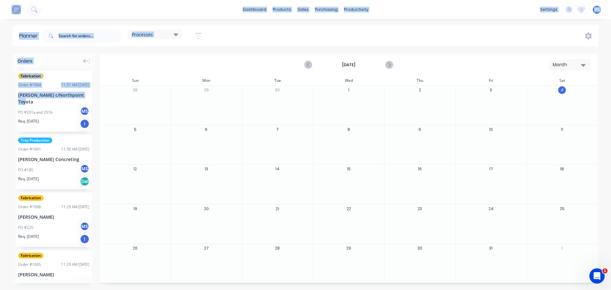
drag, startPoint x: 24, startPoint y: 102, endPoint x: 302, endPoint y: 136, distance: 279.7
click at [314, 134] on div "Orders Fabrication Order # 1004 11:31 AM [DATE] [PERSON_NAME] c/Northpoint Toyo…" at bounding box center [305, 172] width 611 height 236
click at [515, 189] on div at bounding box center [491, 185] width 71 height 21
click at [499, 184] on div at bounding box center [491, 185] width 71 height 21
click at [250, 165] on div "14" at bounding box center [277, 183] width 71 height 39
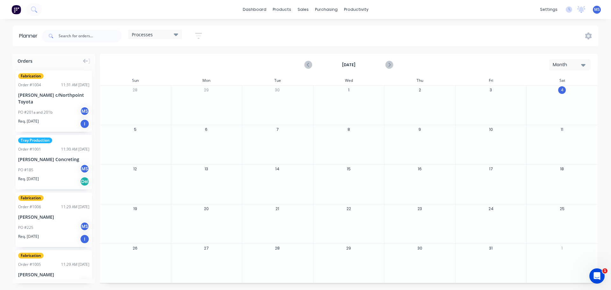
click at [143, 31] on span "Processes" at bounding box center [142, 34] width 21 height 7
click at [148, 83] on button "None (Default)" at bounding box center [167, 81] width 68 height 7
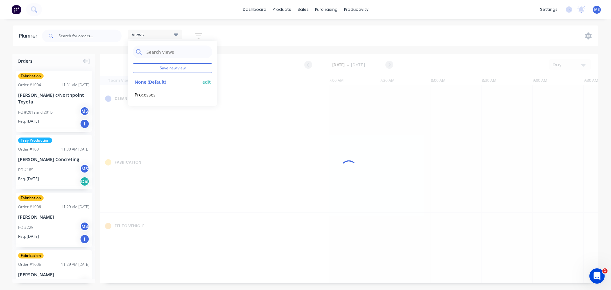
scroll to position [0, 560]
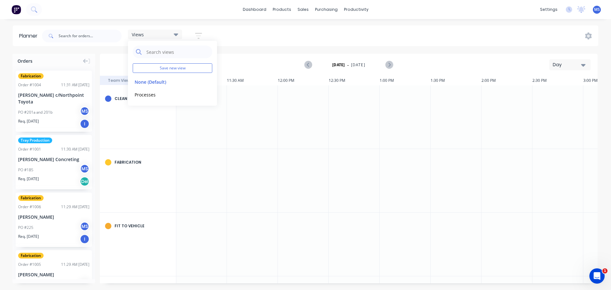
click at [184, 180] on div at bounding box center [201, 180] width 51 height 63
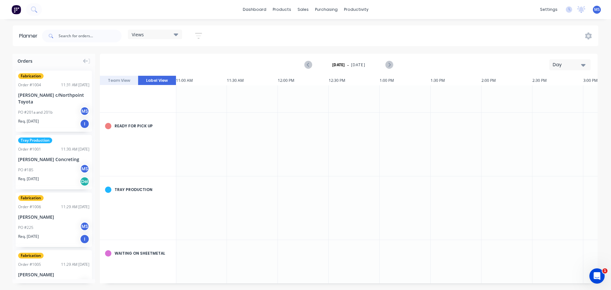
scroll to position [446, 560]
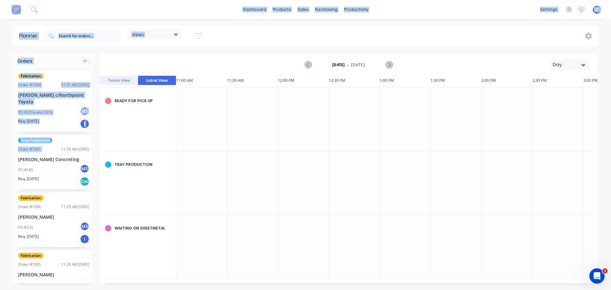
drag, startPoint x: 54, startPoint y: 147, endPoint x: 137, endPoint y: 159, distance: 83.5
click at [233, 169] on div "Orders Fabrication Order # 1004 11:31 AM [DATE] [PERSON_NAME] c/Northpoint Toyo…" at bounding box center [305, 172] width 611 height 236
click at [218, 124] on div at bounding box center [201, 118] width 51 height 63
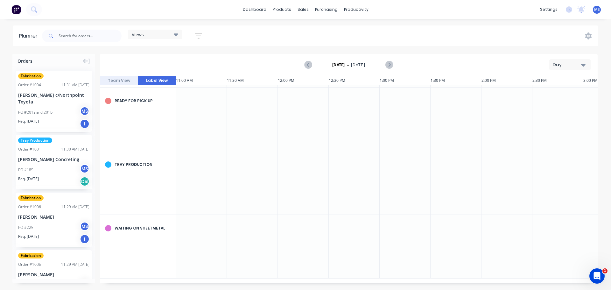
click at [24, 37] on div "Planner" at bounding box center [30, 36] width 22 height 8
click at [199, 34] on icon "button" at bounding box center [198, 36] width 7 height 6
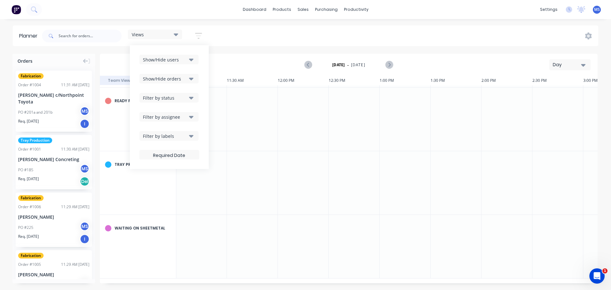
click at [192, 59] on icon "button" at bounding box center [191, 60] width 4 height 3
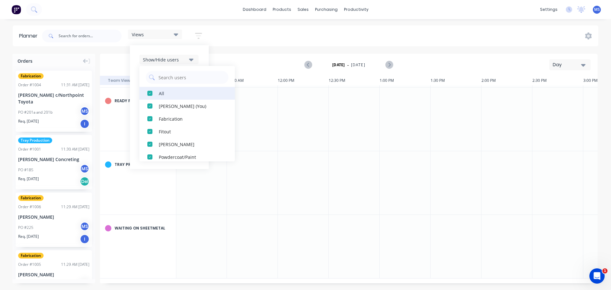
scroll to position [0, 0]
click at [226, 40] on div "Views Save new view None (Default) edit Processes edit Show/Hide users All [PER…" at bounding box center [319, 35] width 557 height 19
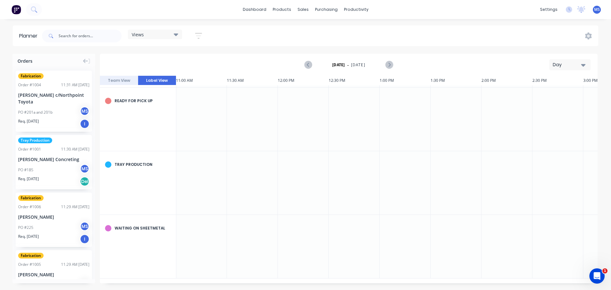
click at [178, 35] on icon at bounding box center [176, 34] width 4 height 7
click at [222, 34] on div "Views Save new view None (Default) edit Processes edit Show/Hide users Show/Hid…" at bounding box center [319, 35] width 557 height 19
click at [202, 31] on button "button" at bounding box center [198, 36] width 20 height 12
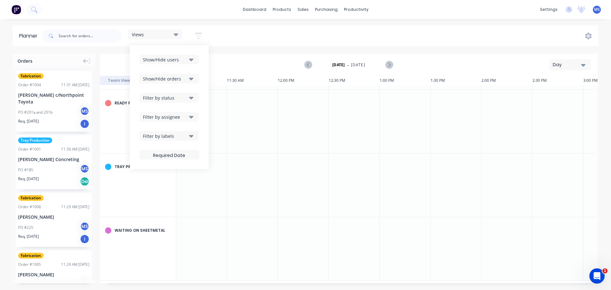
click at [191, 137] on icon "button" at bounding box center [191, 135] width 4 height 7
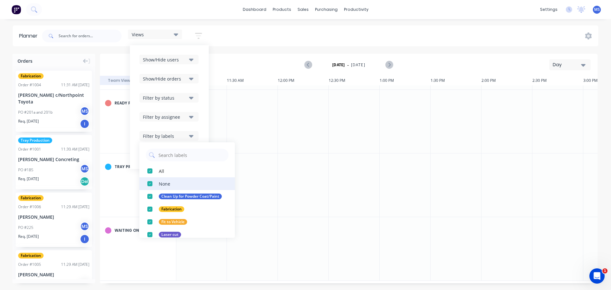
click at [150, 184] on div "button" at bounding box center [149, 183] width 13 height 13
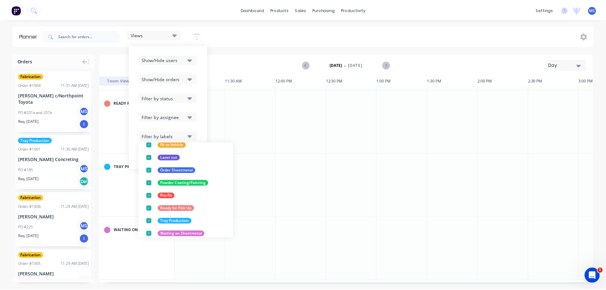
scroll to position [83, 0]
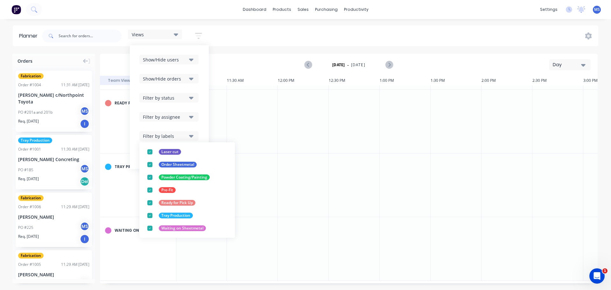
click at [253, 51] on div "Planner Views Save new view None (Default) edit Processes edit Show/Hide users …" at bounding box center [305, 157] width 611 height 264
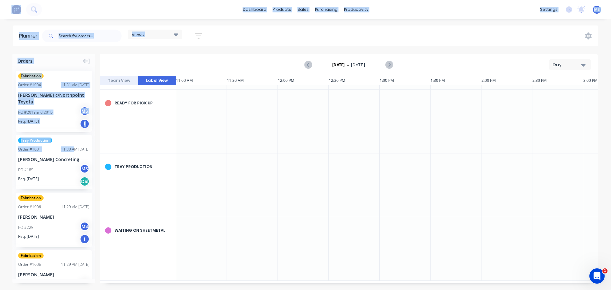
drag, startPoint x: 66, startPoint y: 148, endPoint x: 91, endPoint y: 151, distance: 25.3
click at [247, 147] on div "Orders Fabrication Order # 1004 11:31 AM [DATE] [PERSON_NAME] c/Northpoint Toyo…" at bounding box center [305, 172] width 611 height 236
click at [172, 111] on div "Ready for Pick Up" at bounding box center [138, 103] width 76 height 27
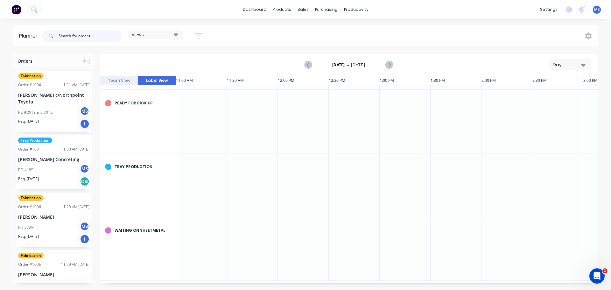
click at [77, 38] on input "text" at bounding box center [90, 36] width 63 height 13
click at [30, 33] on div "Planner" at bounding box center [30, 36] width 22 height 8
click at [574, 65] on div "Day" at bounding box center [567, 64] width 29 height 7
click at [566, 104] on div "Month" at bounding box center [558, 107] width 63 height 13
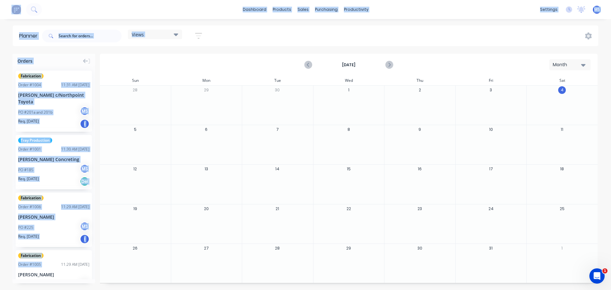
drag, startPoint x: 54, startPoint y: 263, endPoint x: 340, endPoint y: 243, distance: 287.0
click at [340, 243] on div "Orders Fabrication Order # 1004 11:31 AM [DATE] [PERSON_NAME] c/Northpoint Toyo…" at bounding box center [305, 172] width 611 height 236
click at [155, 61] on div "[DATE] Month" at bounding box center [349, 64] width 496 height 21
click at [66, 281] on div "Labels" at bounding box center [85, 281] width 64 height 13
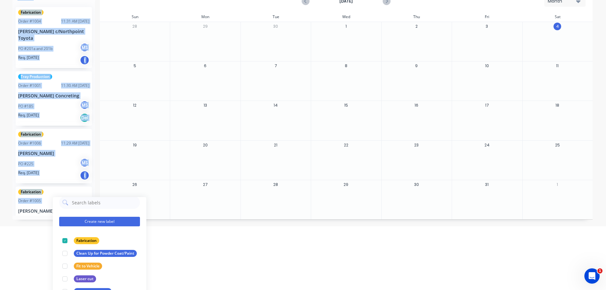
scroll to position [0, 0]
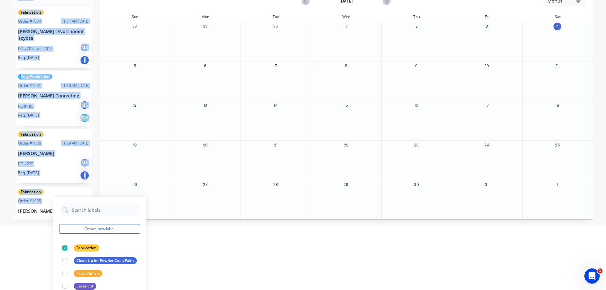
click at [56, 247] on div "Create new label Fabrication edit Clean Up for Powder Coat/Paint edit Fit to Ve…" at bounding box center [100, 248] width 94 height 102
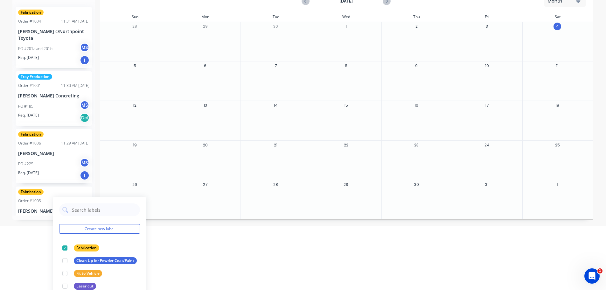
click at [50, 162] on div "Fabrication Order # 1004 11:31 AM [DATE] [PERSON_NAME] c/Northpoint Toyota PO #…" at bounding box center [53, 108] width 83 height 213
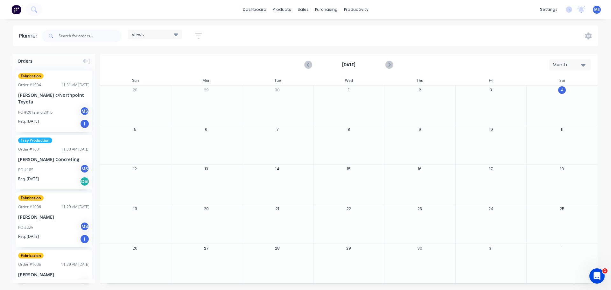
click at [46, 212] on div "Fabrication Order # 1006 11:29 AM [DATE] [PERSON_NAME] PO #225 MS Req. [DATE] I" at bounding box center [54, 219] width 76 height 54
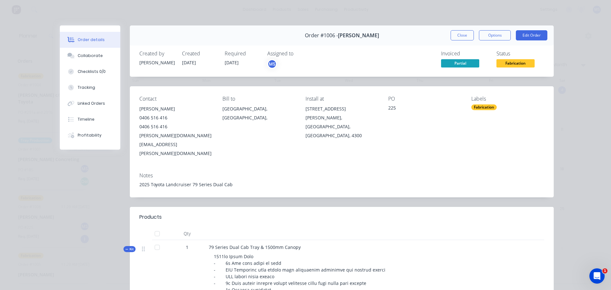
drag, startPoint x: 463, startPoint y: 39, endPoint x: 458, endPoint y: 39, distance: 4.8
click at [462, 39] on button "Close" at bounding box center [461, 35] width 23 height 10
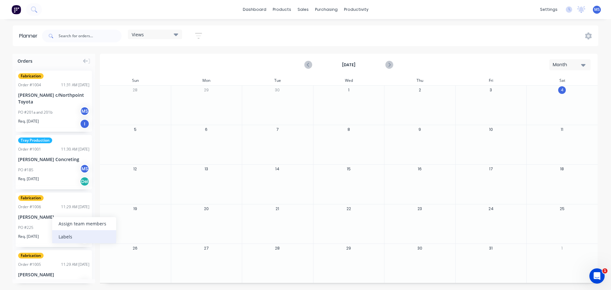
click at [67, 233] on div "Labels" at bounding box center [84, 236] width 64 height 13
click at [38, 175] on div "PO #185 MS" at bounding box center [53, 170] width 71 height 12
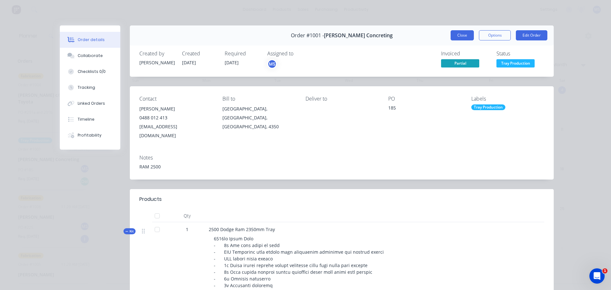
click at [457, 35] on button "Close" at bounding box center [461, 35] width 23 height 10
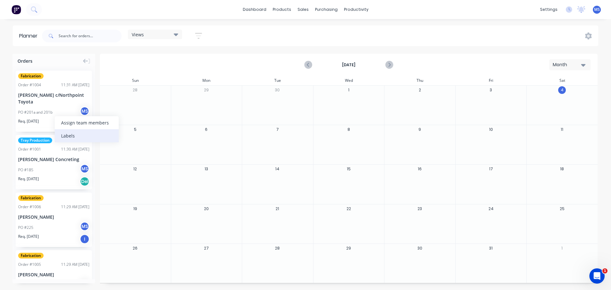
click at [67, 133] on div "Labels" at bounding box center [87, 135] width 64 height 13
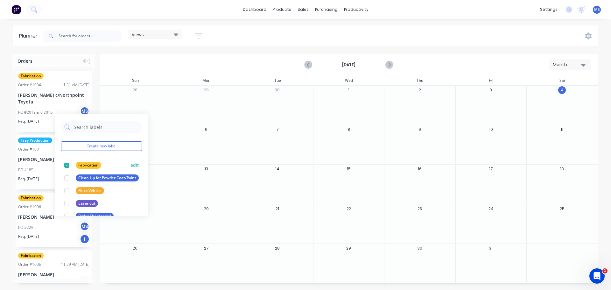
click at [66, 164] on div at bounding box center [66, 165] width 13 height 13
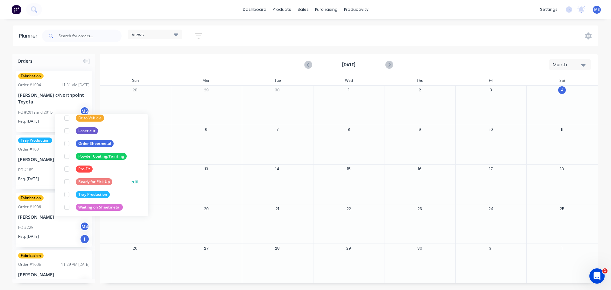
scroll to position [76, 0]
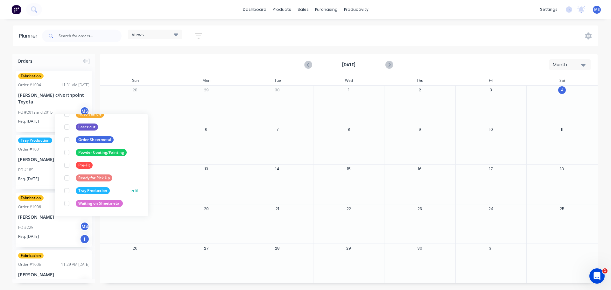
click at [66, 191] on div at bounding box center [66, 190] width 13 height 13
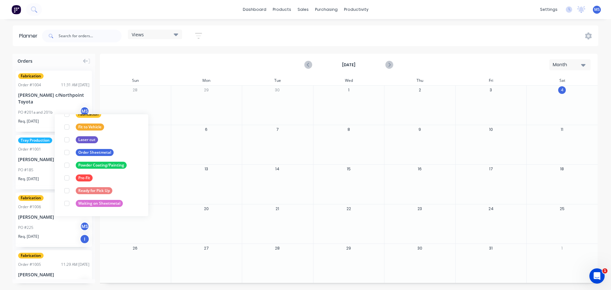
scroll to position [0, 0]
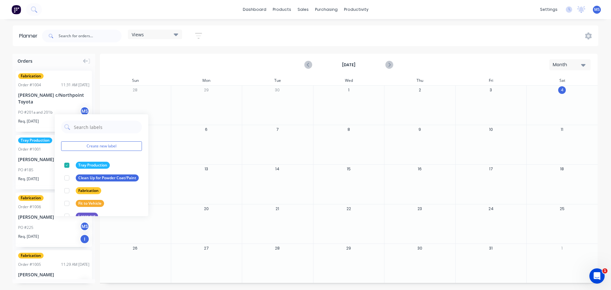
click at [10, 103] on div "Orders Fabrication Order # 1004 11:31 AM [DATE] [PERSON_NAME] c/Northpoint Toyo…" at bounding box center [305, 172] width 611 height 236
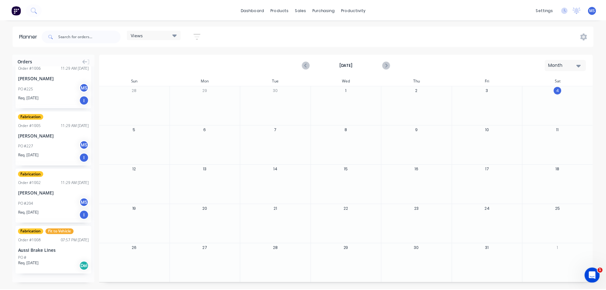
scroll to position [143, 0]
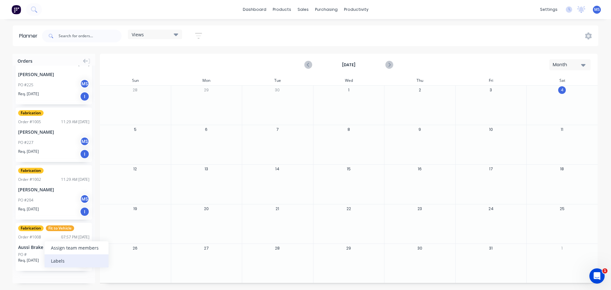
click at [61, 261] on div "Labels" at bounding box center [77, 260] width 64 height 13
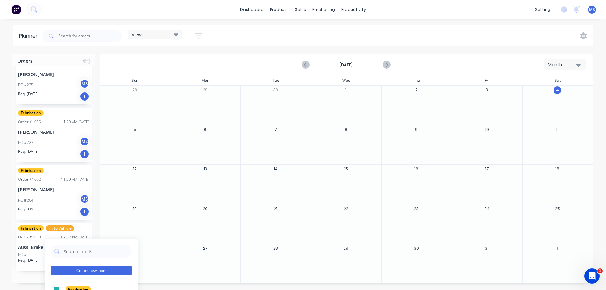
scroll to position [0, 0]
click at [57, 288] on div at bounding box center [56, 290] width 13 height 13
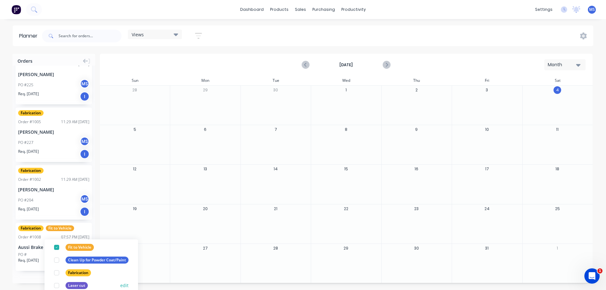
scroll to position [32, 0]
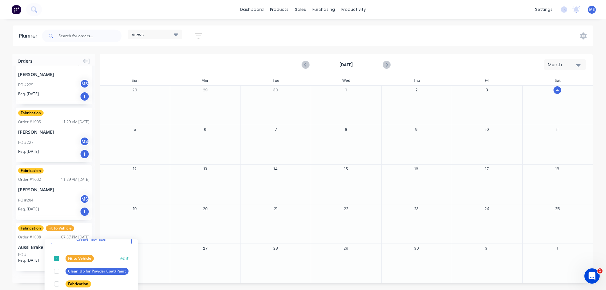
click at [55, 258] on div at bounding box center [56, 258] width 13 height 13
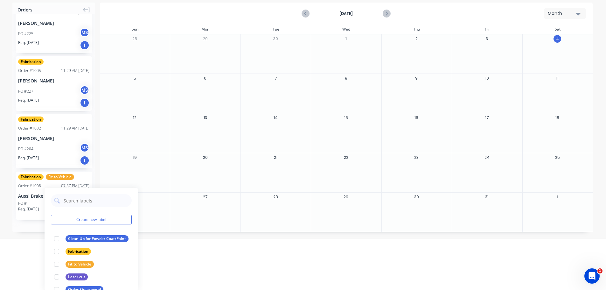
scroll to position [0, 0]
click at [83, 218] on button "Create new label" at bounding box center [91, 220] width 81 height 10
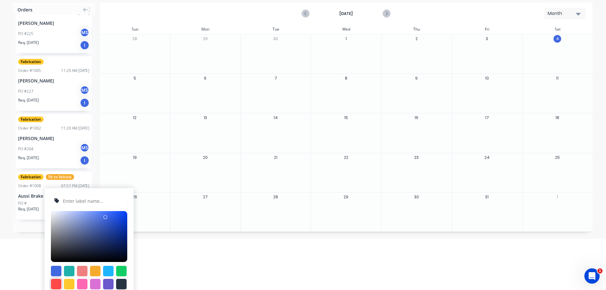
click at [59, 283] on div at bounding box center [56, 284] width 10 height 10
type input "#FF4949"
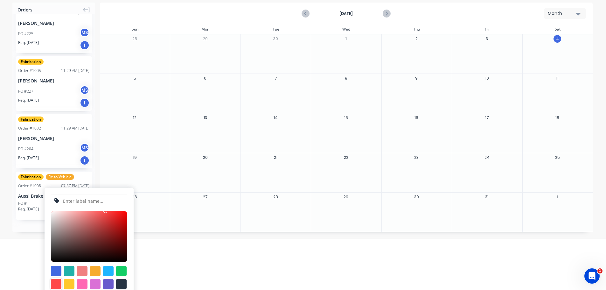
click at [89, 201] on input "text" at bounding box center [92, 201] width 61 height 12
type input "COMPLETED"
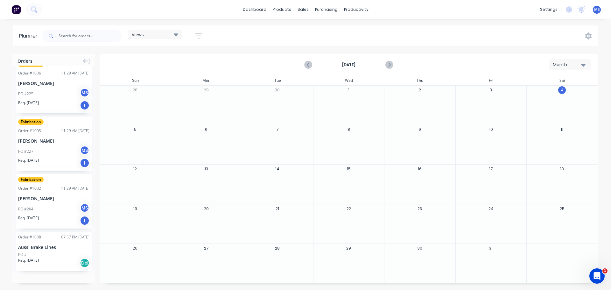
click at [143, 247] on html "dashboard products sales purchasing productivity dashboard products Product Cat…" at bounding box center [305, 145] width 611 height 290
click at [63, 261] on div "Labels" at bounding box center [76, 264] width 64 height 13
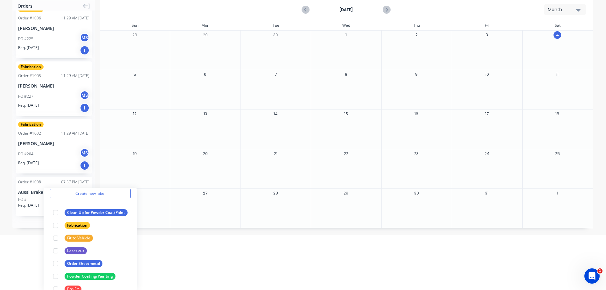
scroll to position [0, 0]
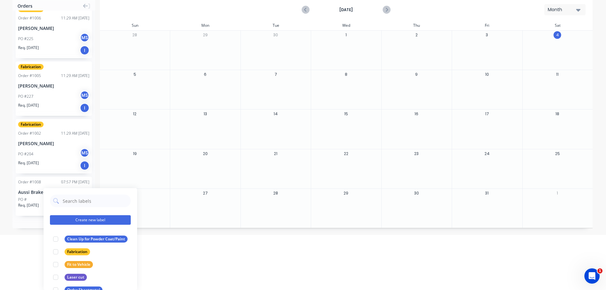
click at [79, 219] on button "Create new label" at bounding box center [90, 220] width 81 height 10
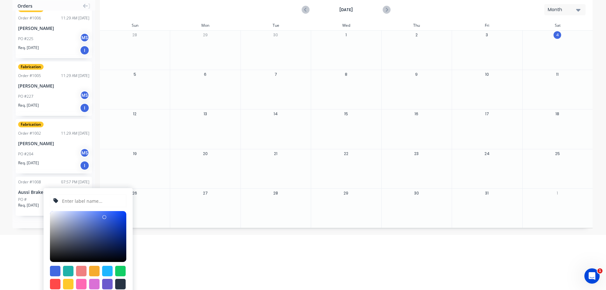
click at [73, 200] on input "text" at bounding box center [91, 201] width 61 height 12
type input "COMPLETED"
click at [55, 282] on div at bounding box center [55, 284] width 10 height 10
type input "#FF4949"
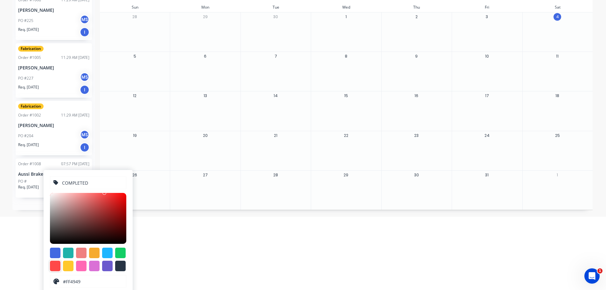
scroll to position [90, 0]
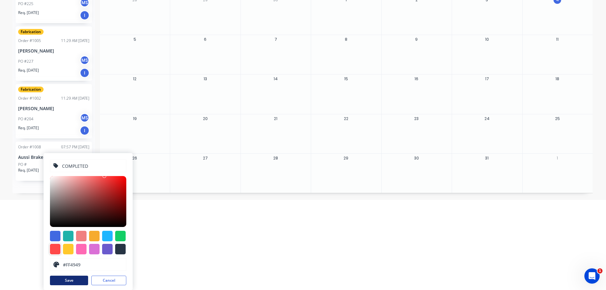
click at [77, 280] on button "Save" at bounding box center [69, 280] width 38 height 10
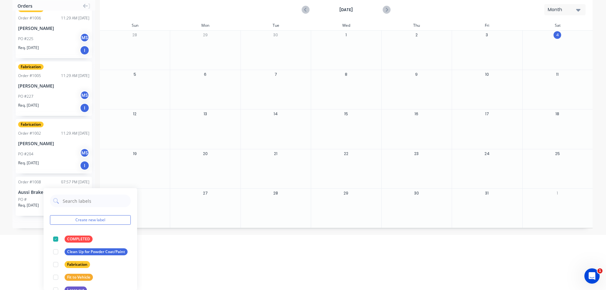
scroll to position [55, 0]
click at [205, 235] on html "dashboard products sales purchasing productivity dashboard products Product Cat…" at bounding box center [303, 90] width 606 height 290
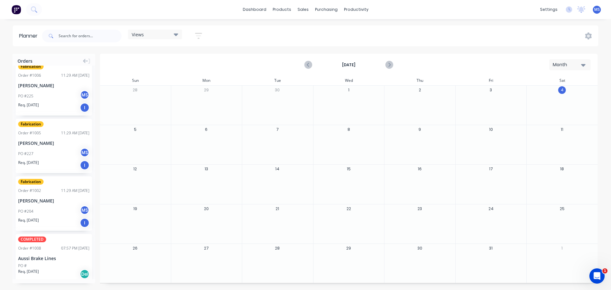
scroll to position [143, 0]
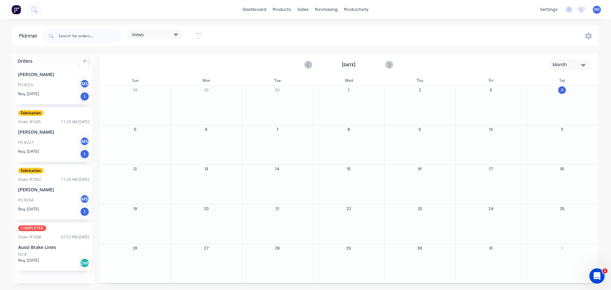
click at [26, 245] on div "Aussi Brake Lines" at bounding box center [53, 247] width 71 height 7
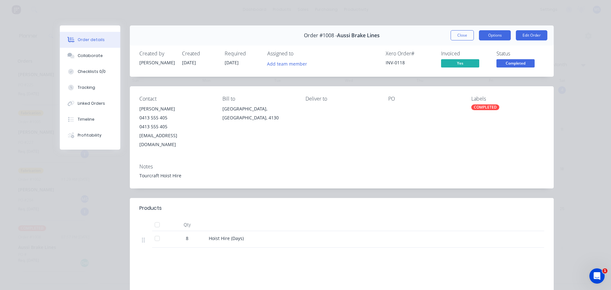
click at [487, 33] on button "Options" at bounding box center [495, 35] width 32 height 10
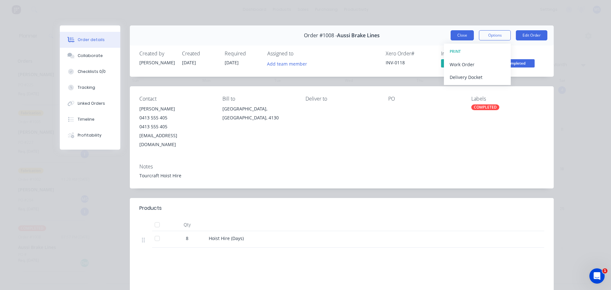
click at [457, 35] on button "Close" at bounding box center [461, 35] width 23 height 10
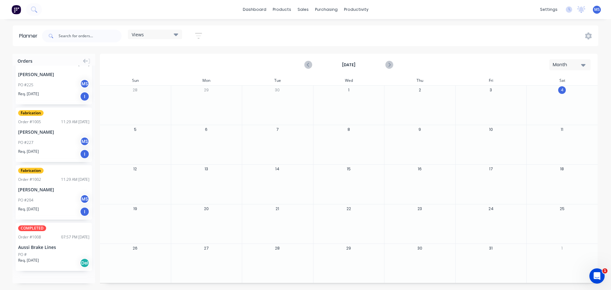
click at [38, 250] on div "Aussi Brake Lines" at bounding box center [53, 247] width 71 height 7
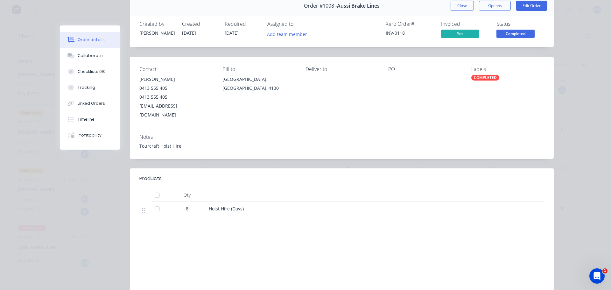
scroll to position [0, 0]
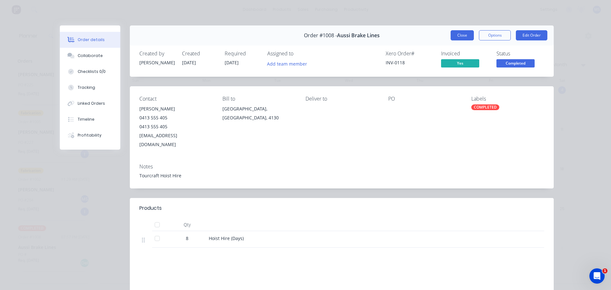
click at [465, 39] on button "Close" at bounding box center [461, 35] width 23 height 10
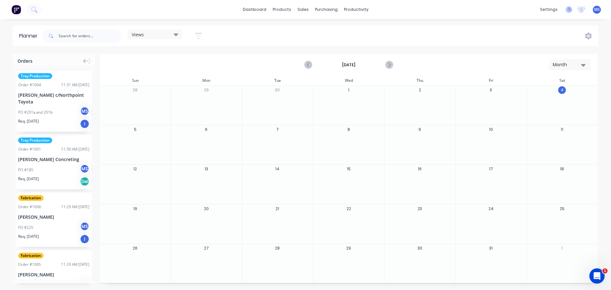
click at [568, 11] on icon at bounding box center [569, 9] width 6 height 6
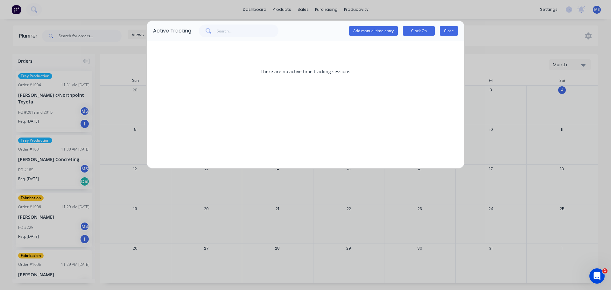
click at [446, 32] on button "Close" at bounding box center [449, 31] width 18 height 10
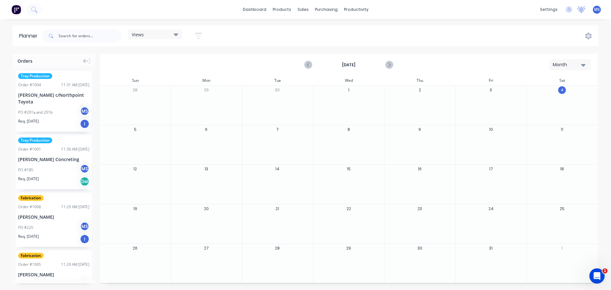
click at [581, 11] on icon at bounding box center [581, 8] width 6 height 5
click at [568, 28] on span "Mark all as read" at bounding box center [552, 29] width 52 height 6
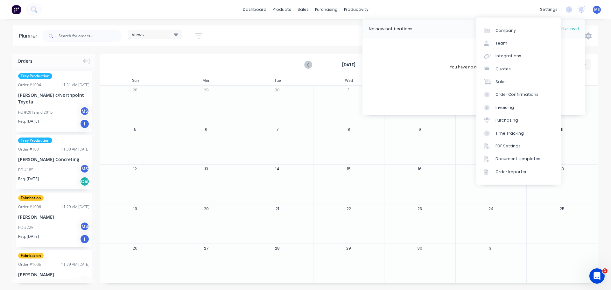
click at [461, 11] on div "dashboard products sales purchasing productivity dashboard products Product Cat…" at bounding box center [305, 9] width 611 height 19
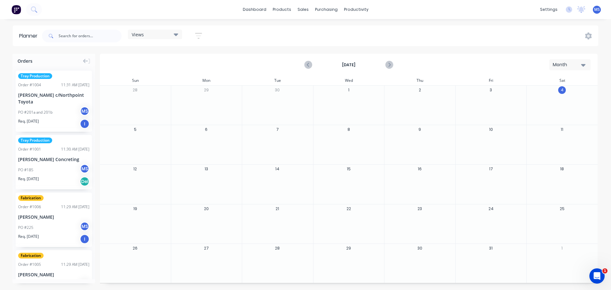
click at [253, 59] on div "[DATE] Month" at bounding box center [349, 64] width 496 height 21
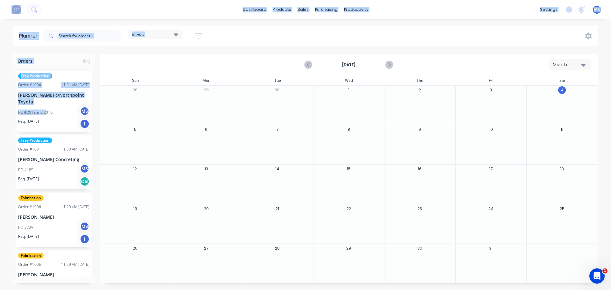
drag, startPoint x: 45, startPoint y: 107, endPoint x: 137, endPoint y: 112, distance: 92.4
click at [285, 140] on div "Orders Tray Production Order # 1004 11:31 AM [DATE] [PERSON_NAME] c/Northpoint …" at bounding box center [305, 172] width 611 height 236
click at [133, 56] on div "[DATE] Month" at bounding box center [349, 64] width 496 height 21
click at [103, 47] on div "Planner Views Save new view None (Default) edit Processes edit Show/Hide users …" at bounding box center [305, 157] width 611 height 264
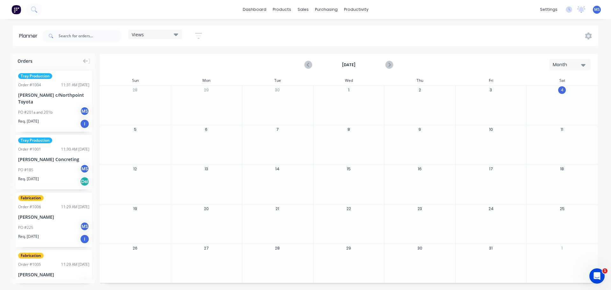
click at [288, 143] on div at bounding box center [277, 146] width 71 height 21
drag, startPoint x: 288, startPoint y: 142, endPoint x: 272, endPoint y: 142, distance: 15.9
click at [272, 142] on div at bounding box center [277, 146] width 71 height 21
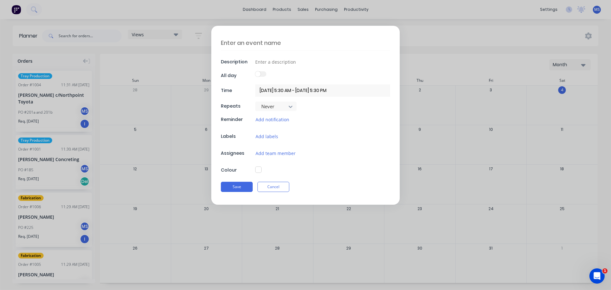
click at [262, 187] on button "Cancel" at bounding box center [273, 187] width 32 height 10
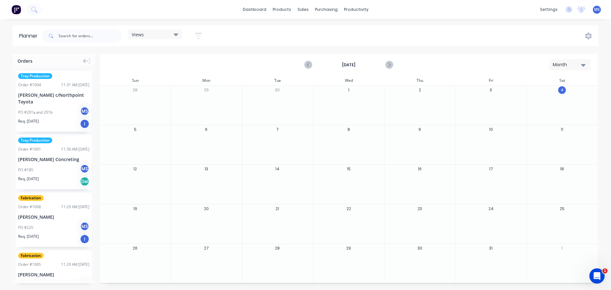
click at [193, 139] on div at bounding box center [206, 146] width 71 height 21
drag, startPoint x: 193, startPoint y: 139, endPoint x: 189, endPoint y: 144, distance: 7.1
click at [190, 144] on div at bounding box center [206, 146] width 71 height 21
click at [189, 144] on div at bounding box center [206, 146] width 71 height 21
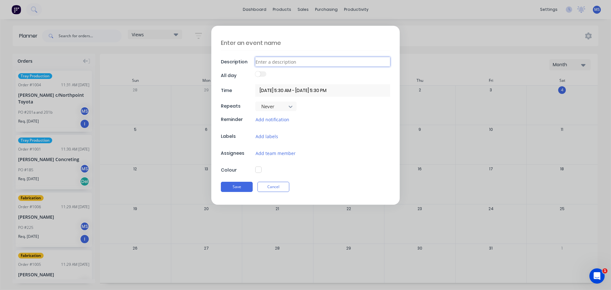
click at [280, 64] on input at bounding box center [322, 62] width 135 height 10
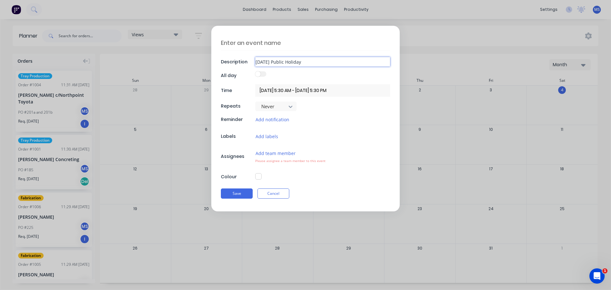
type input "[DATE] Public Holiday"
click at [261, 177] on button "button" at bounding box center [258, 176] width 6 height 6
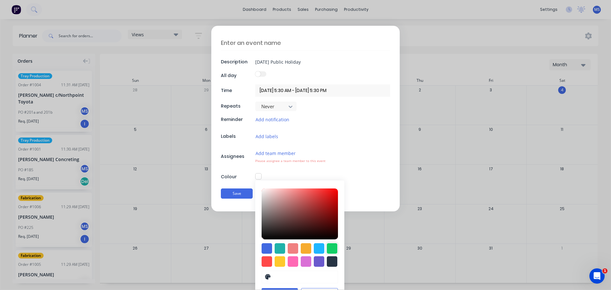
click at [327, 247] on div at bounding box center [332, 248] width 10 height 10
type input "#13CE66"
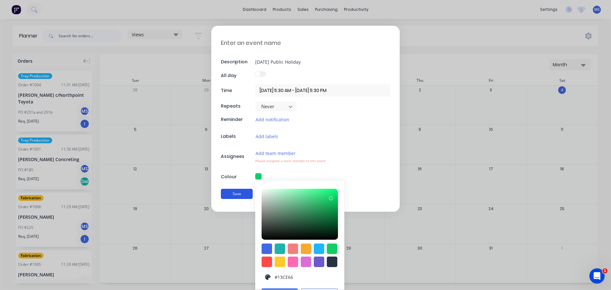
click at [228, 193] on button "Save" at bounding box center [237, 194] width 32 height 10
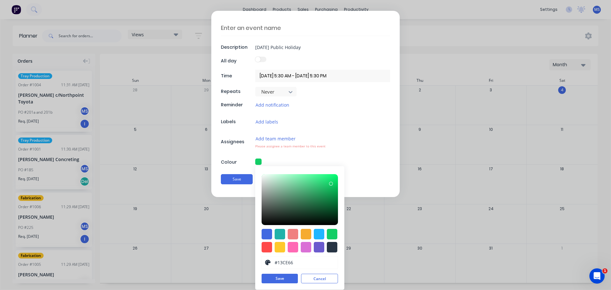
click at [262, 29] on textarea at bounding box center [305, 27] width 169 height 15
type textarea "[DATE] P/H"
click at [238, 176] on button "Save" at bounding box center [237, 179] width 32 height 10
click at [273, 276] on button "Save" at bounding box center [279, 279] width 36 height 10
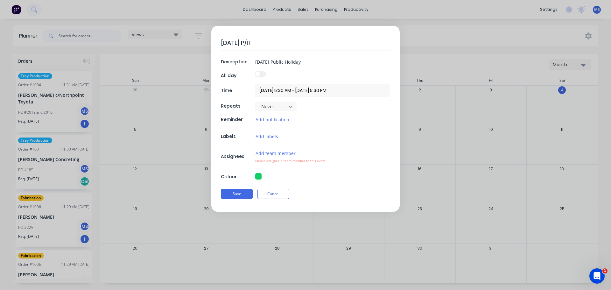
scroll to position [0, 0]
click at [237, 195] on button "Save" at bounding box center [237, 194] width 32 height 10
click at [238, 192] on button "Save" at bounding box center [237, 194] width 32 height 10
click at [239, 196] on button "Save" at bounding box center [237, 194] width 32 height 10
click at [242, 195] on button "Save" at bounding box center [237, 194] width 32 height 10
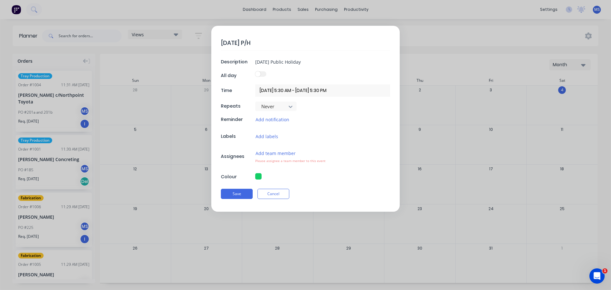
click at [288, 94] on input "[DATE] 5:30 AM - [DATE] 5:30 PM" at bounding box center [322, 90] width 135 height 12
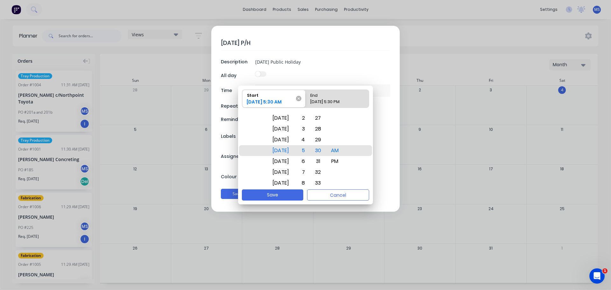
click at [299, 98] on icon at bounding box center [298, 98] width 5 height 5
click at [242, 98] on input "Start [DATE] 5:30 AM" at bounding box center [242, 99] width 0 height 18
click at [288, 172] on div "[DATE]" at bounding box center [280, 172] width 24 height 11
click at [320, 101] on div "Please select" at bounding box center [337, 103] width 59 height 9
click at [306, 101] on input "End Please select" at bounding box center [305, 99] width 0 height 18
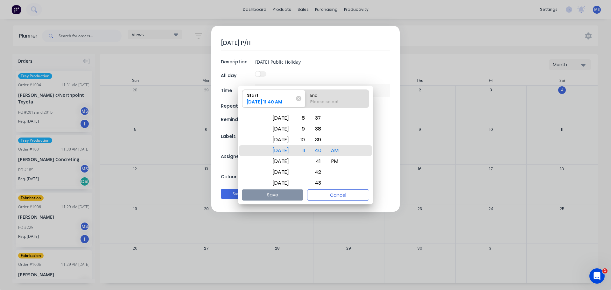
radio input "true"
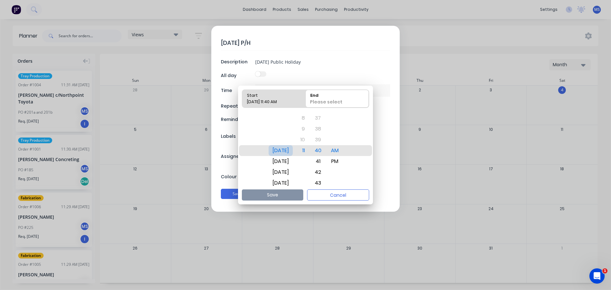
click at [289, 151] on div "[DATE]" at bounding box center [280, 150] width 24 height 11
click at [289, 101] on div "[DATE] 11:40 AM" at bounding box center [270, 103] width 53 height 9
click at [242, 101] on input "Start [DATE] 11:40 AM" at bounding box center [242, 99] width 0 height 18
radio input "true"
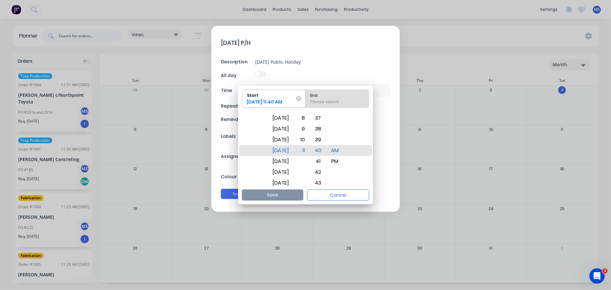
click at [273, 100] on div "[DATE] 11:40 AM" at bounding box center [270, 103] width 53 height 9
click at [242, 100] on input "Start [DATE] 11:40 AM" at bounding box center [242, 99] width 0 height 18
click at [299, 98] on icon at bounding box center [296, 98] width 5 height 5
click at [242, 98] on input "Start [DATE] 11:40 AM" at bounding box center [242, 99] width 0 height 18
click at [349, 193] on button "Cancel" at bounding box center [338, 194] width 62 height 11
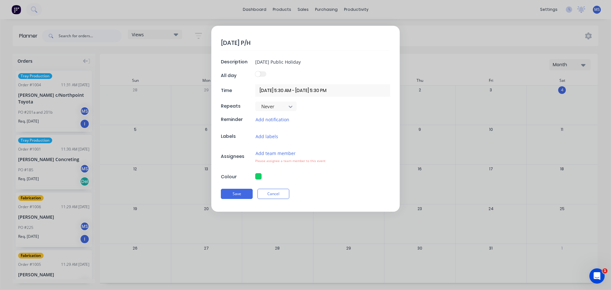
click at [262, 75] on label at bounding box center [260, 73] width 11 height 5
click at [275, 76] on div at bounding box center [322, 75] width 135 height 9
click at [221, 72] on div "All day" at bounding box center [305, 75] width 169 height 9
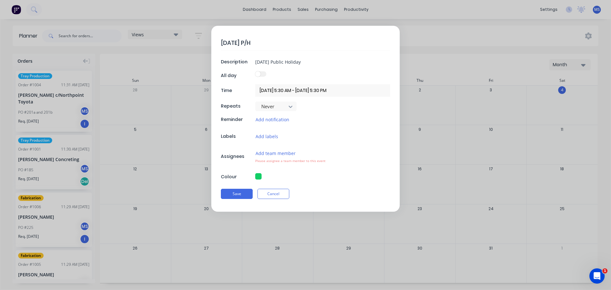
click at [226, 76] on div "All day" at bounding box center [237, 75] width 33 height 7
click at [293, 77] on div at bounding box center [322, 75] width 135 height 9
click at [223, 74] on div "All day" at bounding box center [237, 75] width 33 height 7
click at [262, 74] on label at bounding box center [260, 73] width 11 height 5
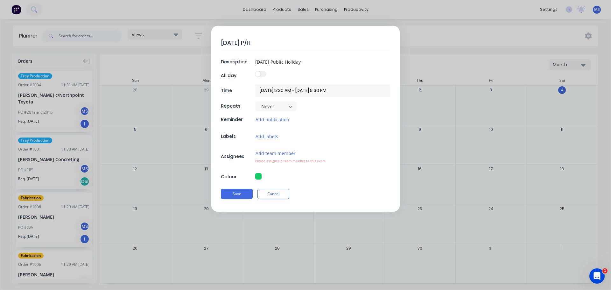
click at [268, 75] on div at bounding box center [322, 75] width 135 height 9
click at [257, 74] on span at bounding box center [257, 73] width 5 height 5
click at [258, 74] on span at bounding box center [257, 73] width 5 height 5
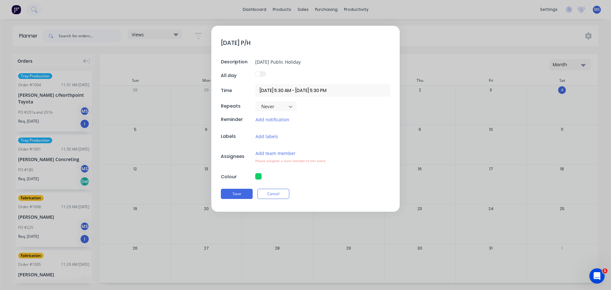
click at [258, 74] on span at bounding box center [257, 73] width 5 height 5
click at [258, 75] on span at bounding box center [257, 73] width 5 height 5
click at [286, 92] on input "[DATE] 5:30 AM - [DATE] 5:30 PM" at bounding box center [322, 90] width 135 height 12
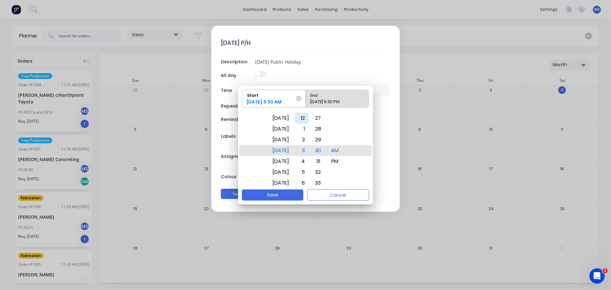
click at [309, 122] on div "12" at bounding box center [302, 118] width 14 height 11
click at [322, 128] on div "01" at bounding box center [318, 128] width 14 height 11
click at [327, 100] on div "[DATE] 5:30 PM" at bounding box center [334, 103] width 53 height 9
click at [306, 100] on input "End [DATE] 5:30 PM" at bounding box center [305, 99] width 0 height 18
radio input "true"
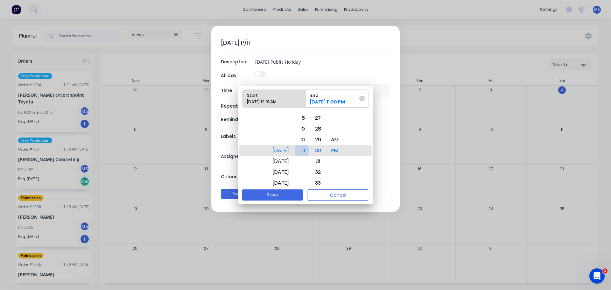
click at [308, 153] on div "11" at bounding box center [302, 150] width 14 height 11
click at [309, 150] on div "11" at bounding box center [302, 150] width 14 height 11
click at [324, 151] on div "59" at bounding box center [317, 150] width 15 height 11
click at [293, 195] on button "Save" at bounding box center [272, 194] width 61 height 11
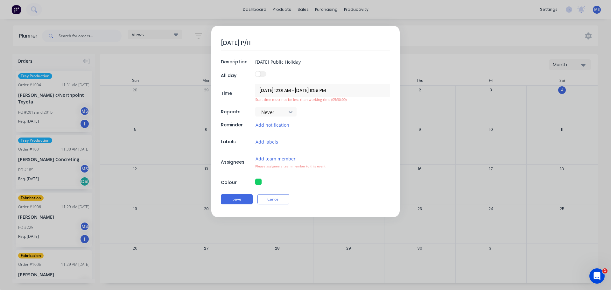
click at [282, 158] on button "Add team member" at bounding box center [275, 158] width 41 height 7
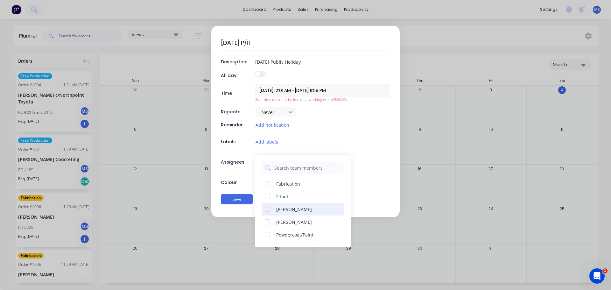
click at [268, 210] on div at bounding box center [267, 209] width 13 height 13
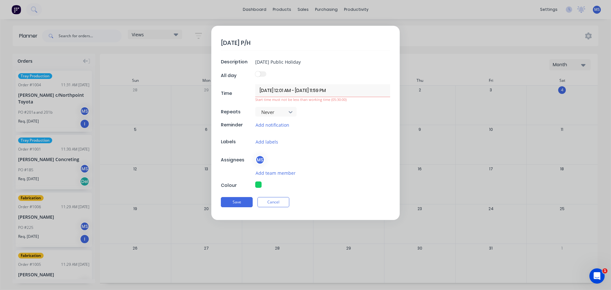
click at [365, 163] on div "MS" at bounding box center [322, 160] width 135 height 10
click at [237, 200] on button "Save" at bounding box center [237, 202] width 32 height 10
click at [280, 100] on div "Start time must not be less than working time (05:30:00)" at bounding box center [322, 99] width 135 height 5
click at [293, 90] on input "[DATE] 12:01 AM - [DATE] 11:59 PM" at bounding box center [322, 90] width 135 height 12
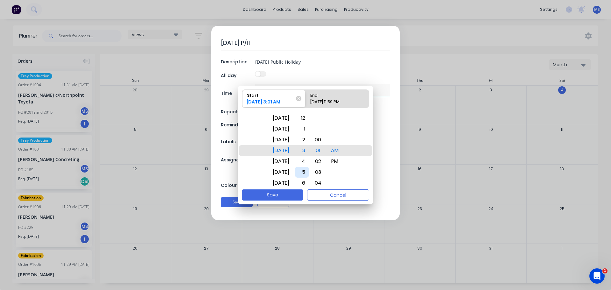
click at [309, 172] on div "5" at bounding box center [302, 172] width 14 height 11
click at [325, 171] on div "30" at bounding box center [317, 172] width 15 height 11
click at [284, 194] on button "Save" at bounding box center [272, 194] width 61 height 11
type input "[DATE] 5:30 AM - [DATE] 11:59 PM"
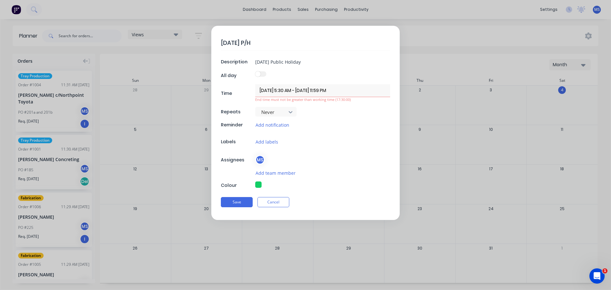
click at [256, 73] on span at bounding box center [257, 73] width 5 height 5
click at [309, 102] on div "[DATE] P/H Description [PERSON_NAME][DATE] Public Holiday All day Time [DATE] 5…" at bounding box center [305, 123] width 188 height 194
click at [302, 90] on input "[DATE] 5:30 AM - [DATE] 11:59 PM" at bounding box center [322, 90] width 135 height 12
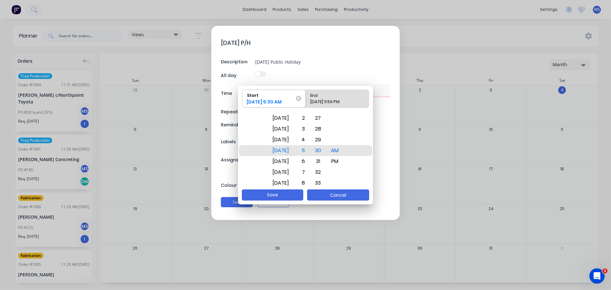
click at [328, 195] on button "Cancel" at bounding box center [338, 194] width 62 height 11
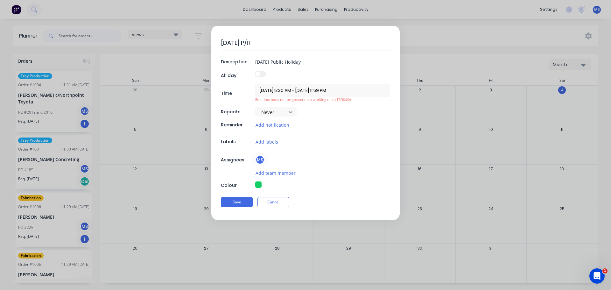
drag, startPoint x: 260, startPoint y: 91, endPoint x: 392, endPoint y: 92, distance: 132.0
click at [392, 92] on div "[DATE] P/H Description [PERSON_NAME][DATE] Public Holiday All day Time [DATE] 5…" at bounding box center [305, 123] width 188 height 194
click at [339, 149] on div "[DATE] P/H Description [PERSON_NAME][DATE] Public Holiday All day Time End time…" at bounding box center [305, 123] width 188 height 194
click at [277, 113] on div at bounding box center [272, 112] width 22 height 8
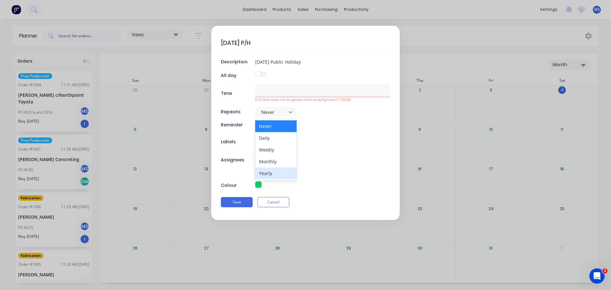
click at [280, 175] on div "Yearly" at bounding box center [275, 173] width 41 height 12
click at [266, 81] on div "[DATE] P/H Description [DATE] Public Holiday All day Time End time must not be …" at bounding box center [305, 123] width 188 height 194
click at [256, 73] on span at bounding box center [257, 73] width 5 height 5
click at [258, 74] on span at bounding box center [257, 73] width 5 height 5
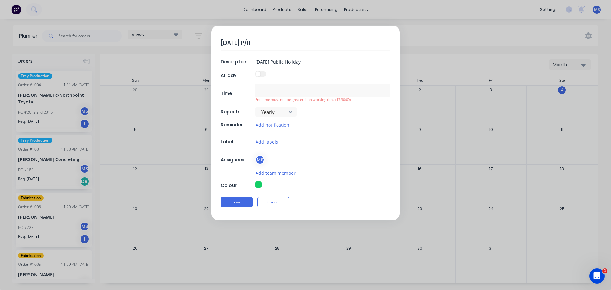
click at [258, 74] on span at bounding box center [257, 73] width 5 height 5
click at [237, 203] on button "Save" at bounding box center [237, 202] width 32 height 10
click at [267, 203] on button "Cancel" at bounding box center [273, 202] width 32 height 10
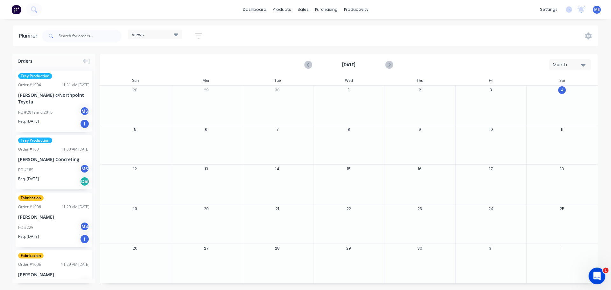
click at [597, 273] on icon "Open Intercom Messenger" at bounding box center [596, 275] width 10 height 10
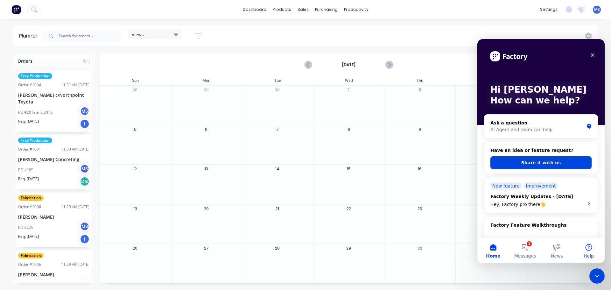
click at [585, 250] on button "Help" at bounding box center [589, 250] width 32 height 25
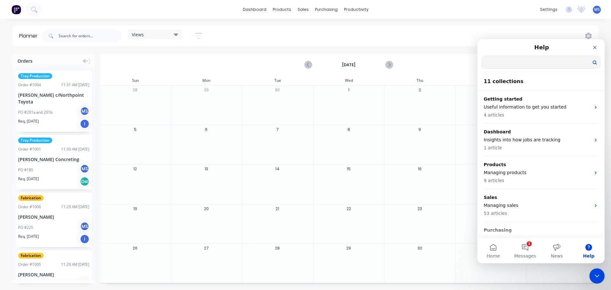
click at [515, 60] on input "Search for help" at bounding box center [541, 62] width 118 height 12
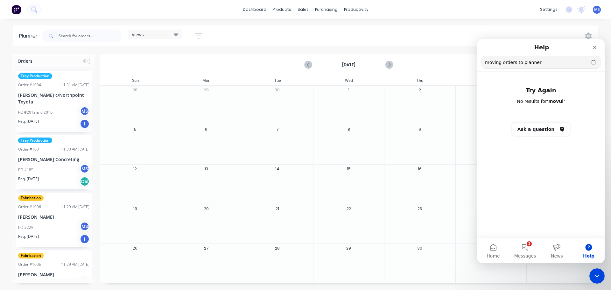
type input "moving orders to planner"
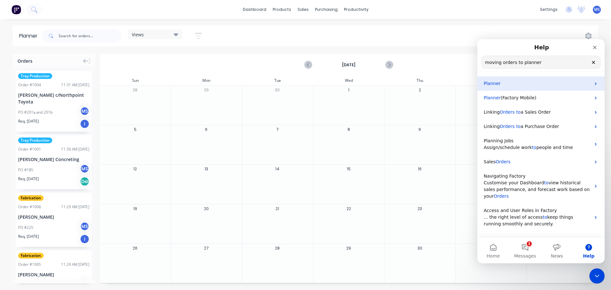
click at [503, 84] on p "Planner" at bounding box center [537, 83] width 107 height 7
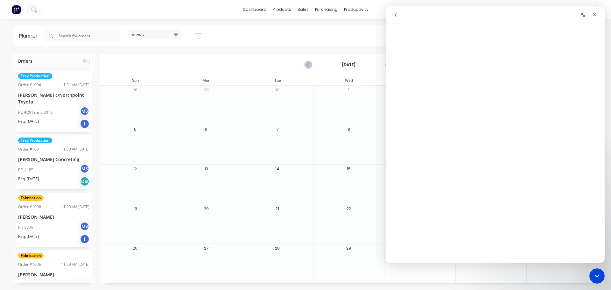
scroll to position [12, 0]
click at [200, 35] on icon "button" at bounding box center [198, 36] width 7 height 8
click at [159, 36] on div "Views" at bounding box center [155, 34] width 46 height 6
click at [151, 92] on button "Processes" at bounding box center [167, 94] width 68 height 7
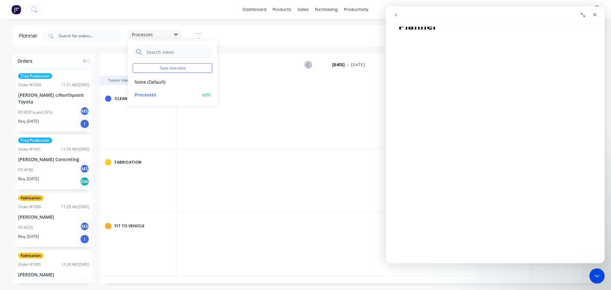
scroll to position [0, 662]
click at [283, 31] on div "Processes Save new view None (Default) edit Processes edit Show/Hide users Show…" at bounding box center [319, 35] width 557 height 19
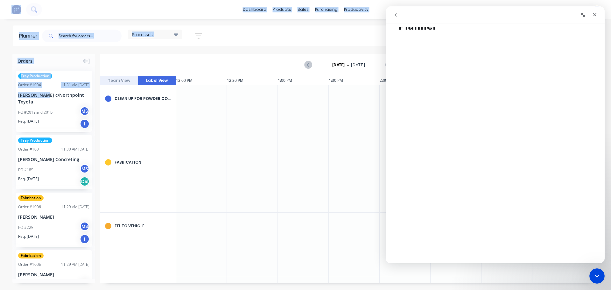
drag, startPoint x: 43, startPoint y: 96, endPoint x: 148, endPoint y: 109, distance: 105.7
click at [261, 125] on div "Orders Tray Production Order # 1004 11:31 AM 04/10/25 Darryl Cassidy c/Northpoi…" at bounding box center [305, 172] width 611 height 236
click at [58, 106] on div "PO #201a and 201b MS" at bounding box center [53, 112] width 71 height 12
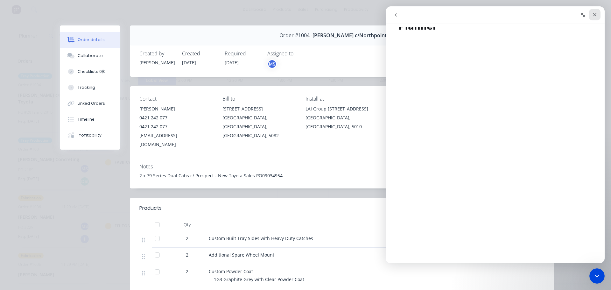
click at [593, 14] on icon "Close" at bounding box center [594, 14] width 5 height 5
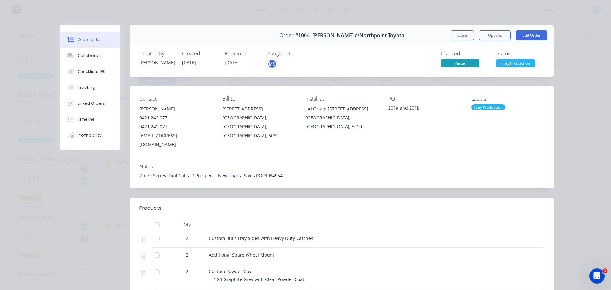
scroll to position [0, 0]
click at [456, 33] on button "Close" at bounding box center [461, 35] width 23 height 10
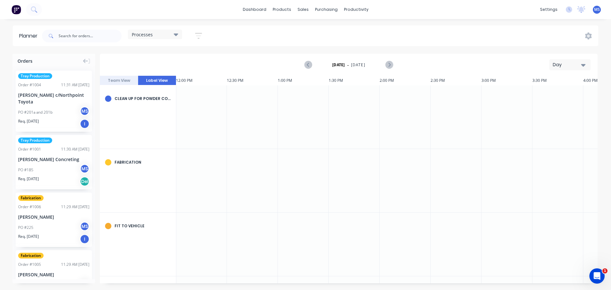
click at [576, 62] on div "Day" at bounding box center [567, 64] width 29 height 7
click at [561, 103] on div "Month" at bounding box center [558, 107] width 63 height 13
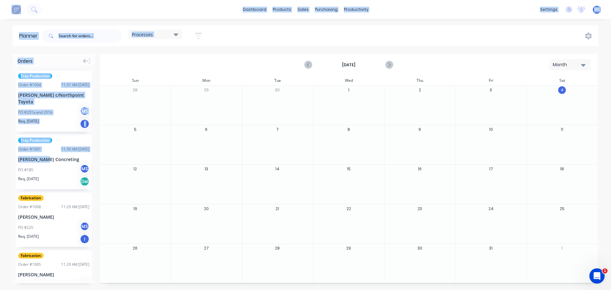
drag, startPoint x: 46, startPoint y: 158, endPoint x: 285, endPoint y: 147, distance: 239.5
click at [285, 147] on div "Orders Tray Production Order # 1004 11:31 AM 04/10/25 Darryl Cassidy c/Northpoi…" at bounding box center [305, 172] width 611 height 236
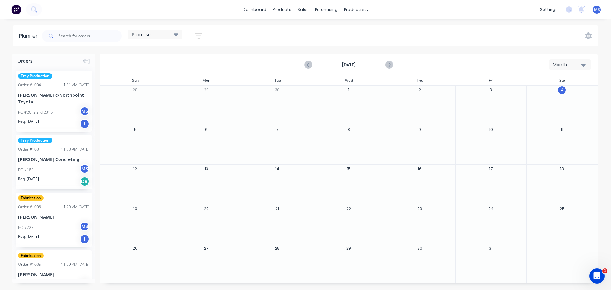
click at [85, 141] on div "Tray Production" at bounding box center [53, 140] width 71 height 6
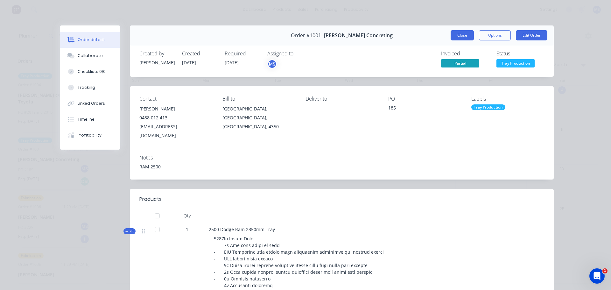
click at [460, 34] on button "Close" at bounding box center [461, 35] width 23 height 10
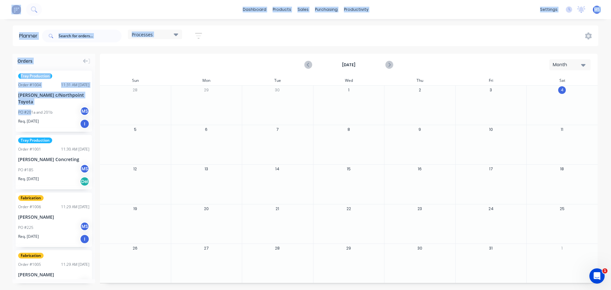
drag, startPoint x: 30, startPoint y: 113, endPoint x: 226, endPoint y: 123, distance: 196.2
click at [234, 124] on div "Orders Tray Production Order # 1004 11:31 AM 04/10/25 Darryl Cassidy c/Northpoi…" at bounding box center [305, 172] width 611 height 236
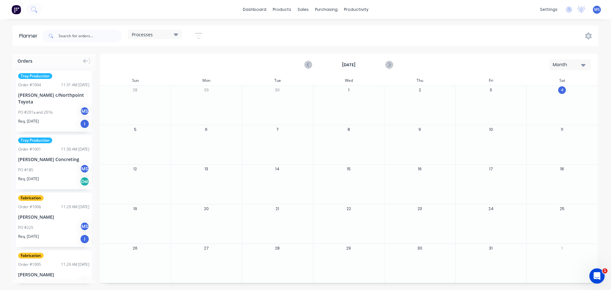
click at [59, 89] on div "Tray Production Order # 1004 11:31 AM 04/10/25 Darryl Cassidy c/Northpoint Toyo…" at bounding box center [54, 101] width 76 height 61
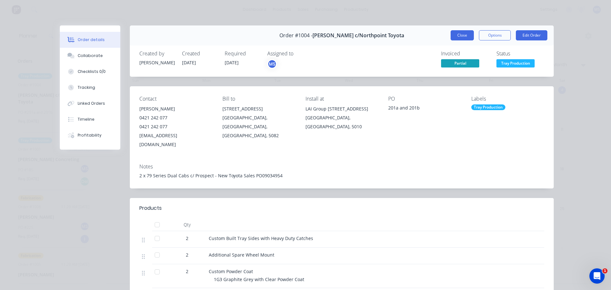
click at [465, 36] on button "Close" at bounding box center [461, 35] width 23 height 10
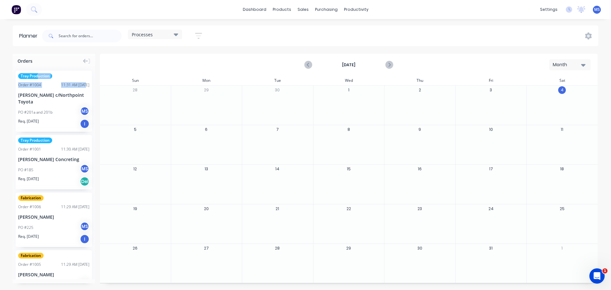
drag, startPoint x: 38, startPoint y: 74, endPoint x: 79, endPoint y: 81, distance: 40.9
click at [79, 81] on div "Tray Production Order # 1004 11:31 AM 04/10/25 Darryl Cassidy c/Northpoint Toyo…" at bounding box center [54, 101] width 76 height 61
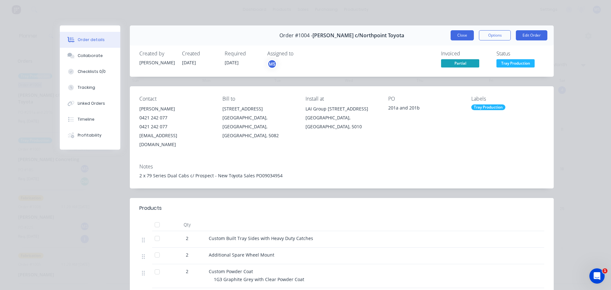
click at [463, 37] on button "Close" at bounding box center [461, 35] width 23 height 10
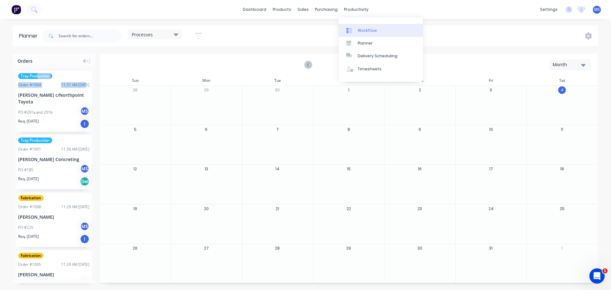
click at [362, 31] on div "Workflow" at bounding box center [367, 31] width 19 height 6
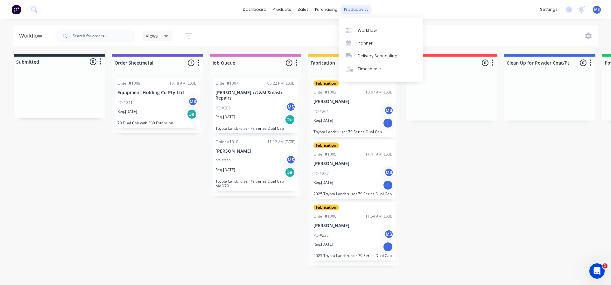
click at [353, 10] on div "productivity" at bounding box center [356, 10] width 31 height 10
click at [365, 39] on link "Planner" at bounding box center [380, 43] width 84 height 13
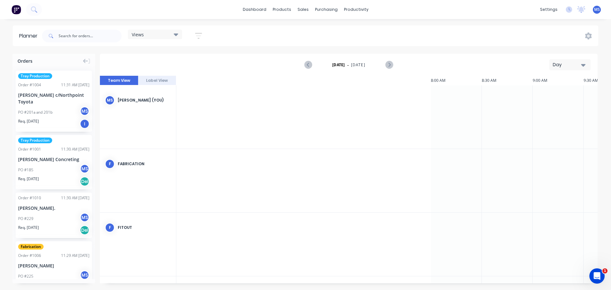
scroll to position [0, 662]
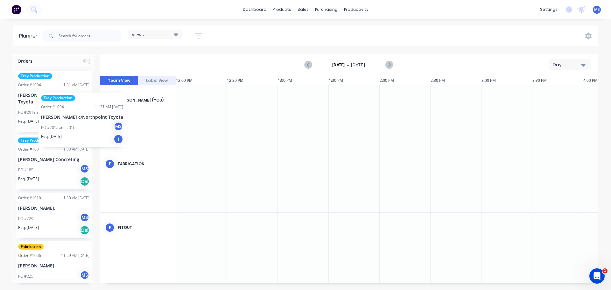
drag, startPoint x: 50, startPoint y: 115, endPoint x: 37, endPoint y: 86, distance: 31.3
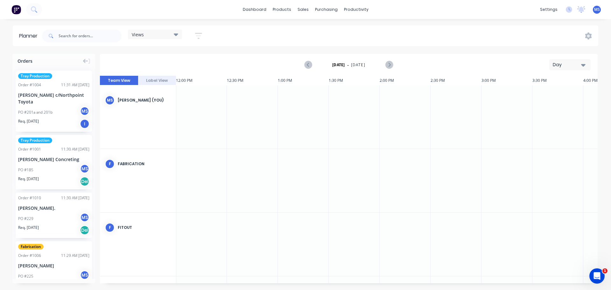
click at [566, 59] on button "Day" at bounding box center [569, 64] width 41 height 11
click at [560, 107] on div "Month" at bounding box center [558, 107] width 63 height 13
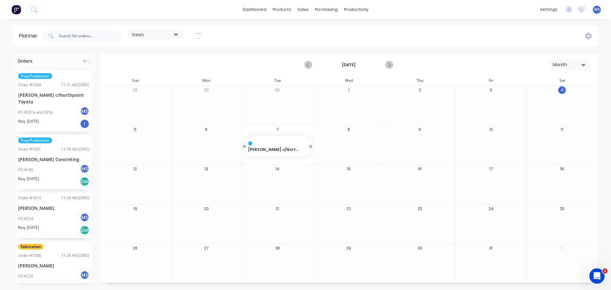
drag, startPoint x: 48, startPoint y: 111, endPoint x: 257, endPoint y: 148, distance: 212.5
drag, startPoint x: 311, startPoint y: 145, endPoint x: 505, endPoint y: 154, distance: 194.2
drag, startPoint x: 48, startPoint y: 164, endPoint x: 272, endPoint y: 129, distance: 227.0
drag, startPoint x: 310, startPoint y: 140, endPoint x: 325, endPoint y: 142, distance: 15.4
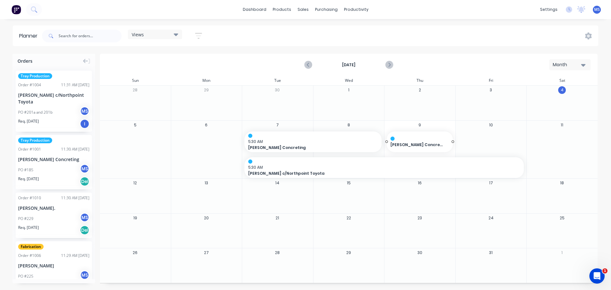
drag, startPoint x: 45, startPoint y: 163, endPoint x: 416, endPoint y: 142, distance: 371.2
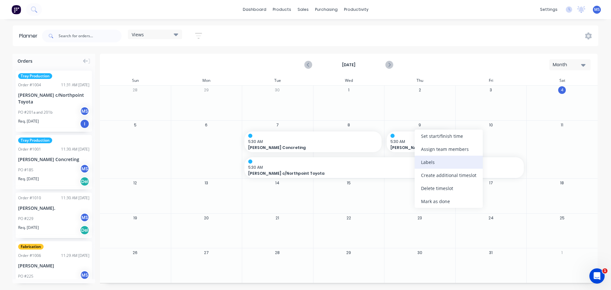
click at [427, 160] on div "Labels" at bounding box center [448, 162] width 68 height 13
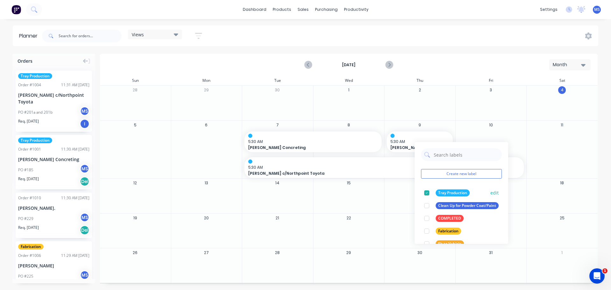
click at [426, 193] on div at bounding box center [426, 192] width 13 height 13
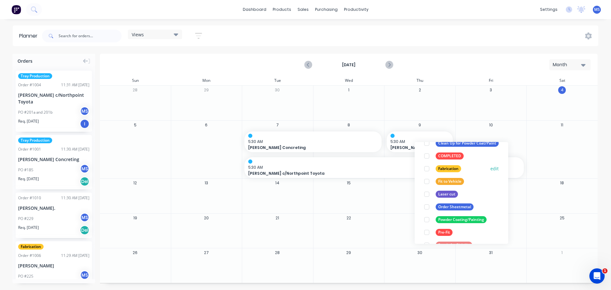
scroll to position [64, 0]
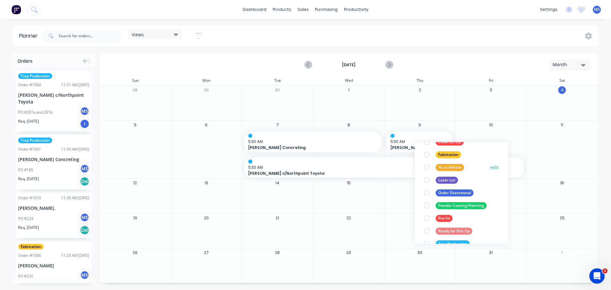
click at [429, 167] on div at bounding box center [426, 167] width 13 height 13
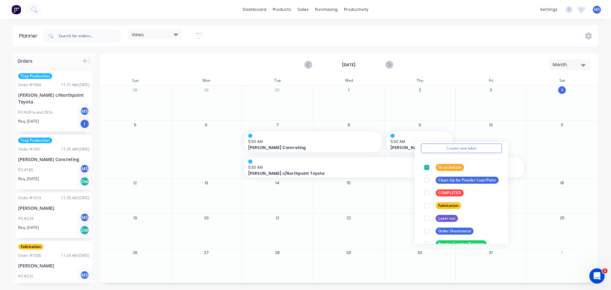
click at [395, 205] on div at bounding box center [419, 199] width 71 height 21
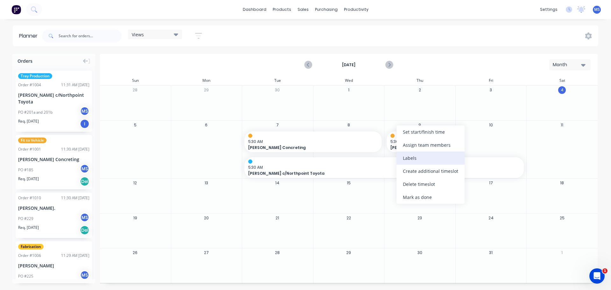
click at [410, 160] on div "Labels" at bounding box center [430, 157] width 68 height 13
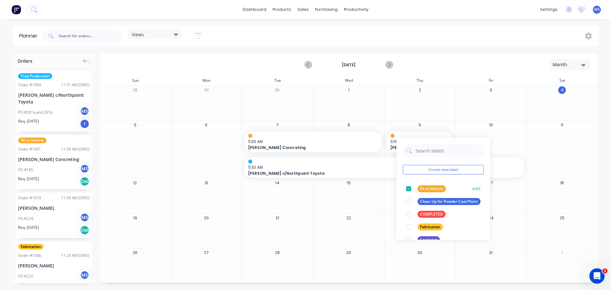
click at [407, 187] on div at bounding box center [408, 188] width 13 height 13
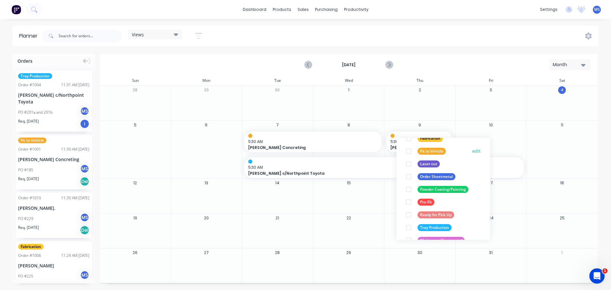
scroll to position [89, 0]
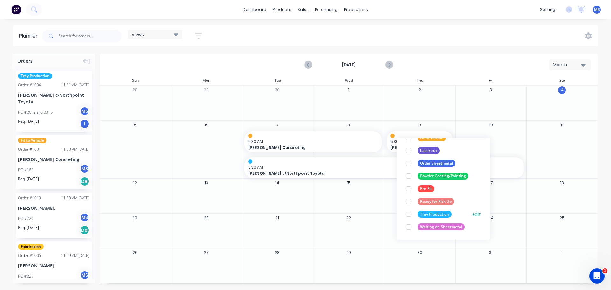
click at [408, 213] on div at bounding box center [408, 214] width 13 height 13
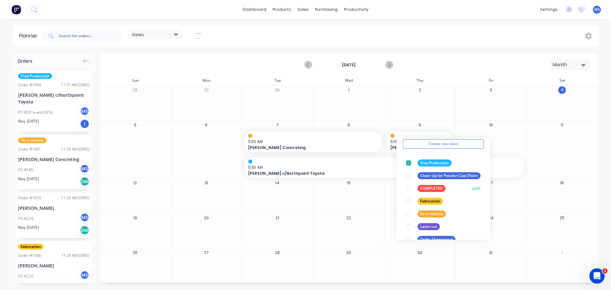
scroll to position [64, 0]
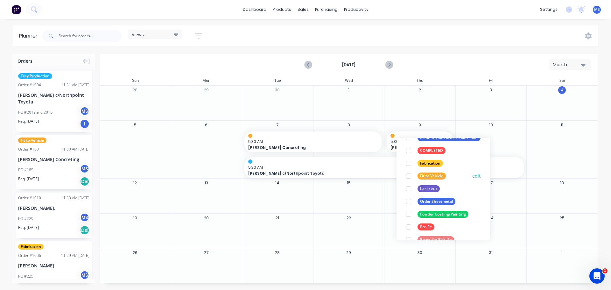
click at [410, 177] on div at bounding box center [408, 176] width 13 height 13
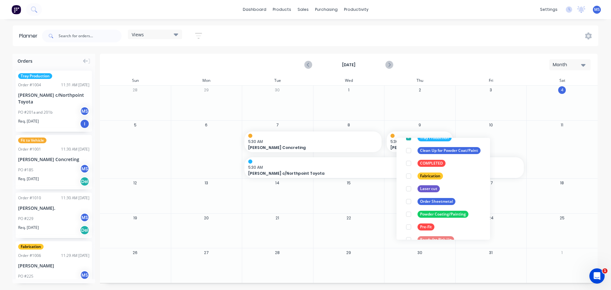
scroll to position [13, 0]
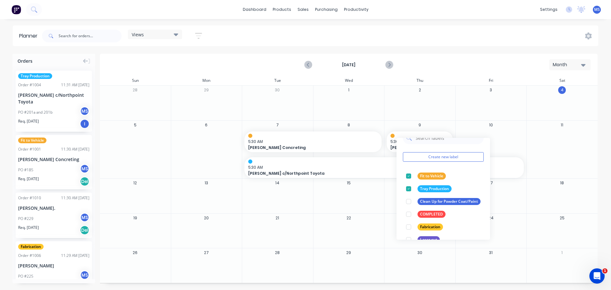
click at [356, 207] on div at bounding box center [348, 199] width 71 height 21
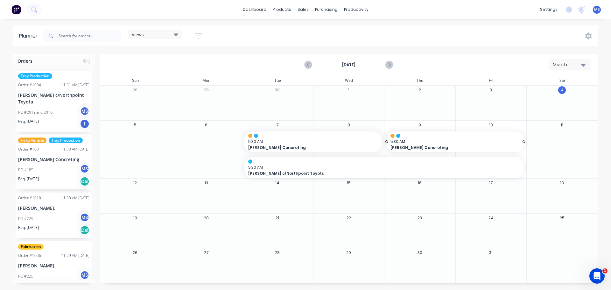
drag, startPoint x: 453, startPoint y: 141, endPoint x: 505, endPoint y: 141, distance: 51.2
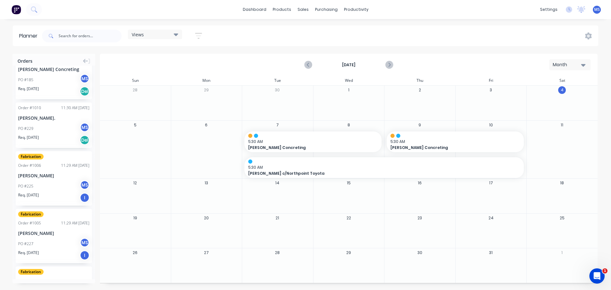
scroll to position [95, 0]
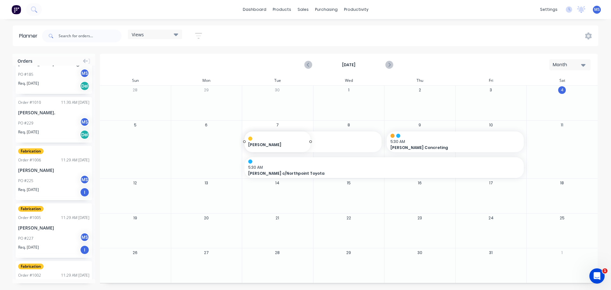
drag, startPoint x: 47, startPoint y: 174, endPoint x: 270, endPoint y: 130, distance: 227.0
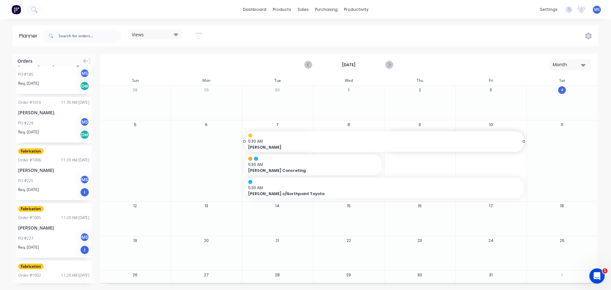
drag, startPoint x: 308, startPoint y: 141, endPoint x: 502, endPoint y: 153, distance: 194.1
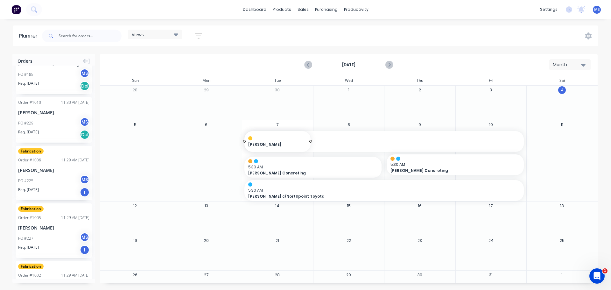
drag, startPoint x: 51, startPoint y: 222, endPoint x: 280, endPoint y: 134, distance: 245.1
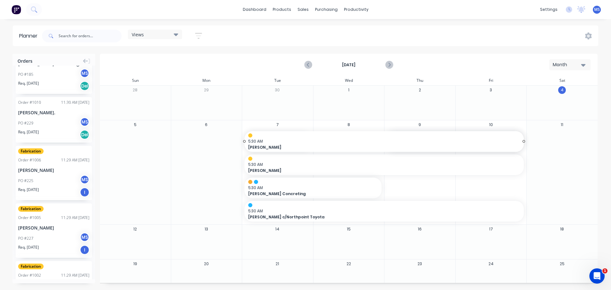
drag, startPoint x: 308, startPoint y: 141, endPoint x: 483, endPoint y: 148, distance: 175.4
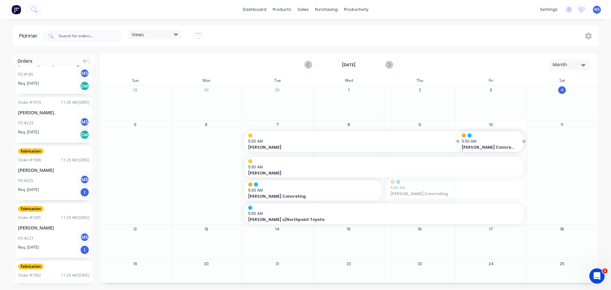
drag, startPoint x: 385, startPoint y: 188, endPoint x: 454, endPoint y: 189, distance: 69.4
drag, startPoint x: 518, startPoint y: 188, endPoint x: 568, endPoint y: 188, distance: 50.3
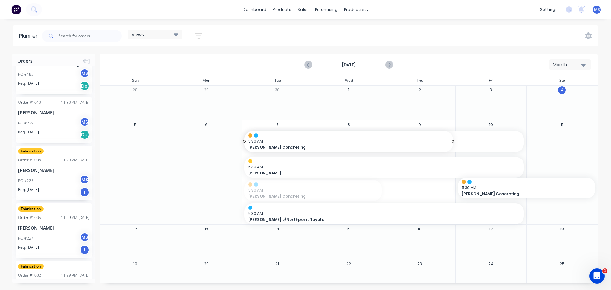
drag, startPoint x: 378, startPoint y: 191, endPoint x: 436, endPoint y: 196, distance: 58.1
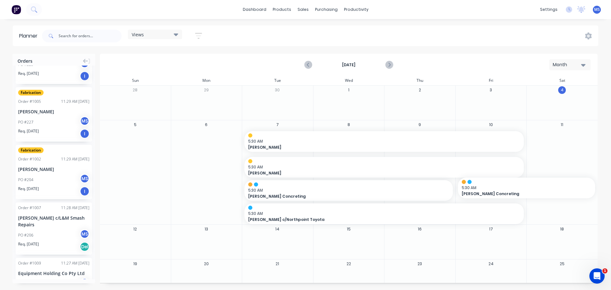
scroll to position [223, 0]
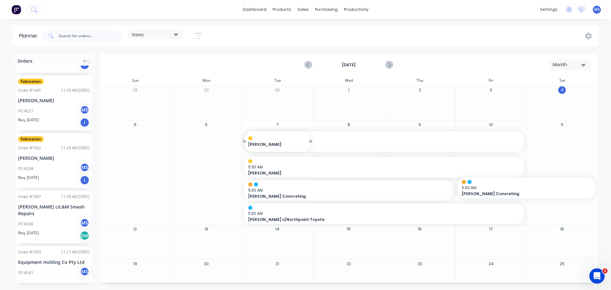
drag, startPoint x: 42, startPoint y: 160, endPoint x: 266, endPoint y: 131, distance: 225.7
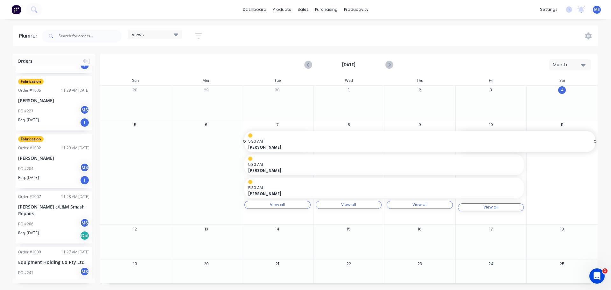
drag, startPoint x: 308, startPoint y: 141, endPoint x: 536, endPoint y: 156, distance: 228.6
drag, startPoint x: 519, startPoint y: 165, endPoint x: 572, endPoint y: 166, distance: 53.4
drag, startPoint x: 519, startPoint y: 189, endPoint x: 575, endPoint y: 190, distance: 56.0
click at [302, 209] on div "View all View all" at bounding box center [277, 207] width 66 height 8
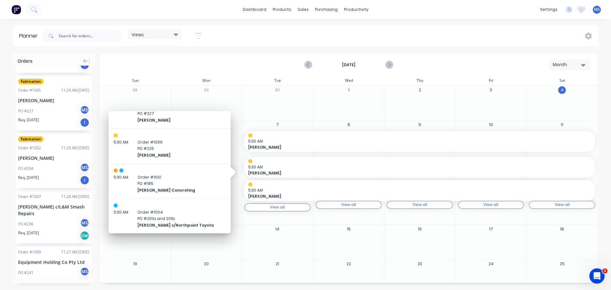
scroll to position [53, 0]
click at [194, 215] on span "PO # 201a and 201b" at bounding box center [175, 218] width 76 height 6
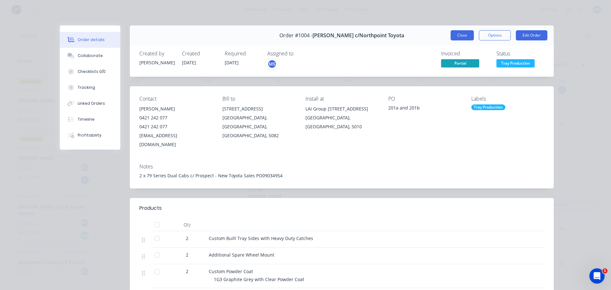
click at [464, 40] on button "Close" at bounding box center [461, 35] width 23 height 10
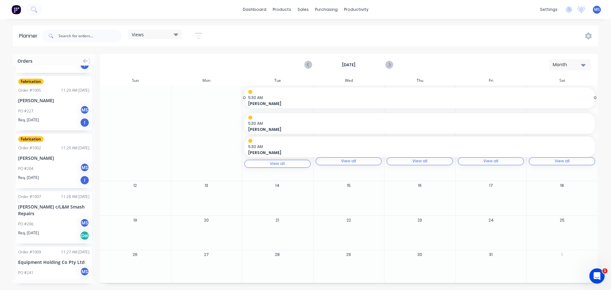
scroll to position [45, 0]
click at [198, 34] on icon "button" at bounding box center [198, 36] width 7 height 8
click at [174, 34] on div "Views" at bounding box center [155, 34] width 46 height 6
click at [153, 96] on button "Processes" at bounding box center [167, 94] width 68 height 7
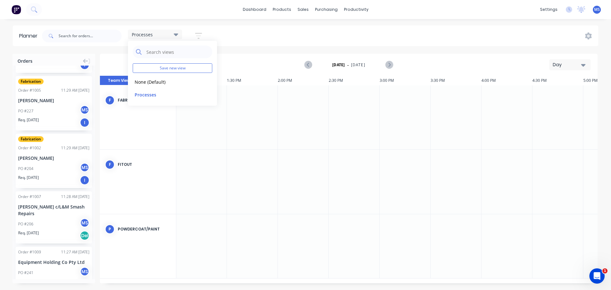
scroll to position [0, 764]
click at [389, 65] on icon "Next page" at bounding box center [388, 64] width 3 height 5
click at [568, 64] on div "Day" at bounding box center [567, 64] width 29 height 7
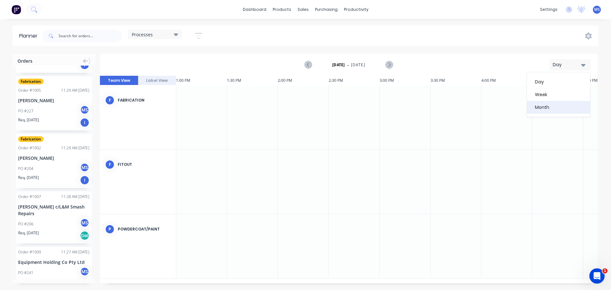
click at [555, 108] on div "Month" at bounding box center [558, 107] width 63 height 13
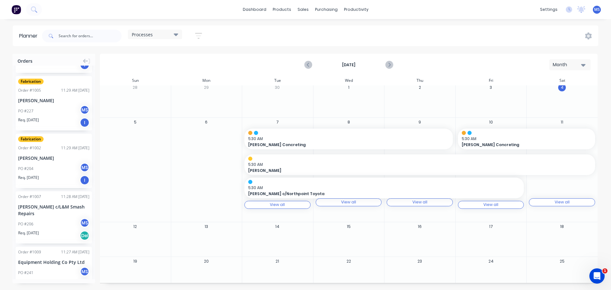
scroll to position [0, 0]
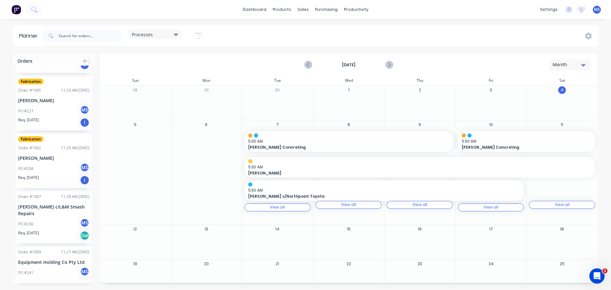
click at [577, 64] on div "Month" at bounding box center [567, 64] width 29 height 7
click at [558, 97] on div "Week" at bounding box center [558, 94] width 63 height 13
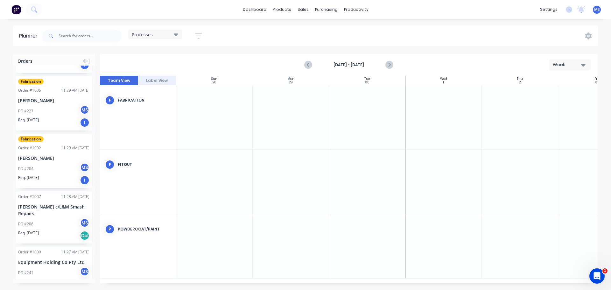
scroll to position [0, 0]
click at [161, 83] on button "Label View" at bounding box center [157, 81] width 38 height 10
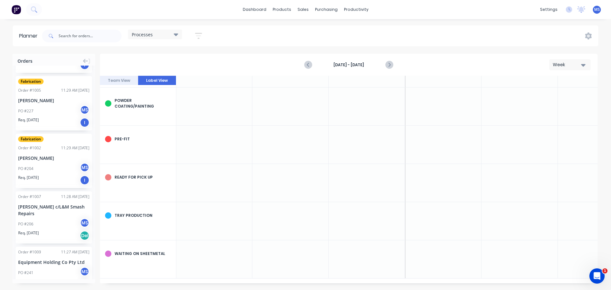
scroll to position [229, 0]
click at [389, 63] on icon "Next page" at bounding box center [389, 65] width 8 height 8
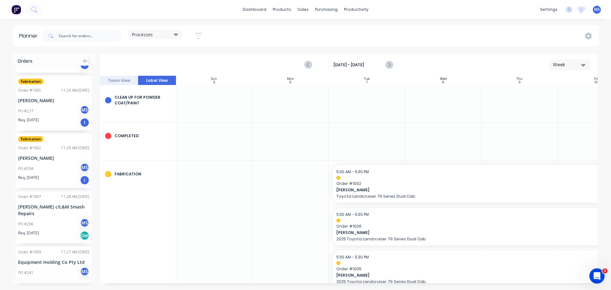
scroll to position [0, 0]
click at [588, 37] on icon at bounding box center [588, 35] width 7 height 7
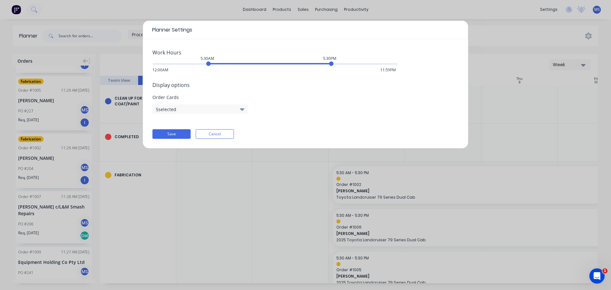
click at [239, 110] on button "5 selected" at bounding box center [199, 109] width 95 height 10
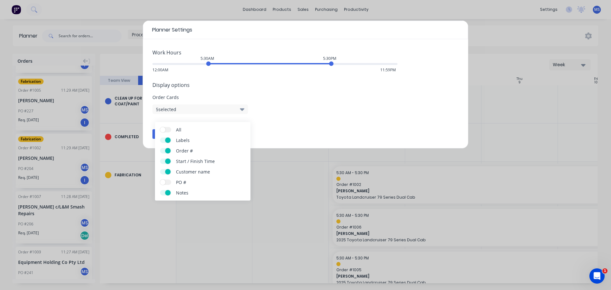
click at [164, 184] on span at bounding box center [162, 181] width 5 height 5
click at [160, 179] on input "PO #" at bounding box center [160, 179] width 0 height 0
click at [168, 148] on span at bounding box center [167, 150] width 5 height 5
click at [160, 148] on input "Order #" at bounding box center [160, 148] width 0 height 0
click at [166, 161] on span at bounding box center [167, 160] width 5 height 5
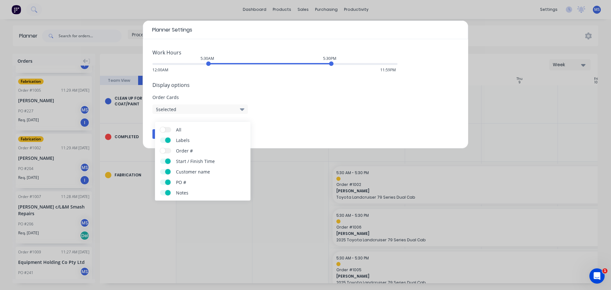
click at [160, 158] on input "Start / Finish Time" at bounding box center [160, 158] width 0 height 0
click at [340, 128] on div "Work Hours 5:30AM 5:30PM 12:00AM 11:59PM Display options Order Cards 4 selected…" at bounding box center [305, 93] width 325 height 109
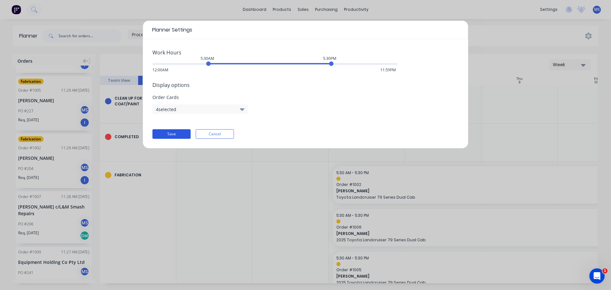
click at [184, 136] on button "Save" at bounding box center [171, 134] width 38 height 10
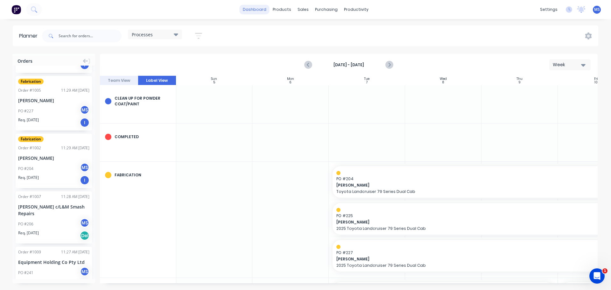
click at [260, 11] on link "dashboard" at bounding box center [255, 10] width 30 height 10
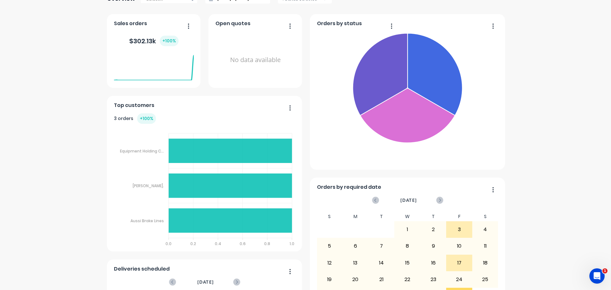
scroll to position [95, 0]
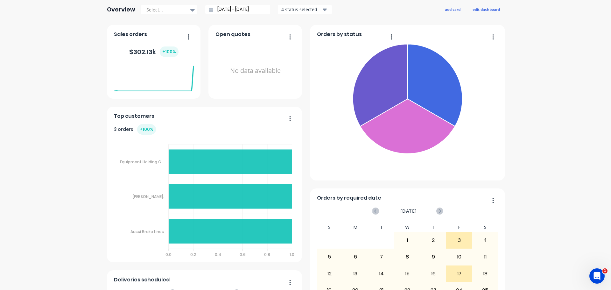
click at [289, 120] on icon "button" at bounding box center [290, 118] width 2 height 6
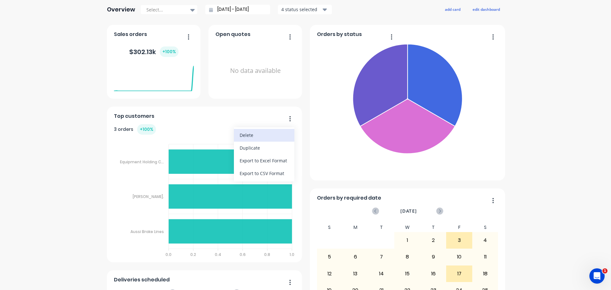
click at [240, 134] on div "Delete" at bounding box center [264, 134] width 49 height 9
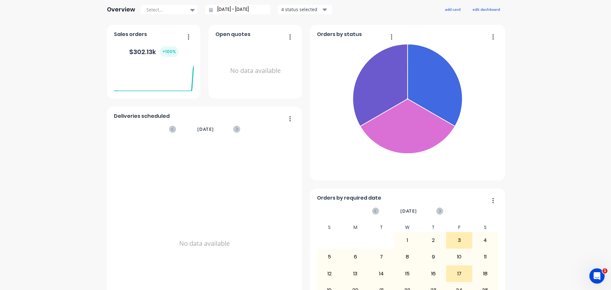
scroll to position [64, 0]
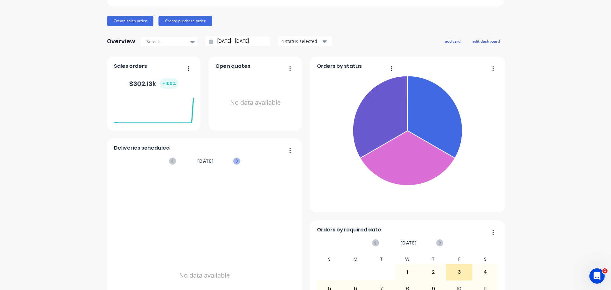
click at [233, 161] on icon at bounding box center [236, 160] width 7 height 7
click at [236, 160] on icon at bounding box center [237, 160] width 2 height 3
click at [234, 161] on icon at bounding box center [236, 160] width 7 height 7
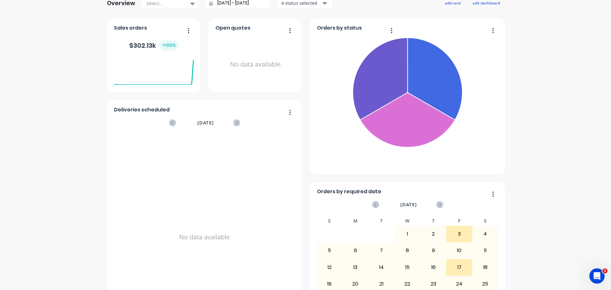
scroll to position [127, 0]
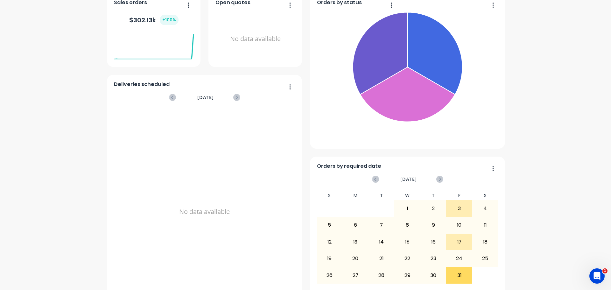
click at [286, 90] on button "button" at bounding box center [287, 87] width 13 height 10
click at [274, 104] on div "Delete" at bounding box center [264, 103] width 49 height 9
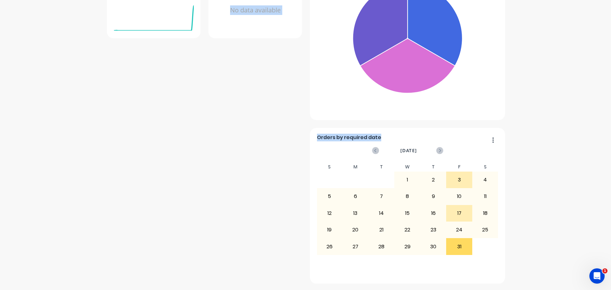
drag, startPoint x: 465, startPoint y: 141, endPoint x: 316, endPoint y: 122, distance: 150.4
click at [316, 122] on div "Sales orders $ 302.13k + 100 % Orders by status Completed Job Queue Order Sheet…" at bounding box center [305, 123] width 397 height 319
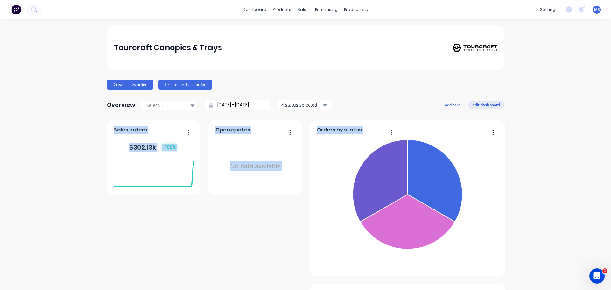
click at [489, 104] on button "edit dashboard" at bounding box center [486, 105] width 36 height 8
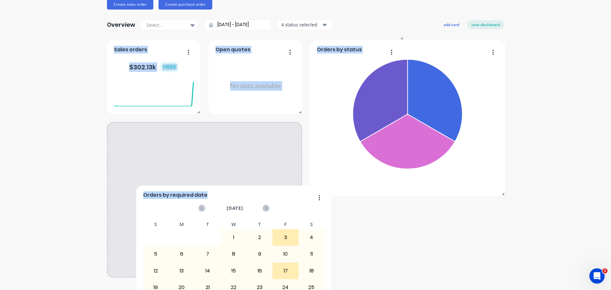
scroll to position [74, 0]
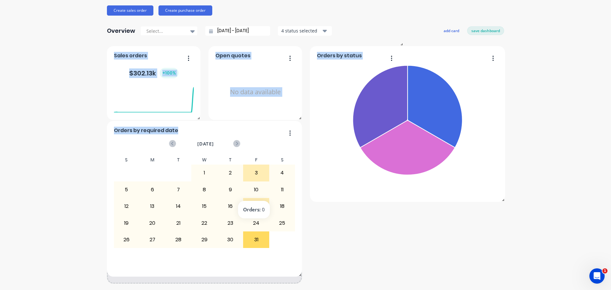
drag, startPoint x: 490, startPoint y: 140, endPoint x: 250, endPoint y: 181, distance: 243.0
click at [250, 181] on div "Orders by required date October 2025 S M T W T F S 31 1 2 3 4 5 6 7 8 9 10 11 1…" at bounding box center [204, 199] width 195 height 156
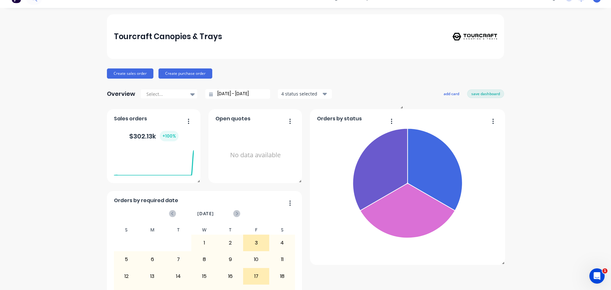
scroll to position [10, 0]
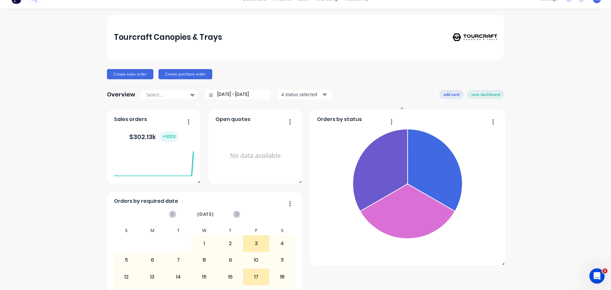
click at [446, 92] on button "add card" at bounding box center [451, 94] width 24 height 8
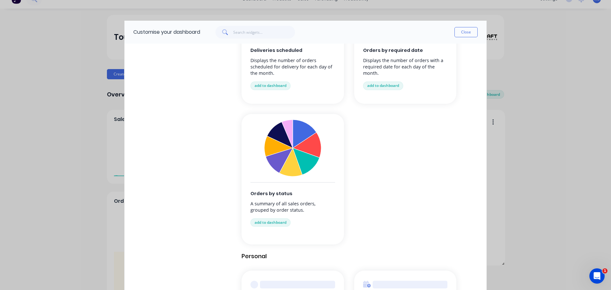
scroll to position [573, 0]
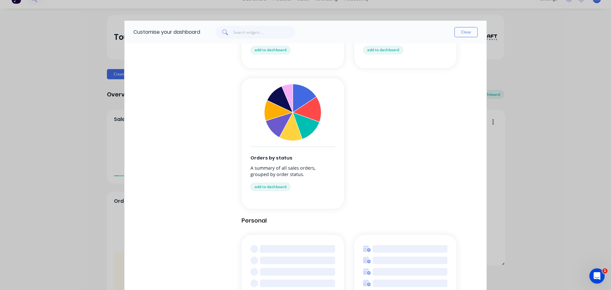
click at [291, 117] on img at bounding box center [292, 112] width 57 height 57
click at [276, 188] on button "add to dashboard" at bounding box center [270, 187] width 40 height 8
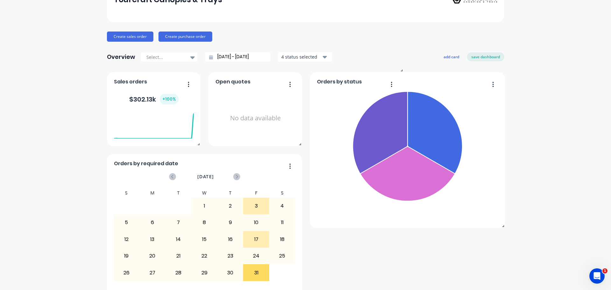
scroll to position [42, 0]
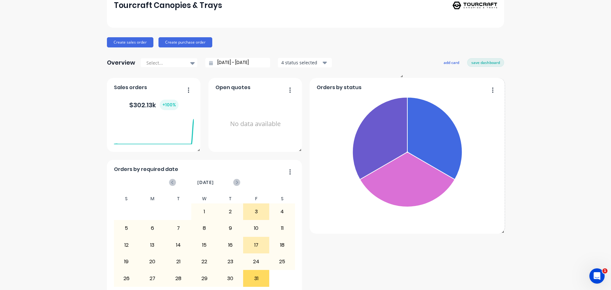
click at [490, 92] on button "button" at bounding box center [490, 91] width 13 height 10
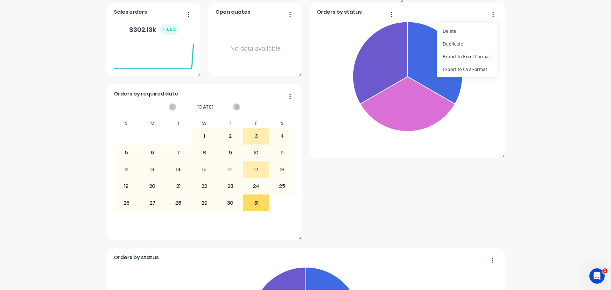
scroll to position [138, 0]
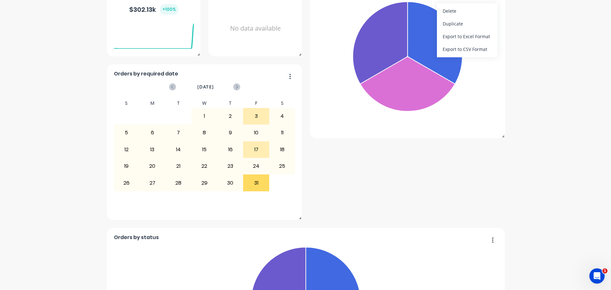
click at [546, 144] on div "Tourcraft Canopies & Trays Create sales order Create purchase order Overview Se…" at bounding box center [305, 136] width 611 height 496
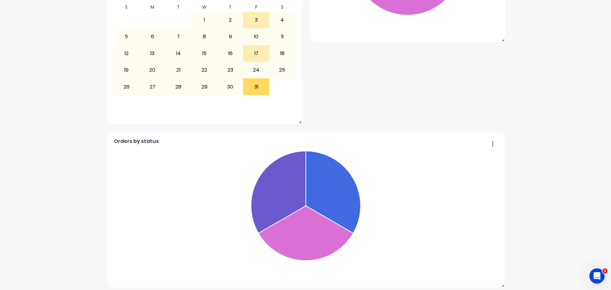
scroll to position [238, 0]
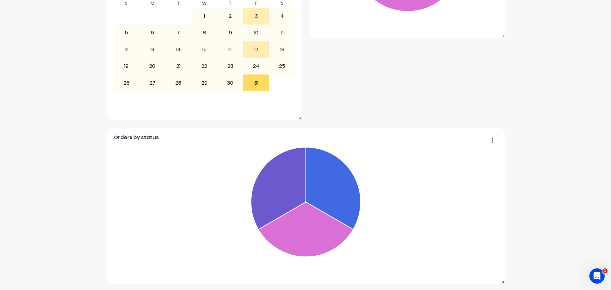
click at [521, 142] on div "Tourcraft Canopies & Trays Create sales order Create purchase order Overview Se…" at bounding box center [305, 36] width 611 height 496
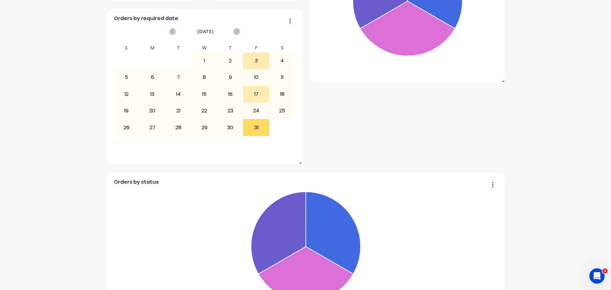
scroll to position [110, 0]
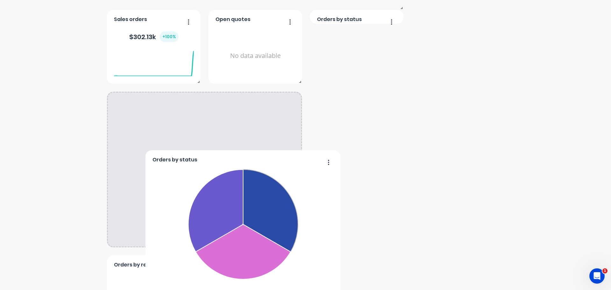
drag, startPoint x: 427, startPoint y: 52, endPoint x: 405, endPoint y: 183, distance: 132.2
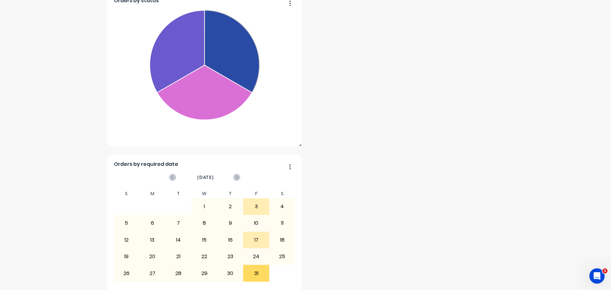
scroll to position [206, 0]
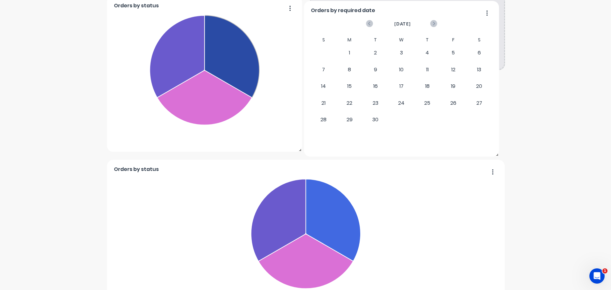
drag, startPoint x: 199, startPoint y: 201, endPoint x: 429, endPoint y: 42, distance: 279.4
click at [492, 42] on div "S M T W T F S 31 1 2 3 4 5 6 7 8 9 10 11 12 13 14 15 16 17 18 19 20 21 22 23 24…" at bounding box center [583, 89] width 182 height 109
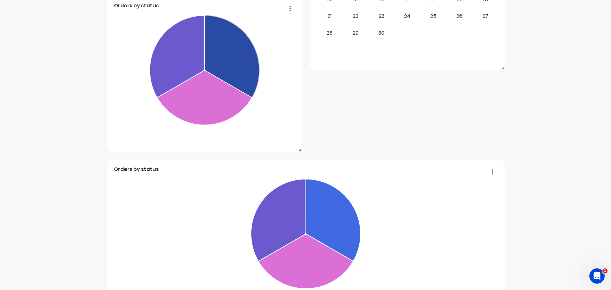
scroll to position [15, 0]
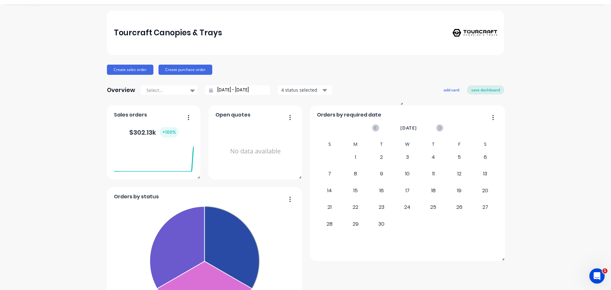
click at [475, 89] on button "save dashboard" at bounding box center [485, 90] width 37 height 8
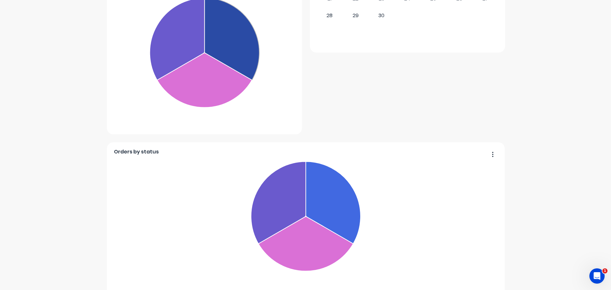
scroll to position [238, 0]
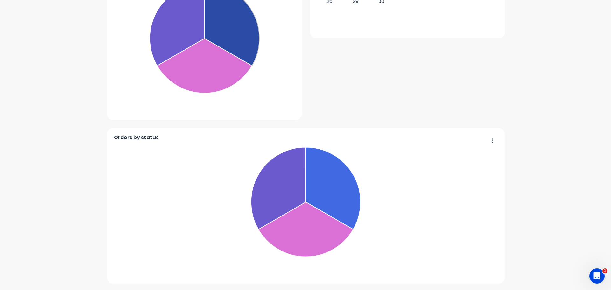
click at [492, 141] on button "button" at bounding box center [490, 141] width 13 height 10
click at [446, 160] on div "Delete" at bounding box center [466, 156] width 49 height 9
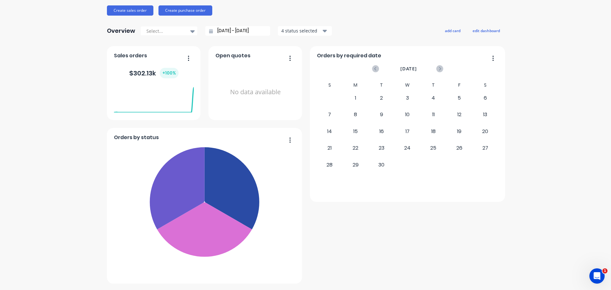
scroll to position [74, 0]
click at [289, 59] on icon "button" at bounding box center [290, 58] width 2 height 6
click at [513, 125] on div "Tourcraft Canopies & Trays Create sales order Create purchase order Overview Se…" at bounding box center [305, 117] width 611 height 332
click at [439, 69] on icon at bounding box center [440, 68] width 2 height 3
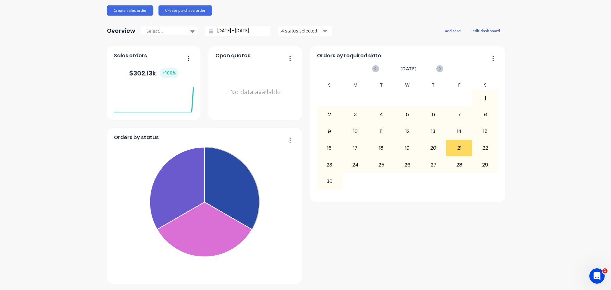
click at [439, 69] on icon at bounding box center [440, 68] width 2 height 3
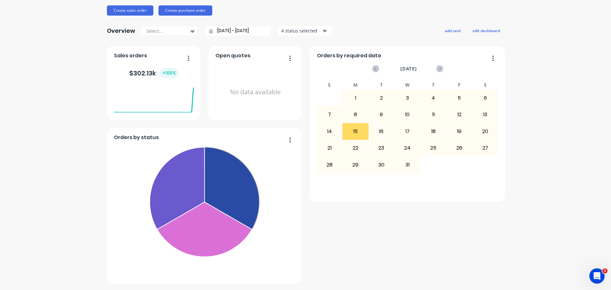
click at [439, 69] on icon at bounding box center [440, 68] width 2 height 3
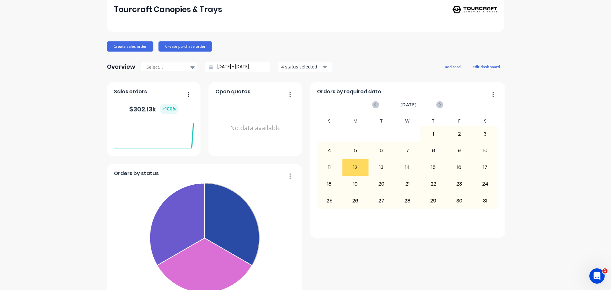
scroll to position [0, 0]
